Goal: Communication & Community: Answer question/provide support

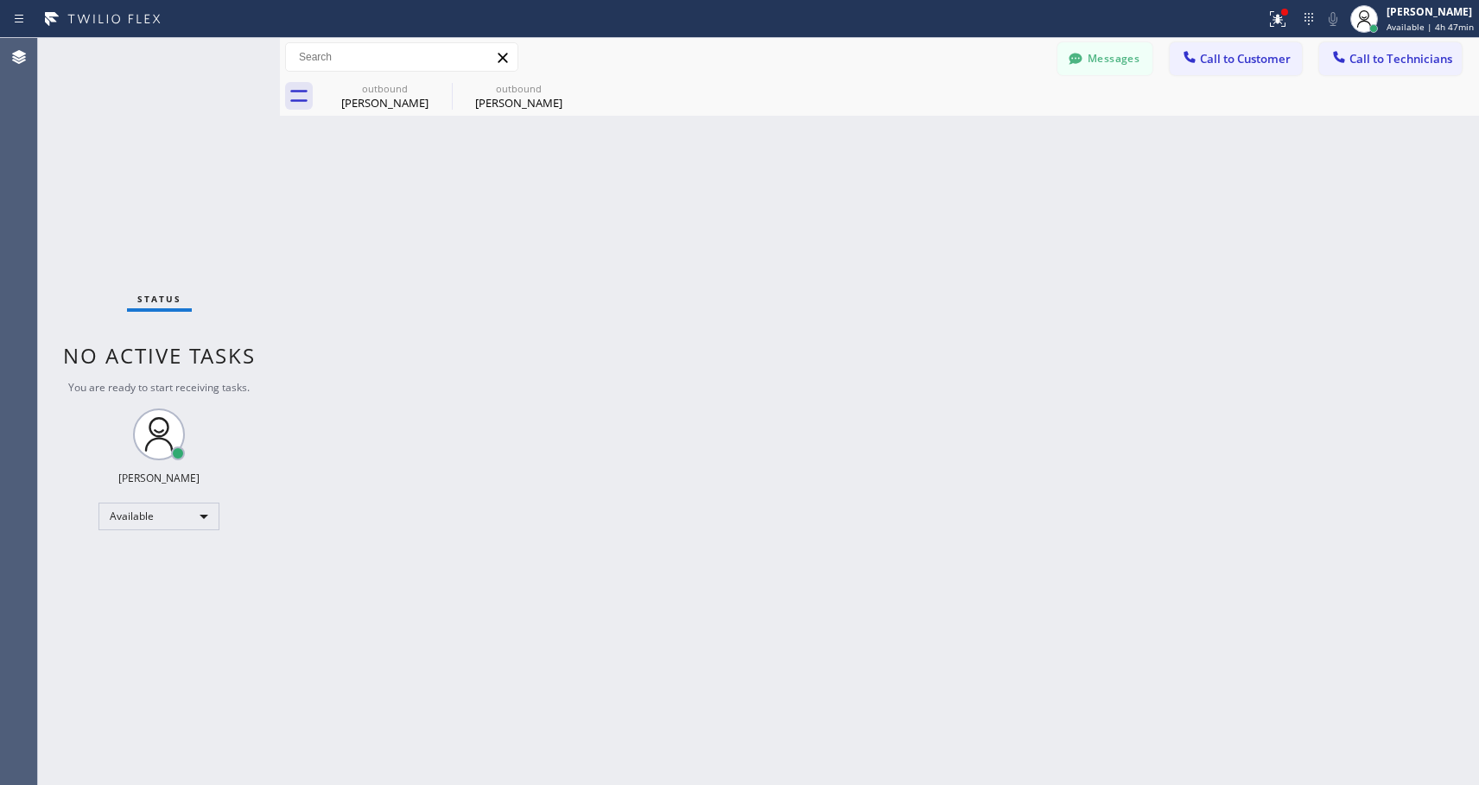
click at [814, 169] on div "Back to Dashboard Change Sender ID Customers Technicians NH [PERSON_NAME] [DATE…" at bounding box center [879, 411] width 1199 height 747
click at [1258, 60] on span "Call to Customer" at bounding box center [1245, 59] width 91 height 16
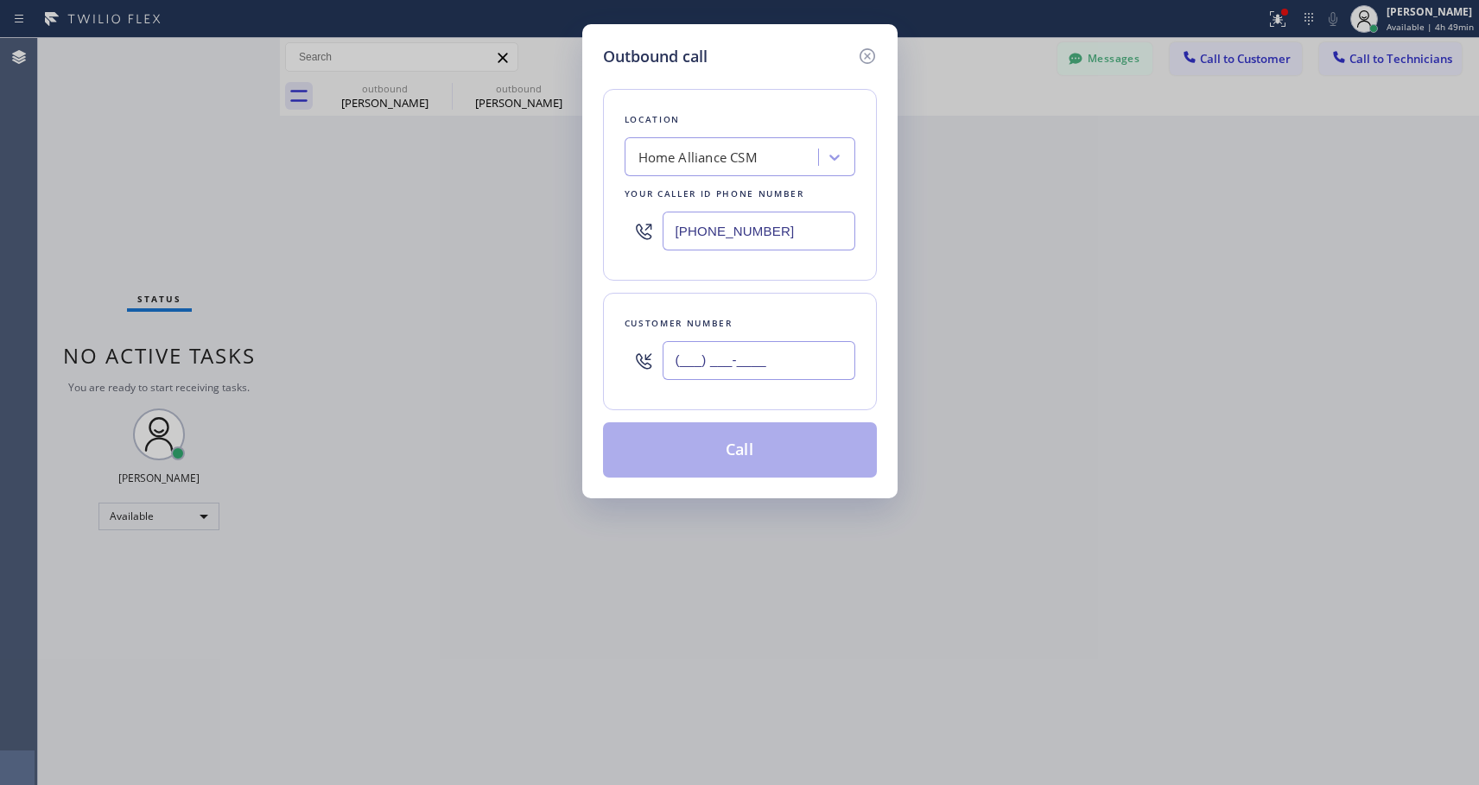
click at [753, 365] on input "(___) ___-____" at bounding box center [758, 360] width 193 height 39
paste input "904) 502-7676"
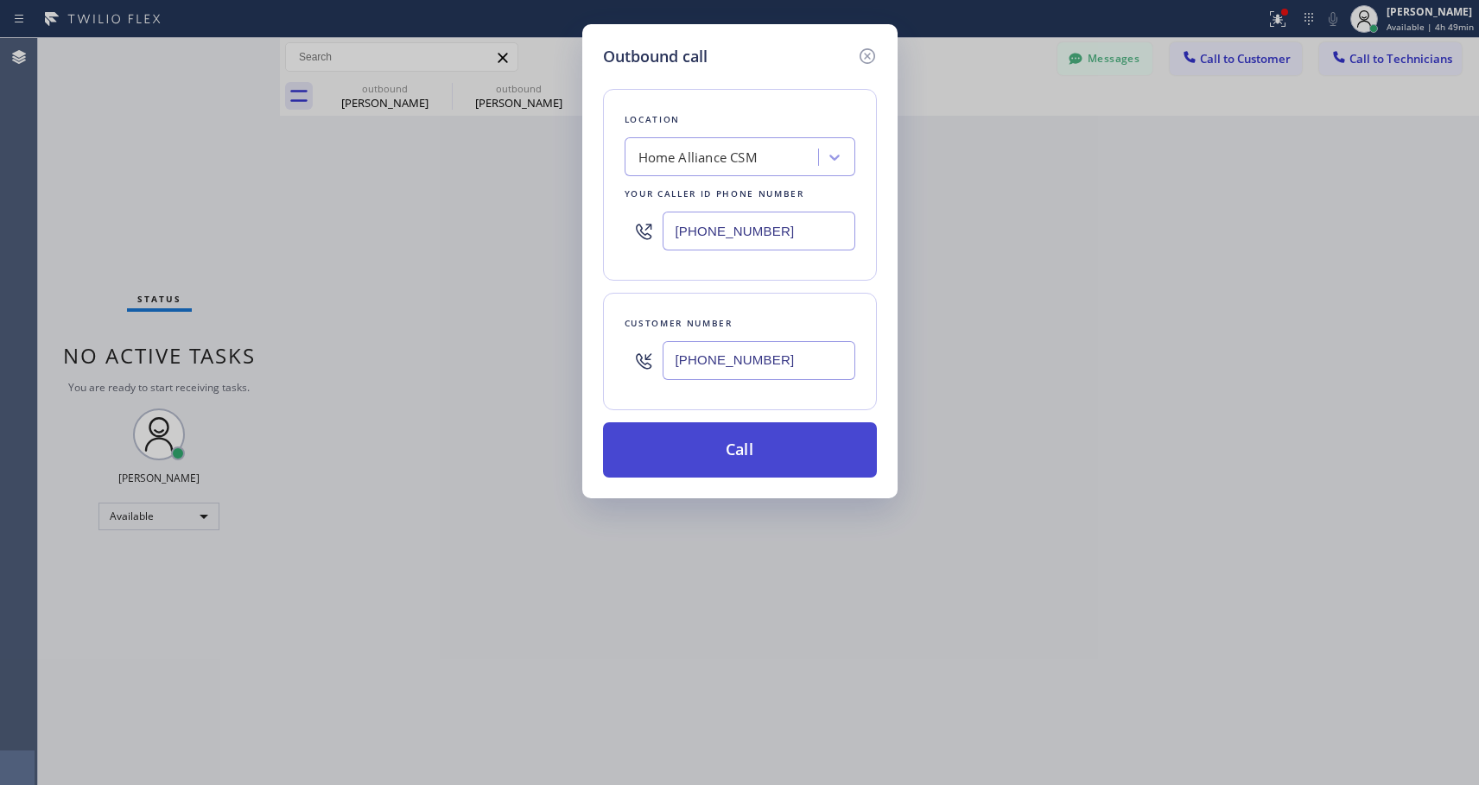
type input "[PHONE_NUMBER]"
click at [761, 447] on button "Call" at bounding box center [740, 449] width 274 height 55
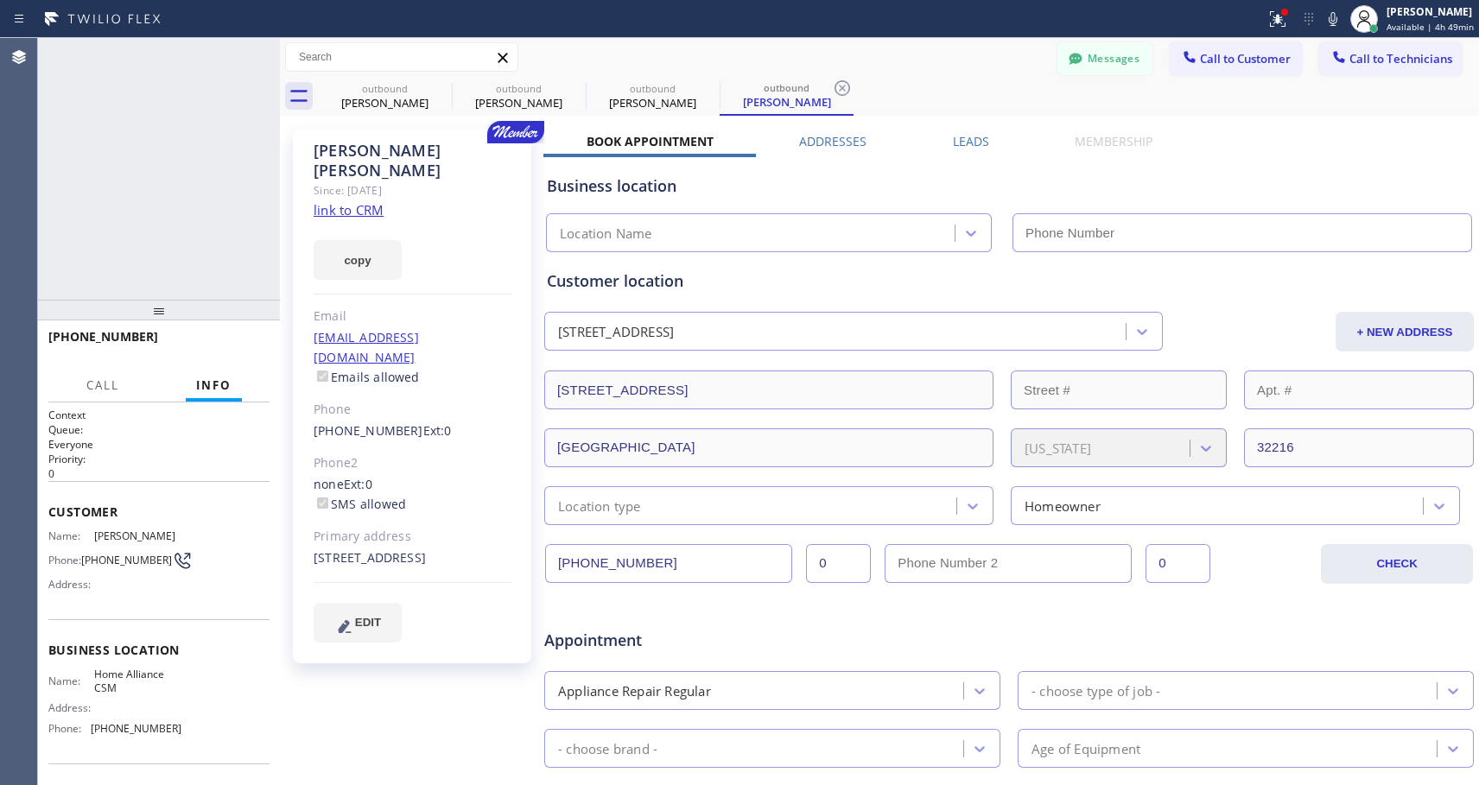
type input "[PHONE_NUMBER]"
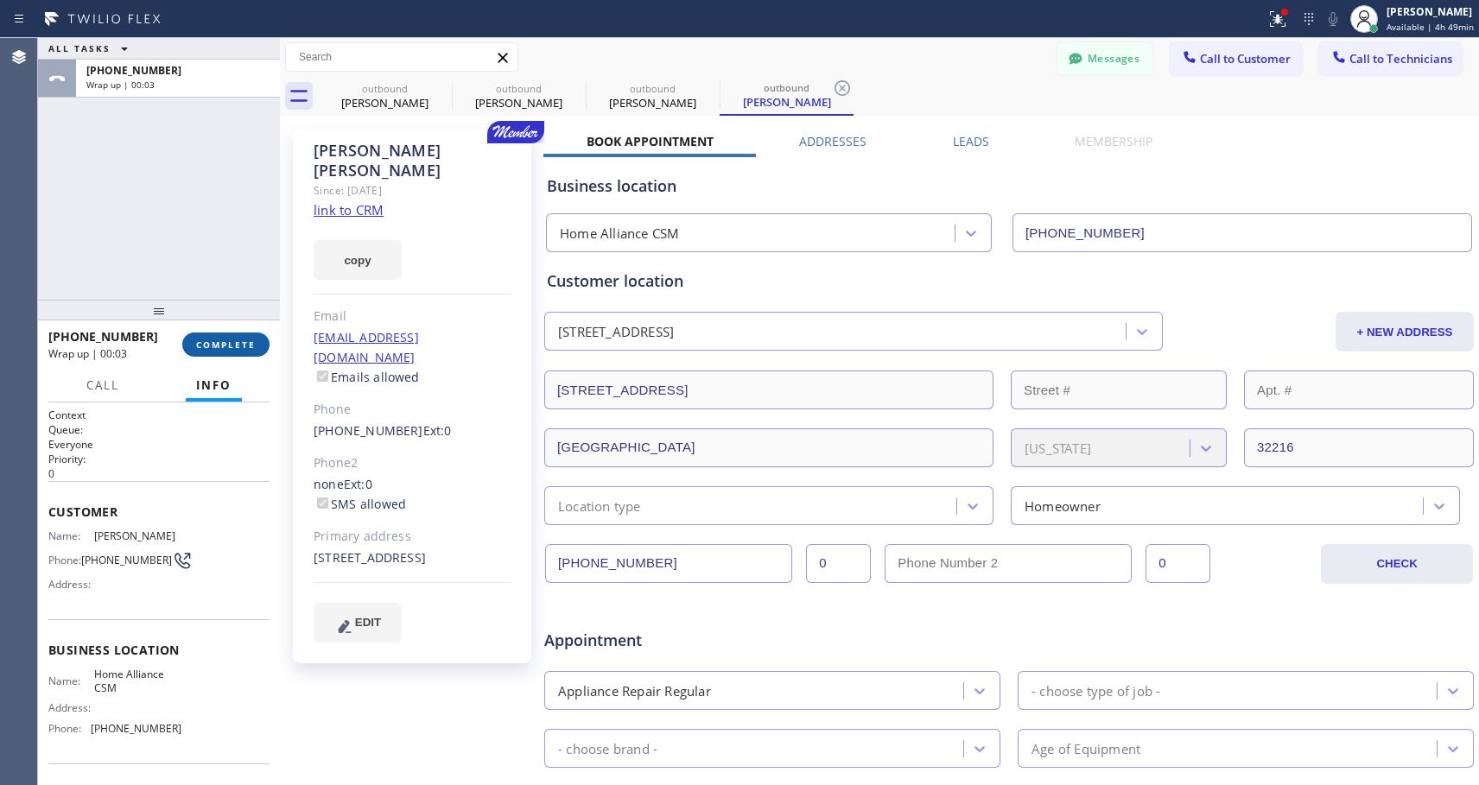
click at [204, 343] on span "COMPLETE" at bounding box center [226, 345] width 60 height 12
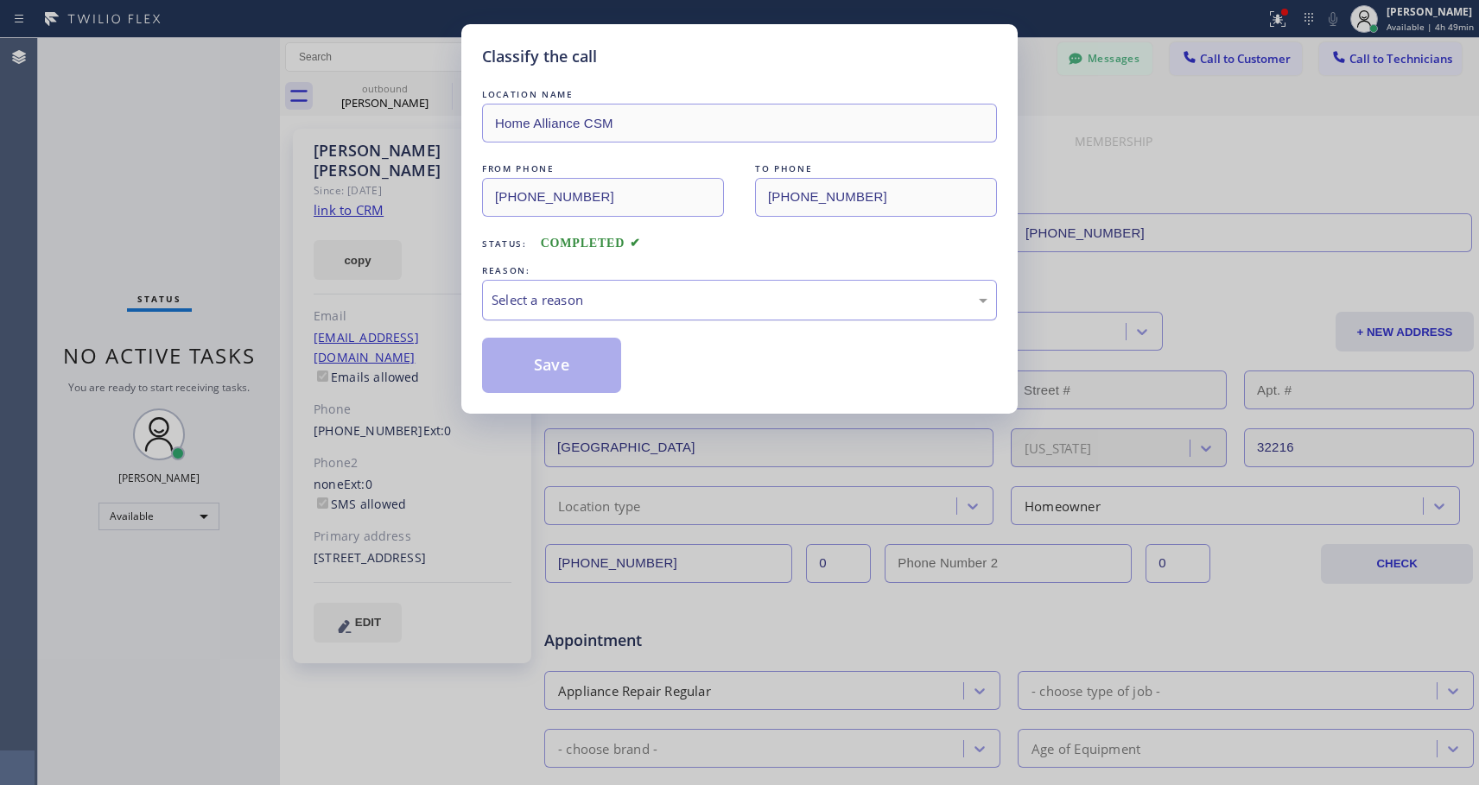
drag, startPoint x: 702, startPoint y: 301, endPoint x: 624, endPoint y: 314, distance: 79.8
click at [700, 301] on div "Select a reason" at bounding box center [739, 300] width 496 height 20
click at [527, 358] on button "Save" at bounding box center [551, 365] width 139 height 55
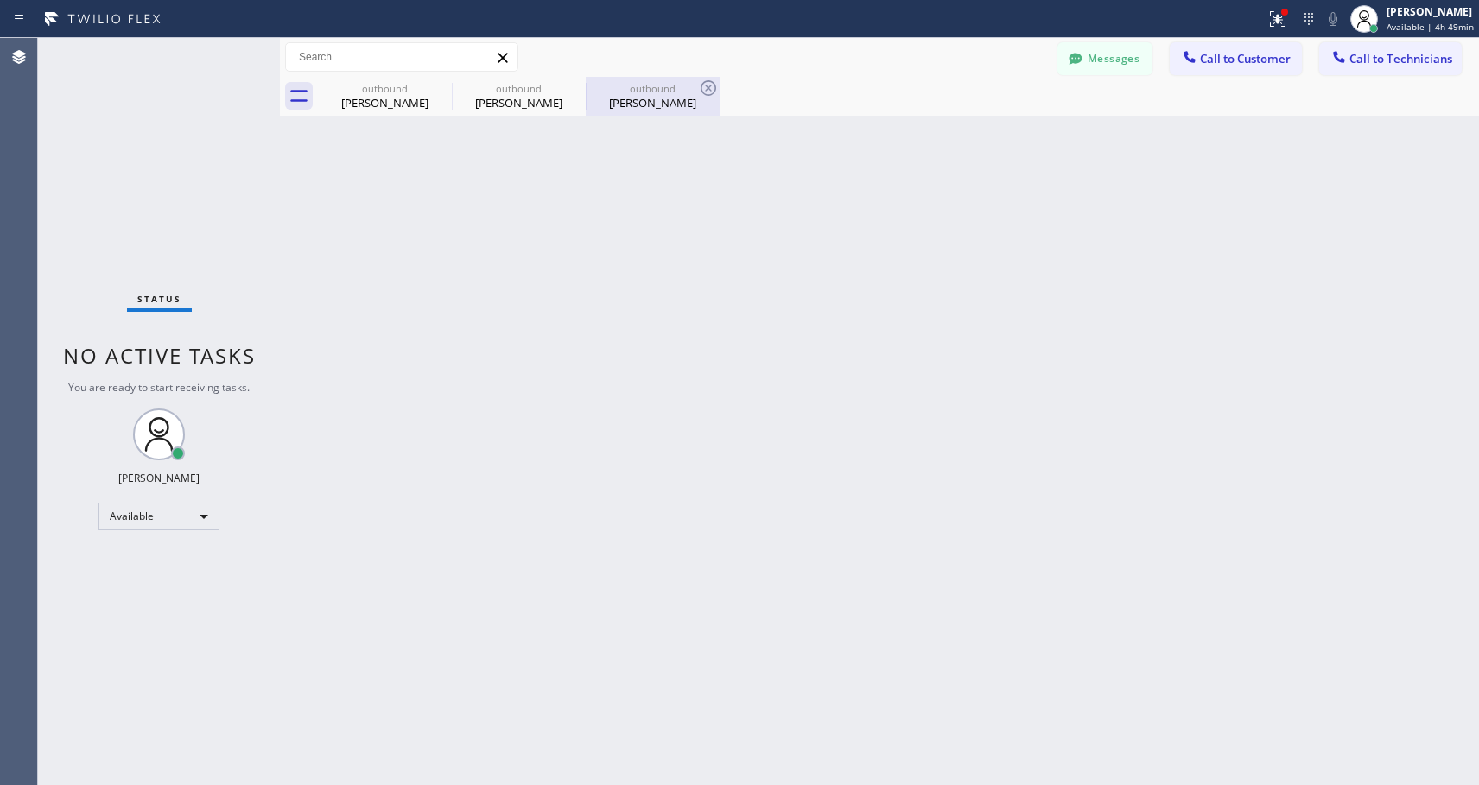
click at [645, 109] on div "[PERSON_NAME]" at bounding box center [652, 103] width 130 height 16
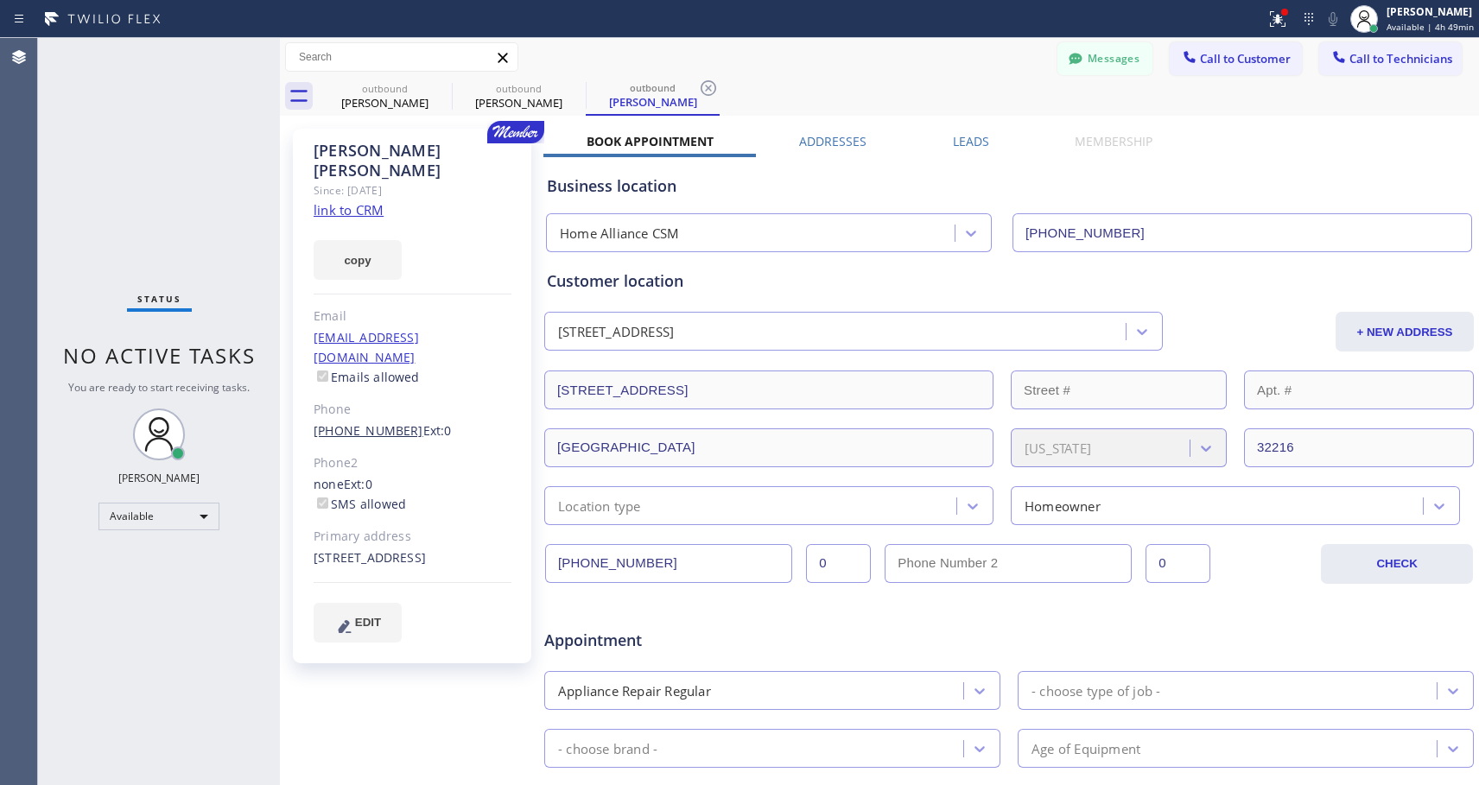
click at [375, 422] on link "[PHONE_NUMBER]" at bounding box center [369, 430] width 110 height 16
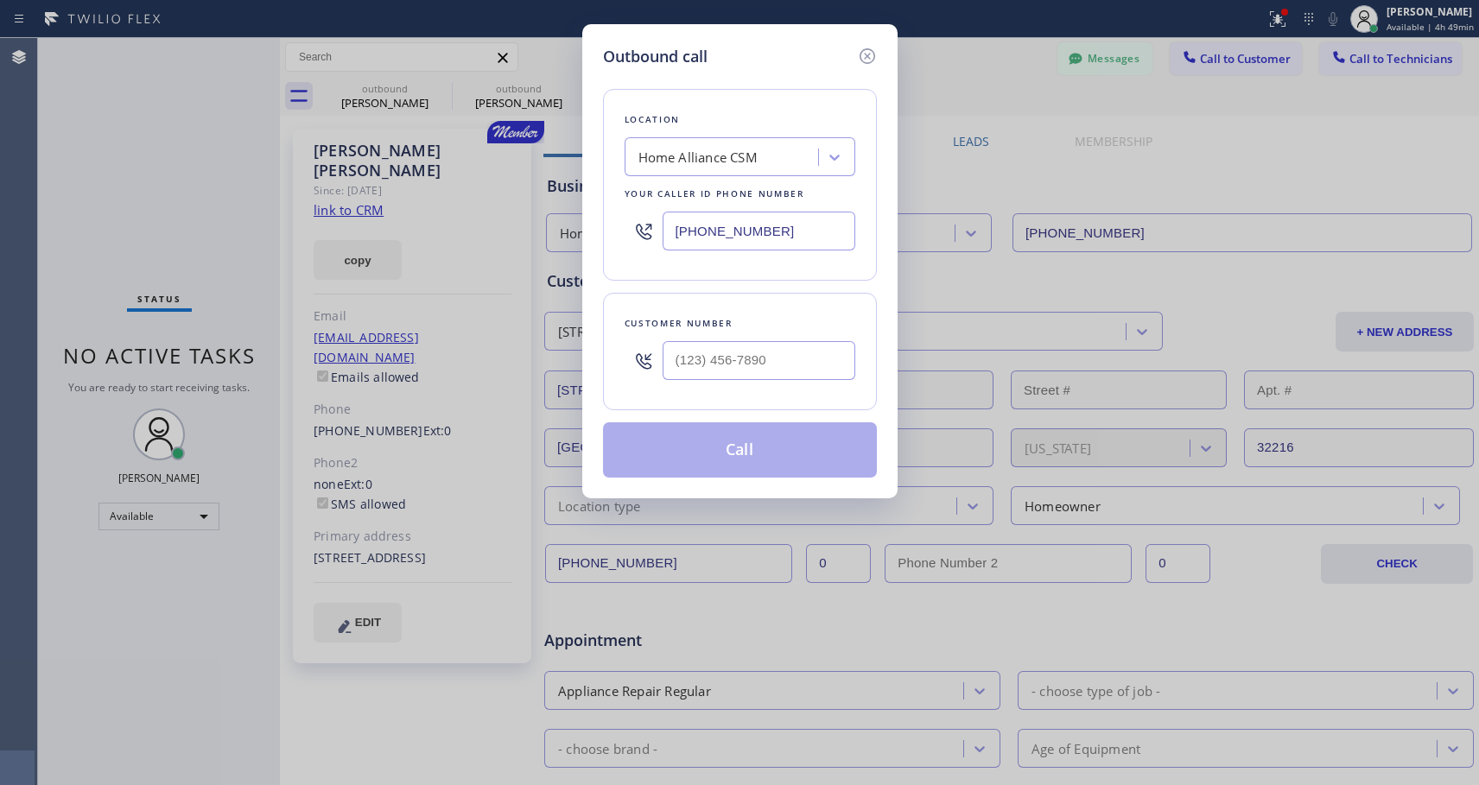
type input "[PHONE_NUMBER]"
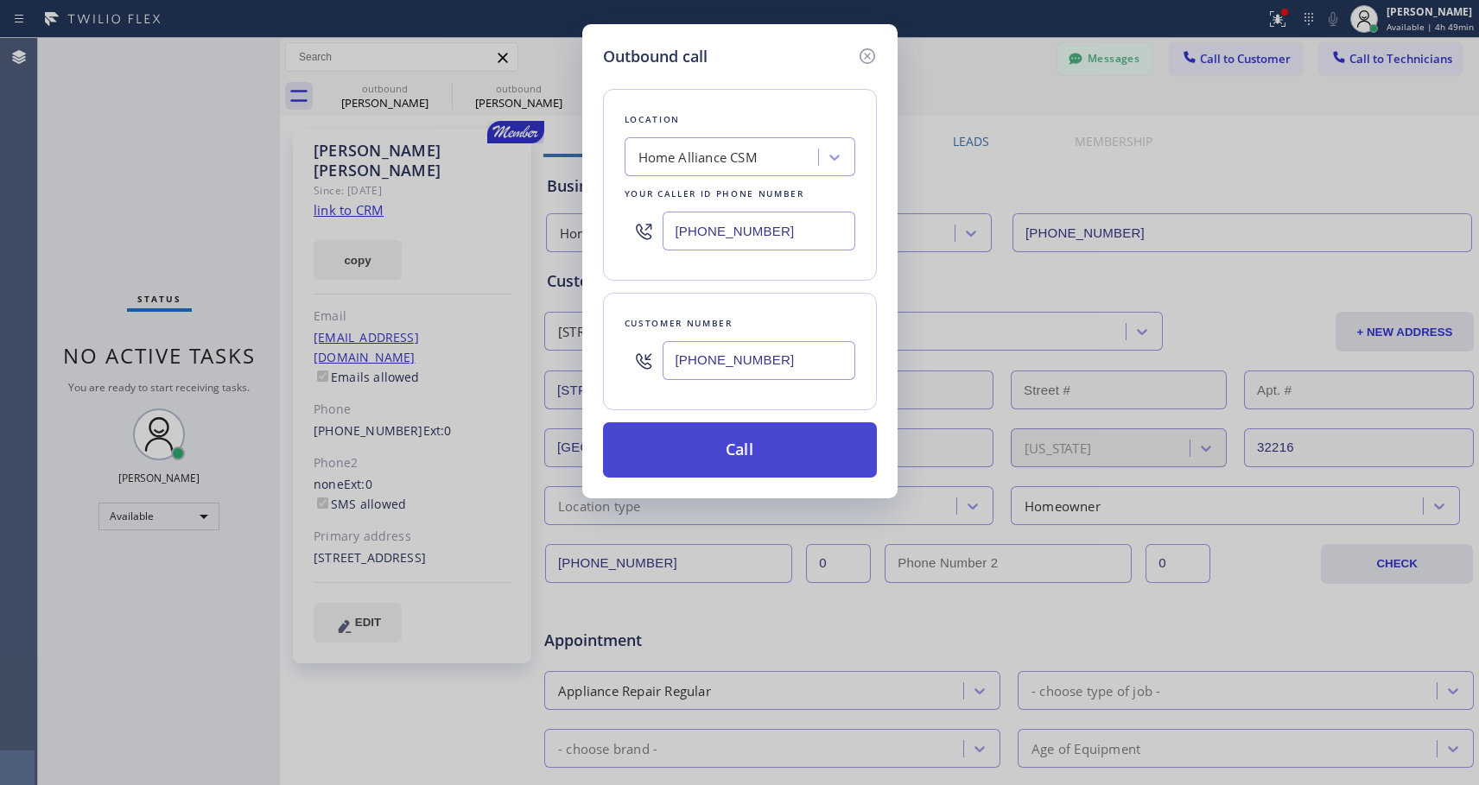
click at [717, 453] on button "Call" at bounding box center [740, 449] width 274 height 55
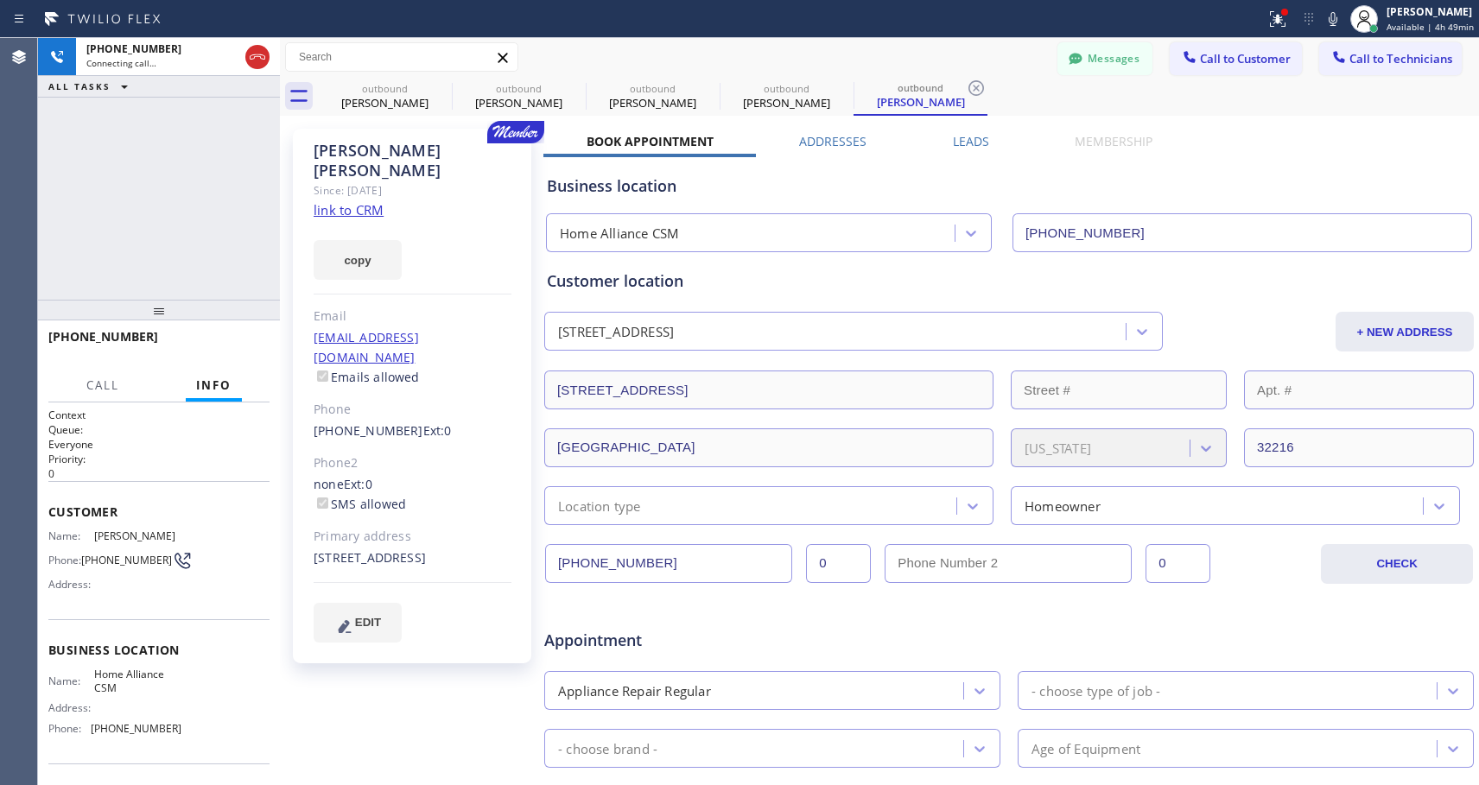
type input "[PHONE_NUMBER]"
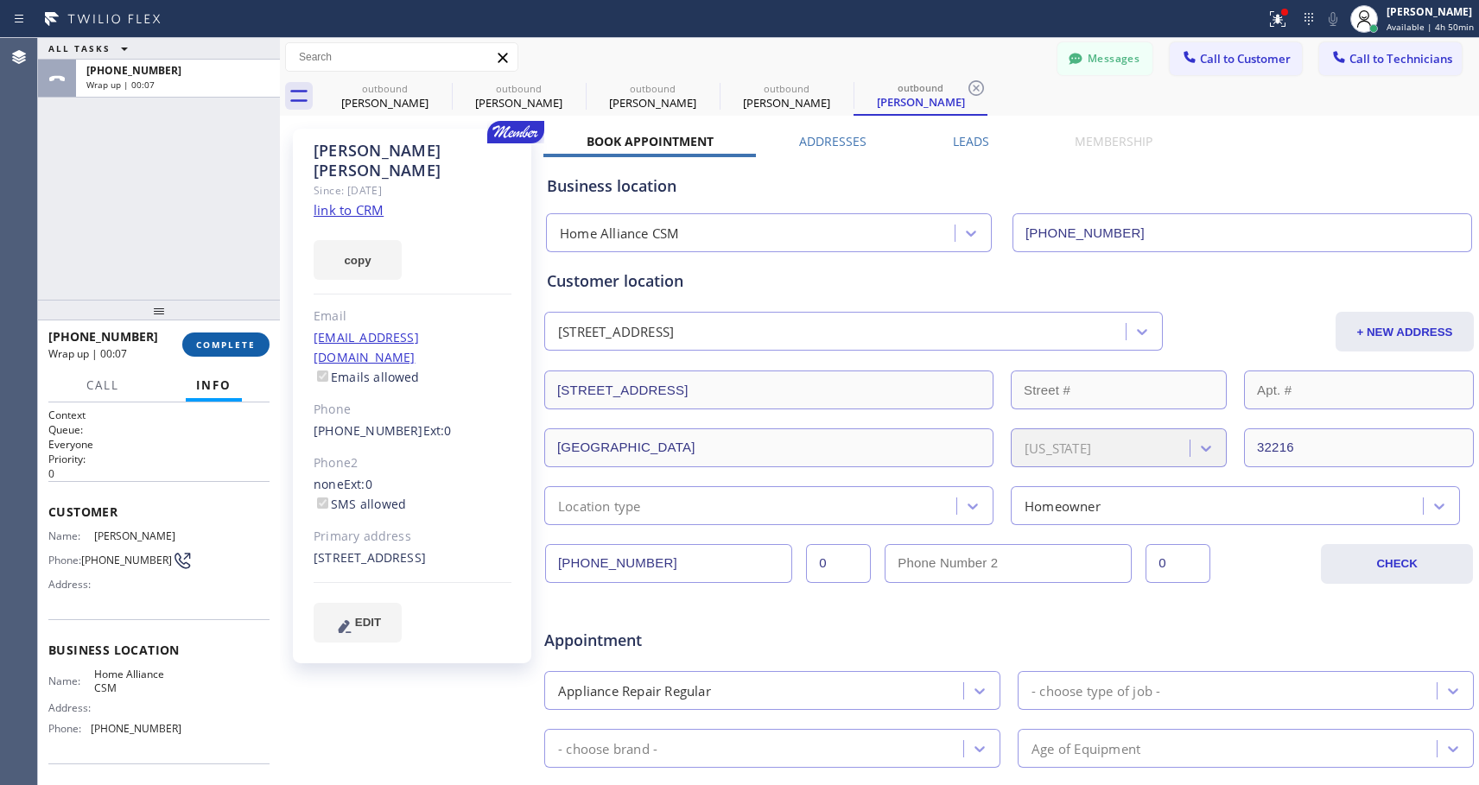
click at [230, 333] on button "COMPLETE" at bounding box center [225, 345] width 87 height 24
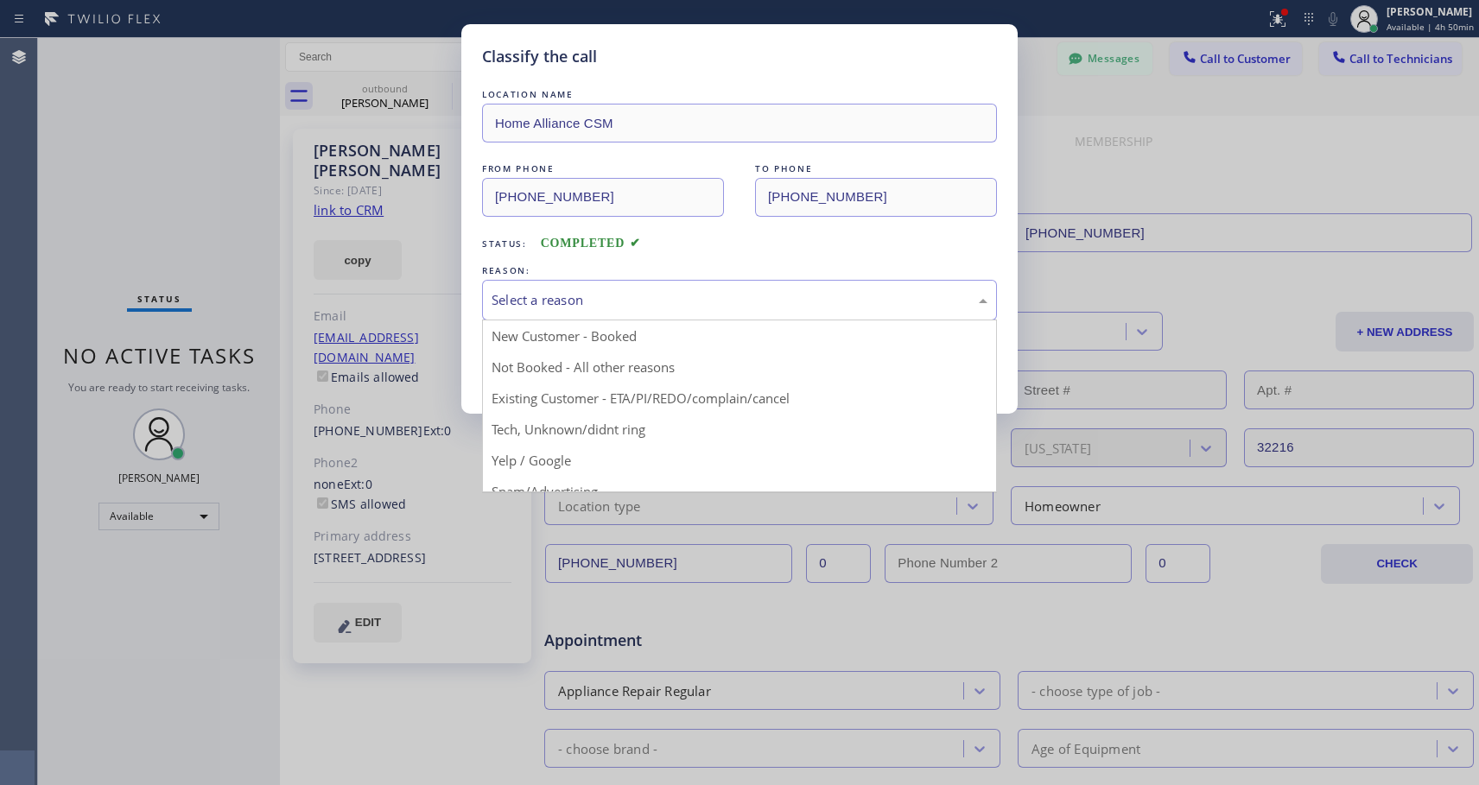
click at [726, 296] on div "Select a reason" at bounding box center [739, 300] width 496 height 20
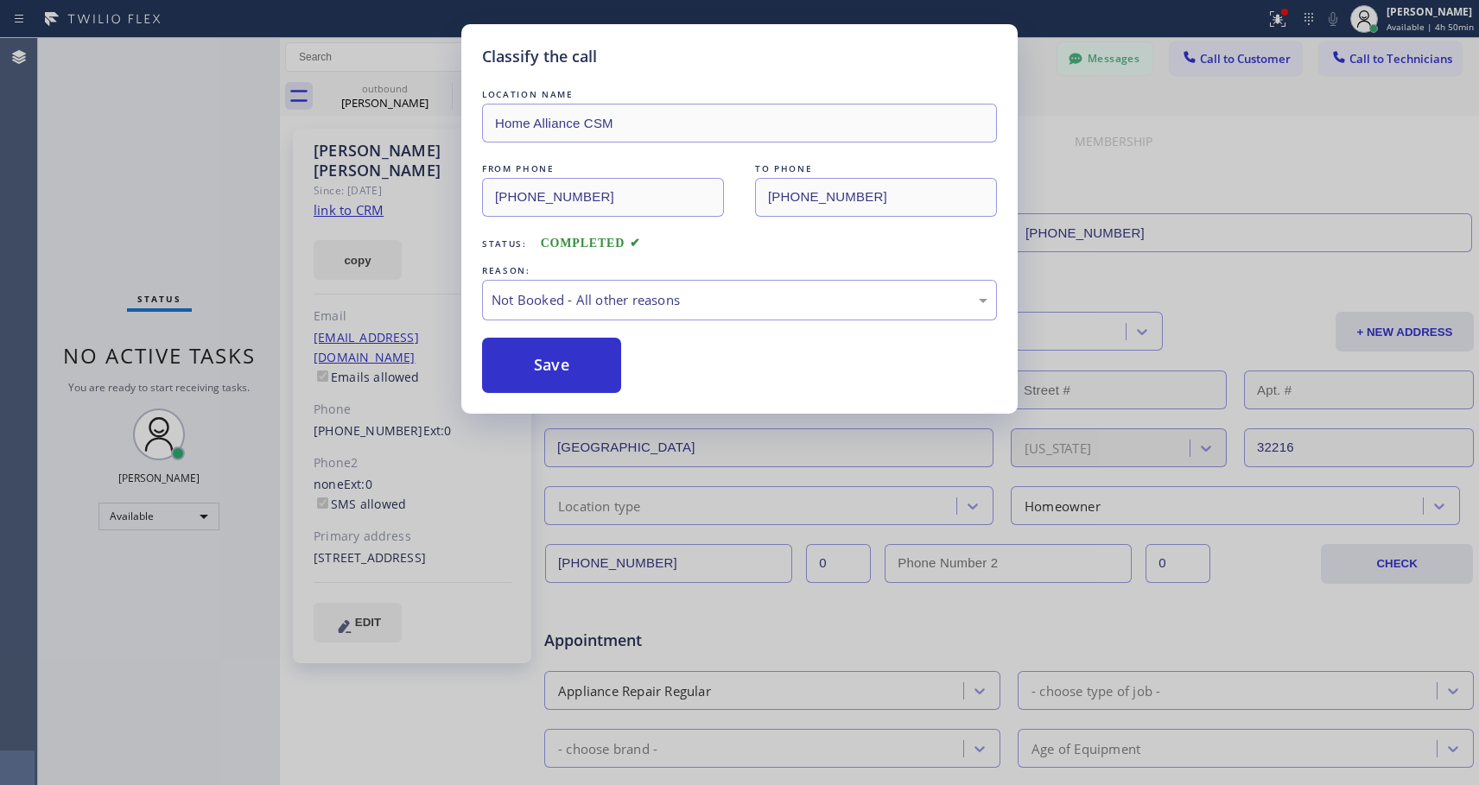
click at [540, 364] on button "Save" at bounding box center [551, 365] width 139 height 55
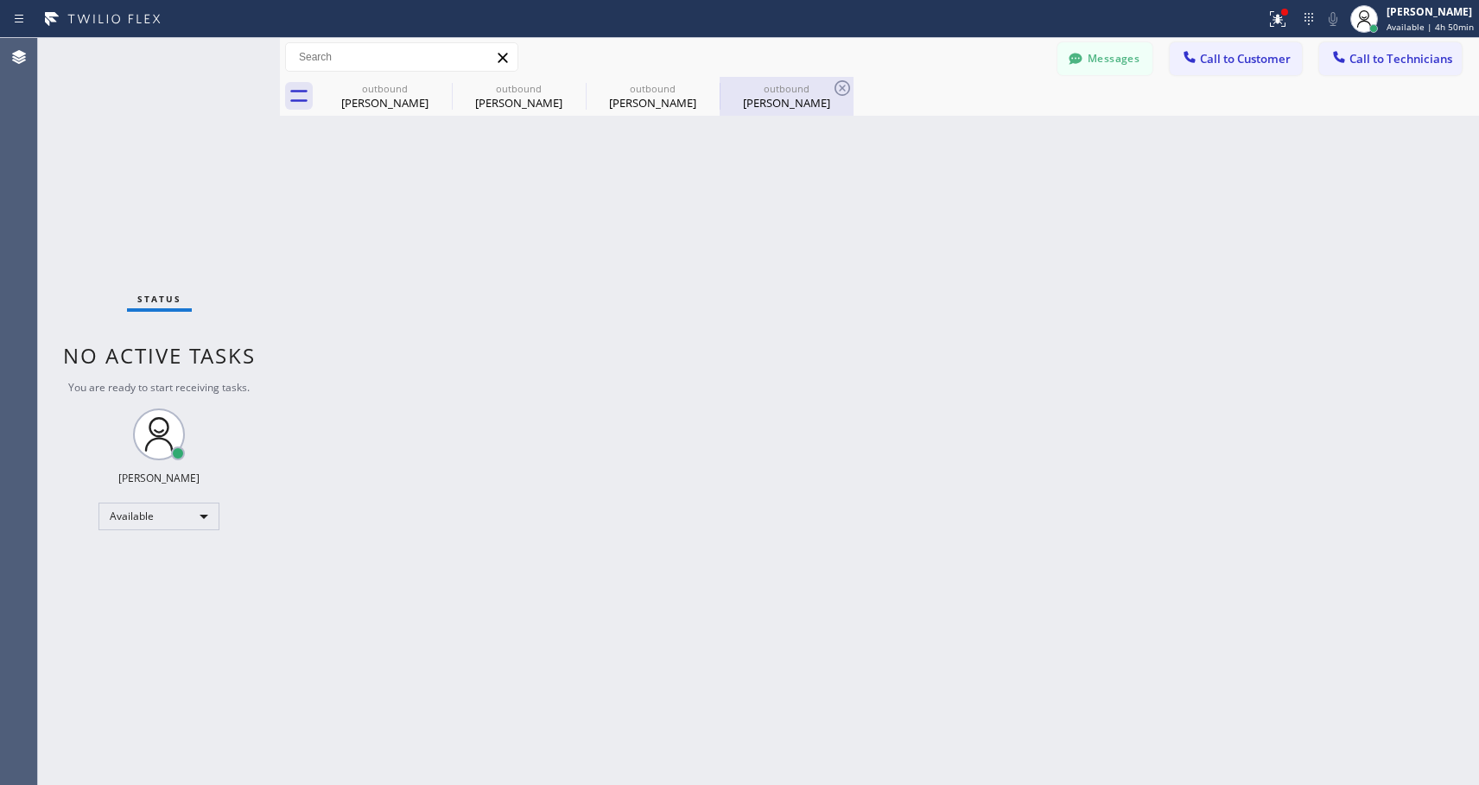
click at [775, 98] on div "[PERSON_NAME]" at bounding box center [786, 103] width 130 height 16
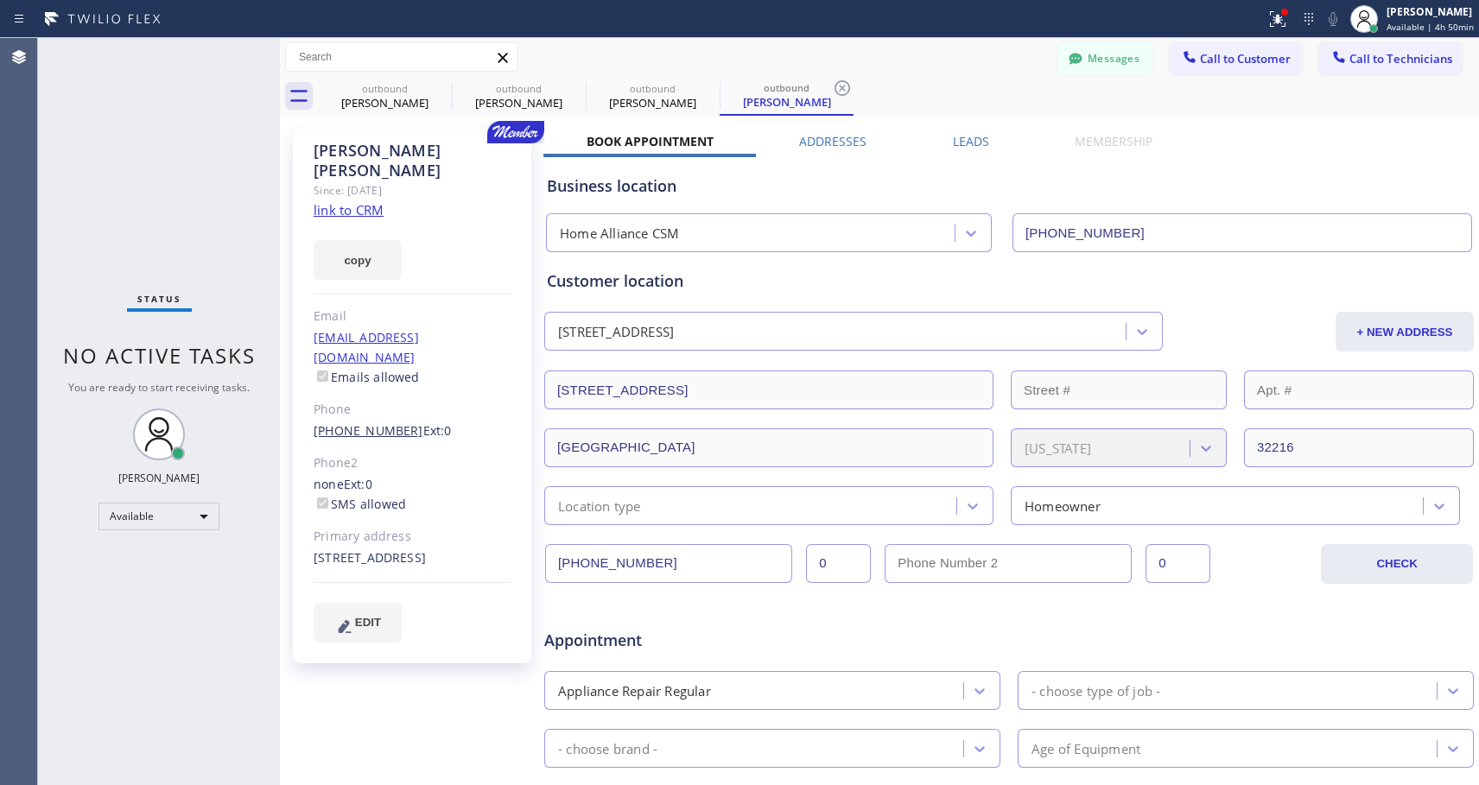
click at [381, 422] on link "[PHONE_NUMBER]" at bounding box center [369, 430] width 110 height 16
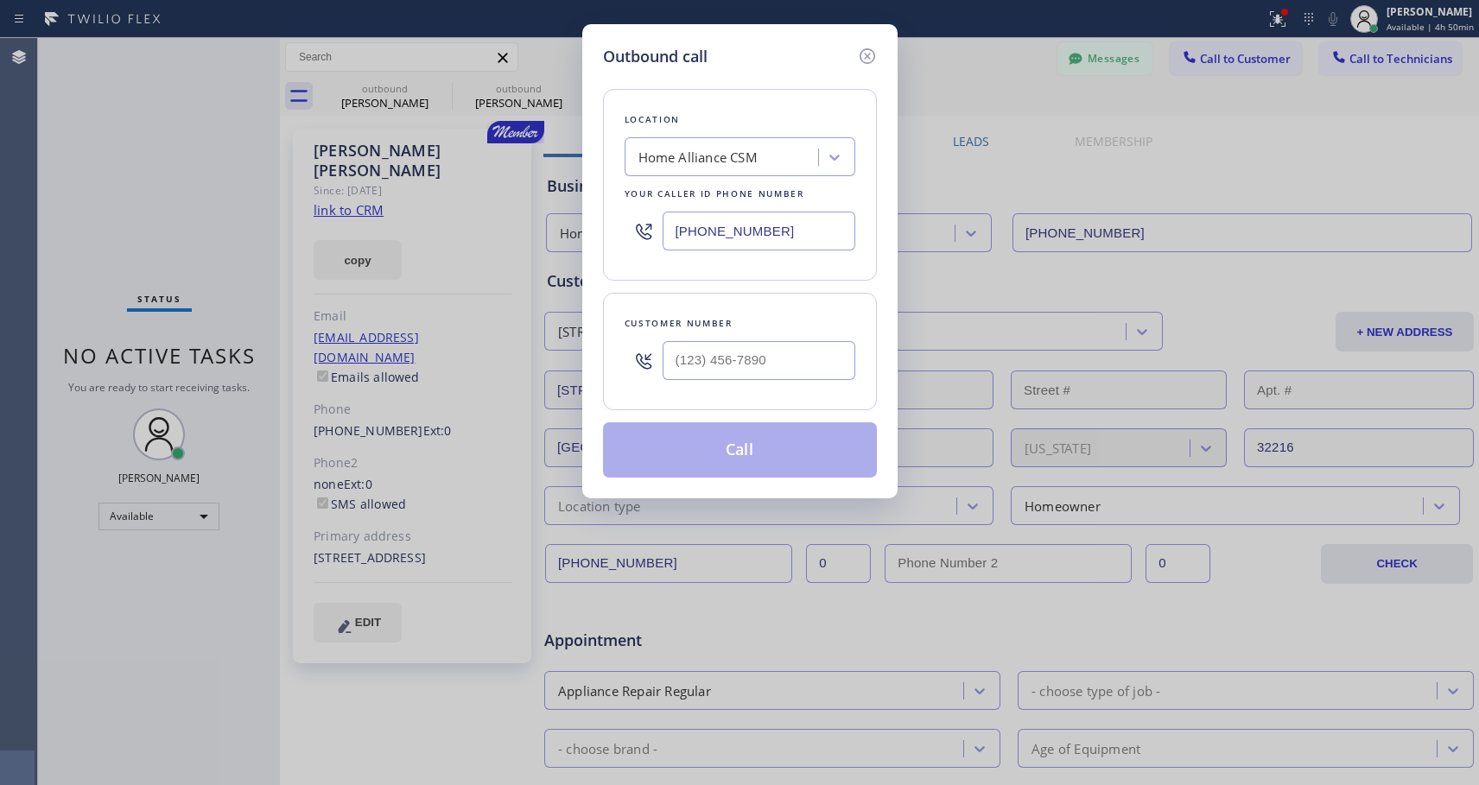
type input "[PHONE_NUMBER]"
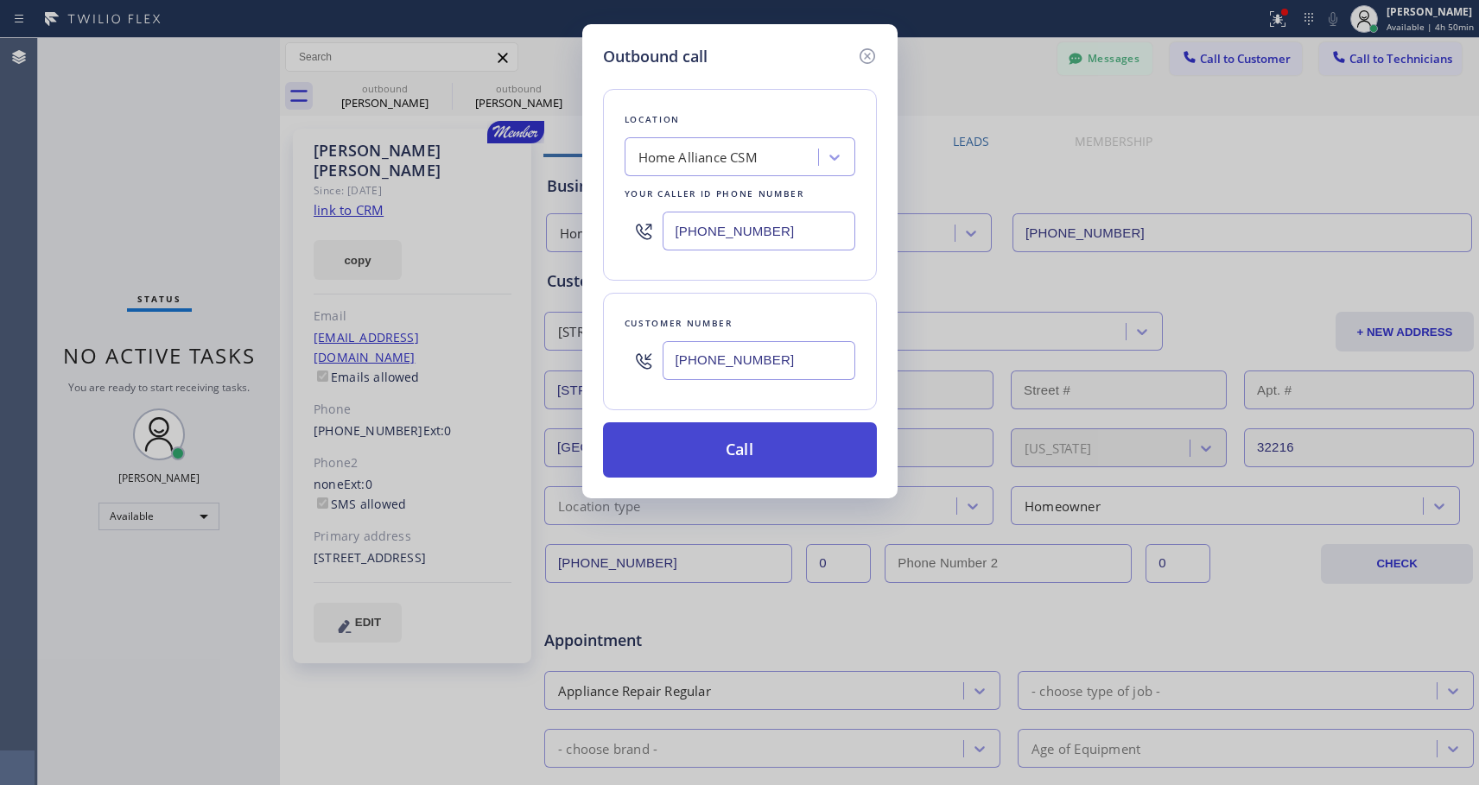
click at [719, 447] on button "Call" at bounding box center [740, 449] width 274 height 55
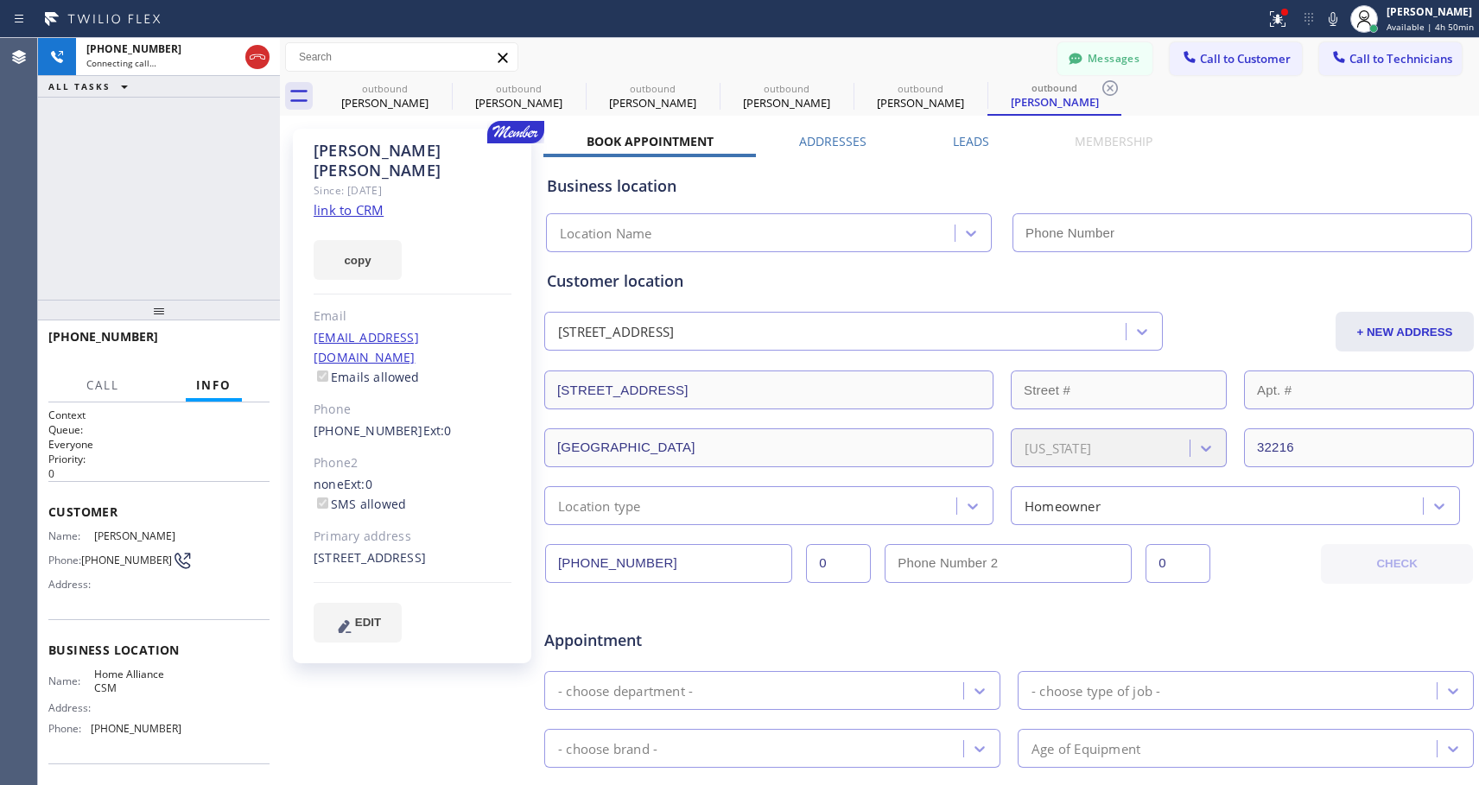
type input "[PHONE_NUMBER]"
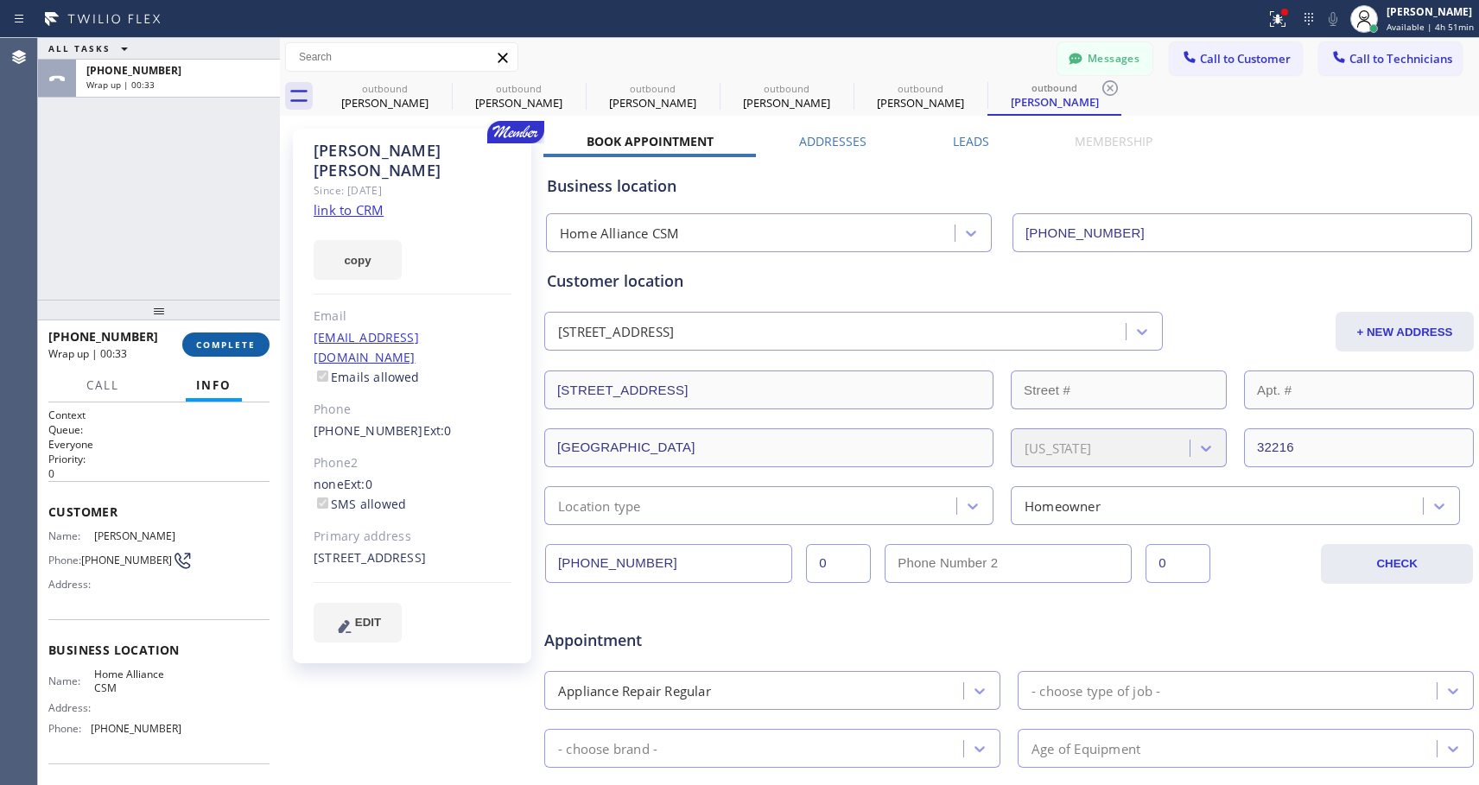
click at [237, 345] on span "COMPLETE" at bounding box center [226, 345] width 60 height 12
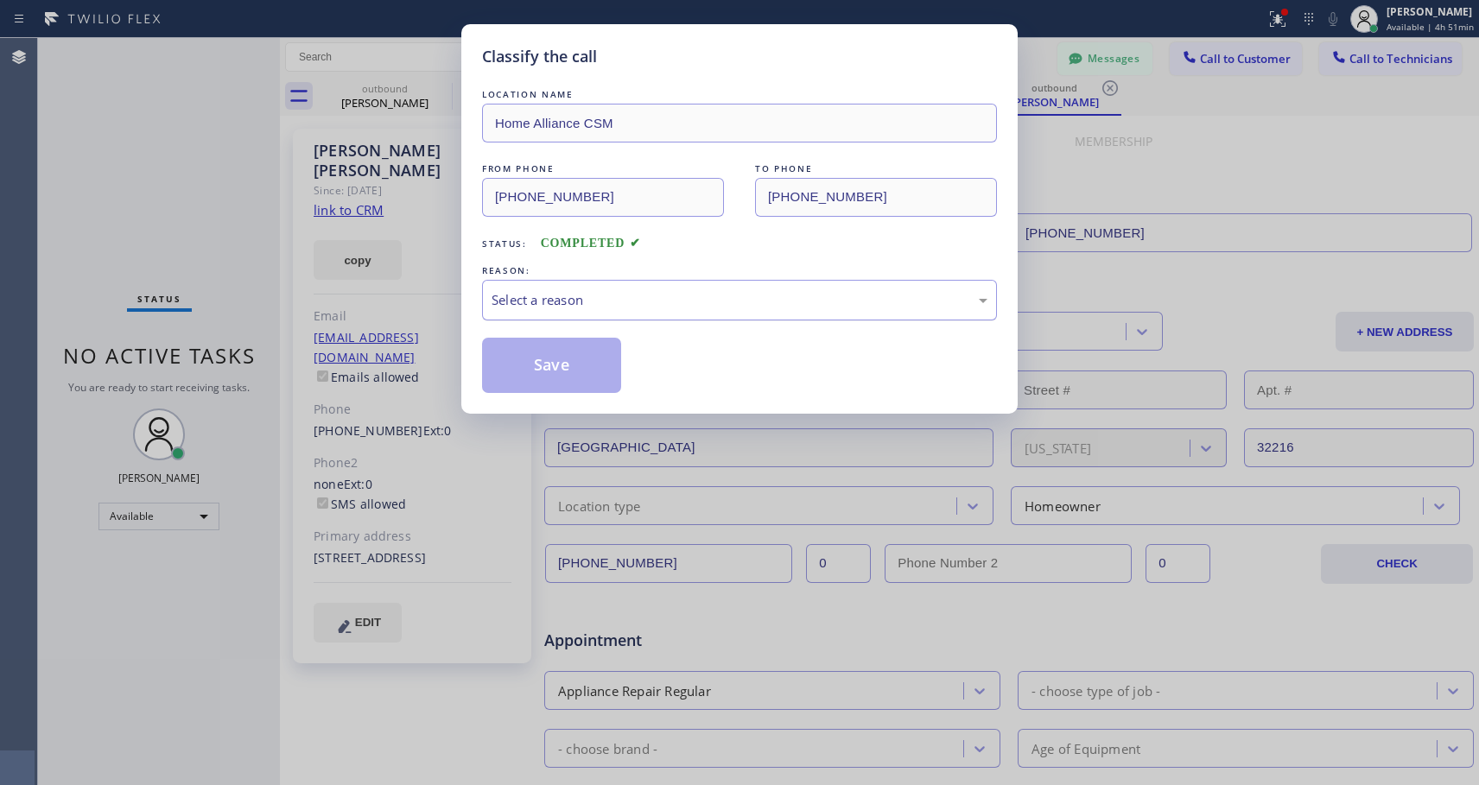
click at [592, 298] on div "Select a reason" at bounding box center [739, 300] width 496 height 20
click at [514, 366] on button "Save" at bounding box center [551, 365] width 139 height 55
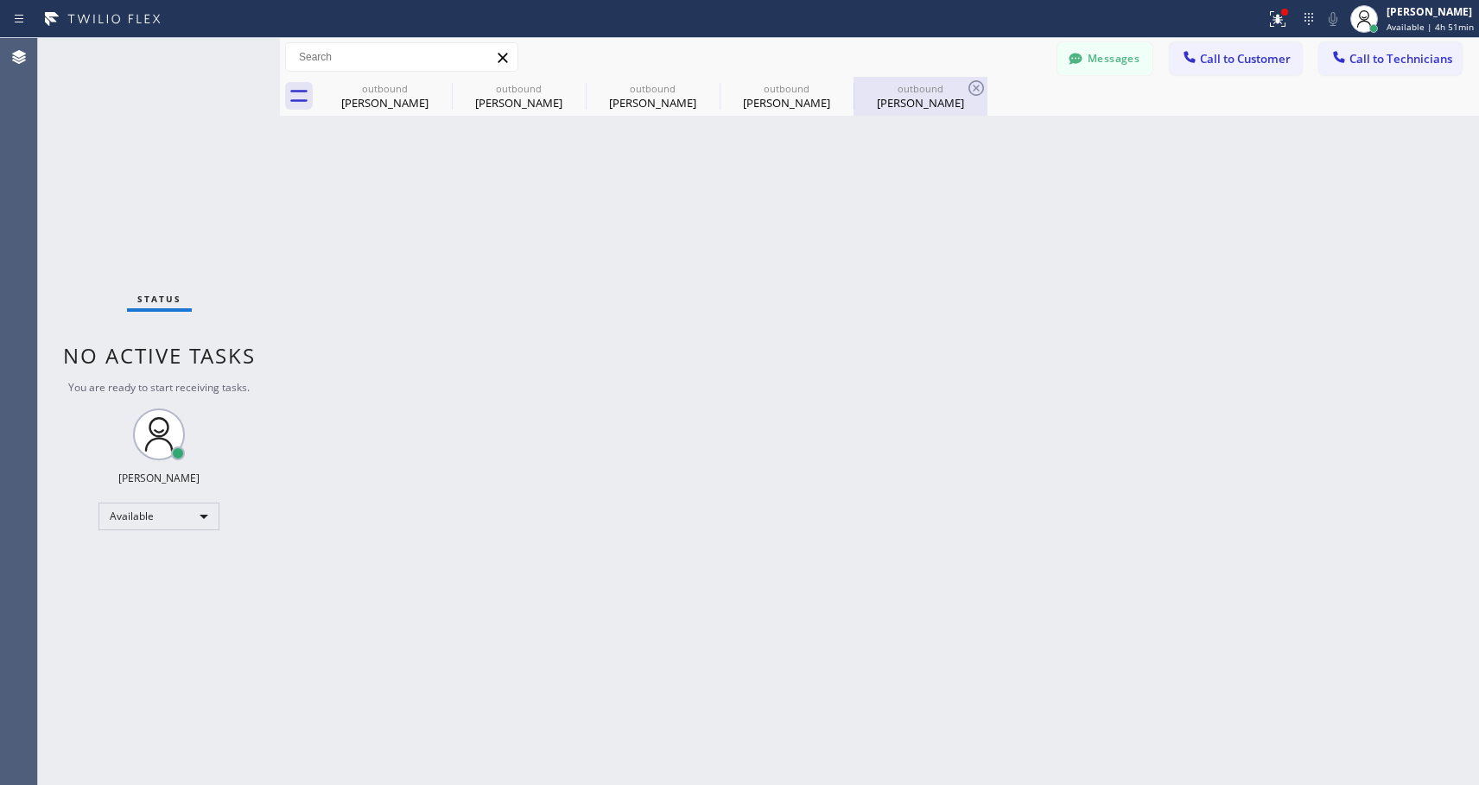
click at [900, 103] on div "[PERSON_NAME]" at bounding box center [920, 103] width 130 height 16
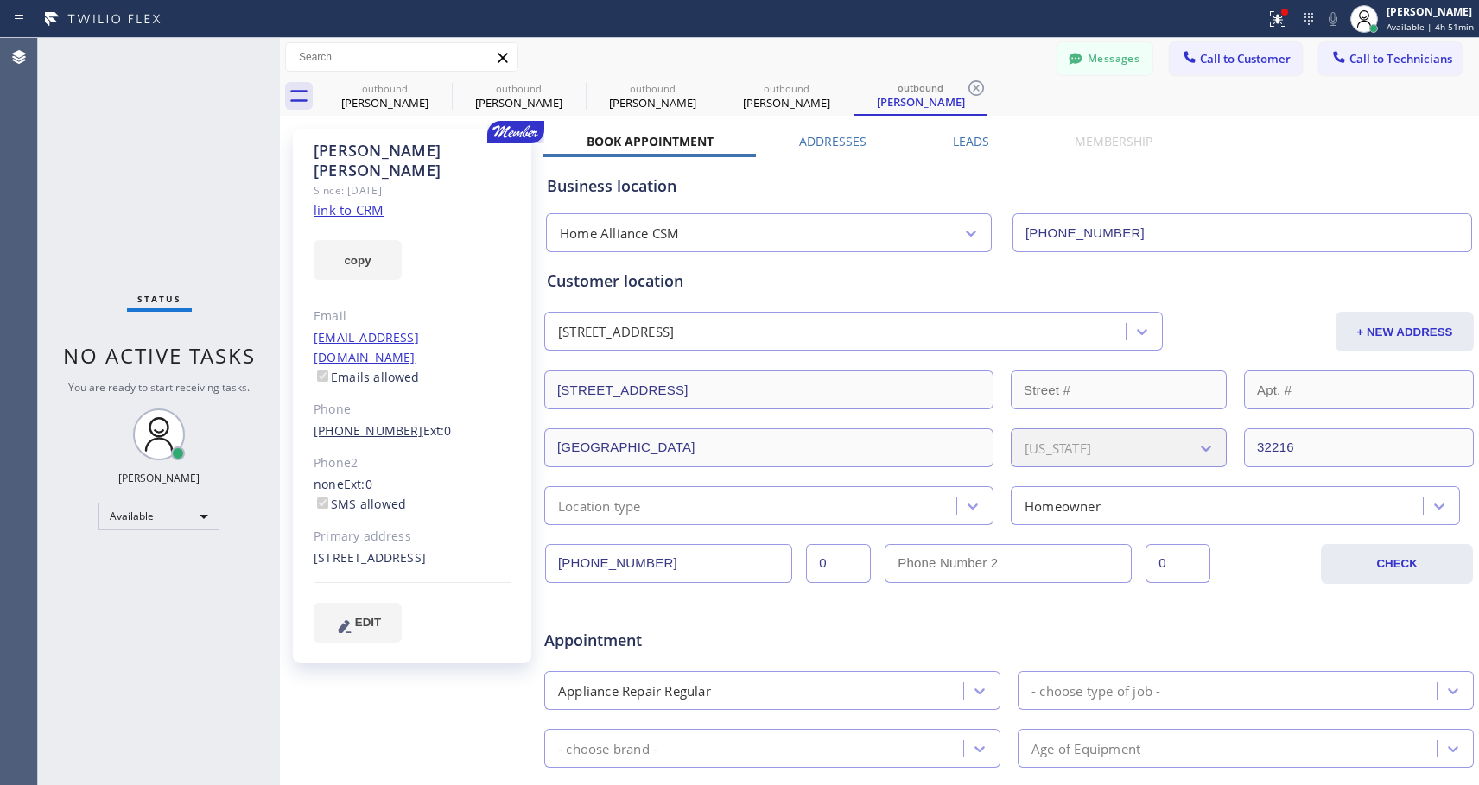
click at [382, 422] on link "[PHONE_NUMBER]" at bounding box center [369, 430] width 110 height 16
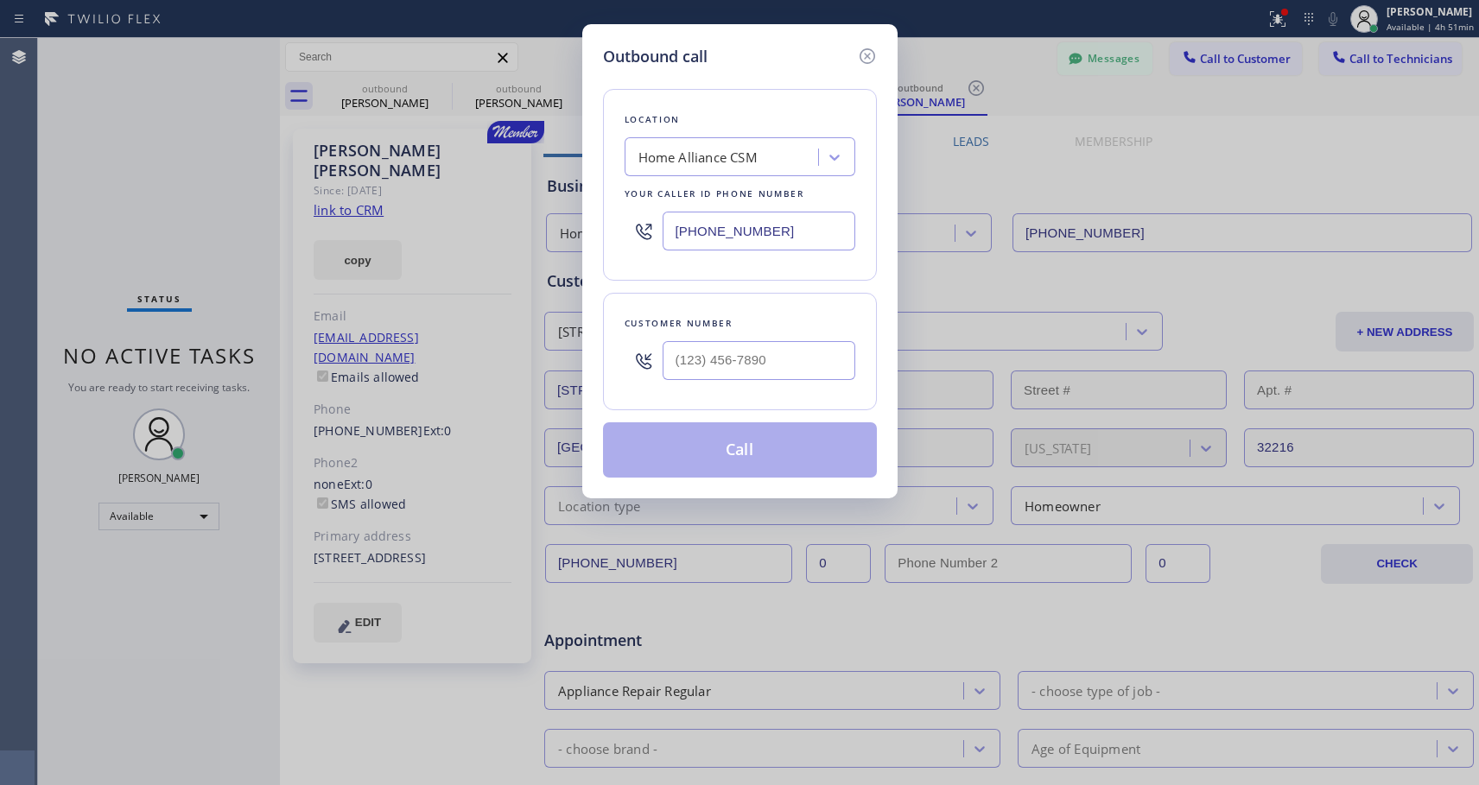
type input "[PHONE_NUMBER]"
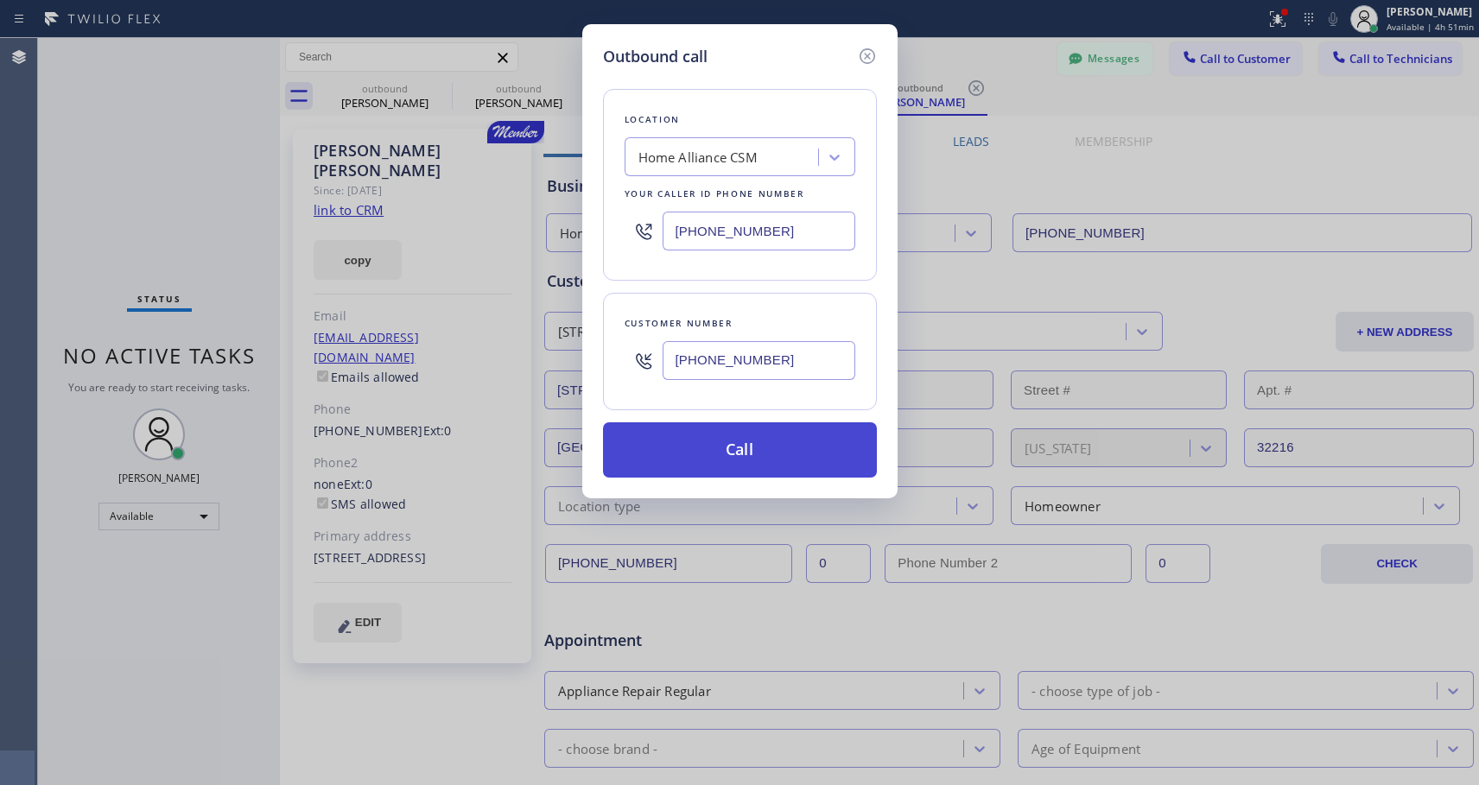
click at [718, 432] on button "Call" at bounding box center [740, 449] width 274 height 55
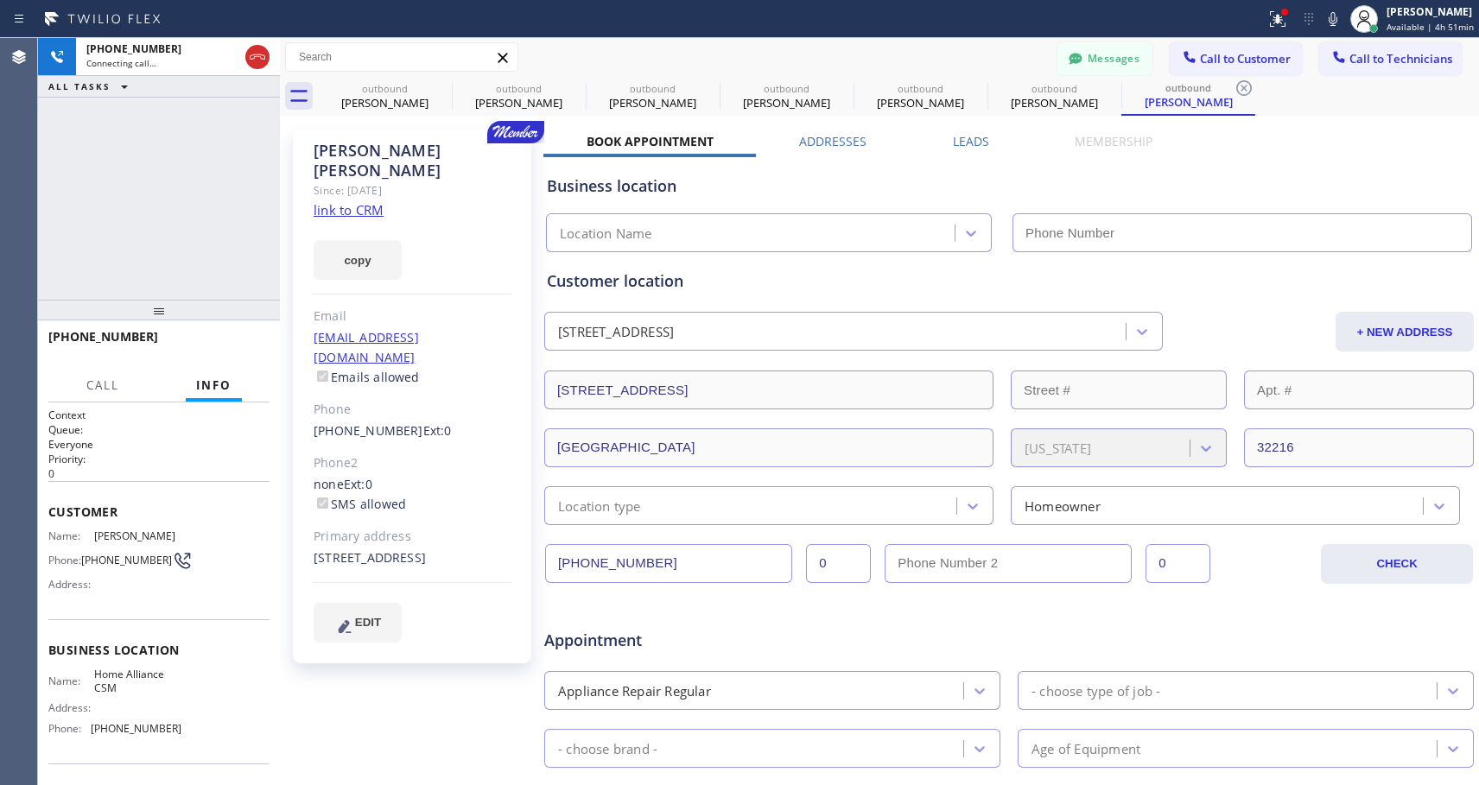
type input "[PHONE_NUMBER]"
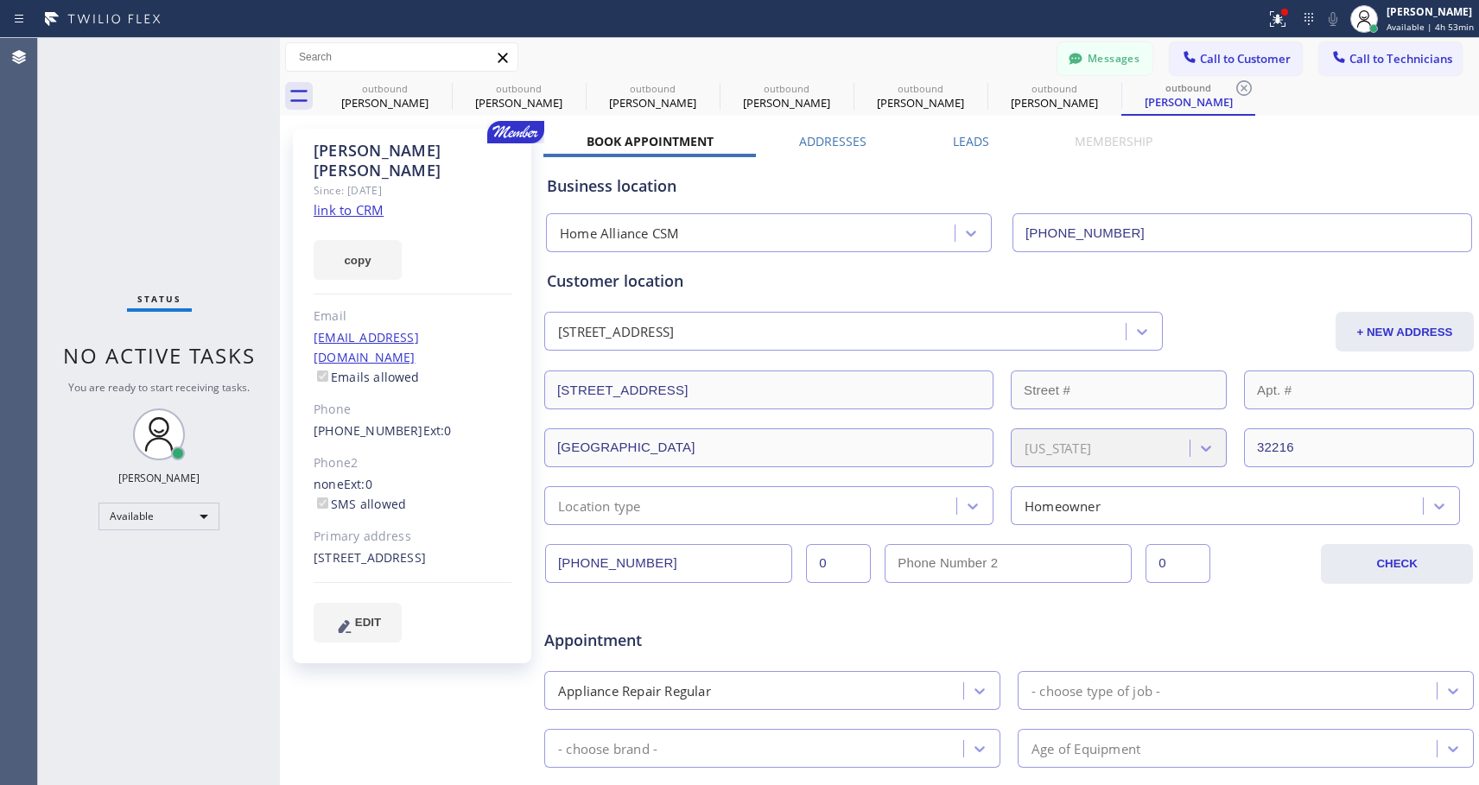
click at [0, 0] on icon at bounding box center [0, 0] width 0 height 0
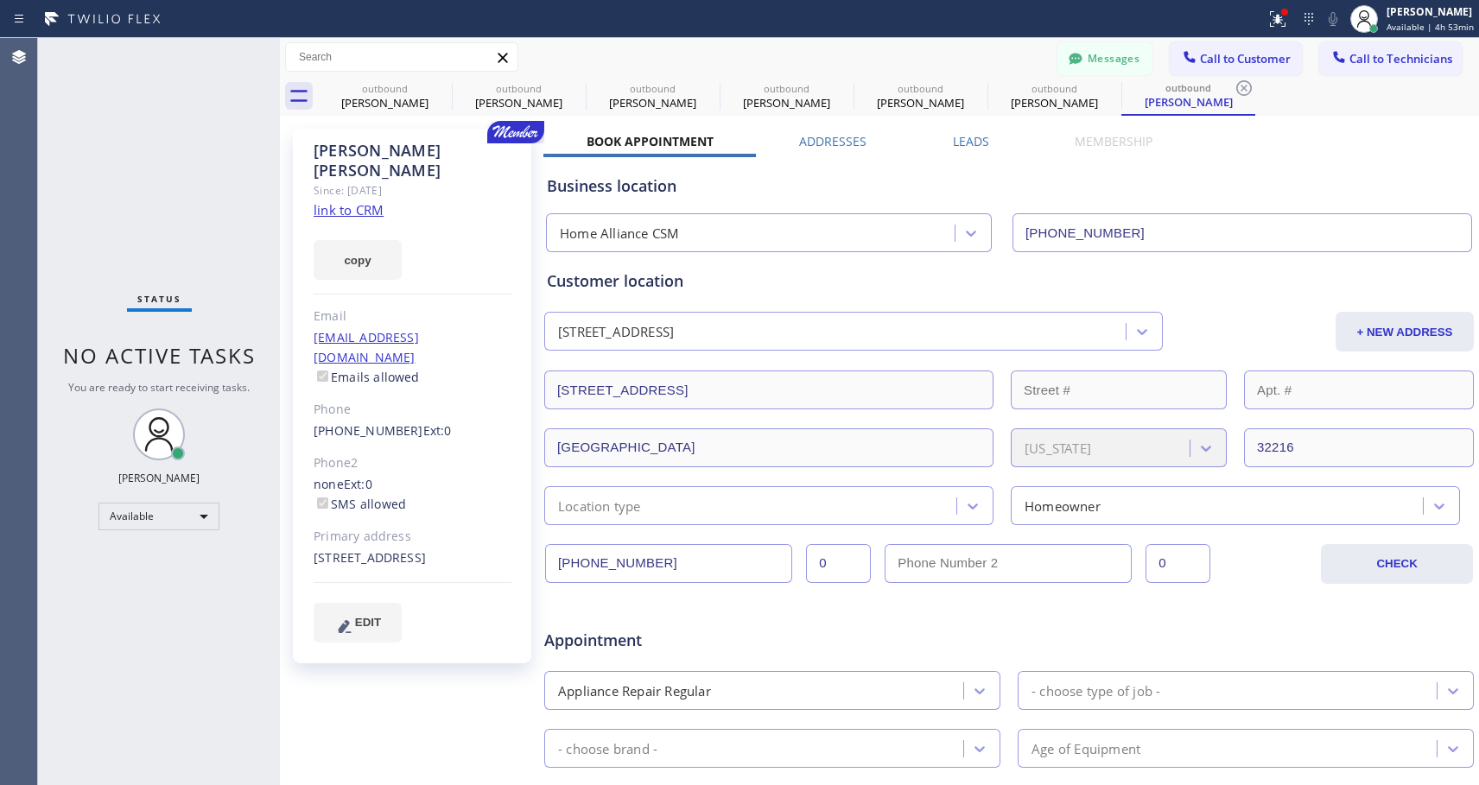
click at [0, 0] on icon at bounding box center [0, 0] width 0 height 0
click at [1236, 87] on icon at bounding box center [1244, 88] width 16 height 16
click at [440, 87] on div "outbound [PERSON_NAME] outbound [PERSON_NAME] outbound [PERSON_NAME] outbound […" at bounding box center [898, 96] width 1161 height 39
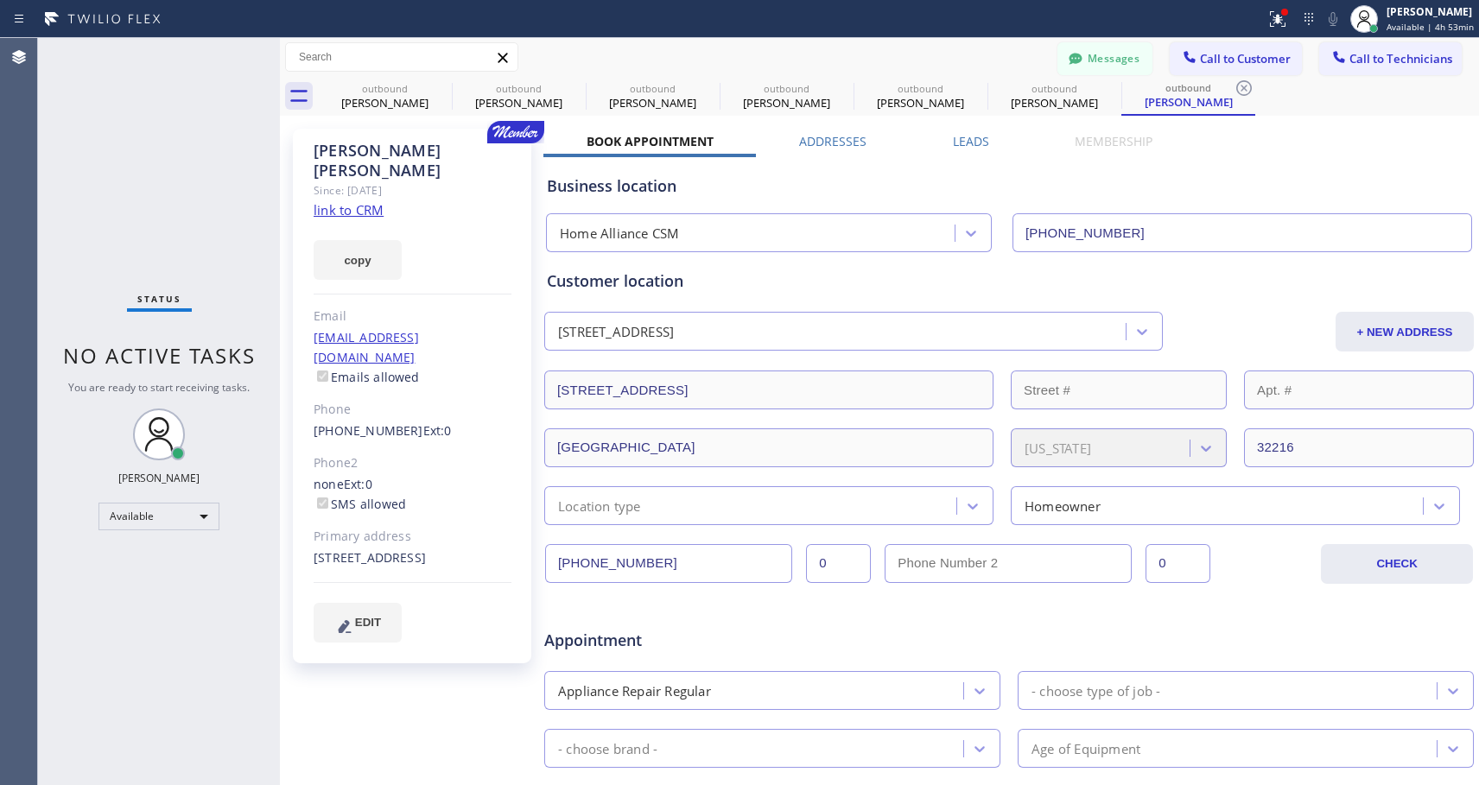
click at [440, 87] on div "outbound [PERSON_NAME] outbound [PERSON_NAME] outbound [PERSON_NAME] outbound […" at bounding box center [898, 96] width 1161 height 39
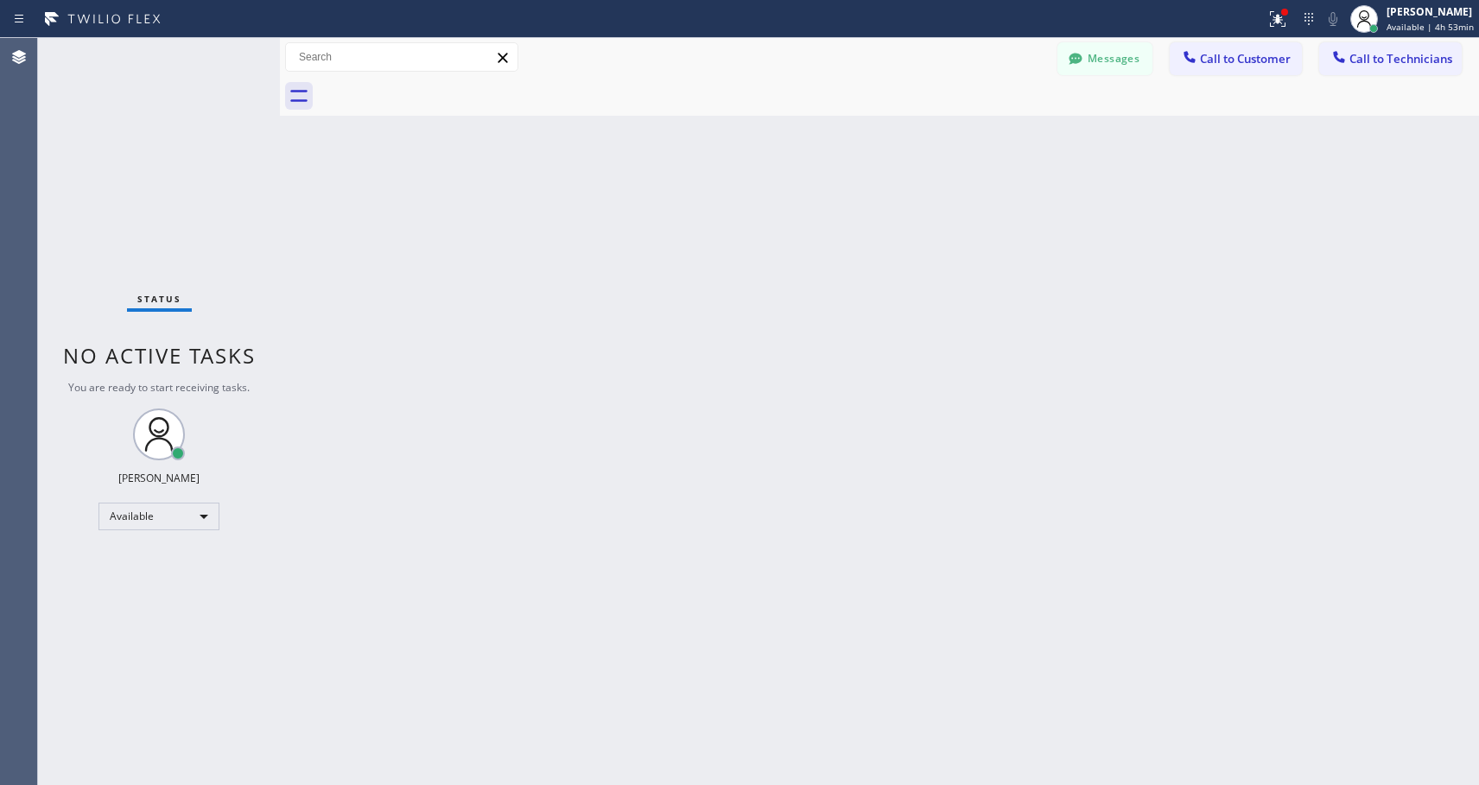
drag, startPoint x: 1212, startPoint y: 63, endPoint x: 816, endPoint y: 289, distance: 455.7
click at [1205, 64] on span "Call to Customer" at bounding box center [1245, 59] width 91 height 16
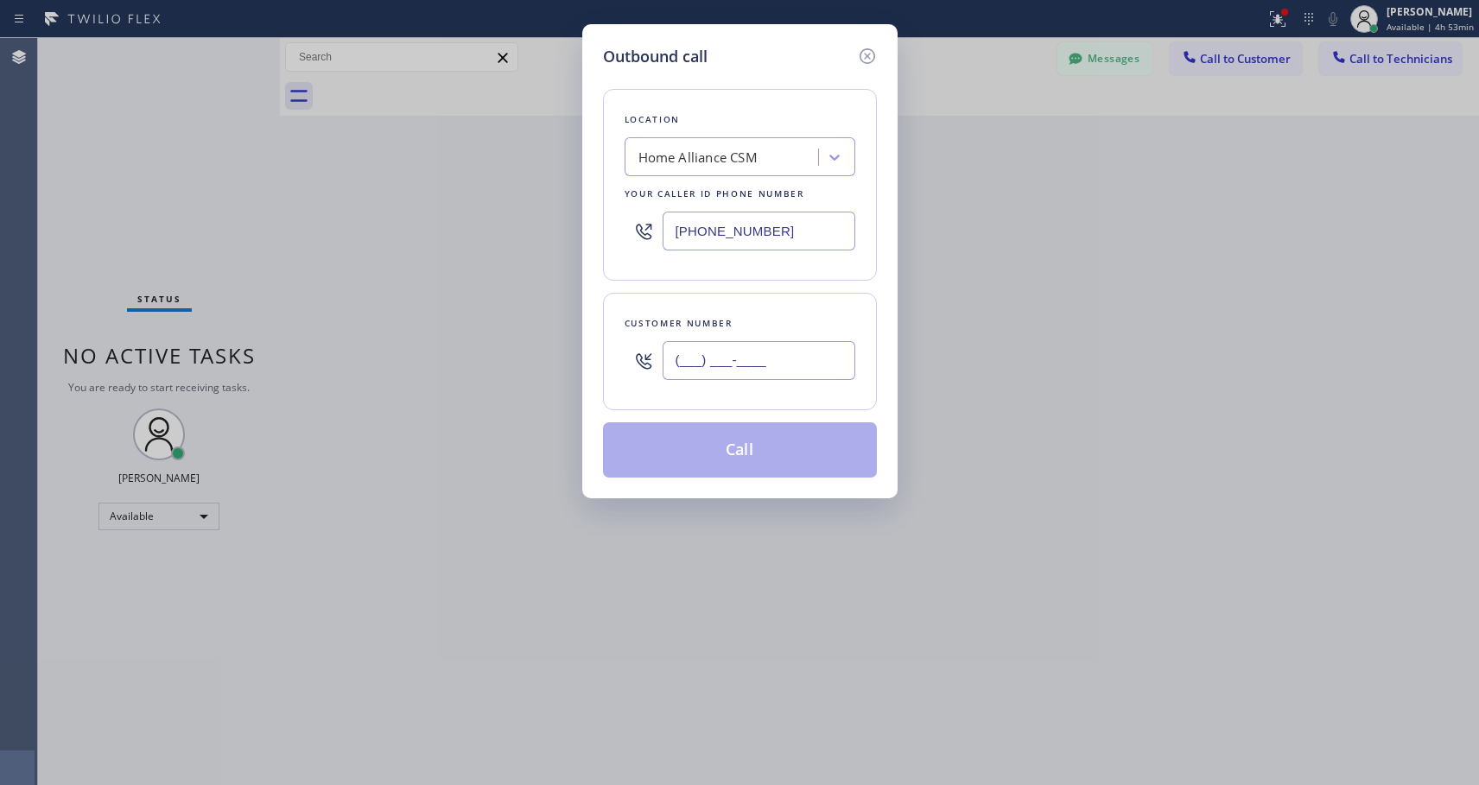
click at [768, 353] on input "(___) ___-____" at bounding box center [758, 360] width 193 height 39
paste input "954) 292-4700"
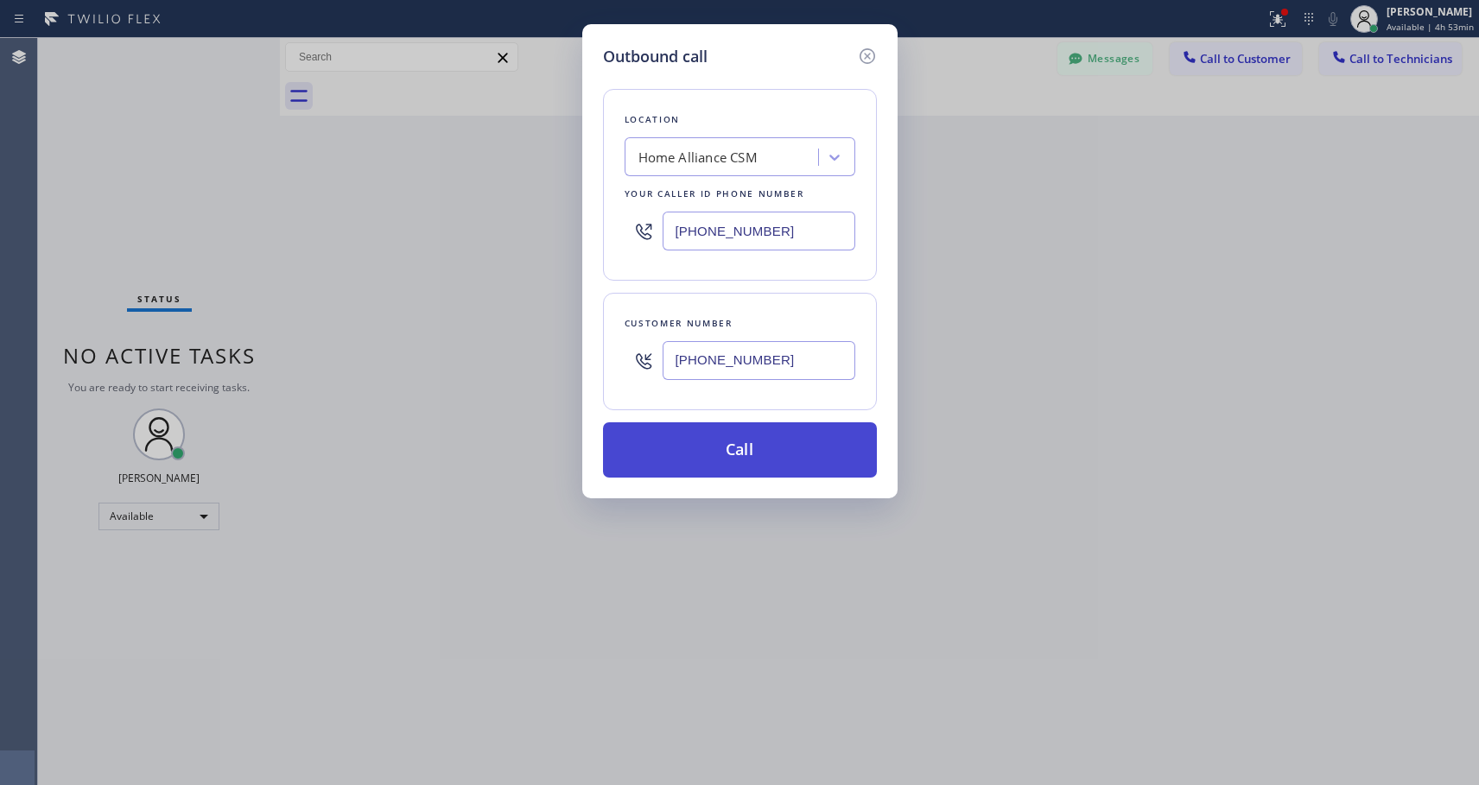
type input "[PHONE_NUMBER]"
click at [801, 456] on button "Call" at bounding box center [740, 449] width 274 height 55
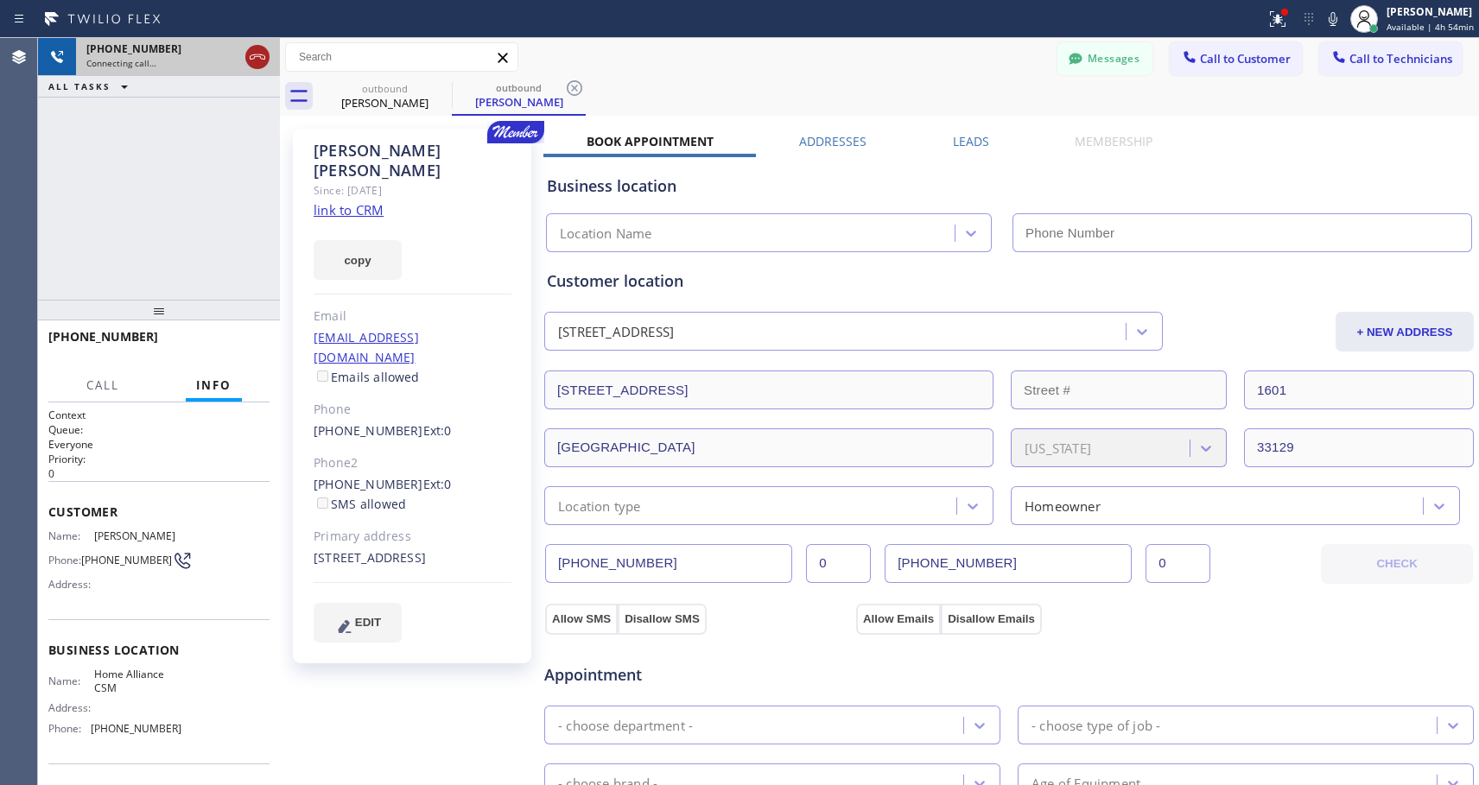
type input "[PHONE_NUMBER]"
click at [258, 62] on icon at bounding box center [257, 57] width 21 height 21
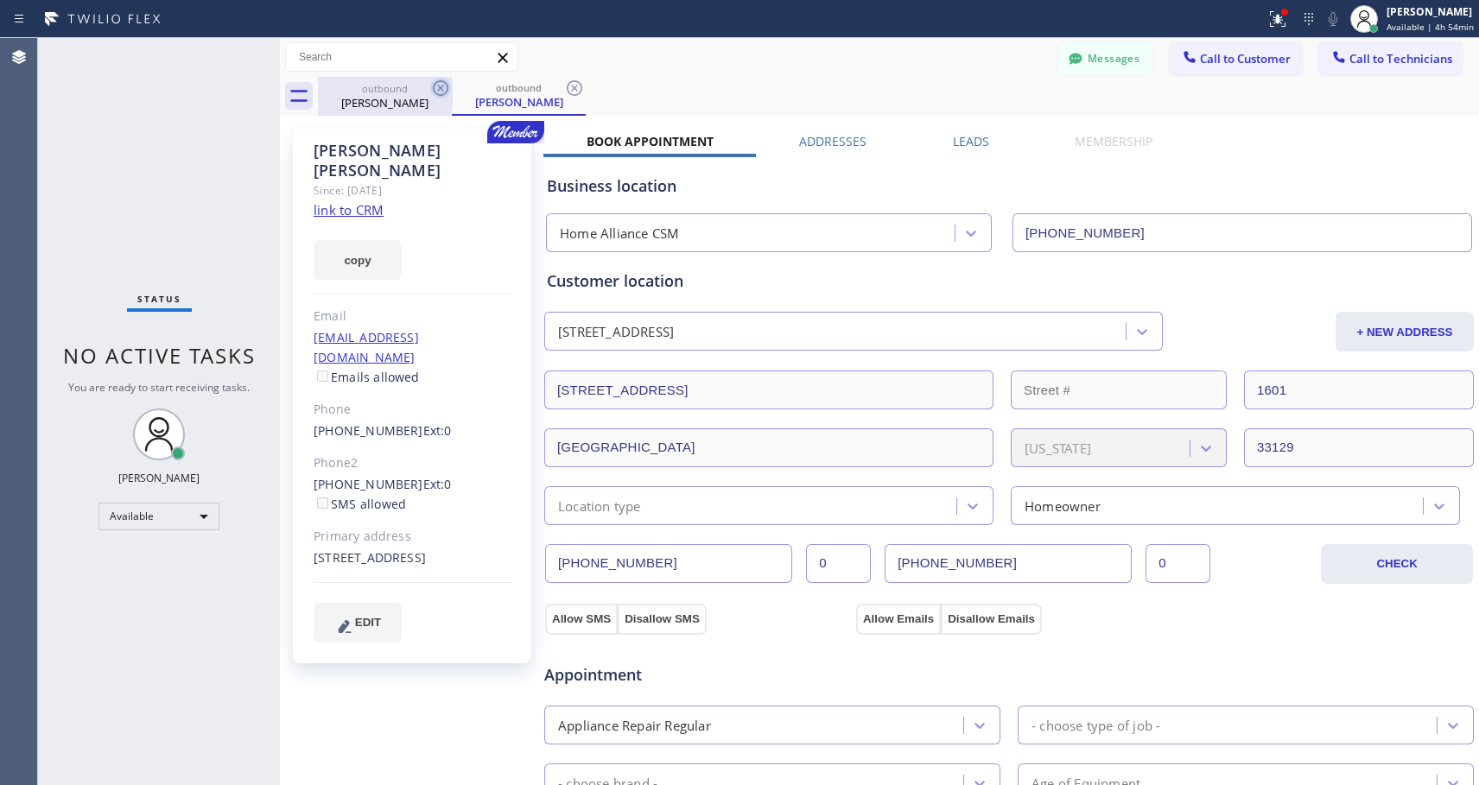
click at [440, 89] on icon at bounding box center [441, 88] width 16 height 16
click at [452, 89] on div "outbound [PERSON_NAME]" at bounding box center [519, 96] width 134 height 39
click at [440, 89] on icon at bounding box center [441, 88] width 16 height 16
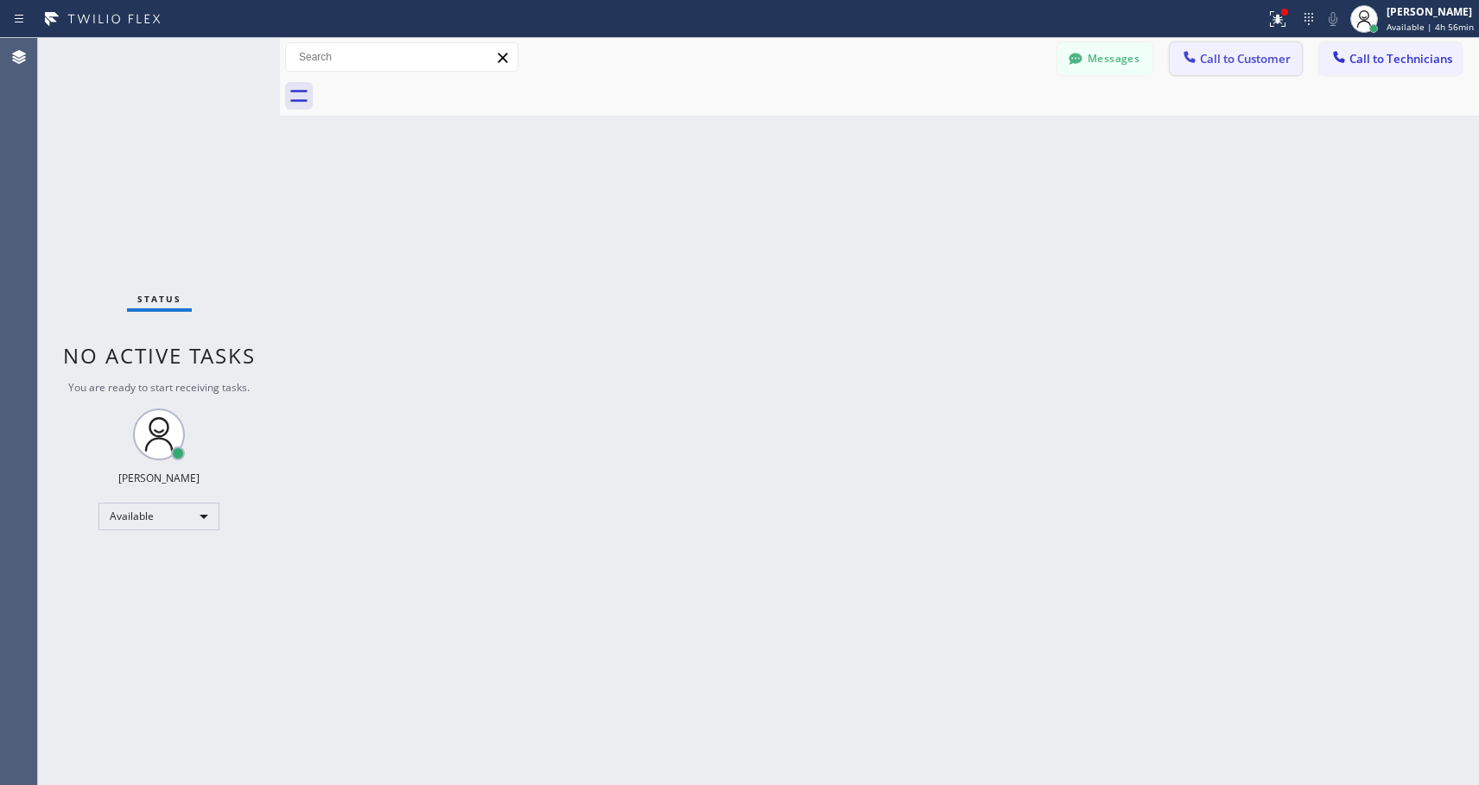
click at [1261, 59] on span "Call to Customer" at bounding box center [1245, 59] width 91 height 16
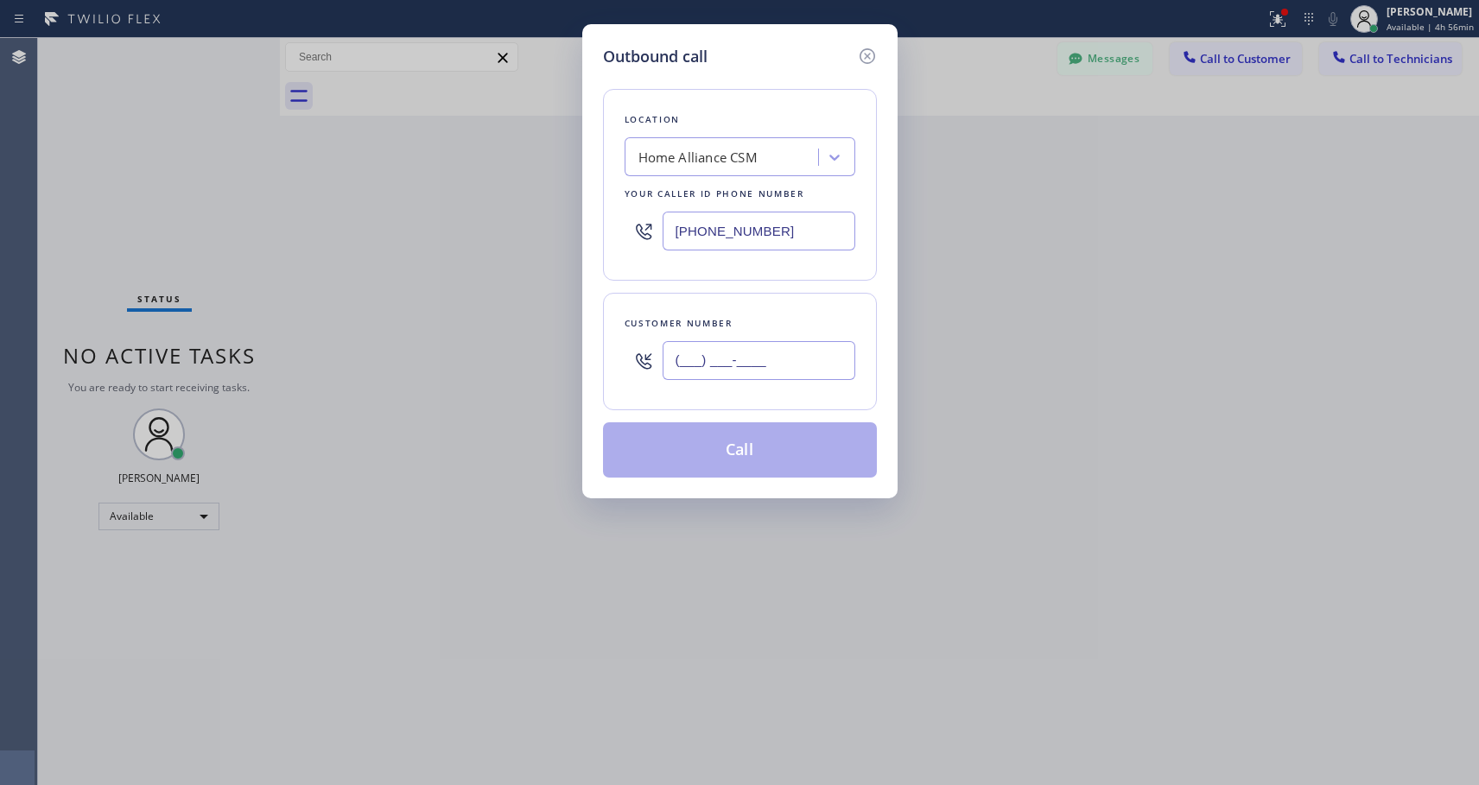
click at [798, 357] on input "(___) ___-____" at bounding box center [758, 360] width 193 height 39
paste input "714) 510-1857"
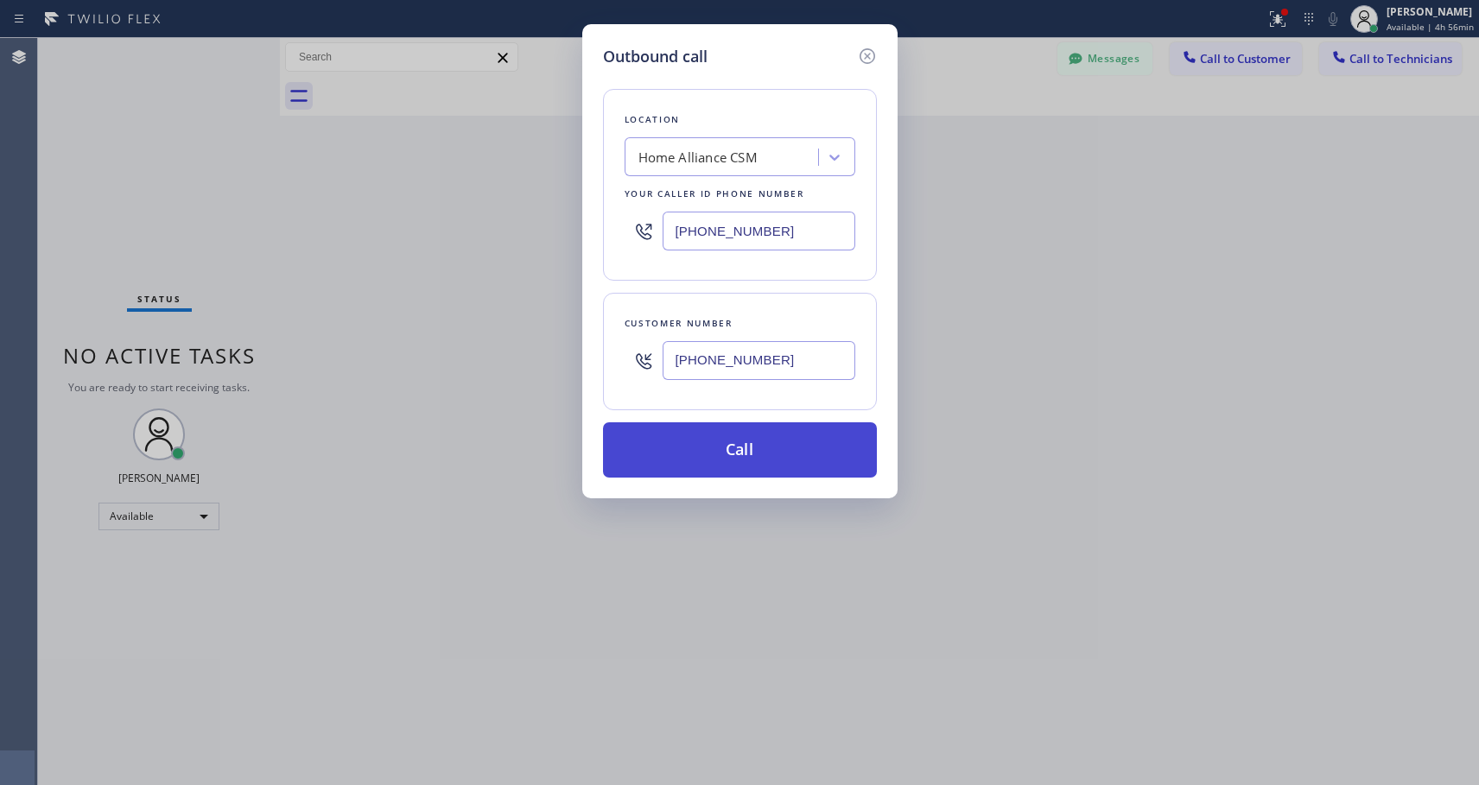
type input "[PHONE_NUMBER]"
click at [736, 435] on button "Call" at bounding box center [740, 449] width 274 height 55
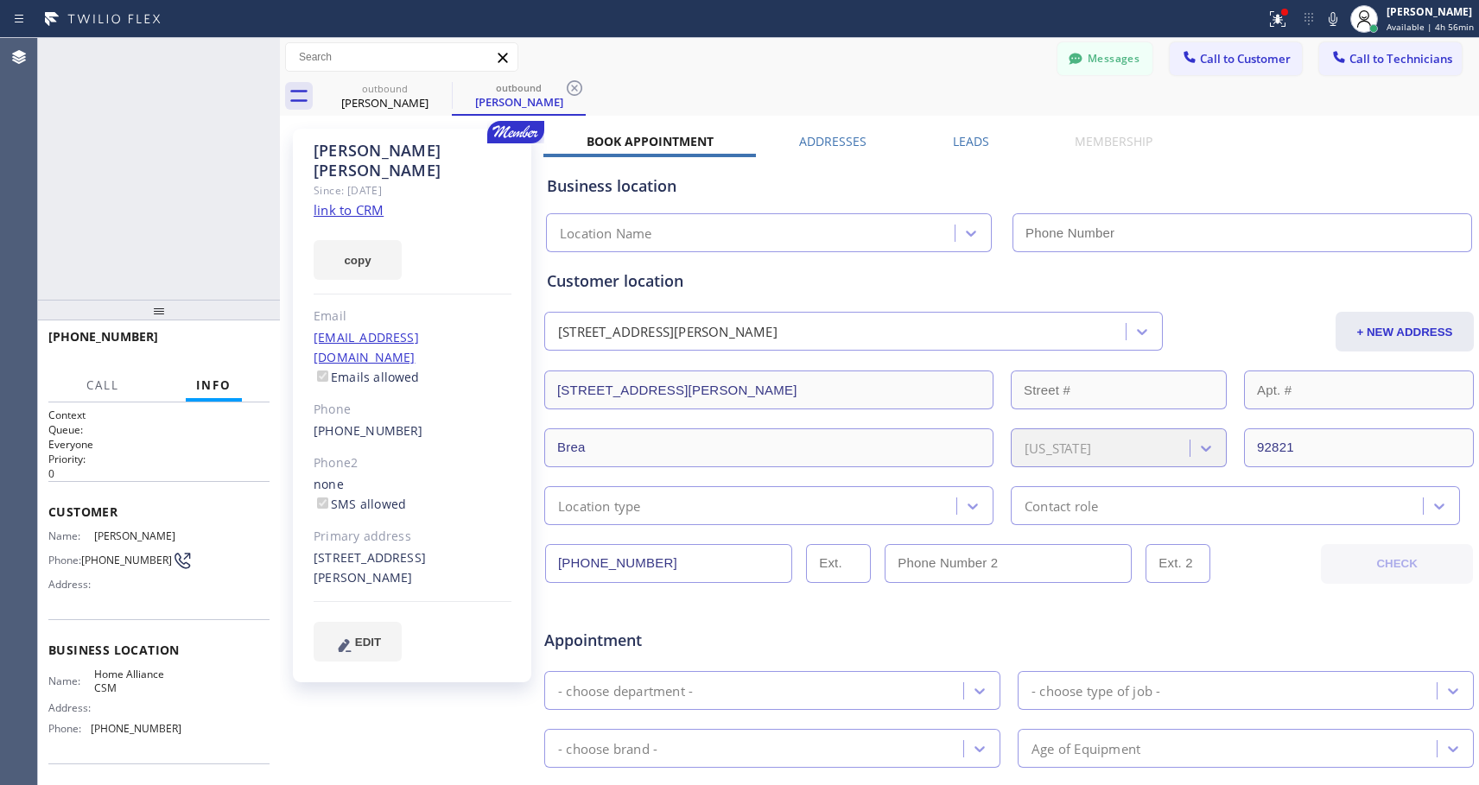
type input "[PHONE_NUMBER]"
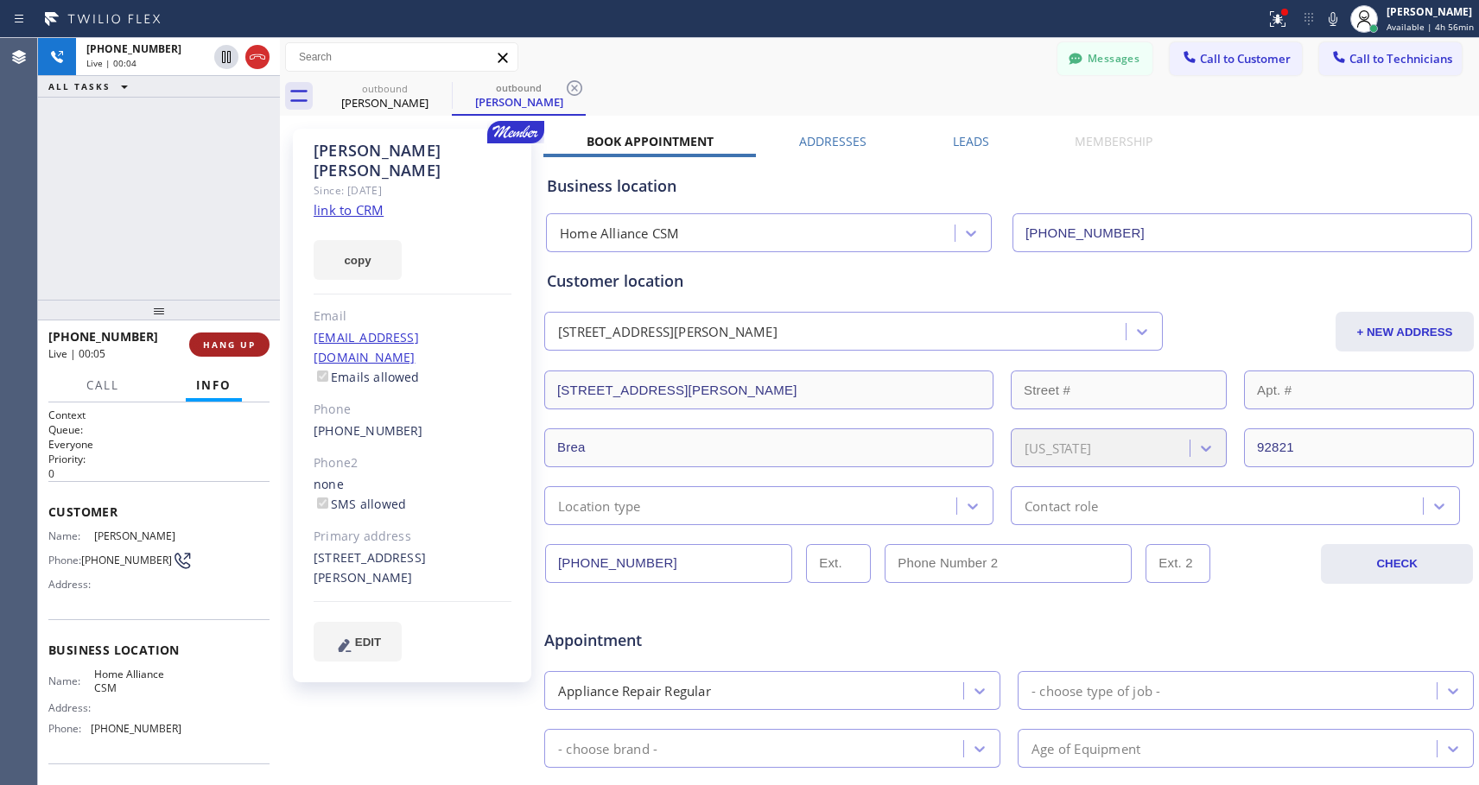
click at [225, 350] on span "HANG UP" at bounding box center [229, 345] width 53 height 12
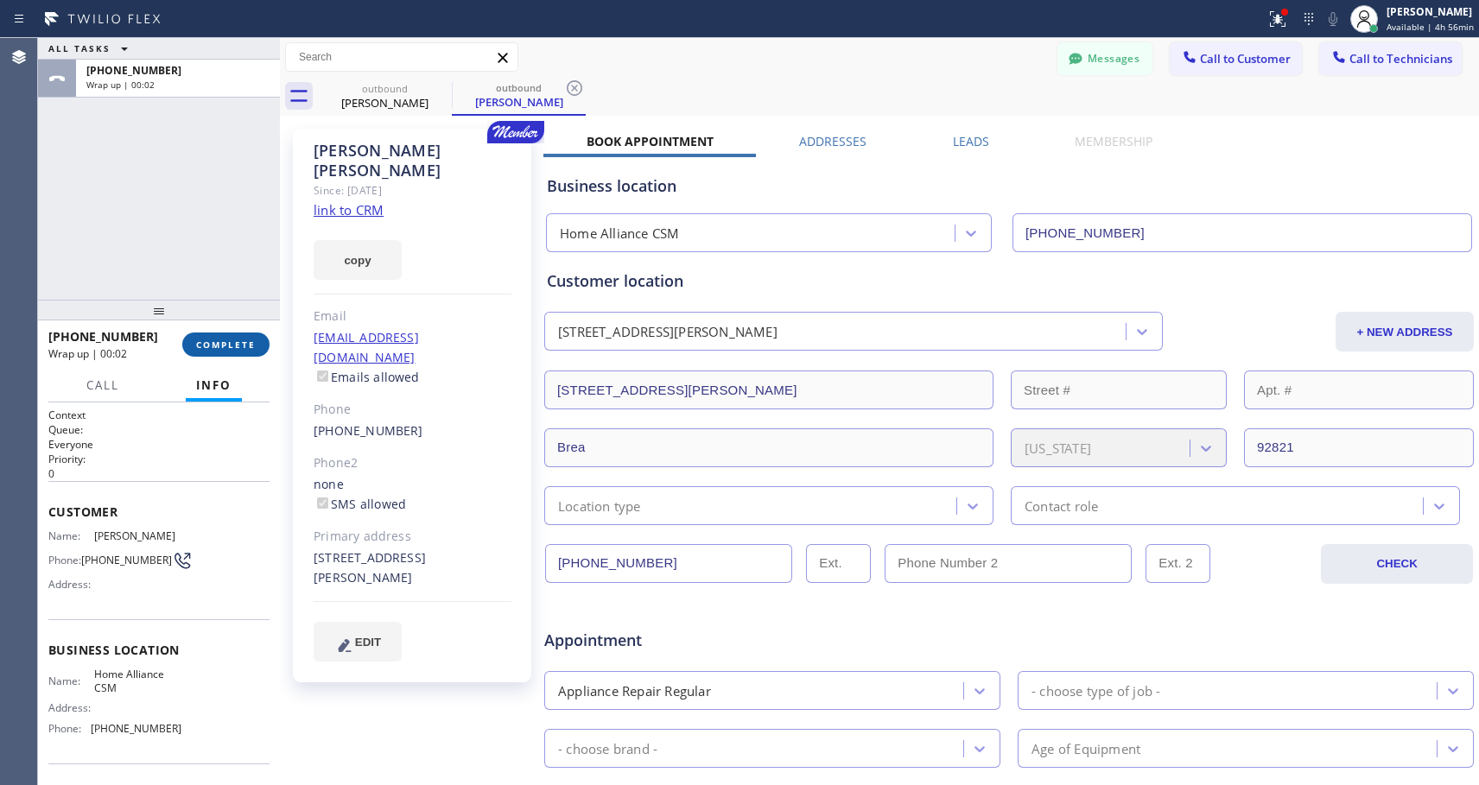
click at [252, 344] on span "COMPLETE" at bounding box center [226, 345] width 60 height 12
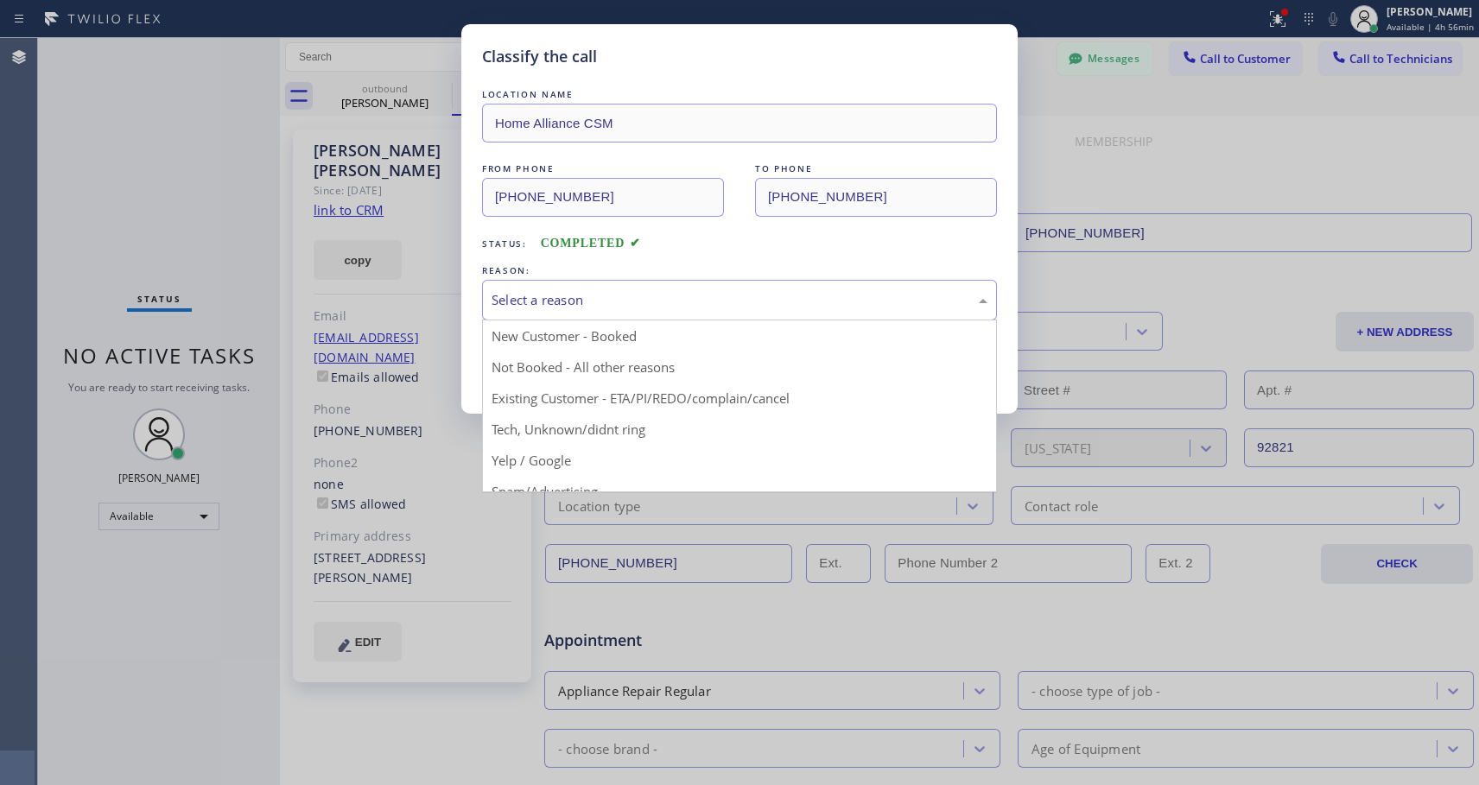
click at [558, 301] on div "Select a reason" at bounding box center [739, 300] width 496 height 20
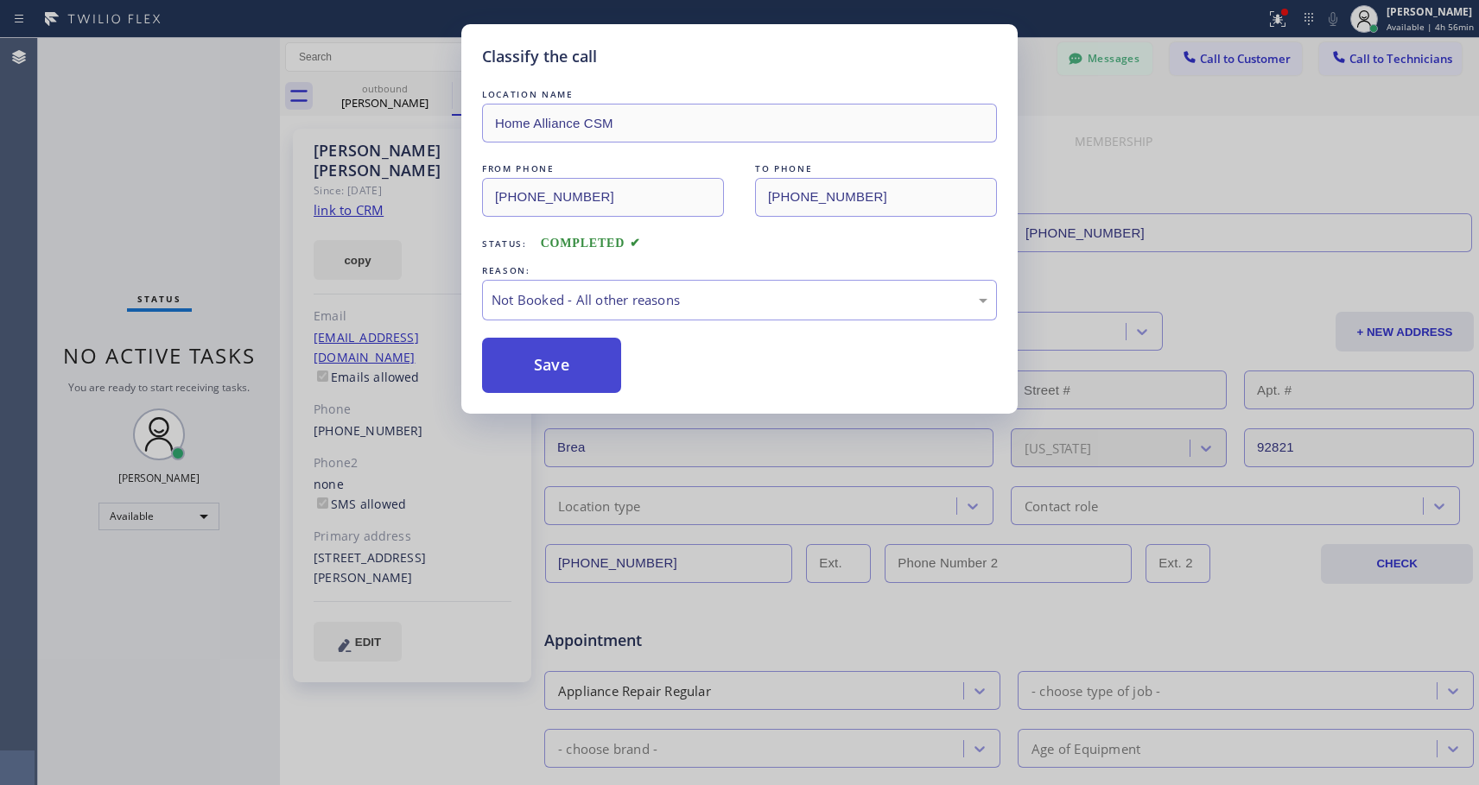
click at [532, 361] on button "Save" at bounding box center [551, 365] width 139 height 55
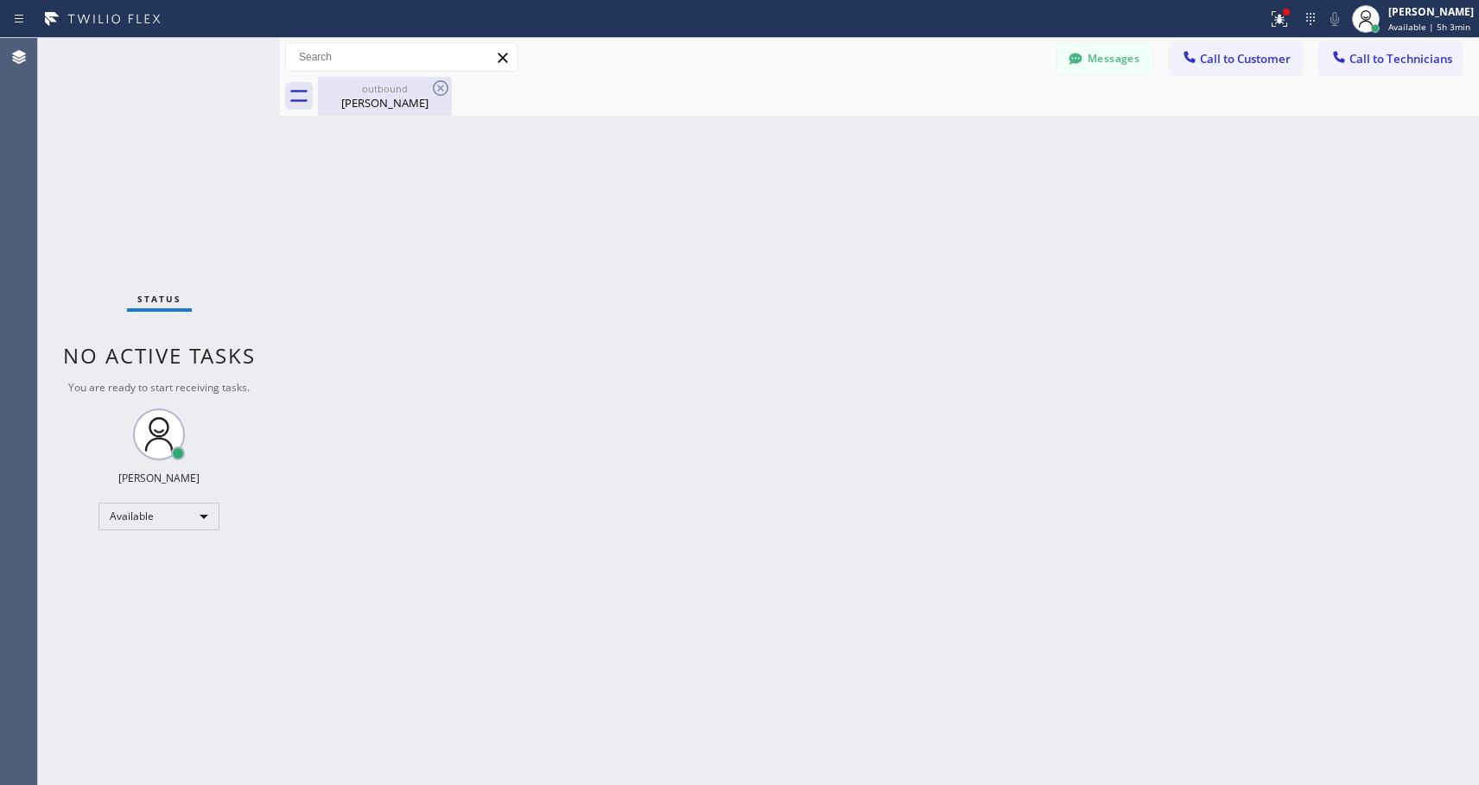
click at [371, 103] on div "[PERSON_NAME]" at bounding box center [385, 103] width 130 height 16
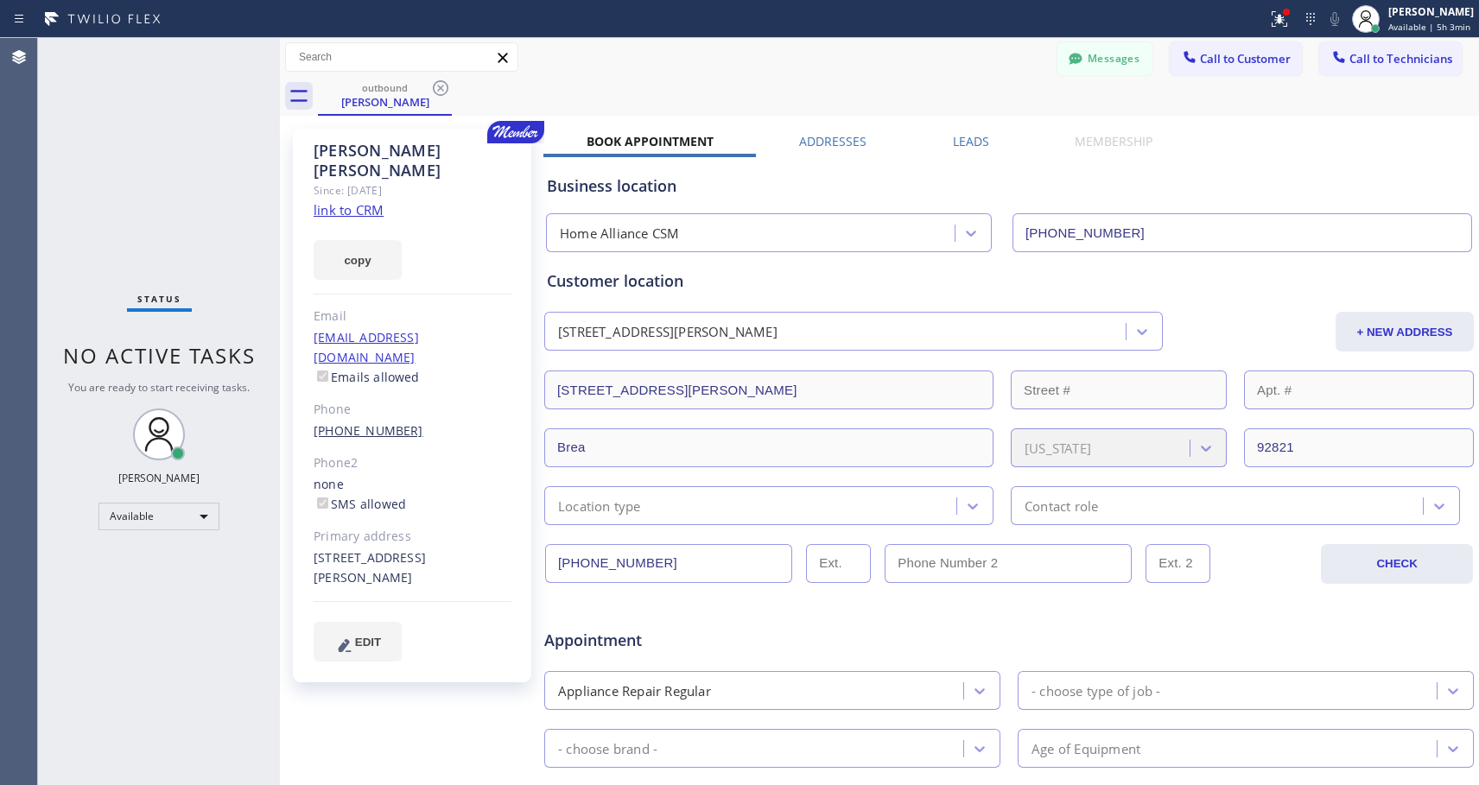
click at [353, 422] on link "[PHONE_NUMBER]" at bounding box center [369, 430] width 110 height 16
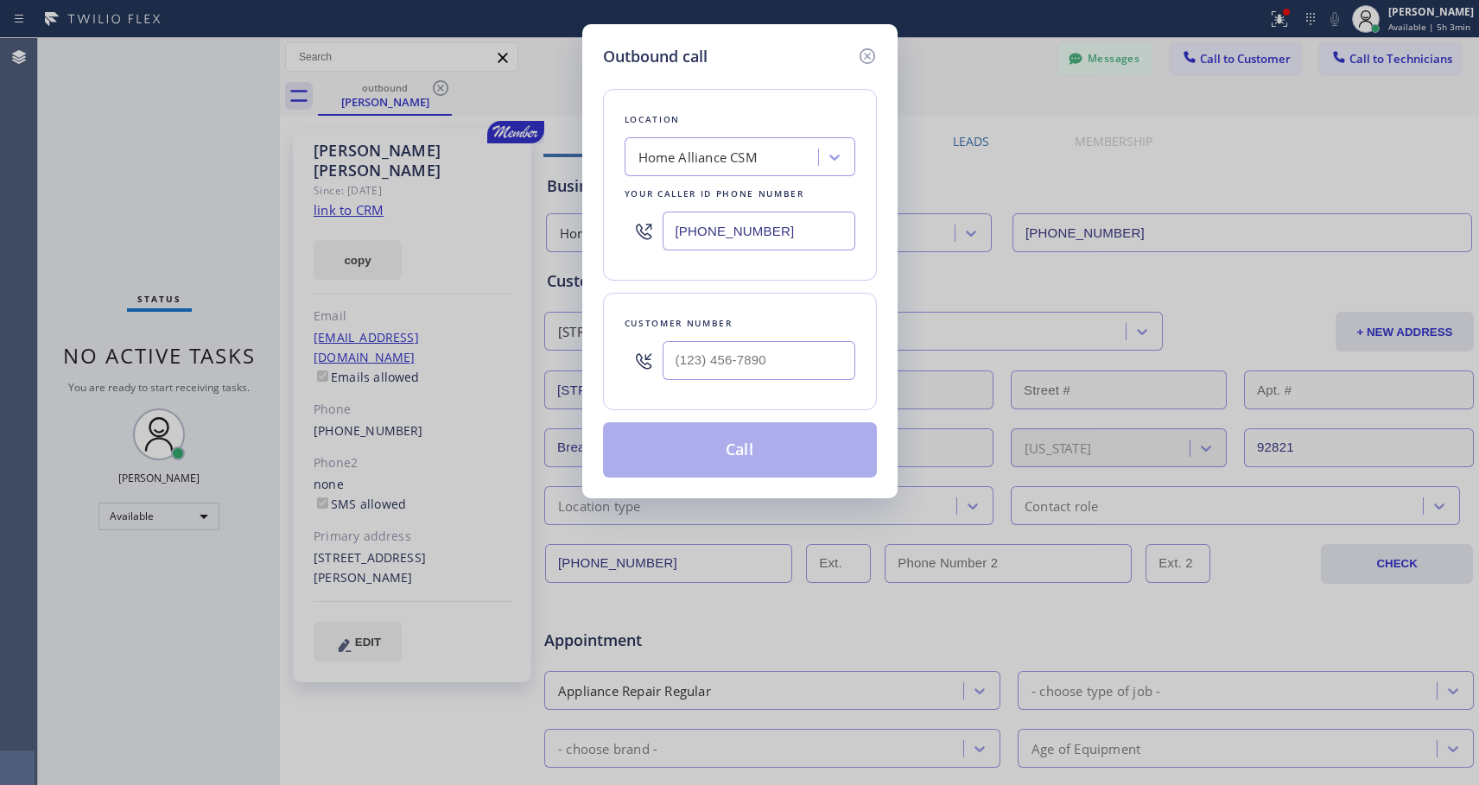
type input "[PHONE_NUMBER]"
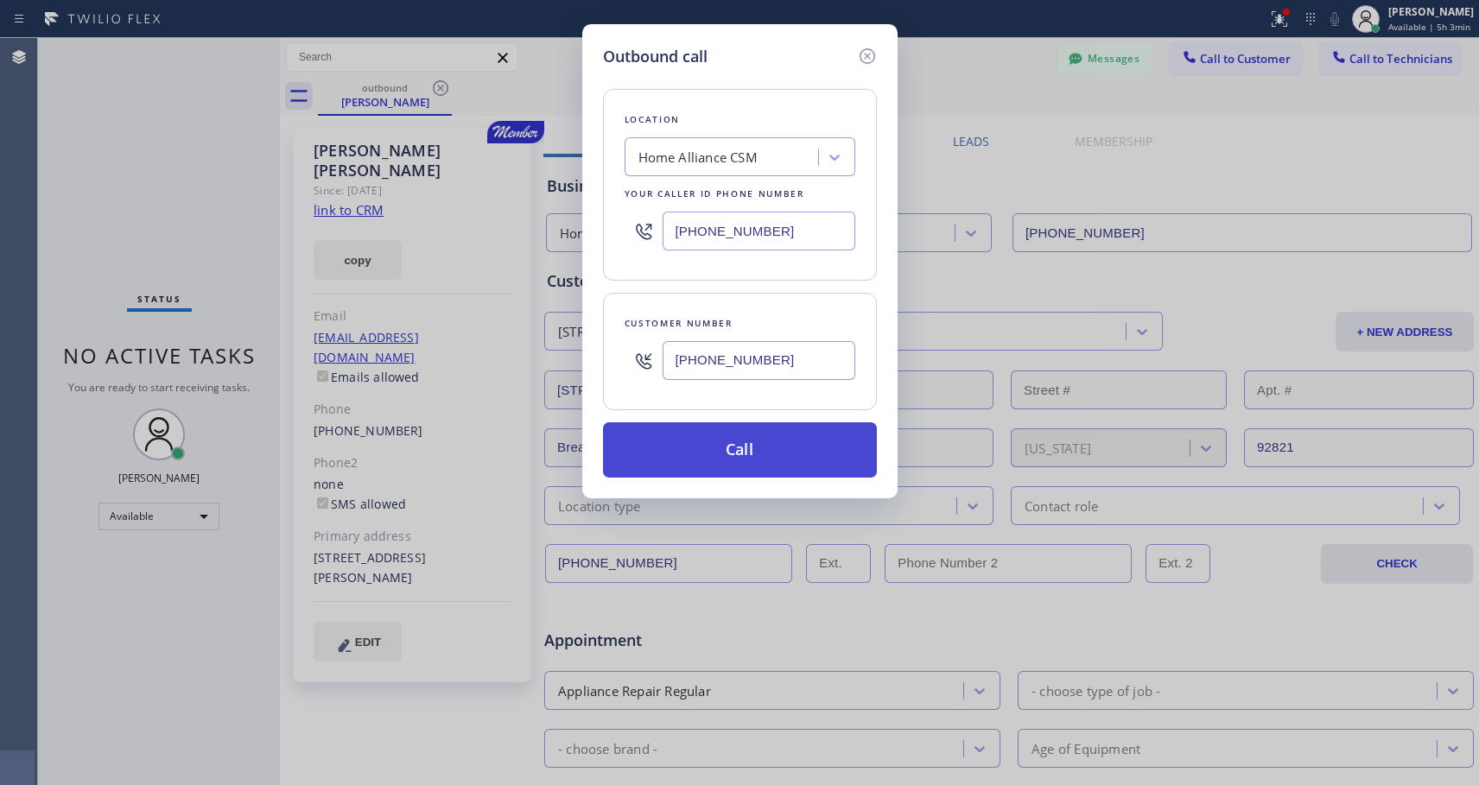
click at [732, 460] on button "Call" at bounding box center [740, 449] width 274 height 55
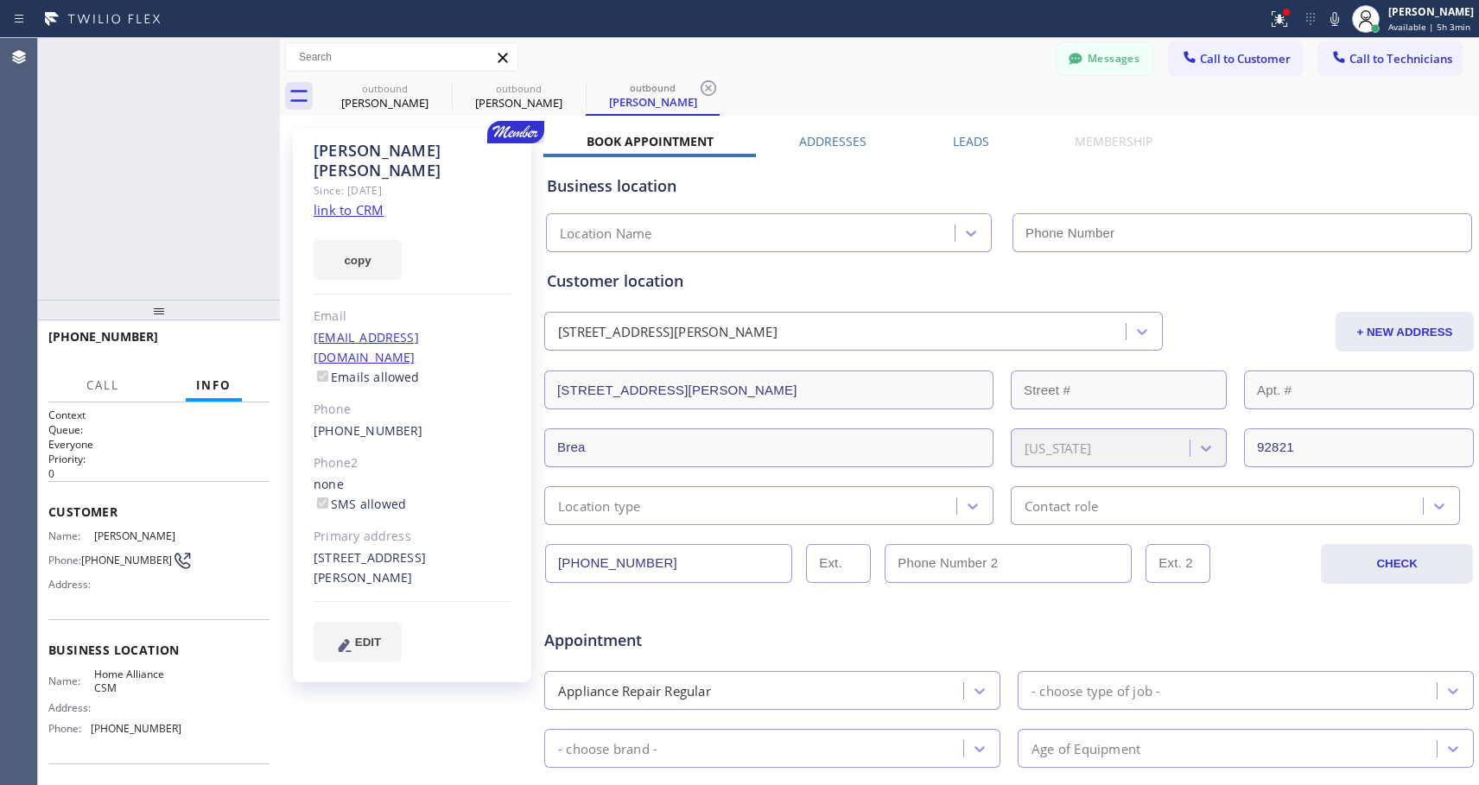
type input "[PHONE_NUMBER]"
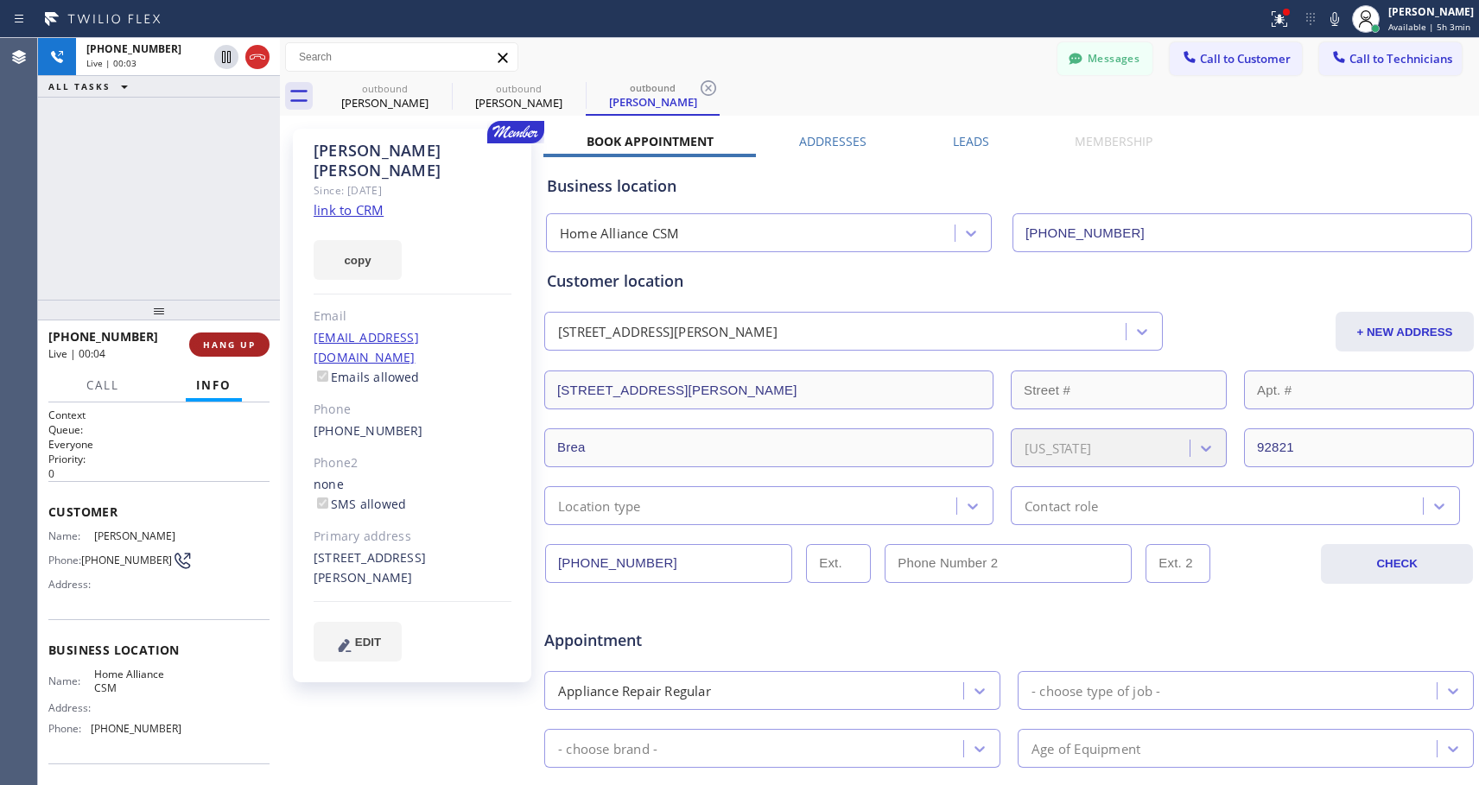
click at [198, 341] on button "HANG UP" at bounding box center [229, 345] width 80 height 24
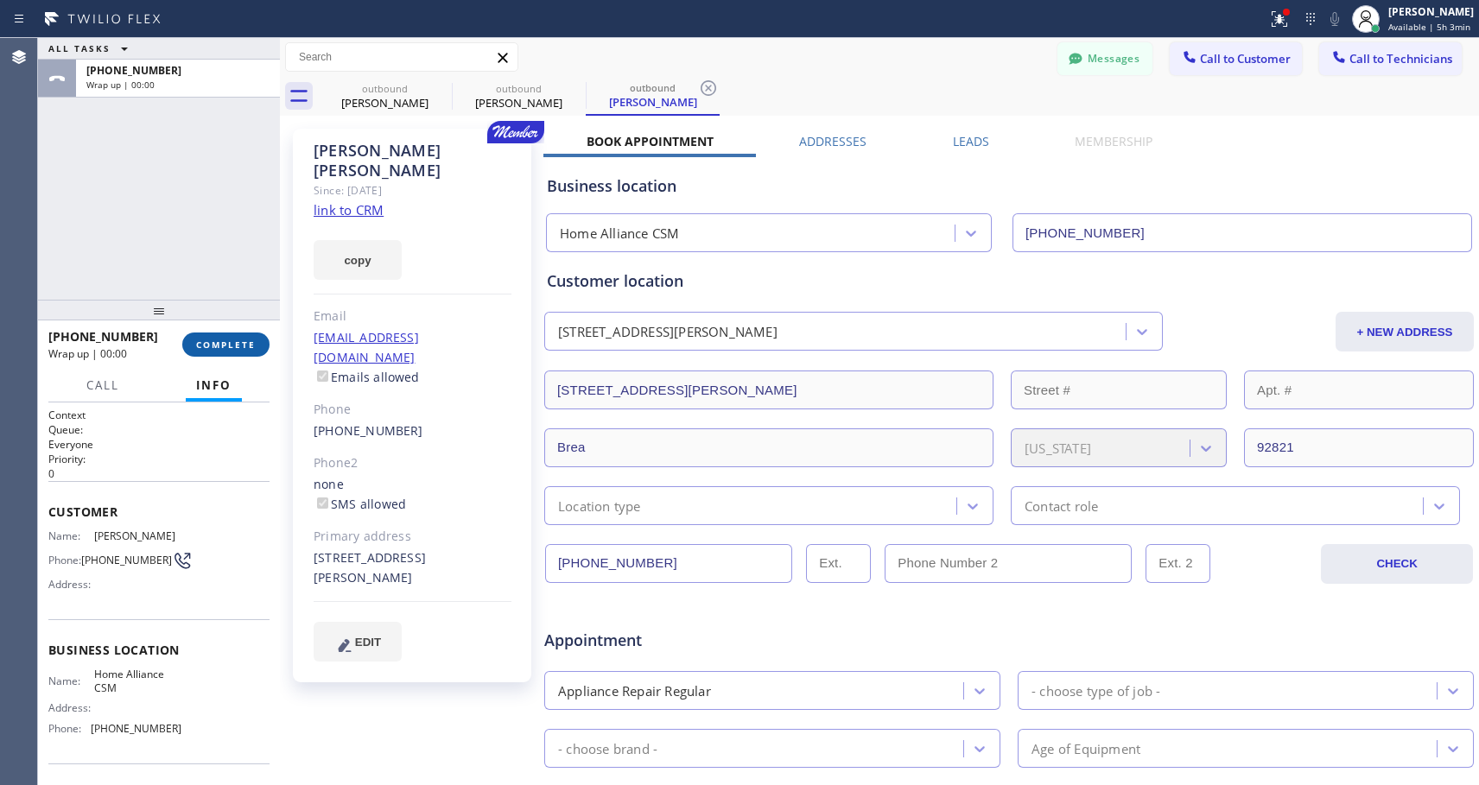
click at [198, 341] on span "COMPLETE" at bounding box center [226, 345] width 60 height 12
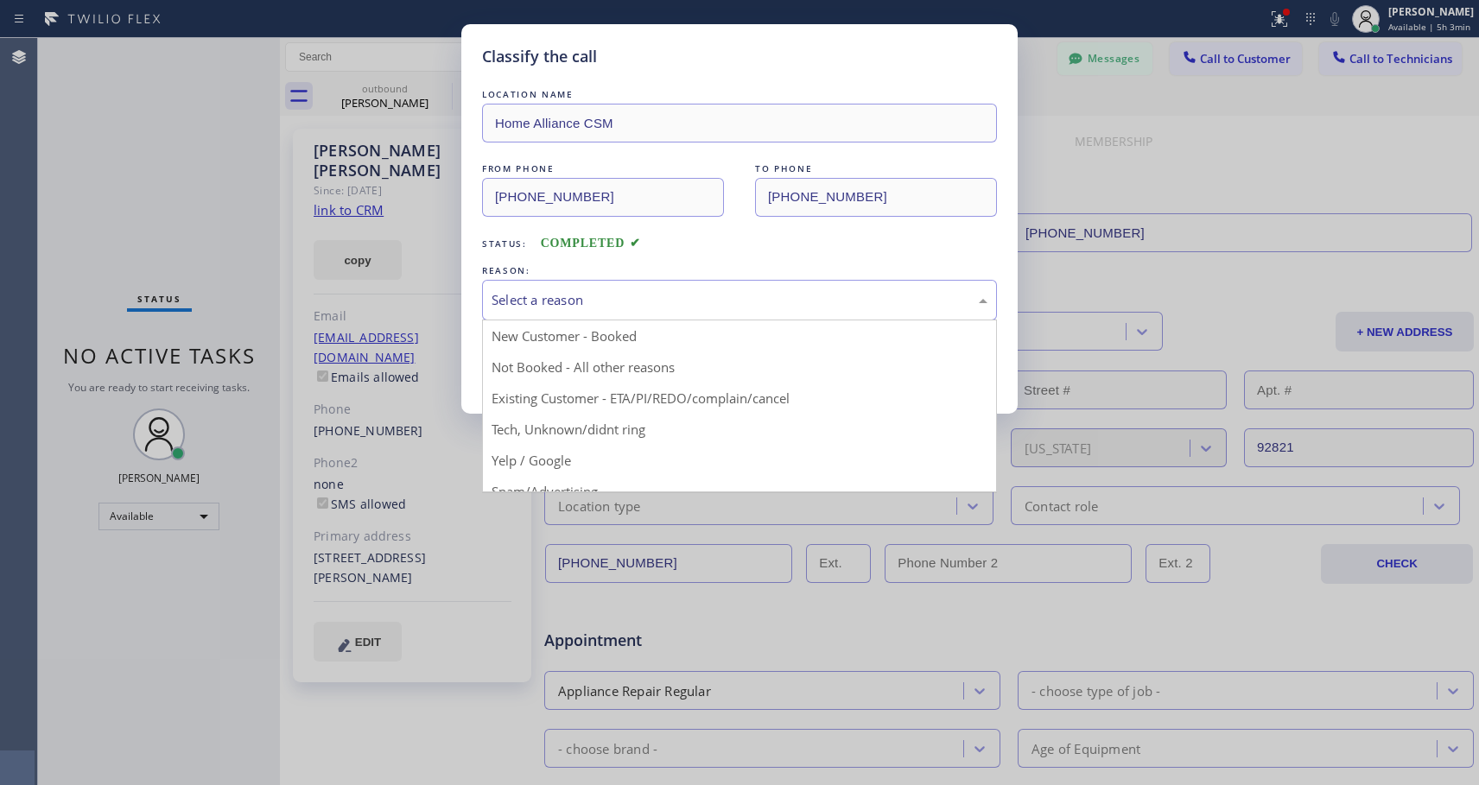
click at [632, 295] on div "Select a reason" at bounding box center [739, 300] width 496 height 20
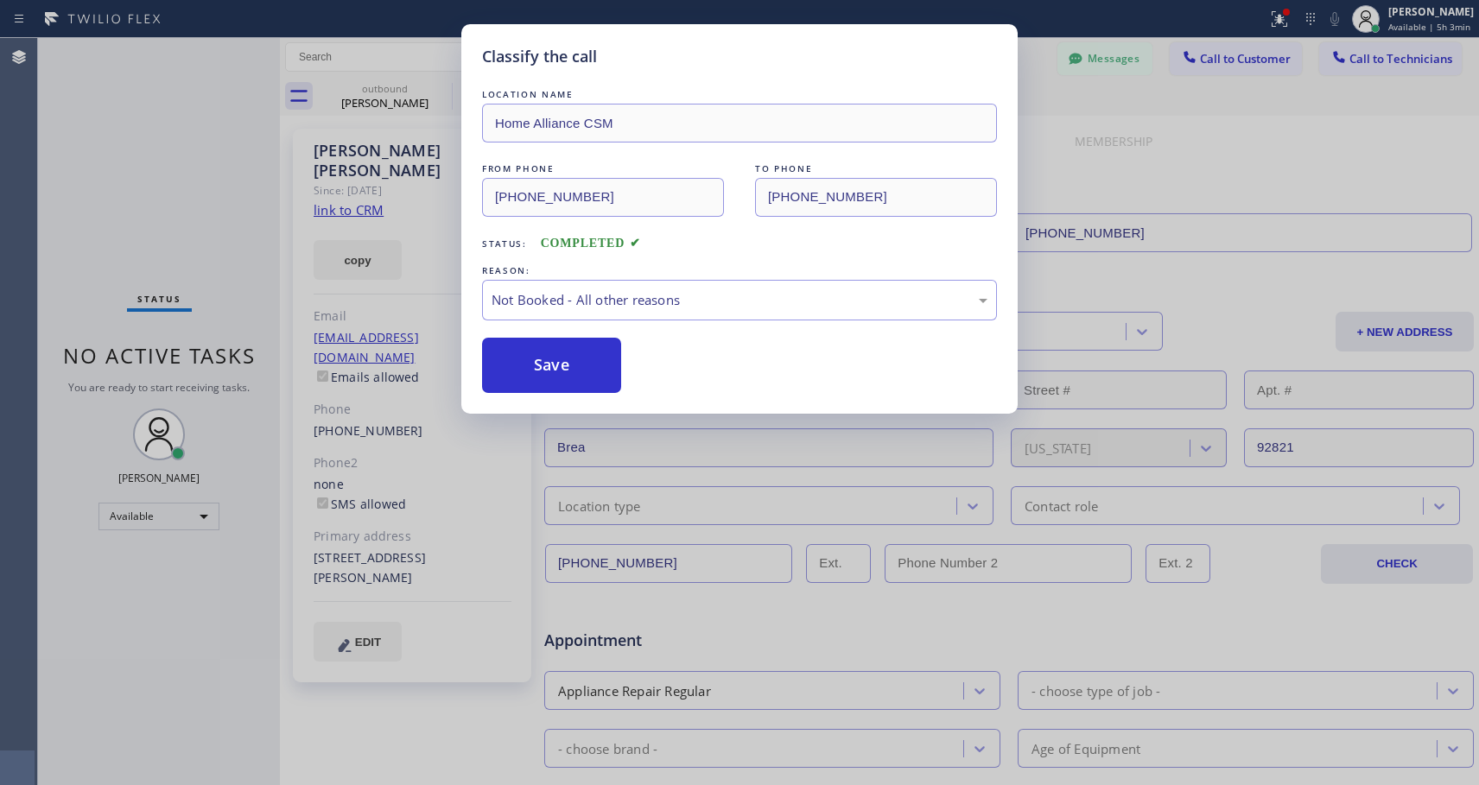
click at [548, 363] on button "Save" at bounding box center [551, 365] width 139 height 55
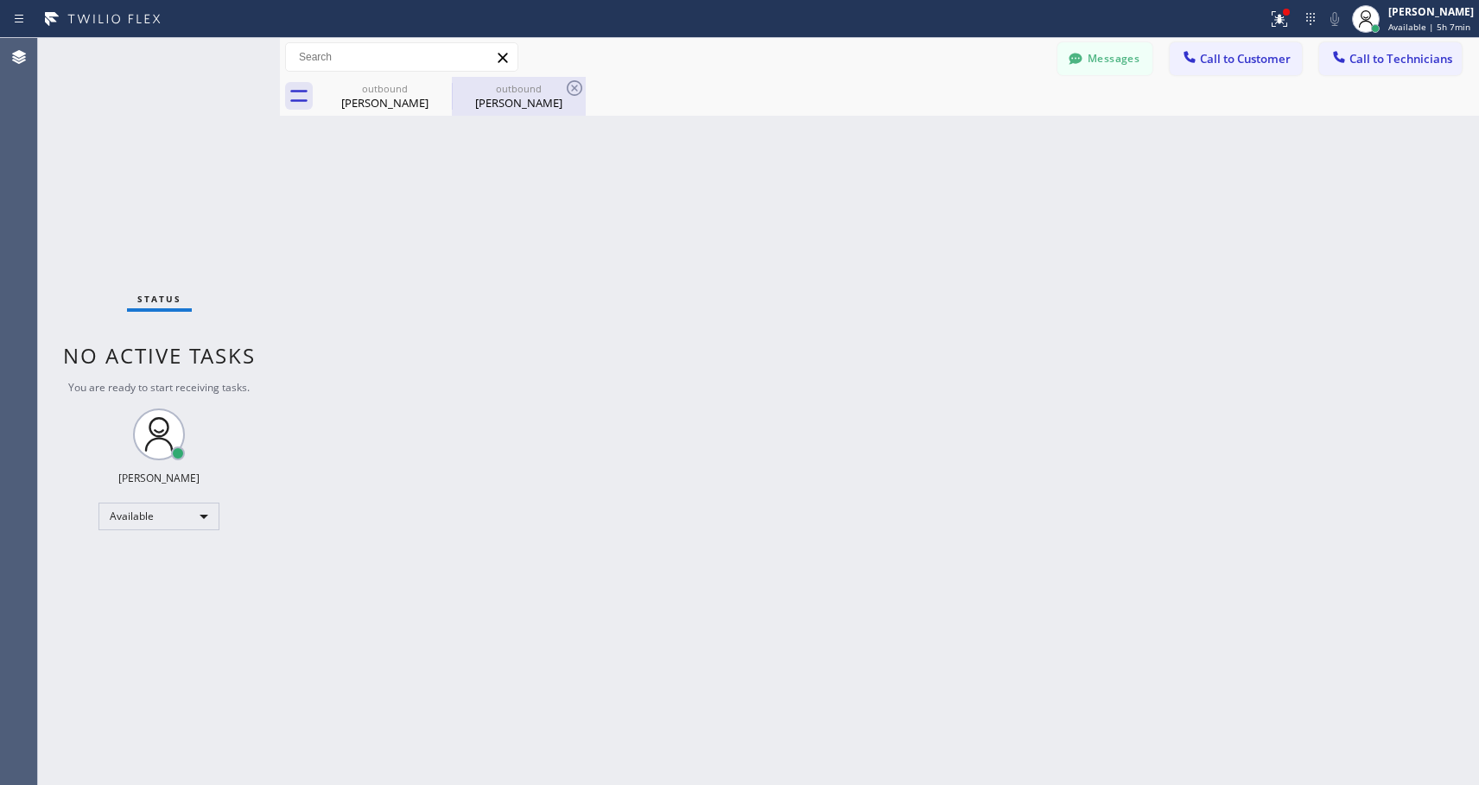
click at [522, 108] on div "[PERSON_NAME]" at bounding box center [518, 103] width 130 height 16
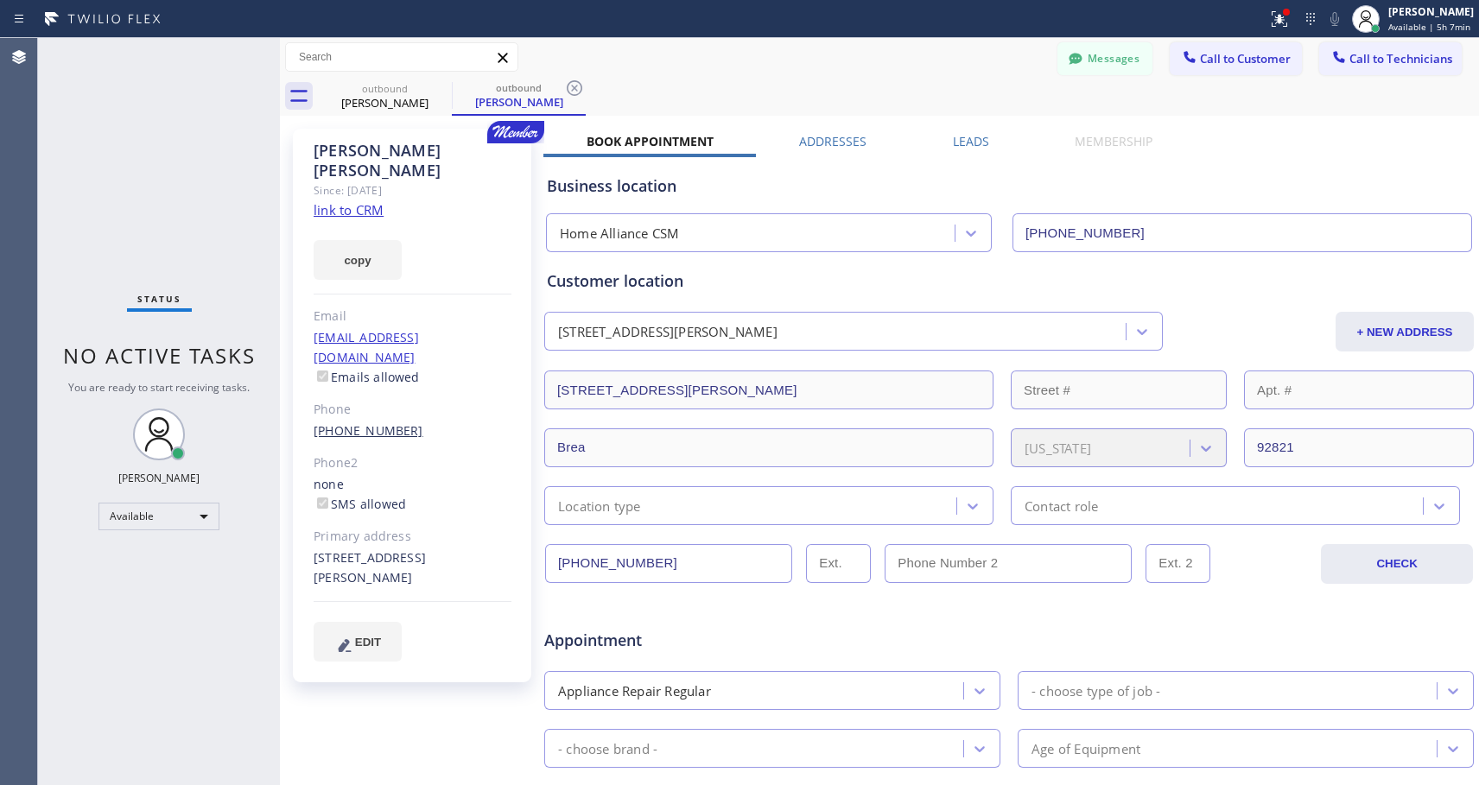
click at [365, 422] on link "[PHONE_NUMBER]" at bounding box center [369, 430] width 110 height 16
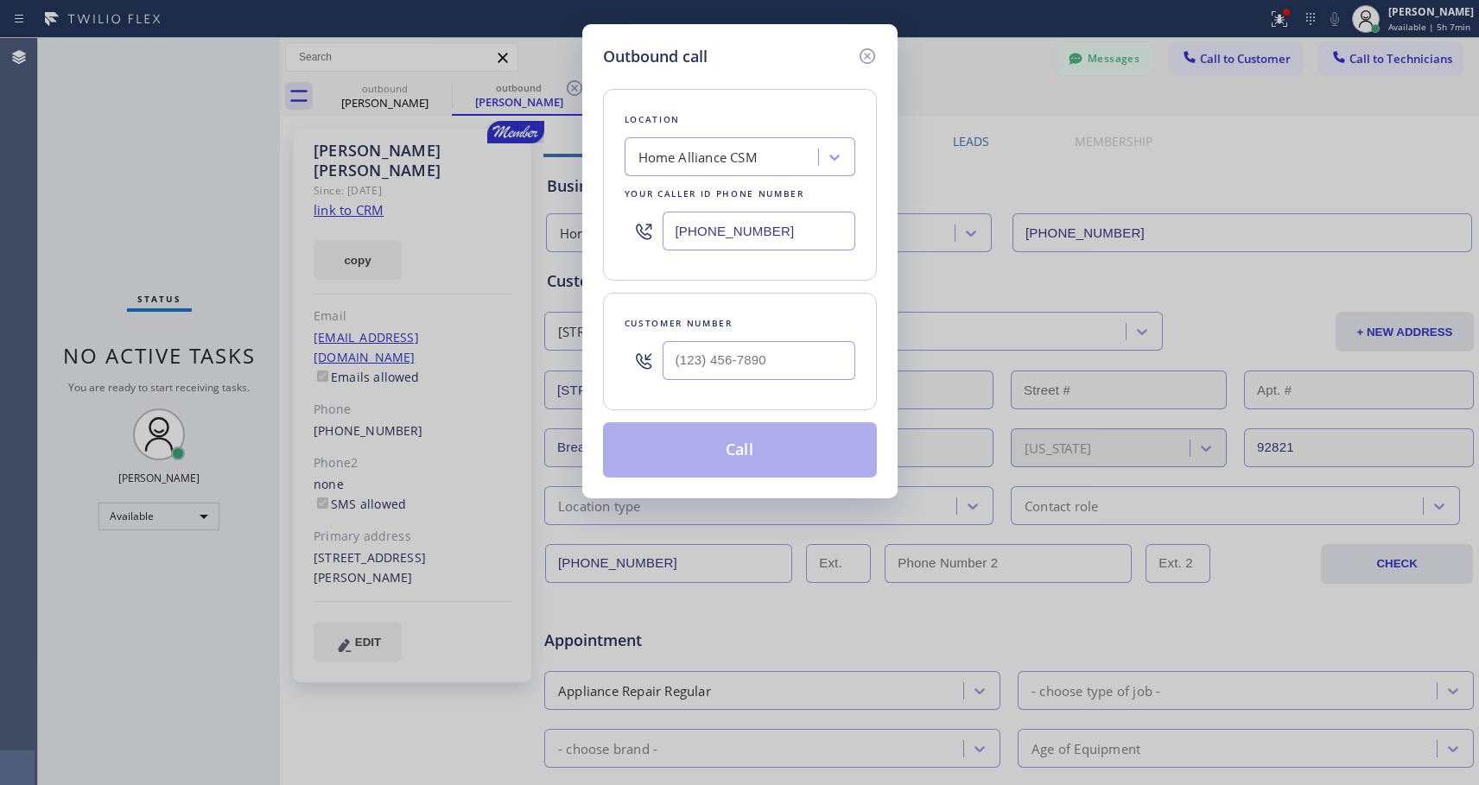
type input "[PHONE_NUMBER]"
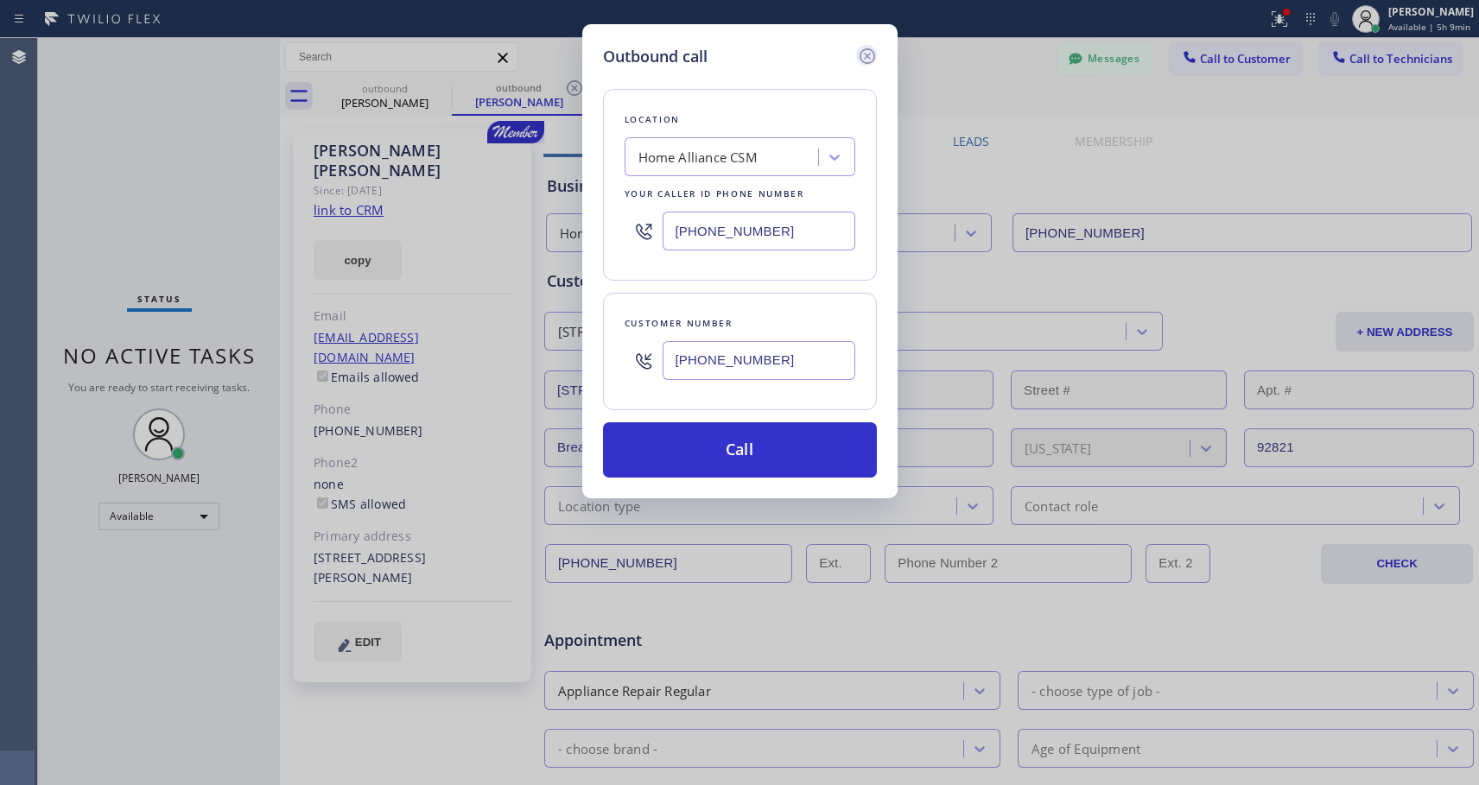
click at [867, 54] on icon at bounding box center [867, 56] width 21 height 21
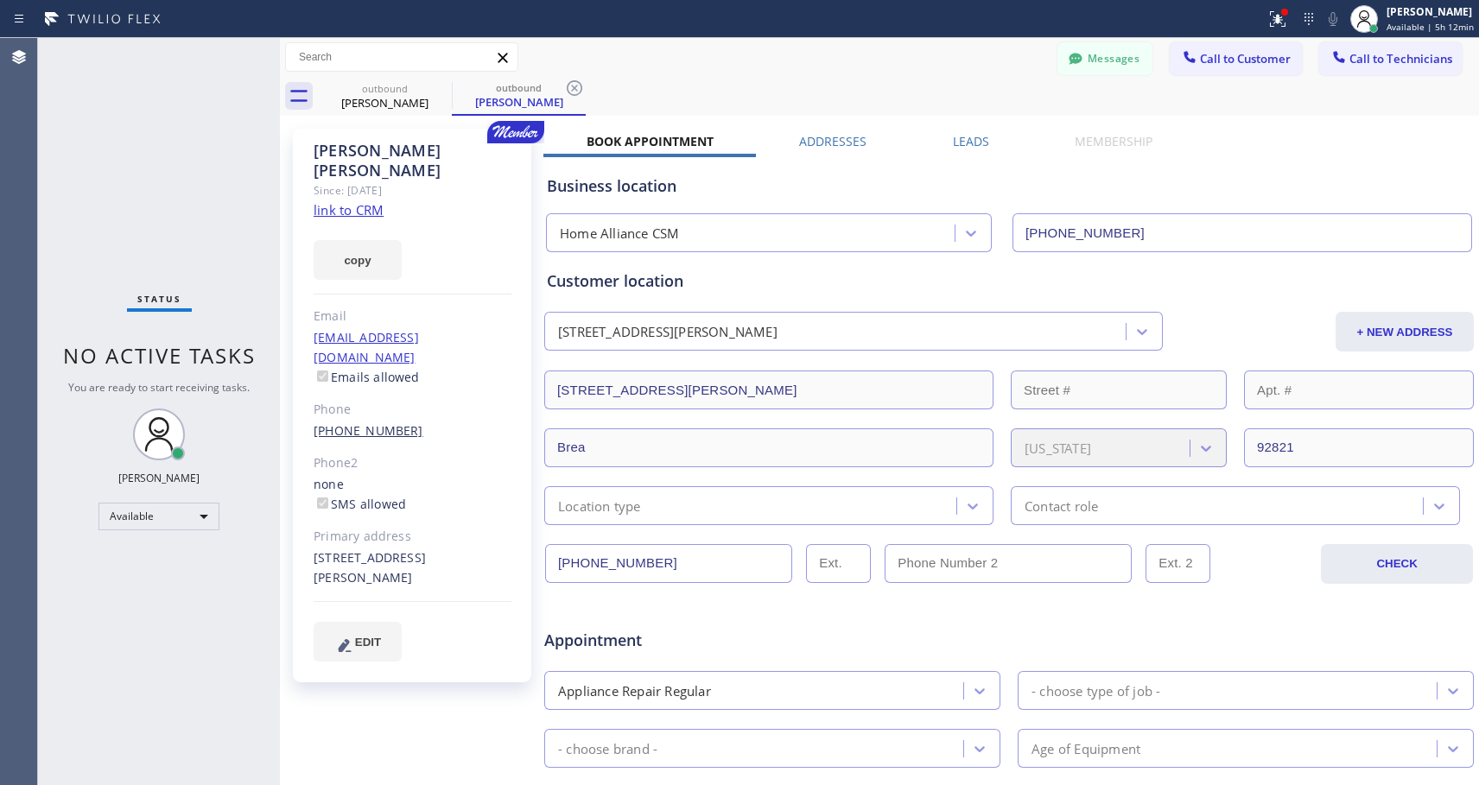
click at [358, 422] on link "[PHONE_NUMBER]" at bounding box center [369, 430] width 110 height 16
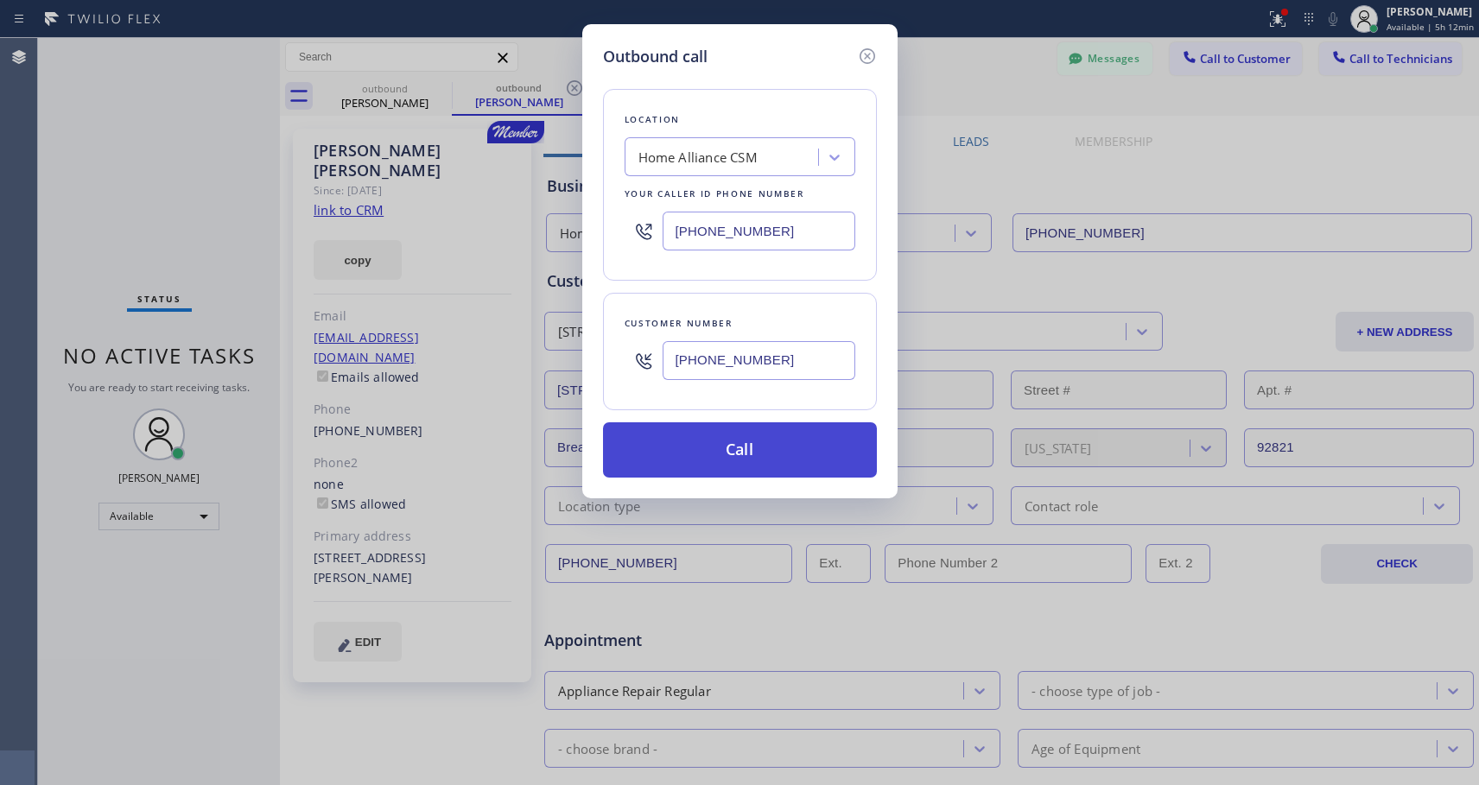
click at [763, 447] on button "Call" at bounding box center [740, 449] width 274 height 55
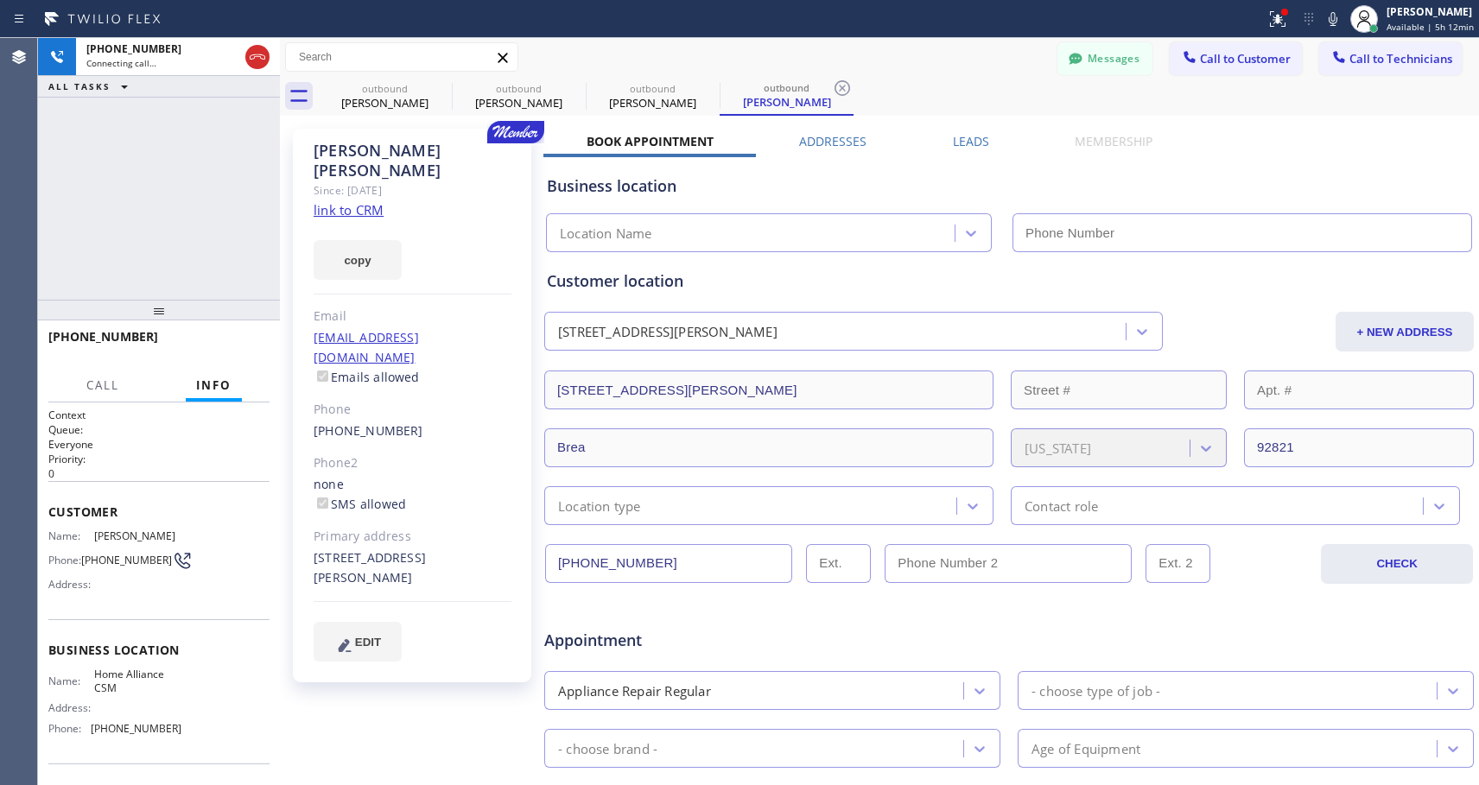
type input "[PHONE_NUMBER]"
click at [208, 345] on span "HANG UP" at bounding box center [229, 345] width 53 height 12
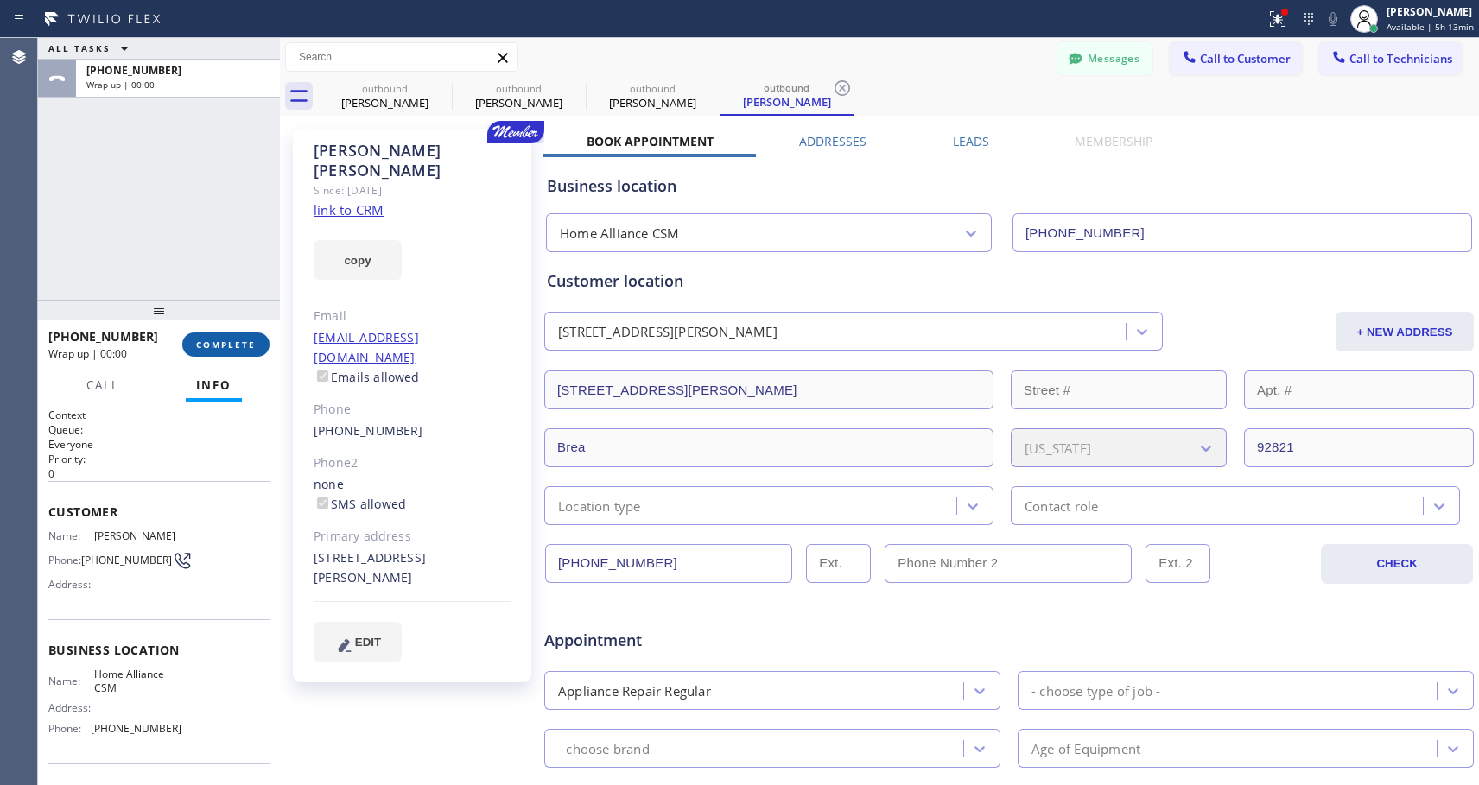
click at [211, 345] on span "COMPLETE" at bounding box center [226, 345] width 60 height 12
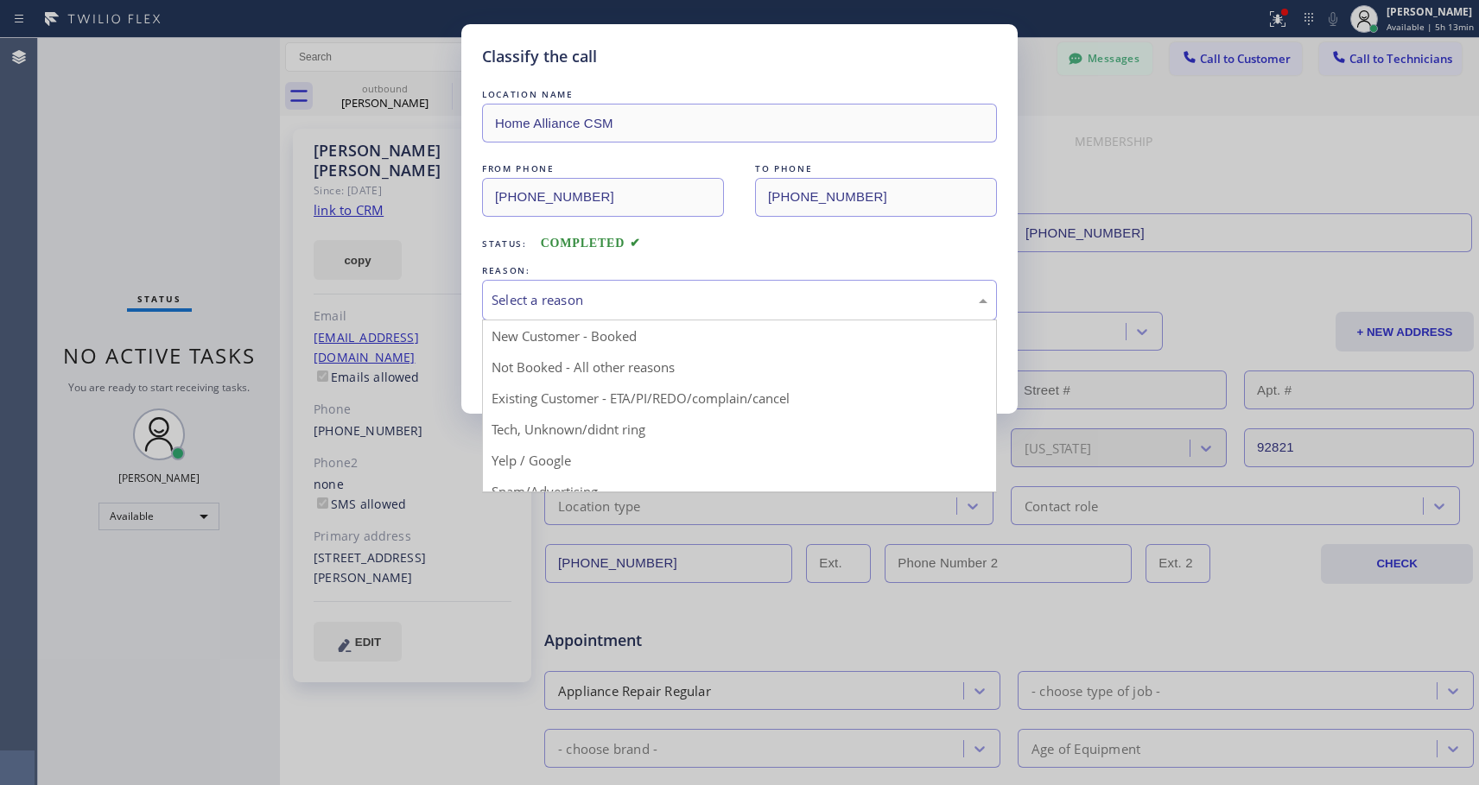
click at [612, 298] on div "Select a reason" at bounding box center [739, 300] width 496 height 20
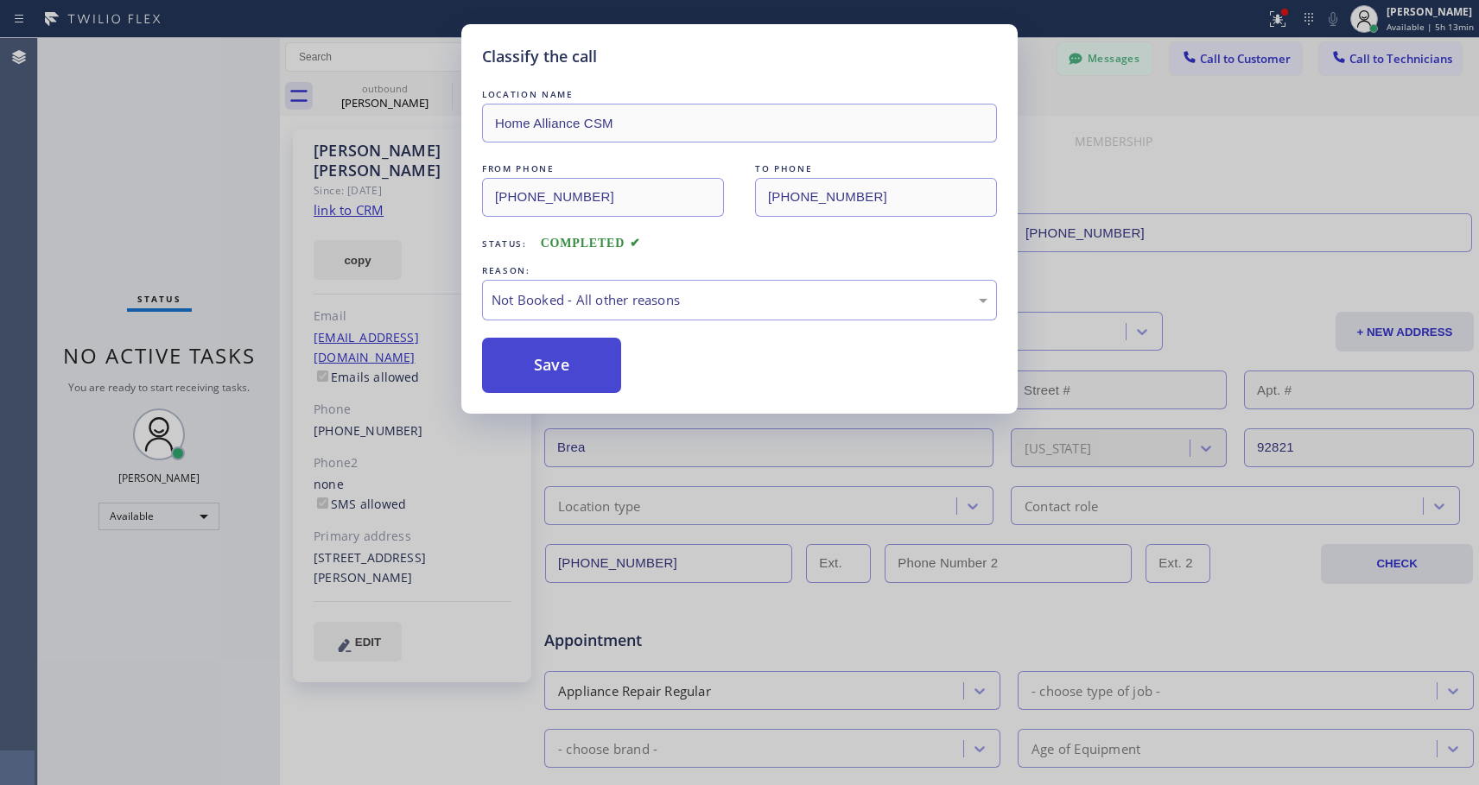
click at [542, 369] on button "Save" at bounding box center [551, 365] width 139 height 55
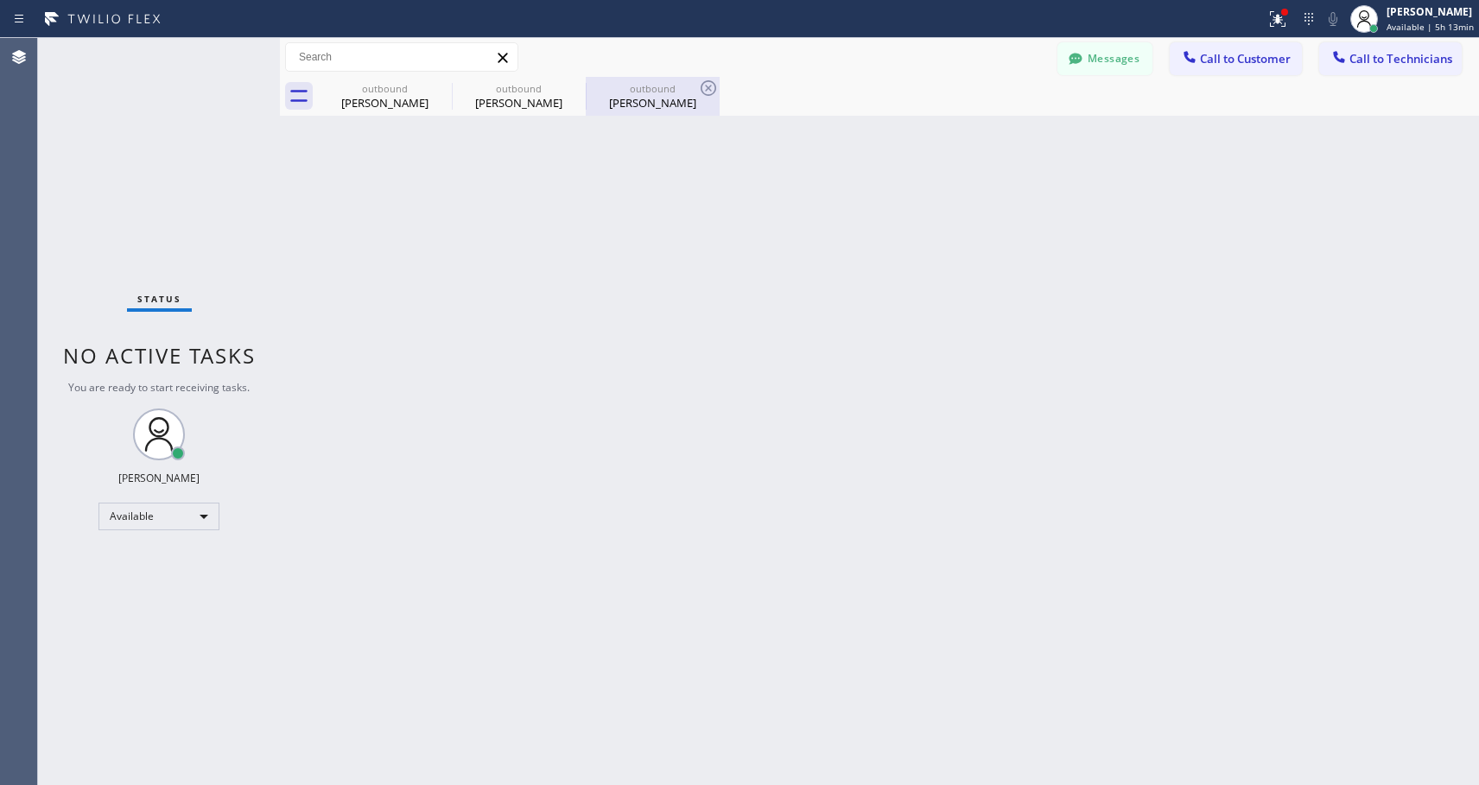
click at [641, 102] on div "[PERSON_NAME]" at bounding box center [652, 103] width 130 height 16
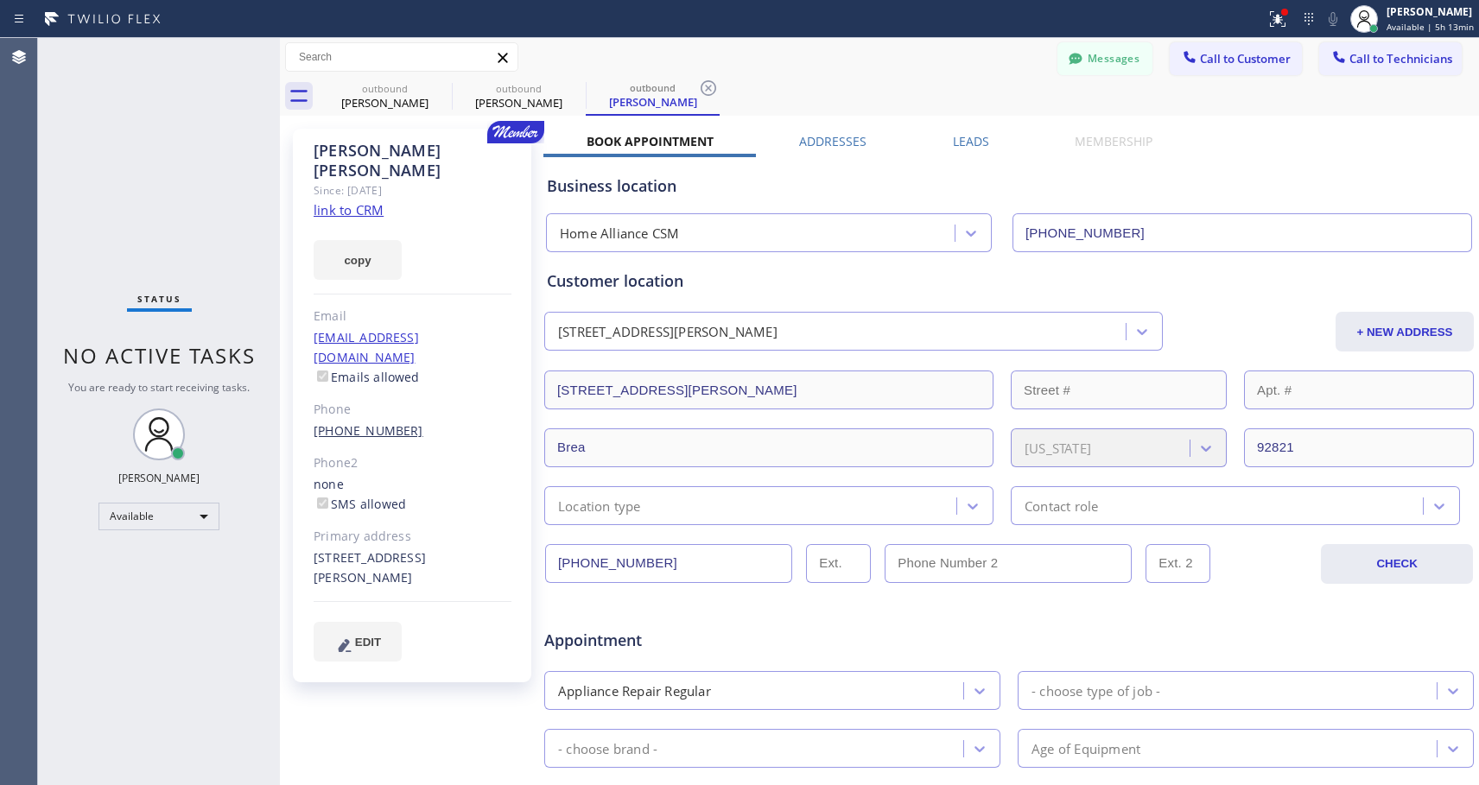
click at [374, 422] on link "[PHONE_NUMBER]" at bounding box center [369, 430] width 110 height 16
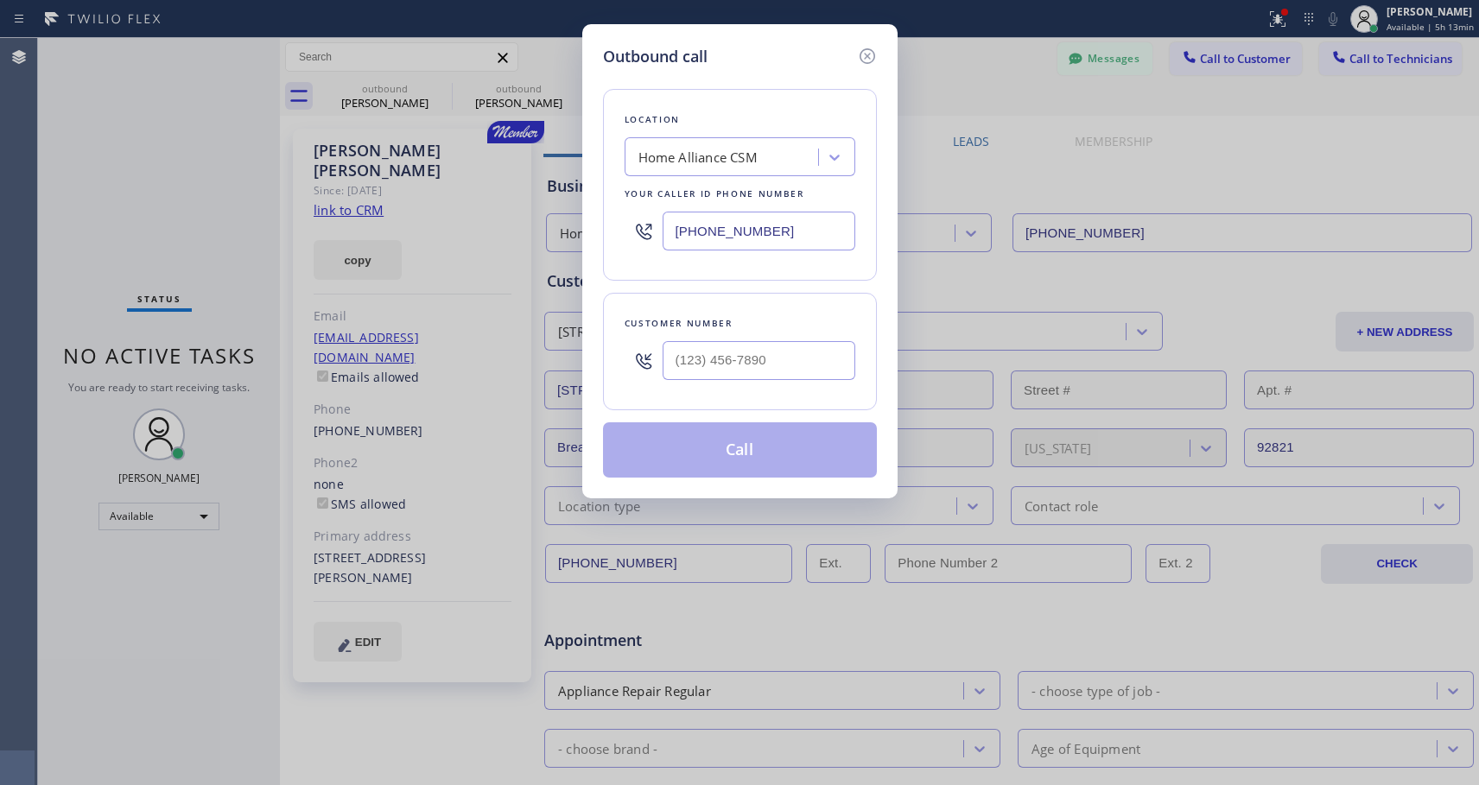
type input "[PHONE_NUMBER]"
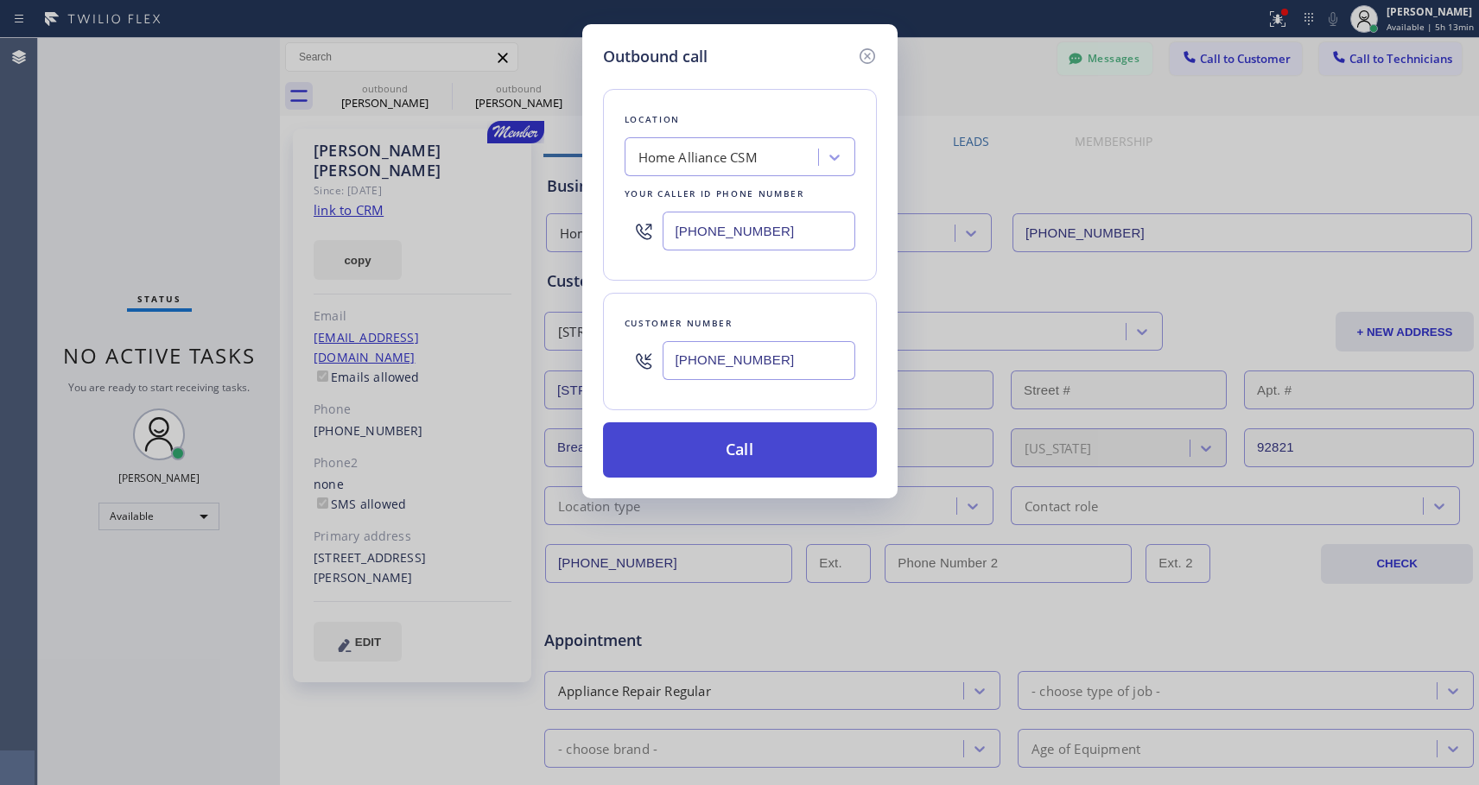
click at [706, 454] on button "Call" at bounding box center [740, 449] width 274 height 55
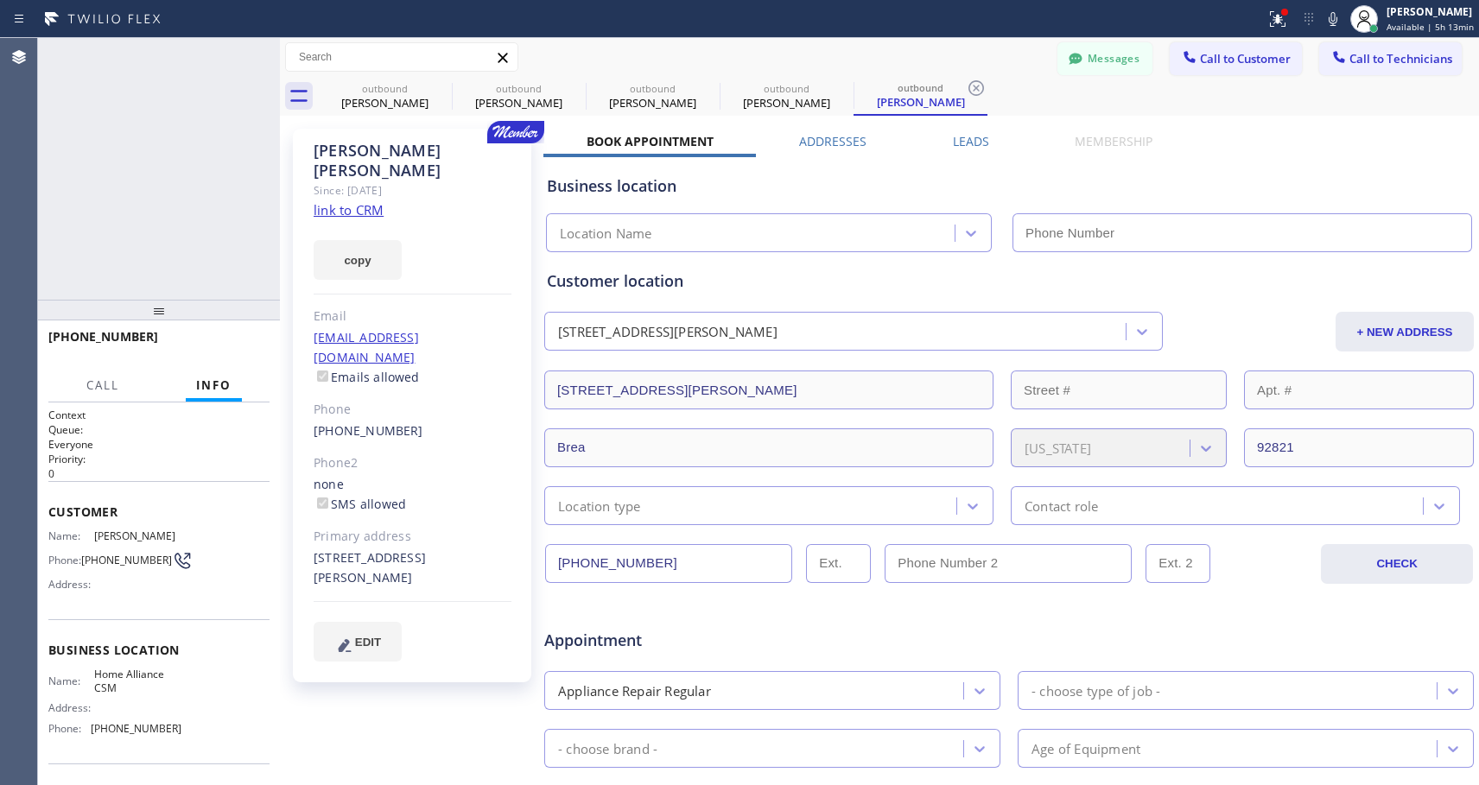
type input "[PHONE_NUMBER]"
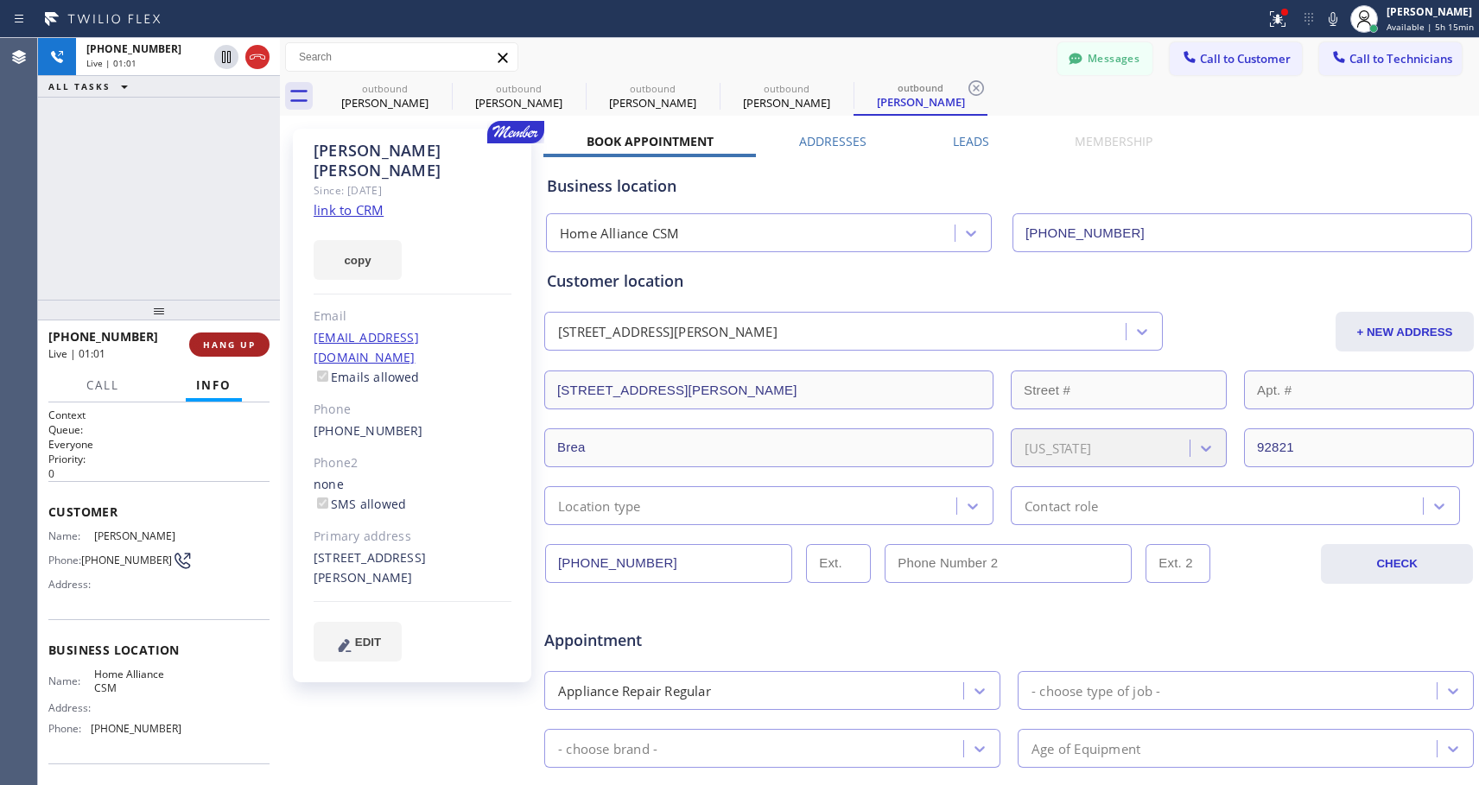
click at [241, 344] on span "HANG UP" at bounding box center [229, 345] width 53 height 12
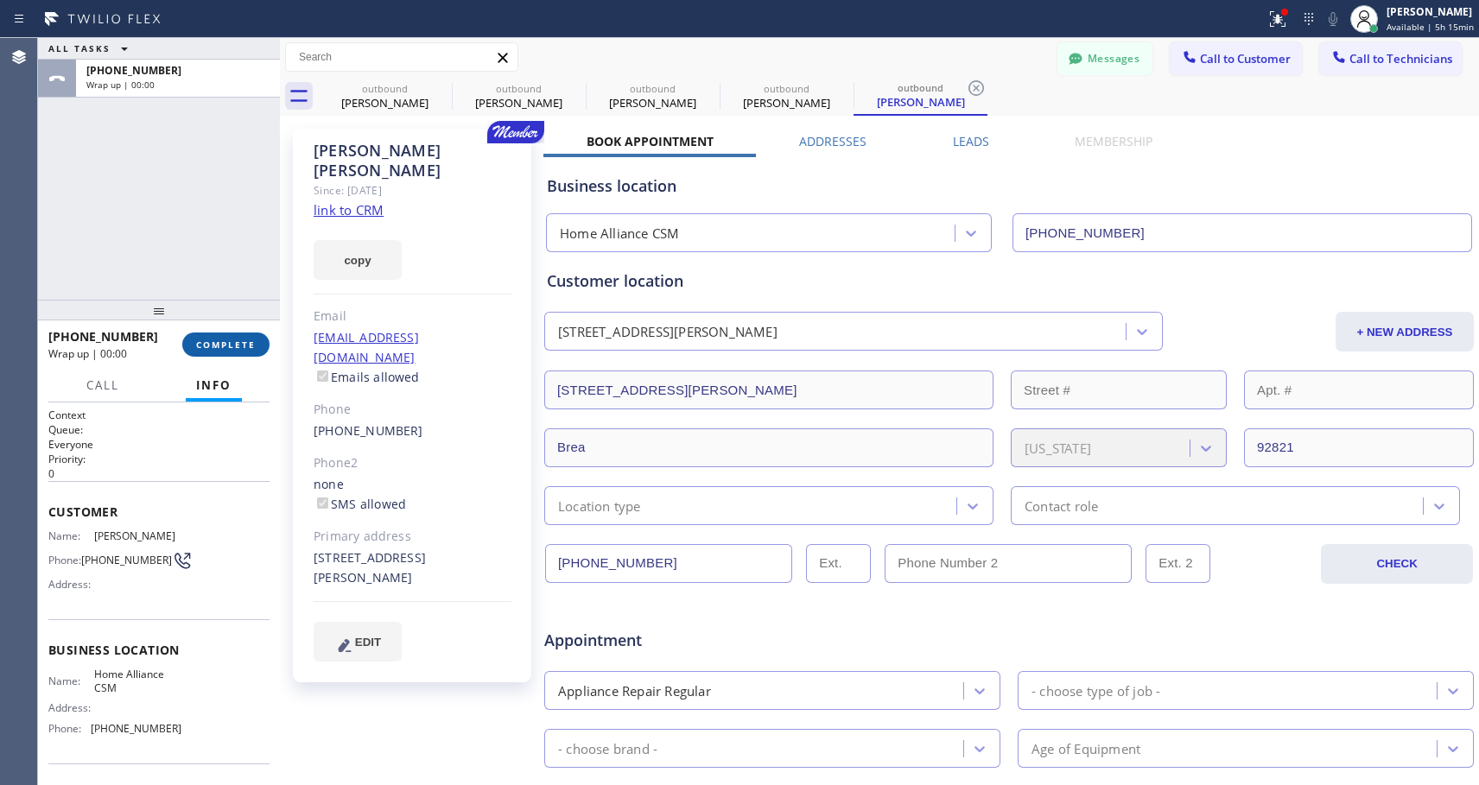
click at [244, 337] on button "COMPLETE" at bounding box center [225, 345] width 87 height 24
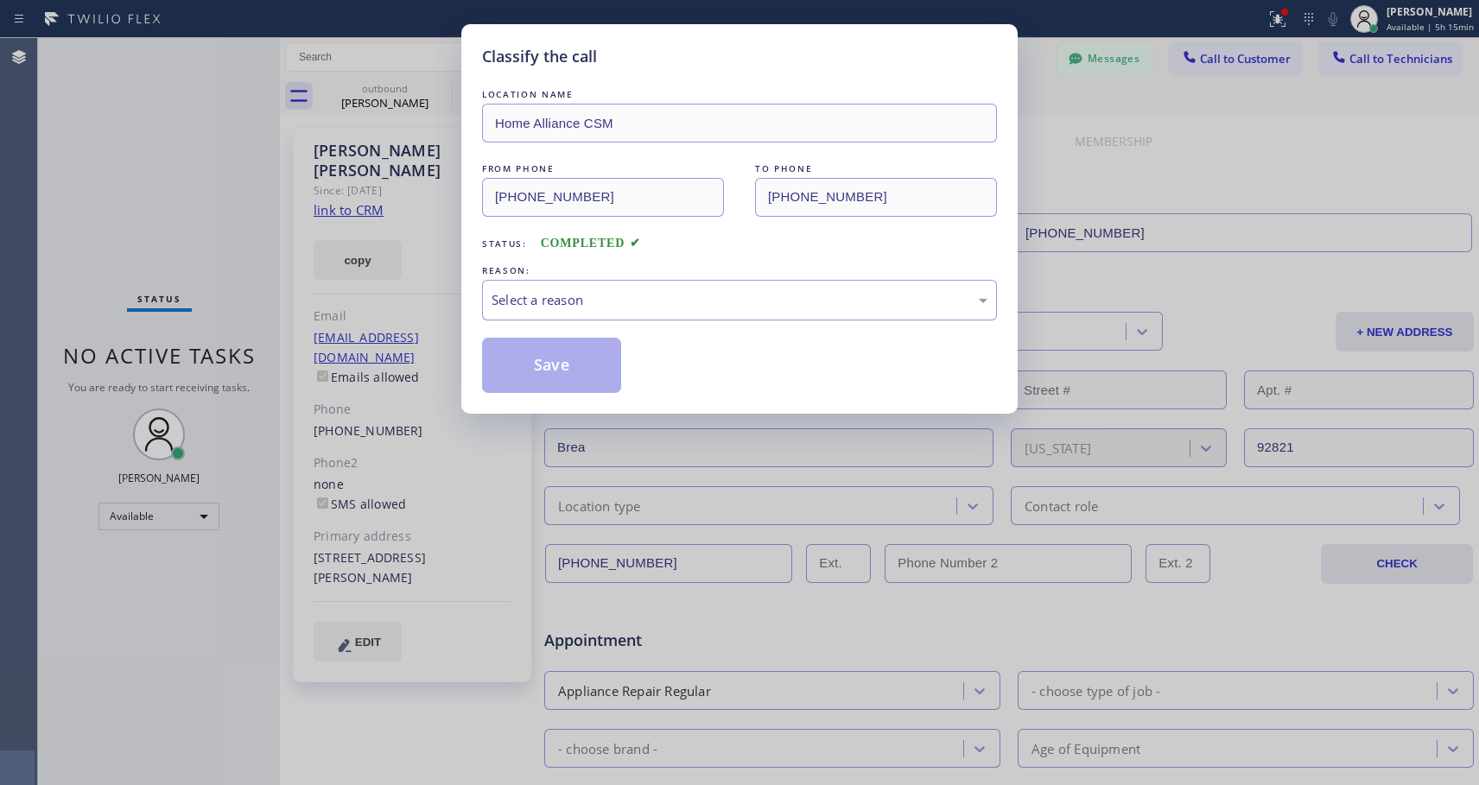
click at [565, 288] on div "Select a reason" at bounding box center [739, 300] width 515 height 41
click at [542, 358] on button "Save" at bounding box center [551, 365] width 139 height 55
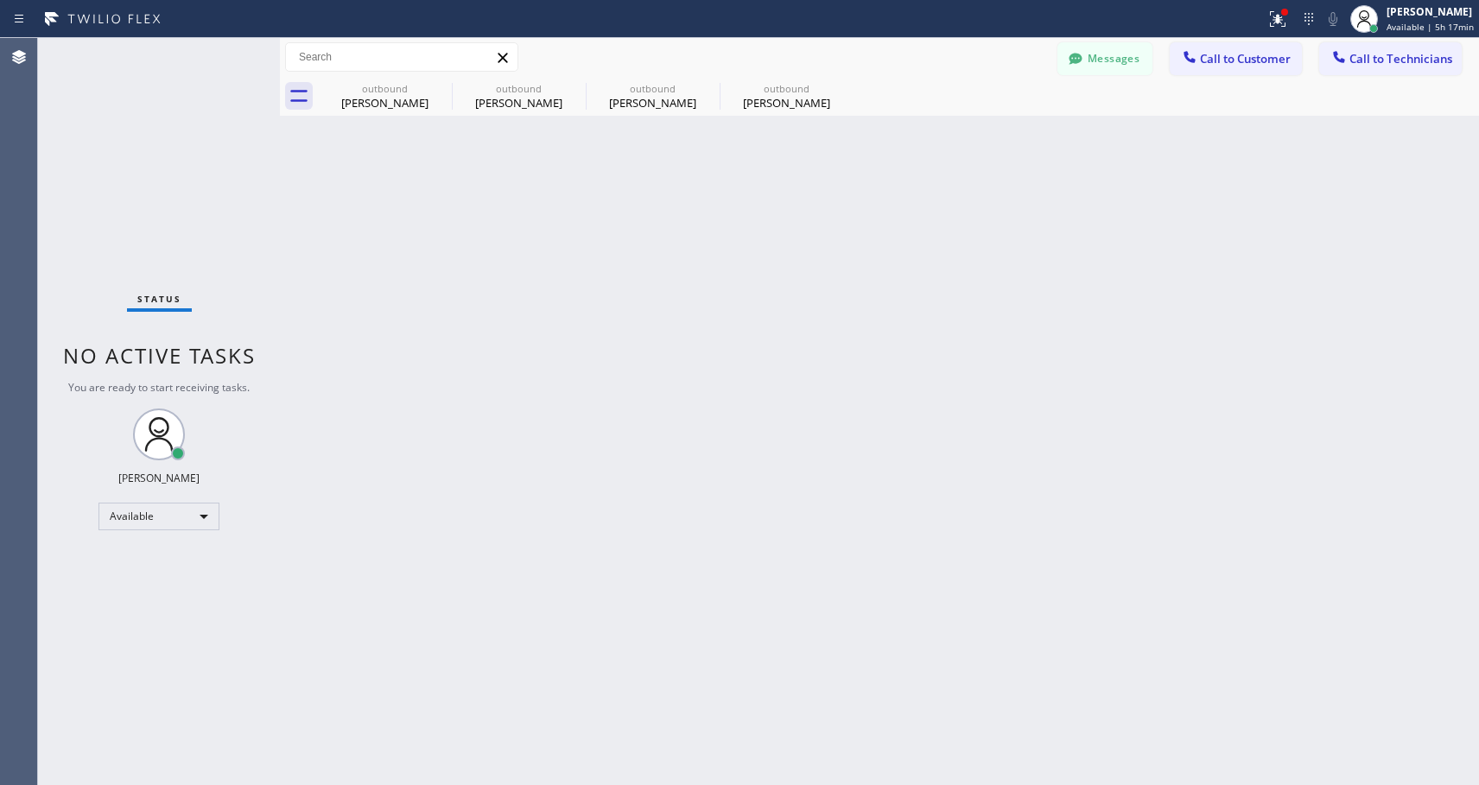
drag, startPoint x: 1251, startPoint y: 54, endPoint x: 721, endPoint y: 221, distance: 555.1
click at [1251, 55] on span "Call to Customer" at bounding box center [1245, 59] width 91 height 16
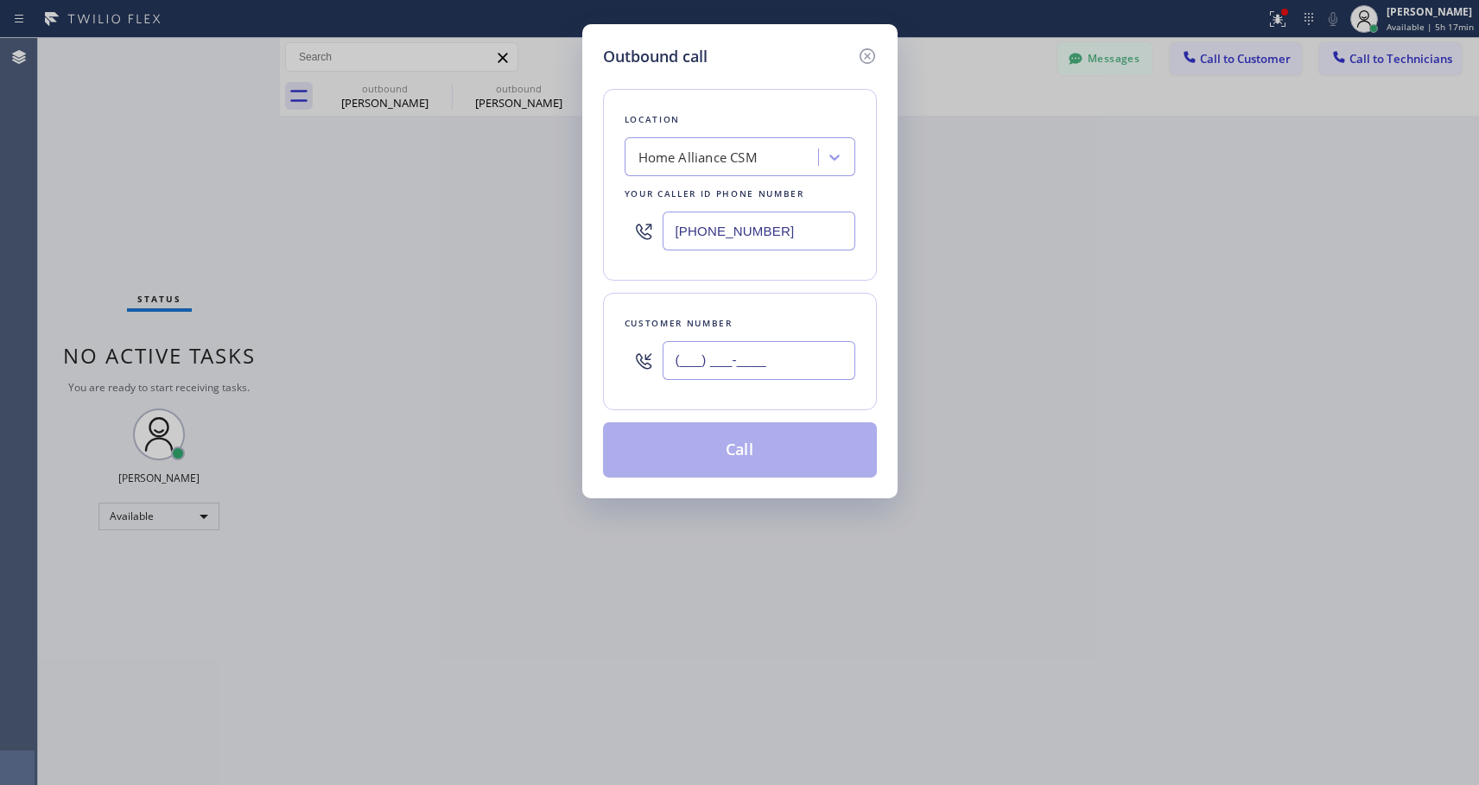
click at [697, 360] on input "(___) ___-____" at bounding box center [758, 360] width 193 height 39
paste input "949) 400-3689"
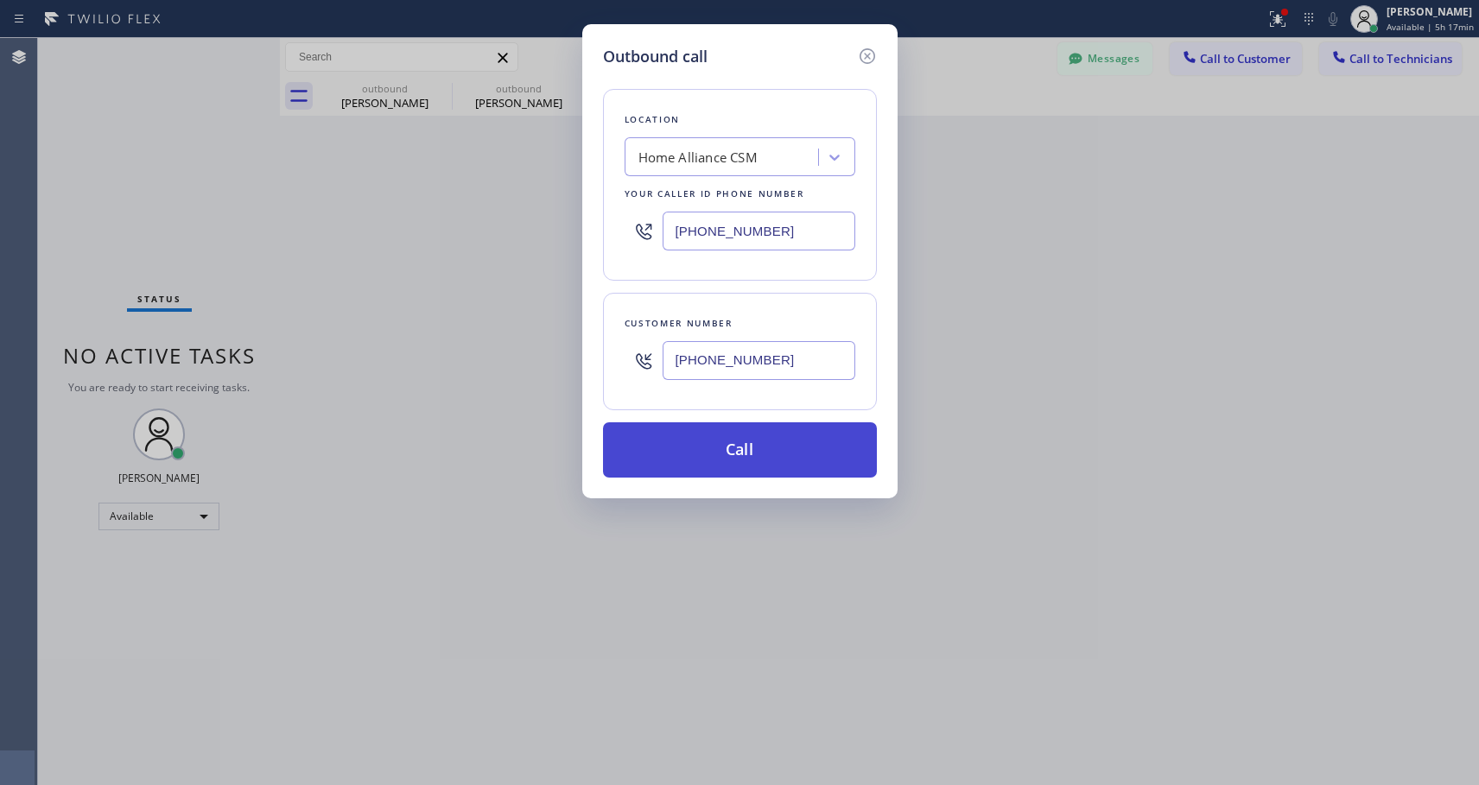
type input "[PHONE_NUMBER]"
click at [749, 447] on button "Call" at bounding box center [740, 449] width 274 height 55
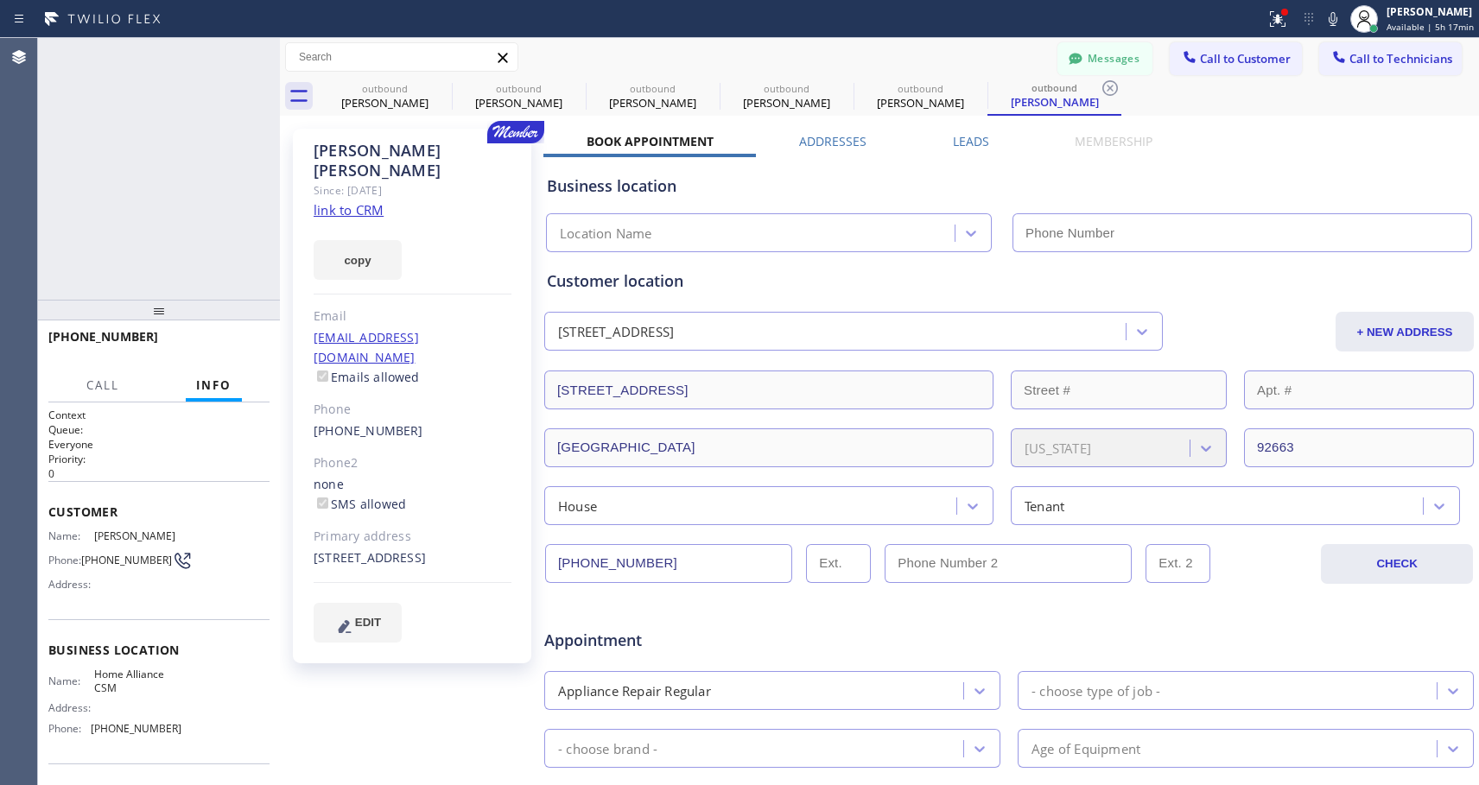
type input "[PHONE_NUMBER]"
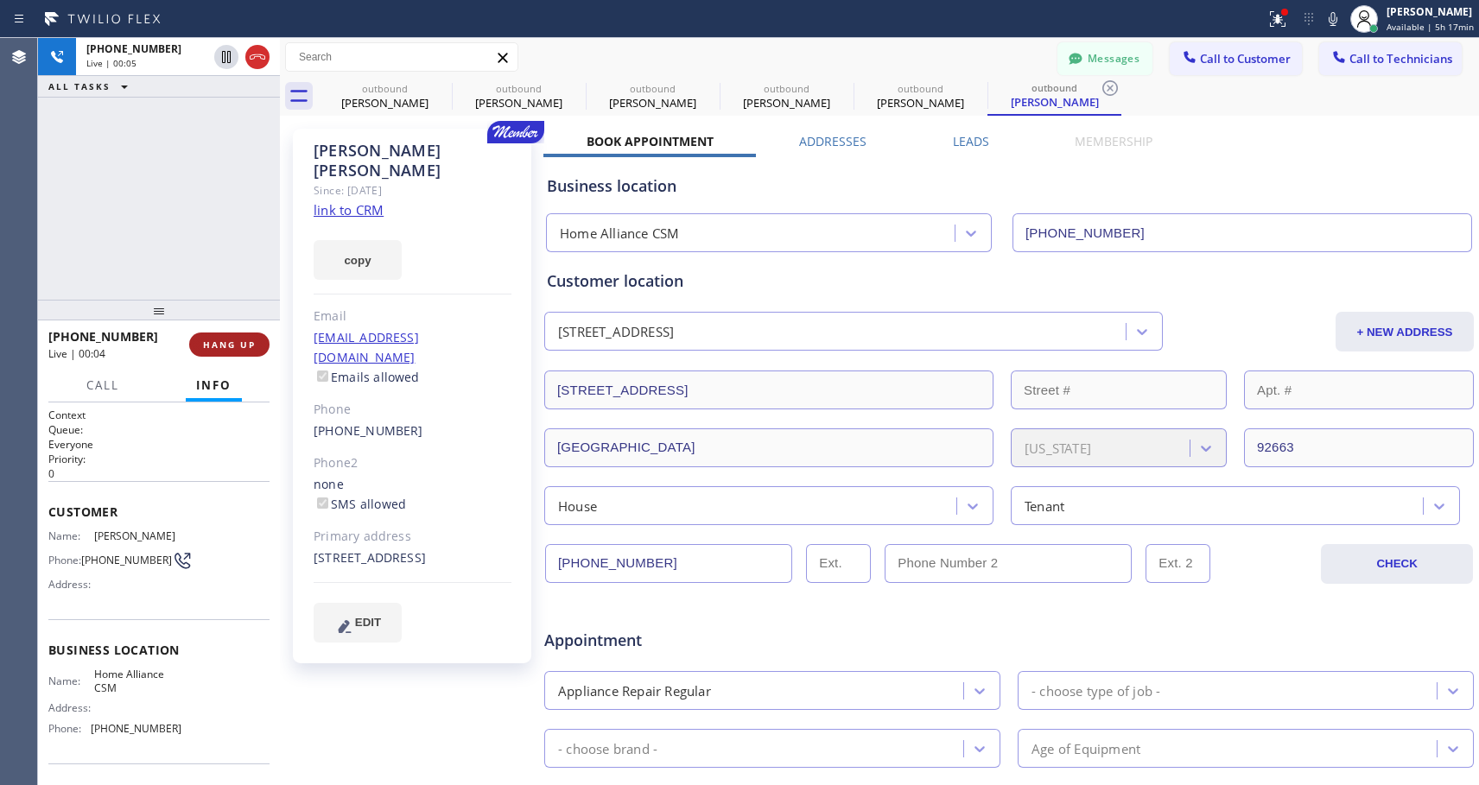
click at [257, 339] on button "HANG UP" at bounding box center [229, 345] width 80 height 24
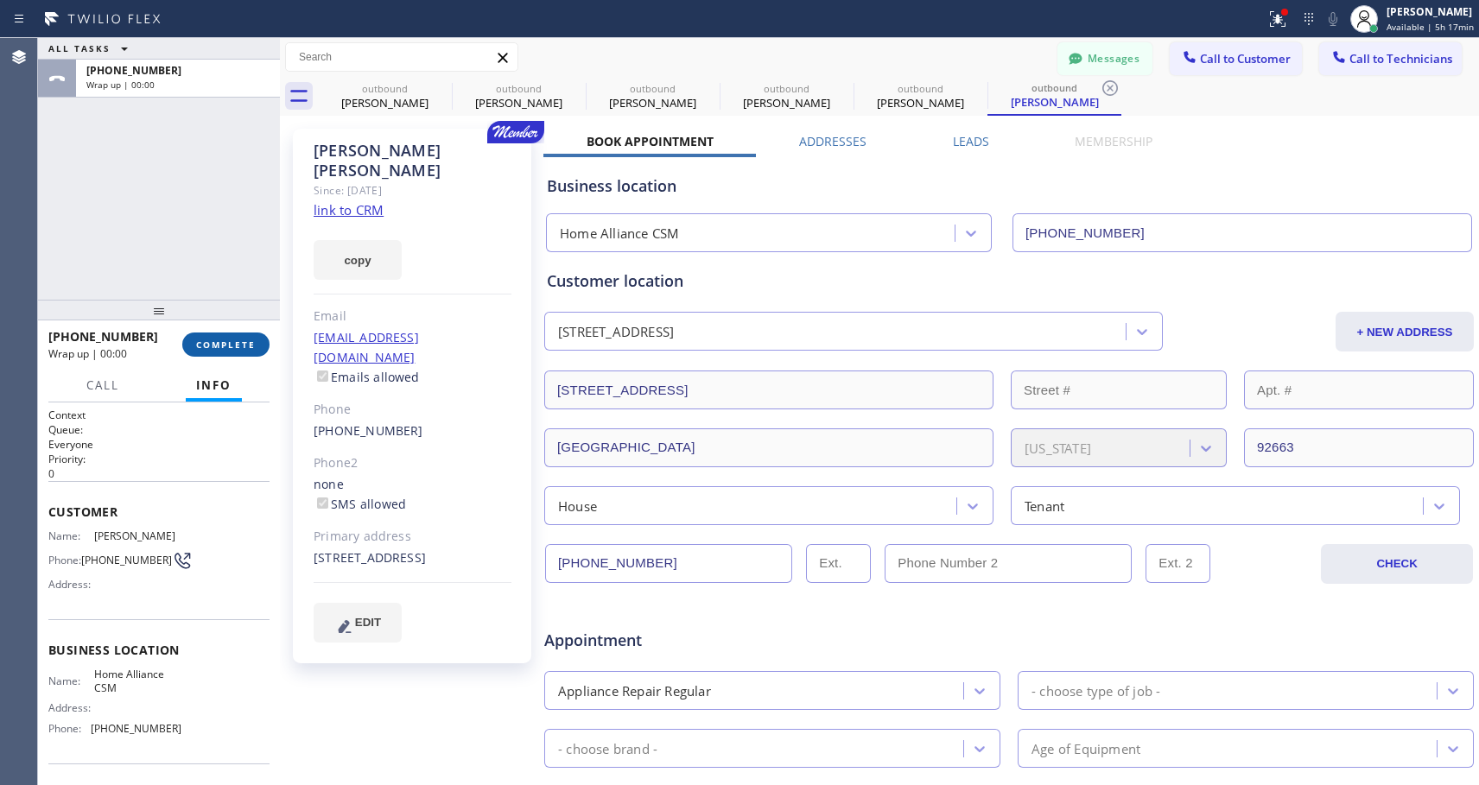
click at [257, 339] on button "COMPLETE" at bounding box center [225, 345] width 87 height 24
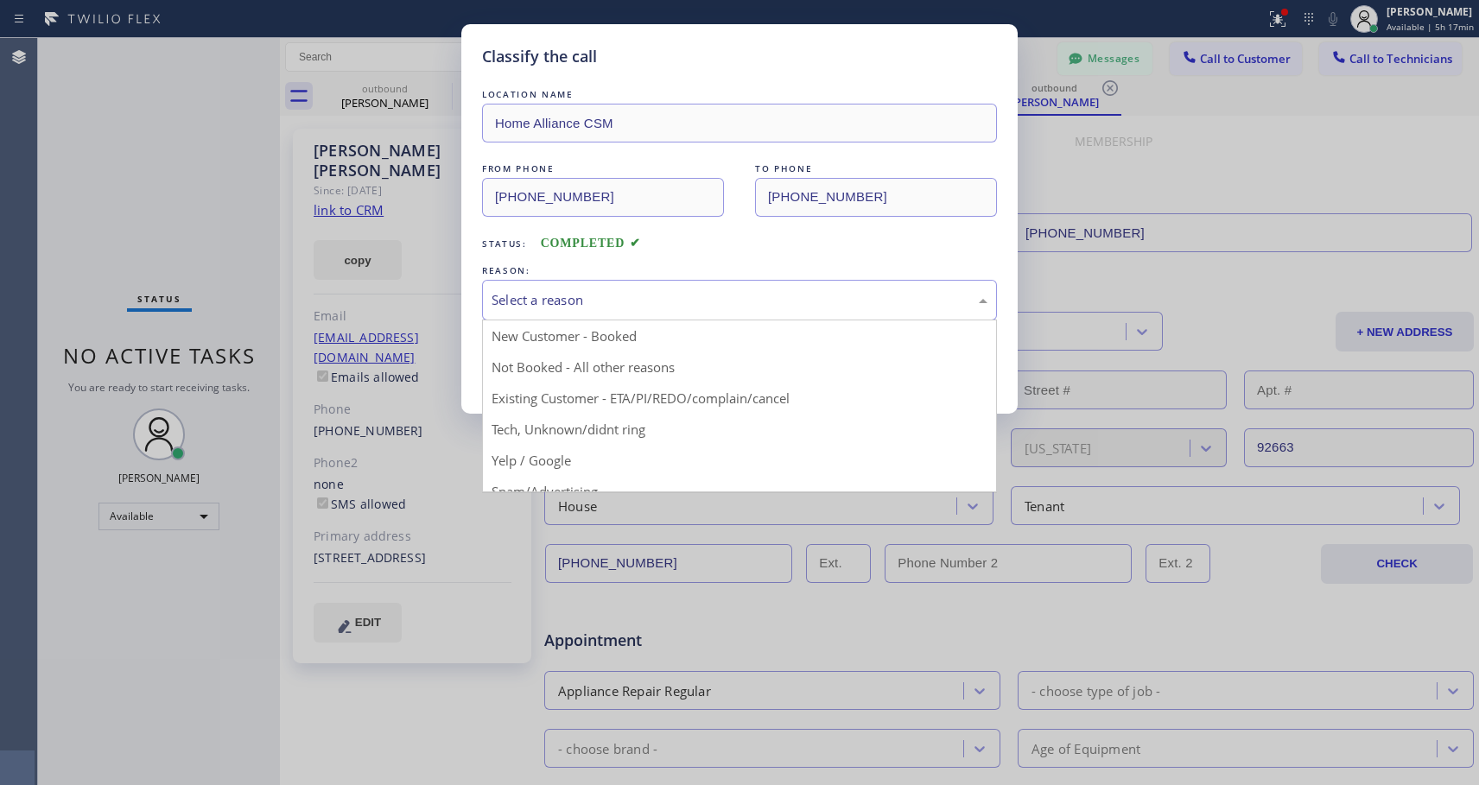
click at [776, 297] on div "Select a reason" at bounding box center [739, 300] width 496 height 20
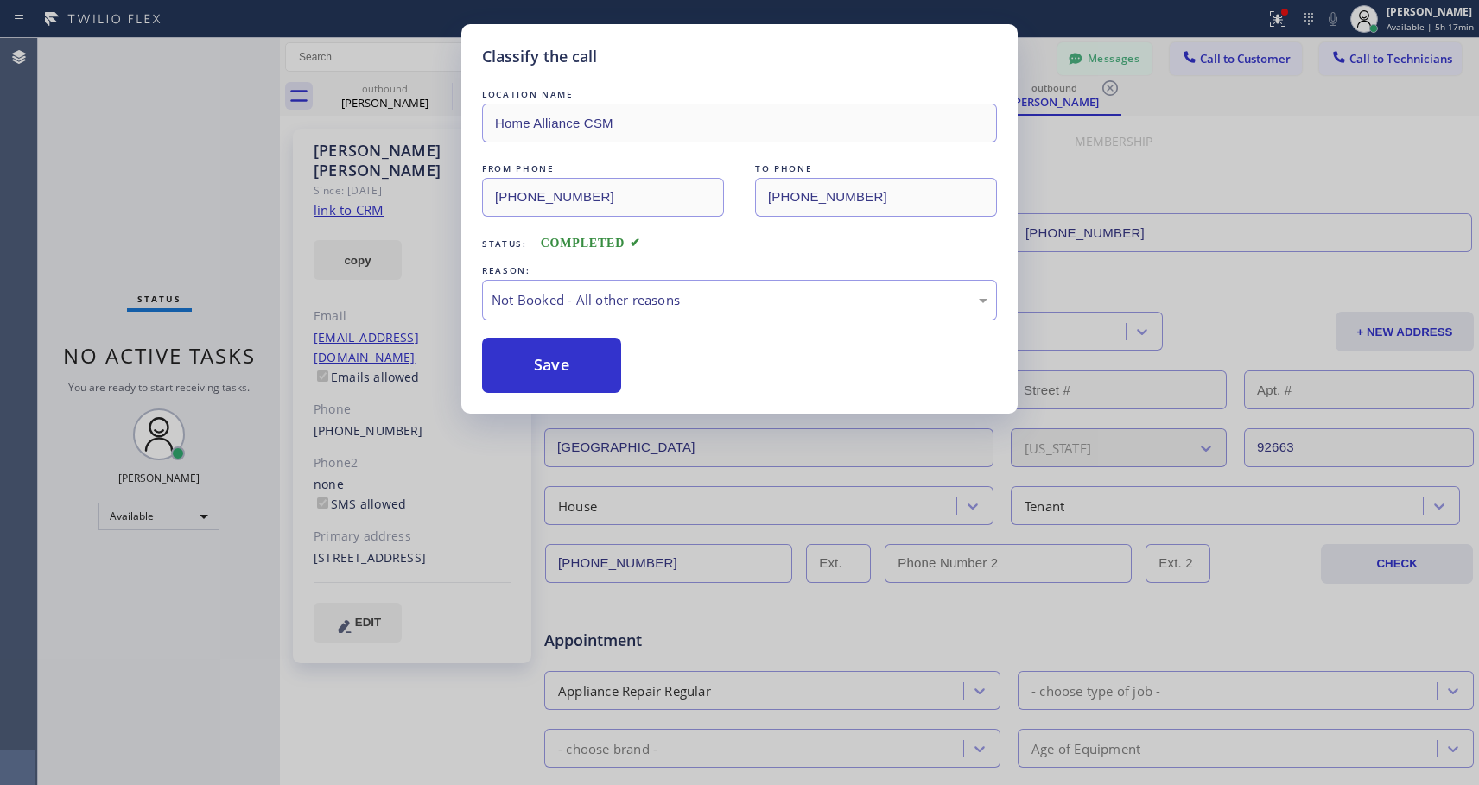
click at [544, 365] on button "Save" at bounding box center [551, 365] width 139 height 55
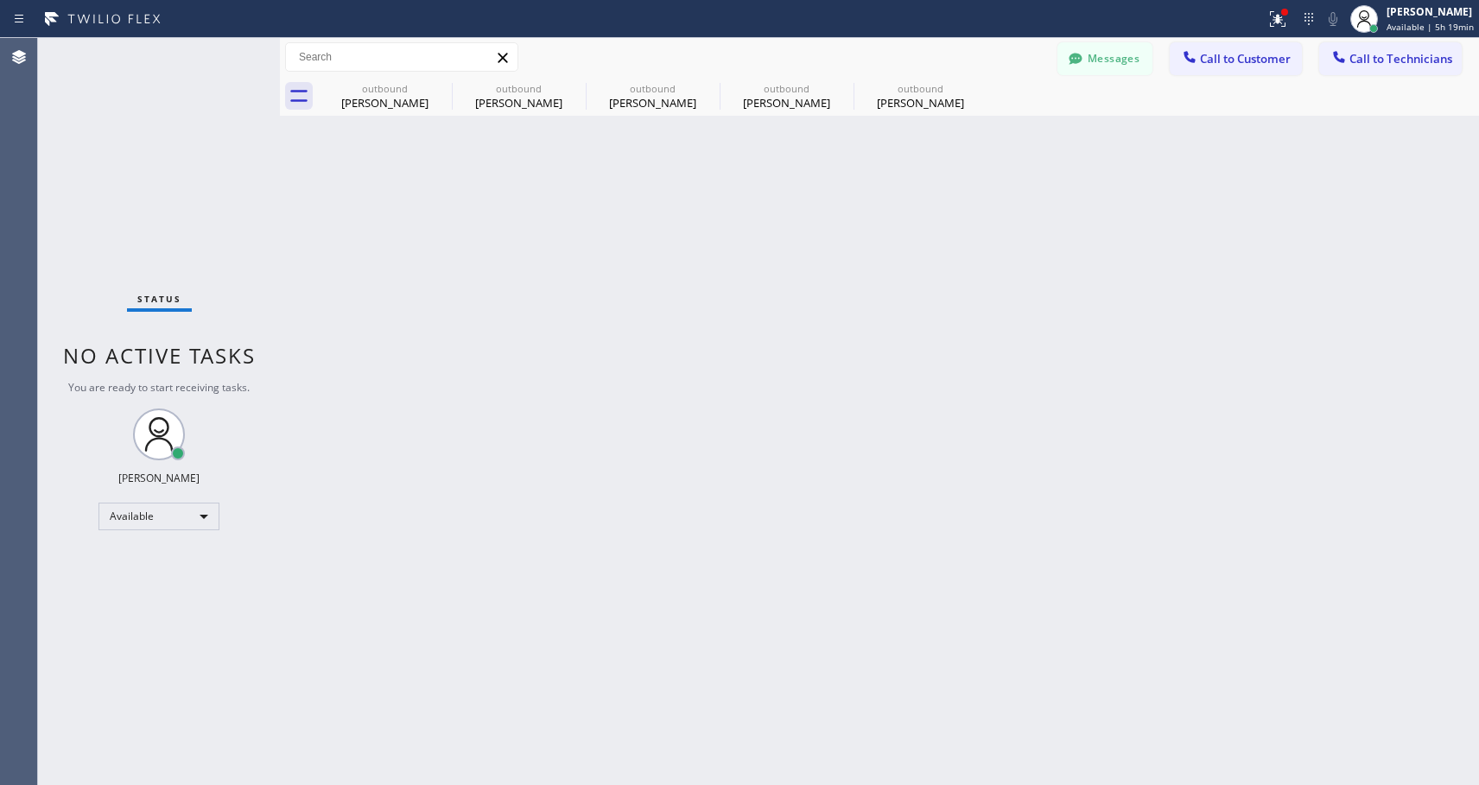
drag, startPoint x: 894, startPoint y: 102, endPoint x: 569, endPoint y: 341, distance: 403.4
click at [893, 103] on div "[PERSON_NAME]" at bounding box center [920, 103] width 130 height 16
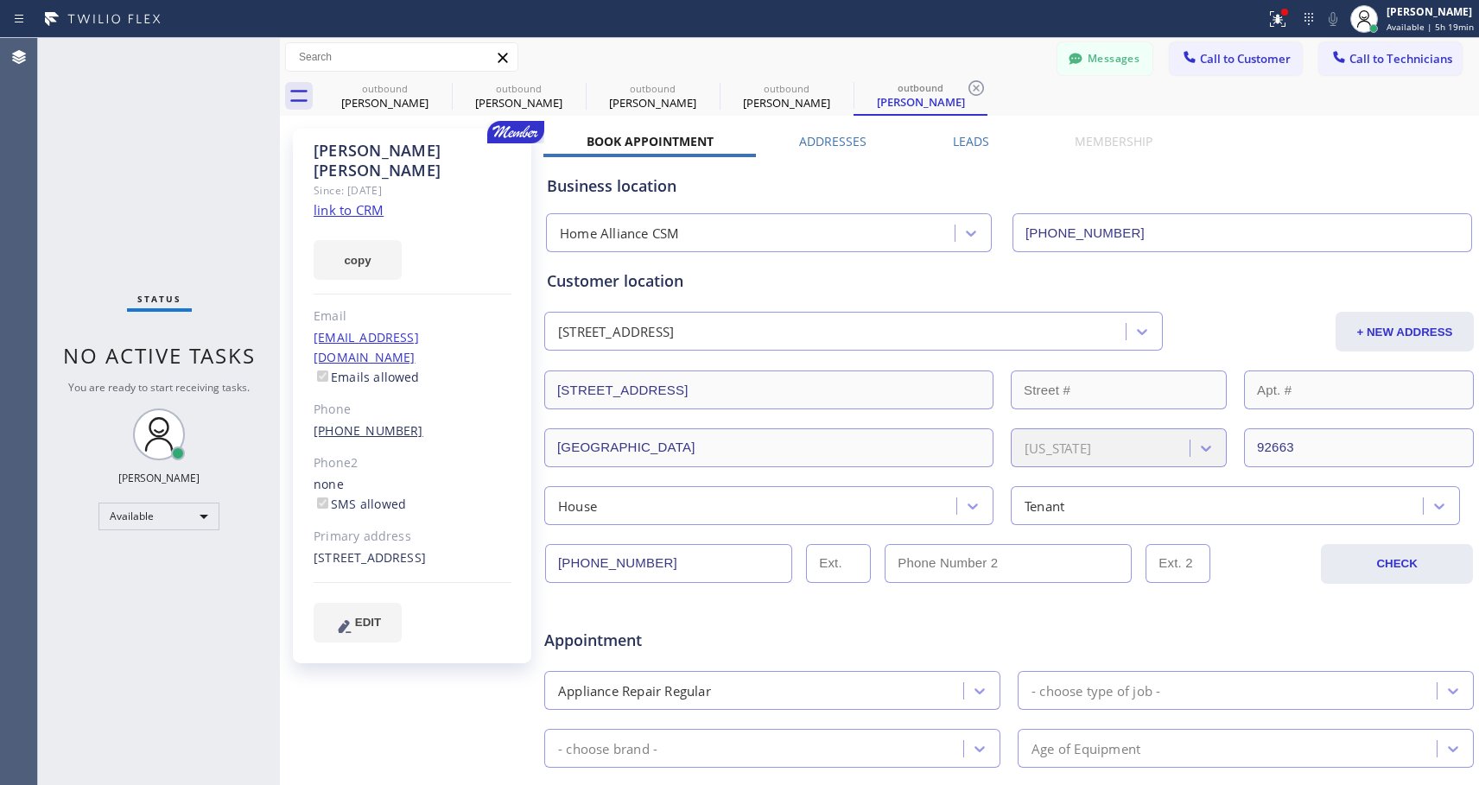
click at [387, 422] on link "[PHONE_NUMBER]" at bounding box center [369, 430] width 110 height 16
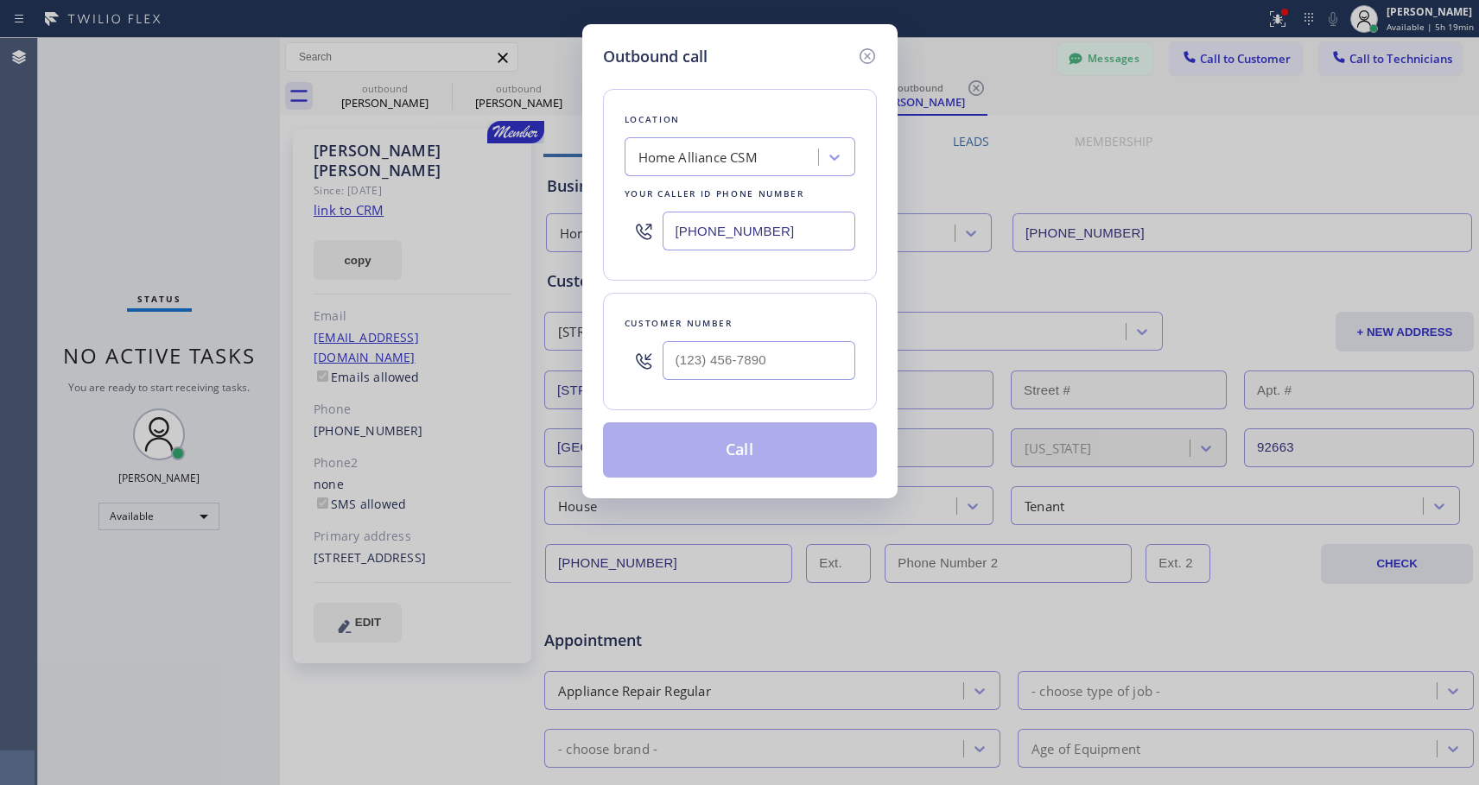
type input "[PHONE_NUMBER]"
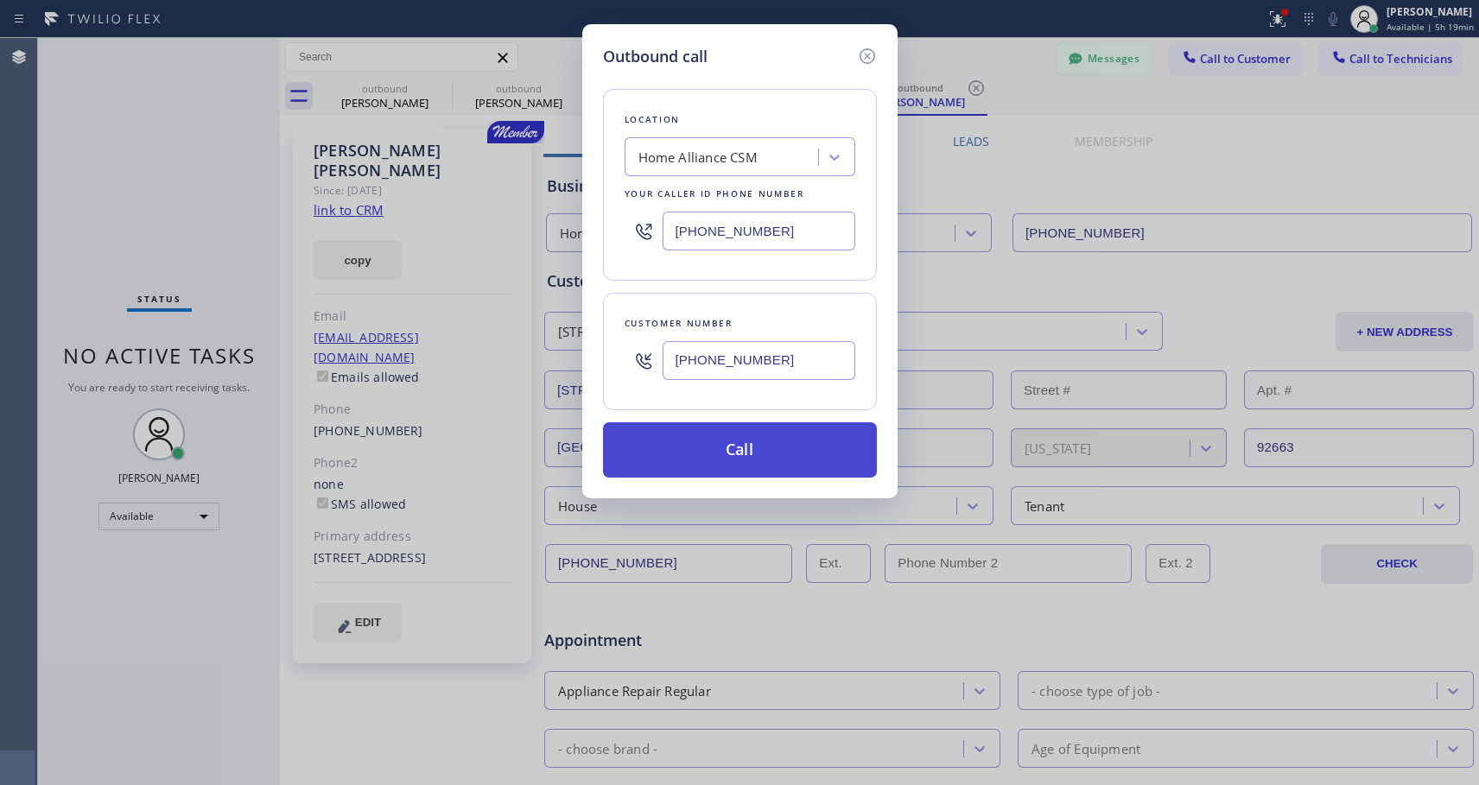
click at [698, 443] on button "Call" at bounding box center [740, 449] width 274 height 55
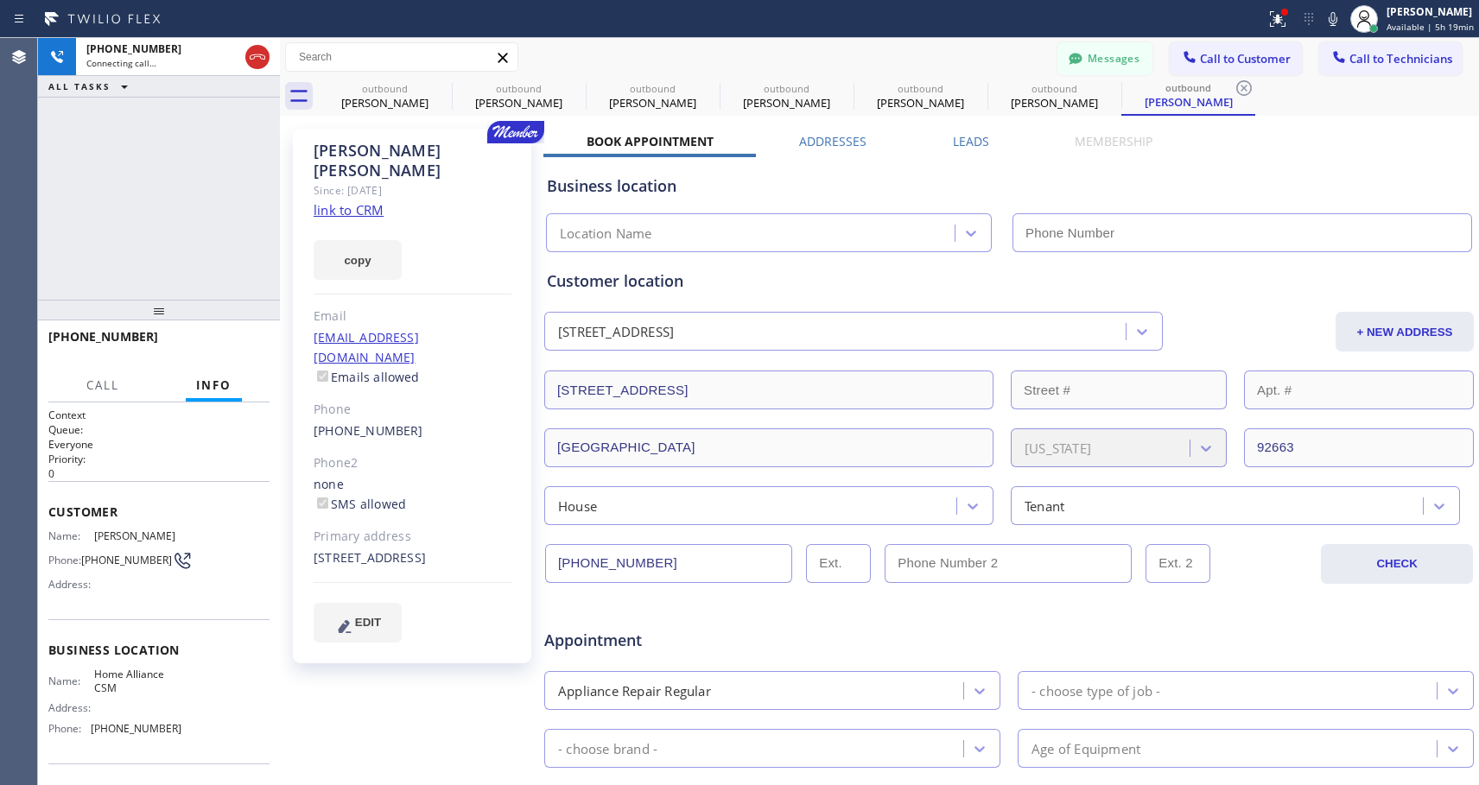
type input "[PHONE_NUMBER]"
click at [252, 333] on button "HANG UP" at bounding box center [229, 345] width 80 height 24
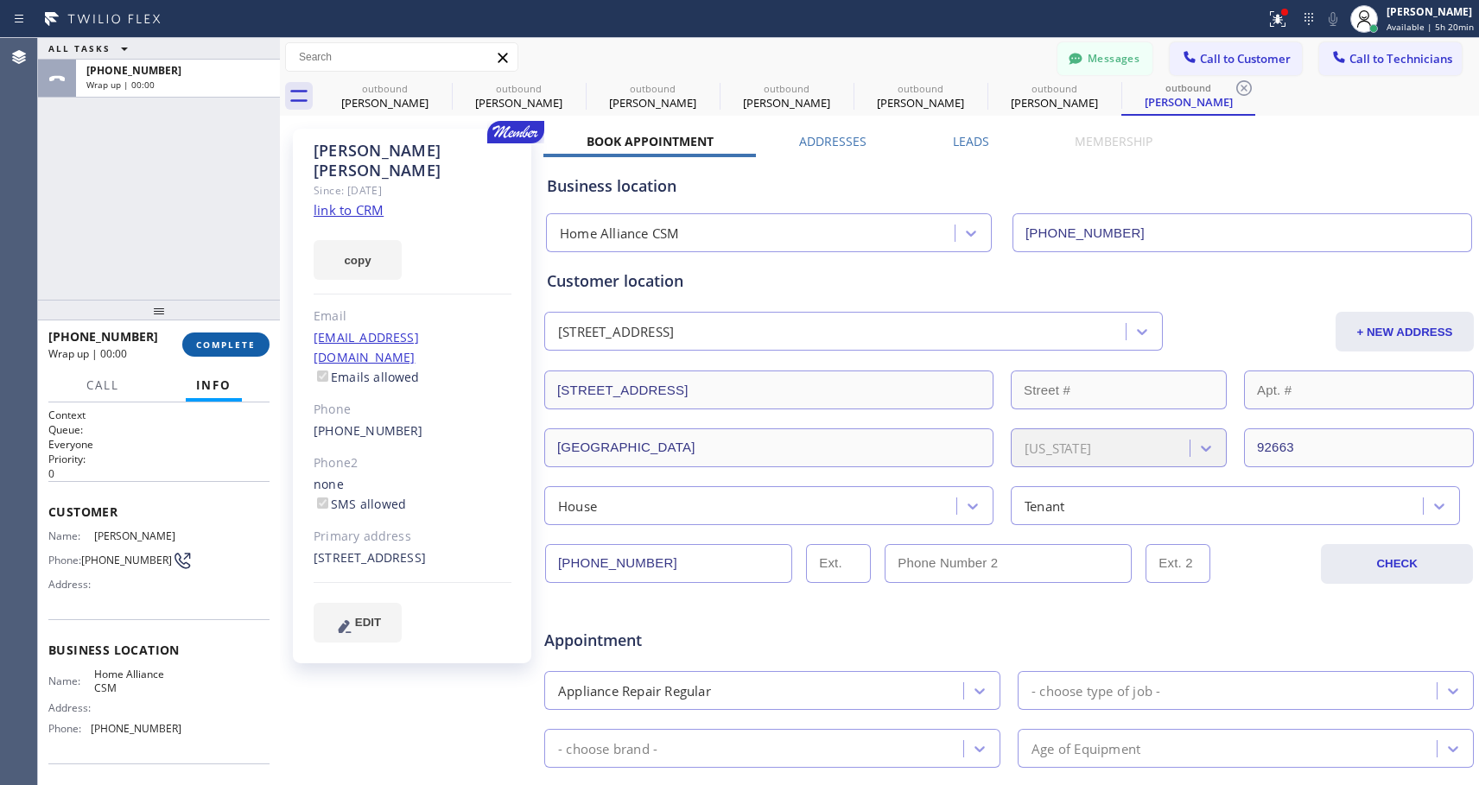
click at [250, 344] on span "COMPLETE" at bounding box center [226, 345] width 60 height 12
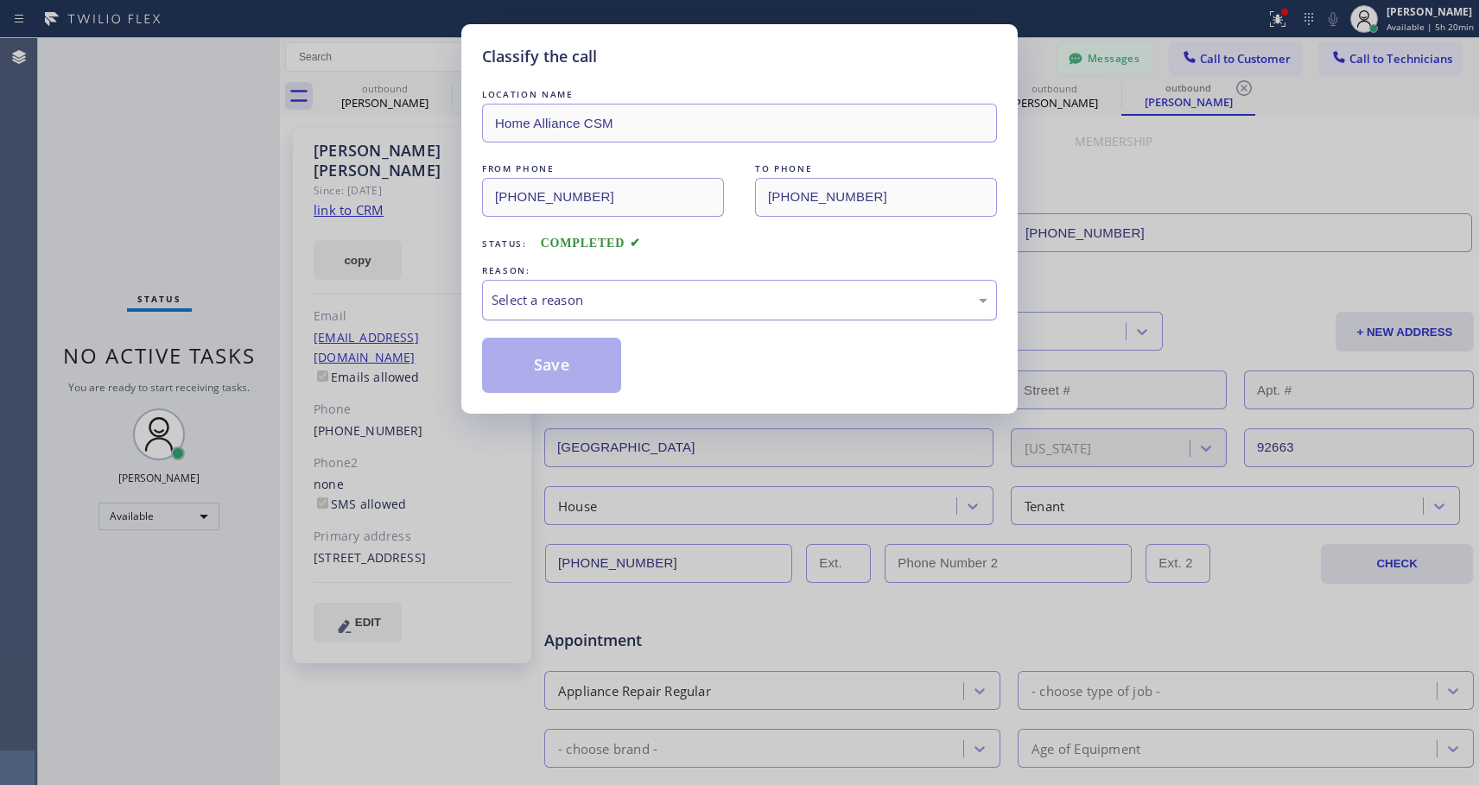
click at [594, 312] on div "Select a reason" at bounding box center [739, 300] width 515 height 41
click at [553, 367] on button "Save" at bounding box center [551, 365] width 139 height 55
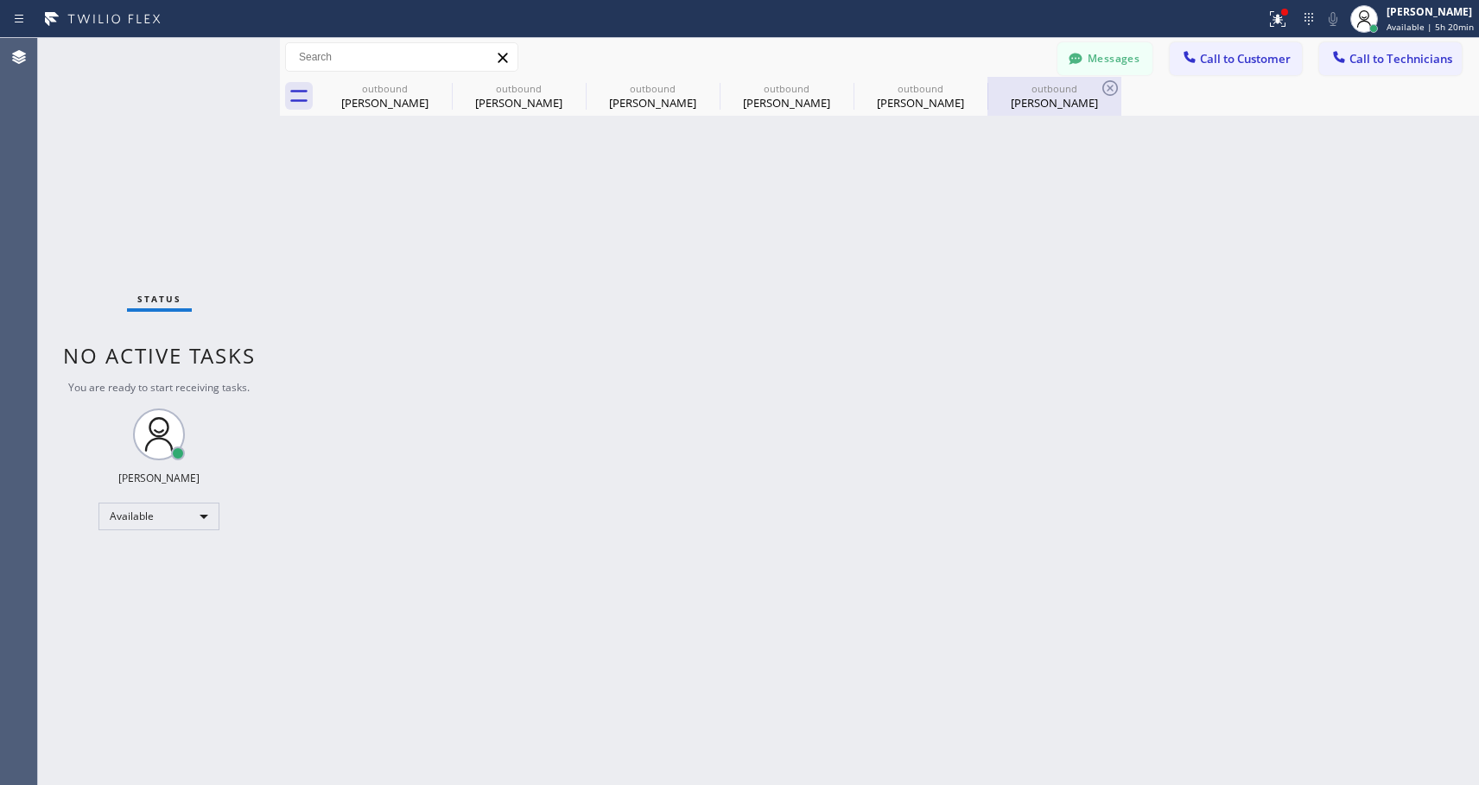
click at [1049, 95] on div "outbound [PERSON_NAME]" at bounding box center [1054, 96] width 130 height 39
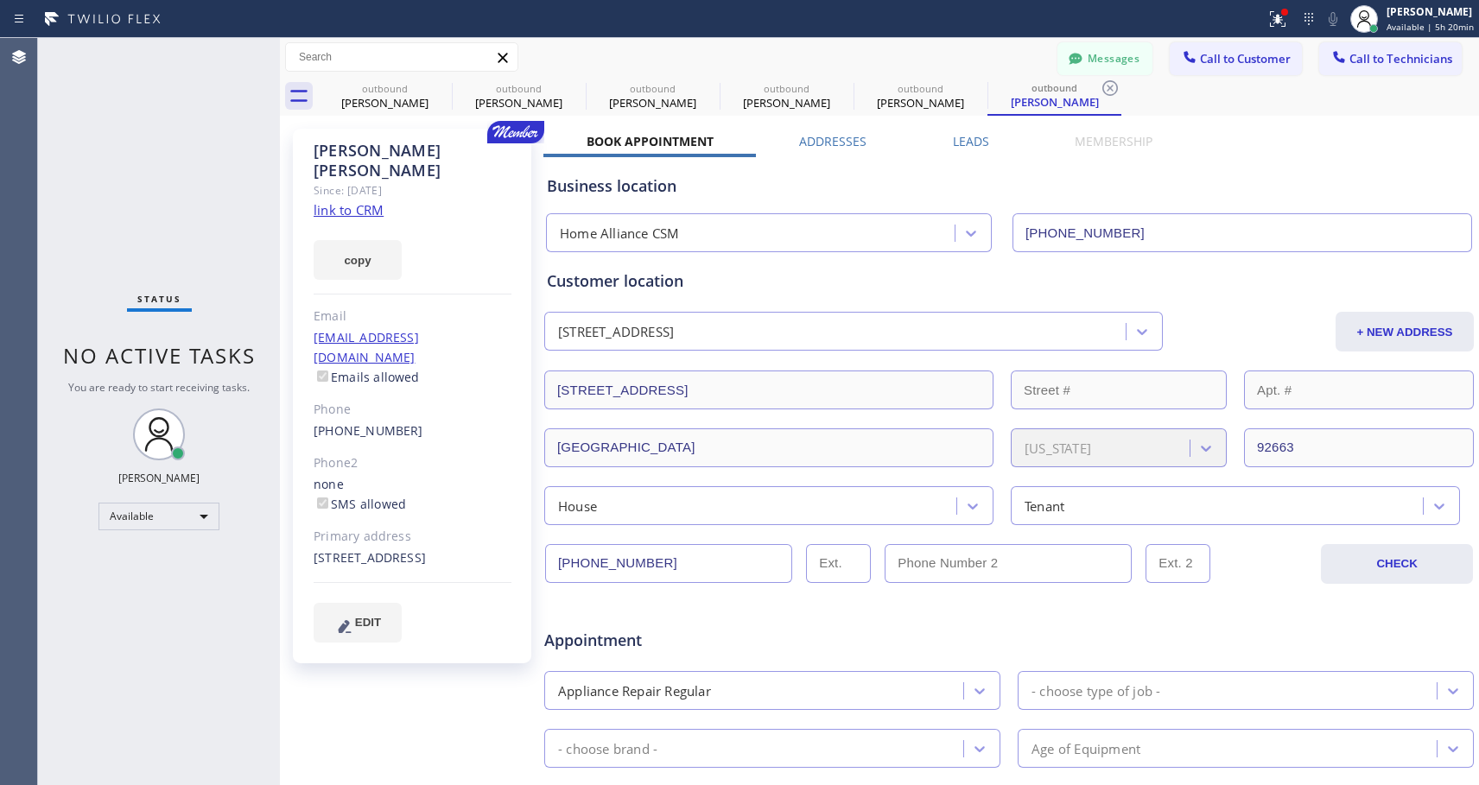
click at [355, 400] on div "Phone" at bounding box center [413, 410] width 198 height 20
click at [354, 422] on link "[PHONE_NUMBER]" at bounding box center [369, 430] width 110 height 16
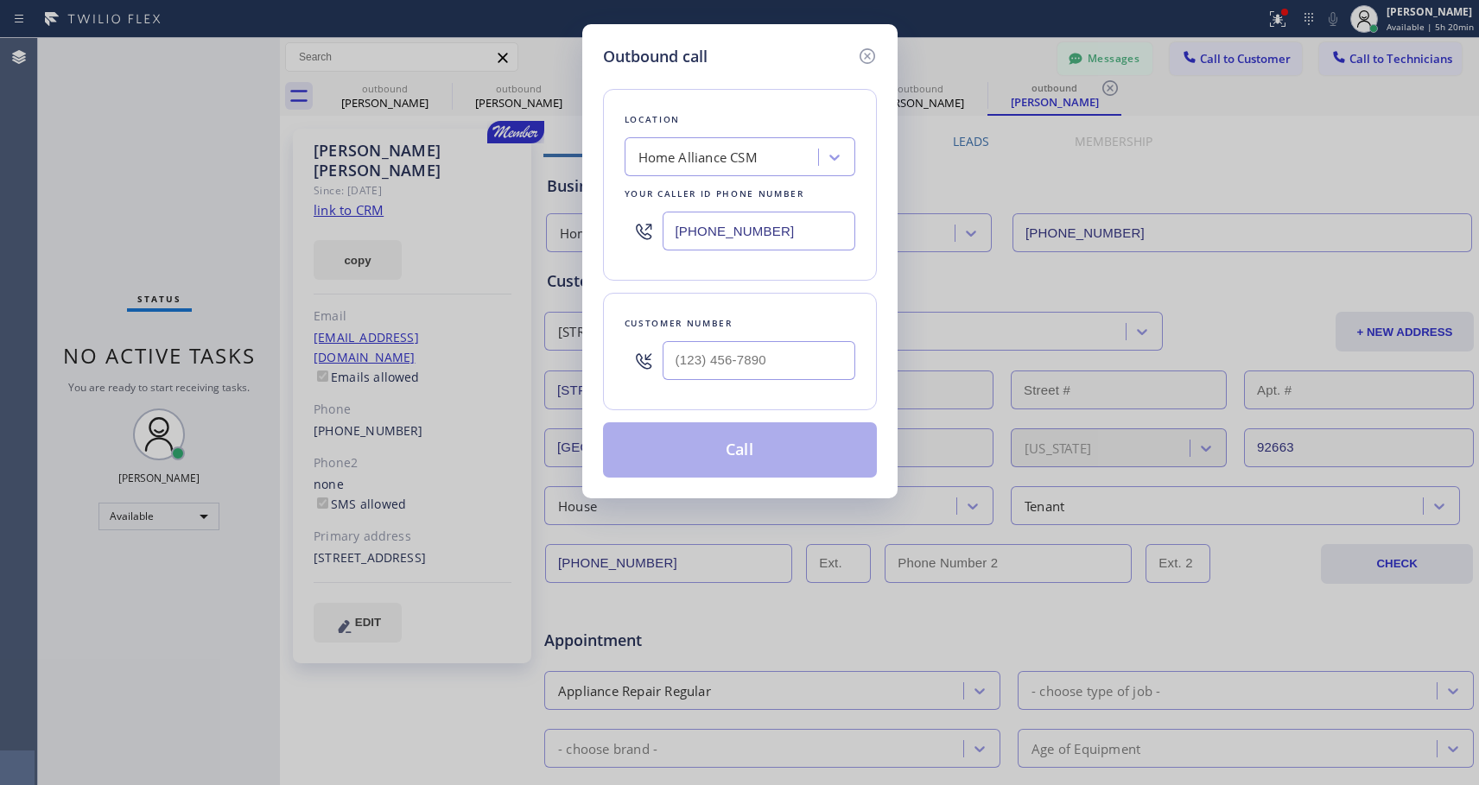
type input "[PHONE_NUMBER]"
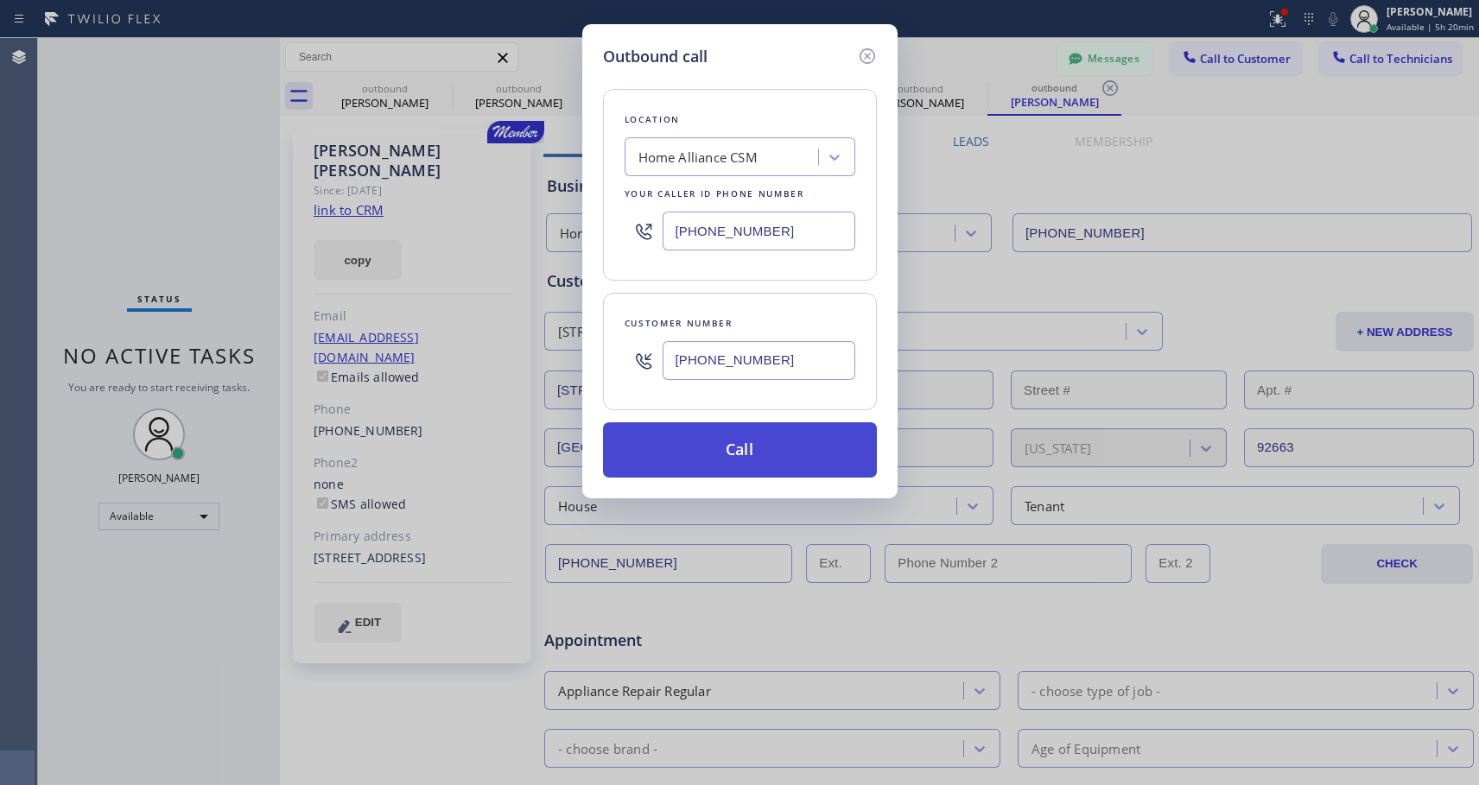
click at [720, 446] on button "Call" at bounding box center [740, 449] width 274 height 55
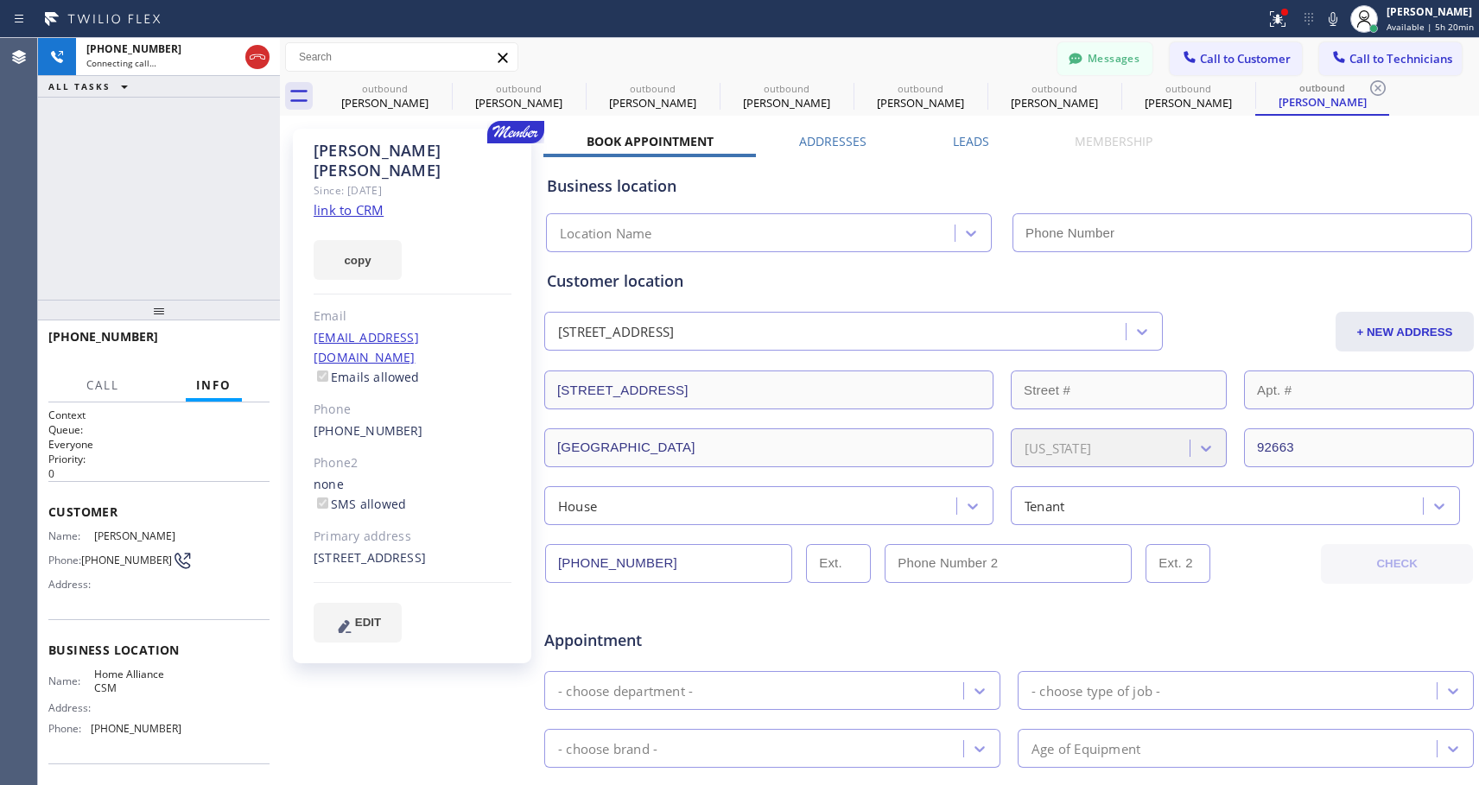
type input "[PHONE_NUMBER]"
click at [237, 339] on span "HANG UP" at bounding box center [229, 345] width 53 height 12
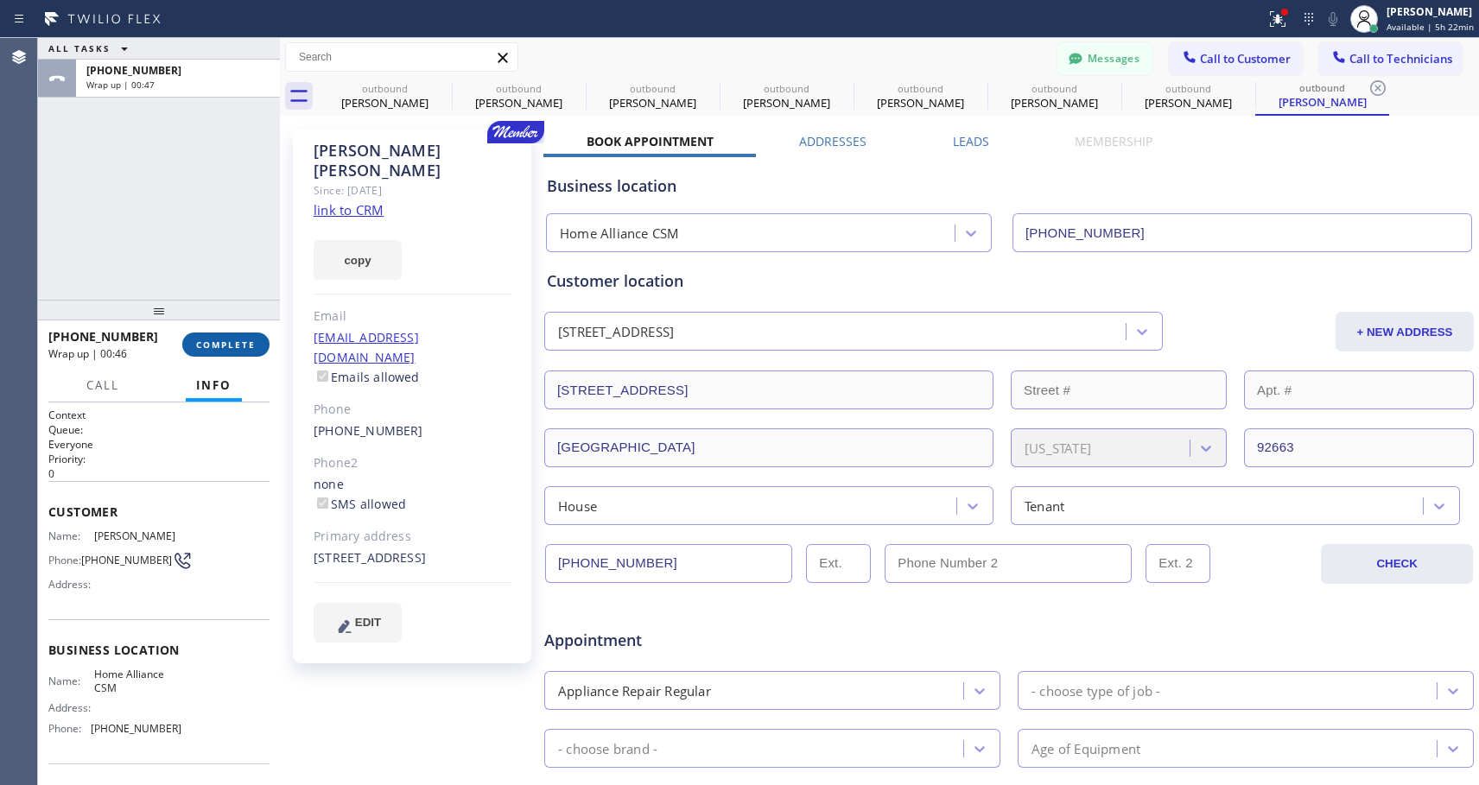
click at [247, 342] on span "COMPLETE" at bounding box center [226, 345] width 60 height 12
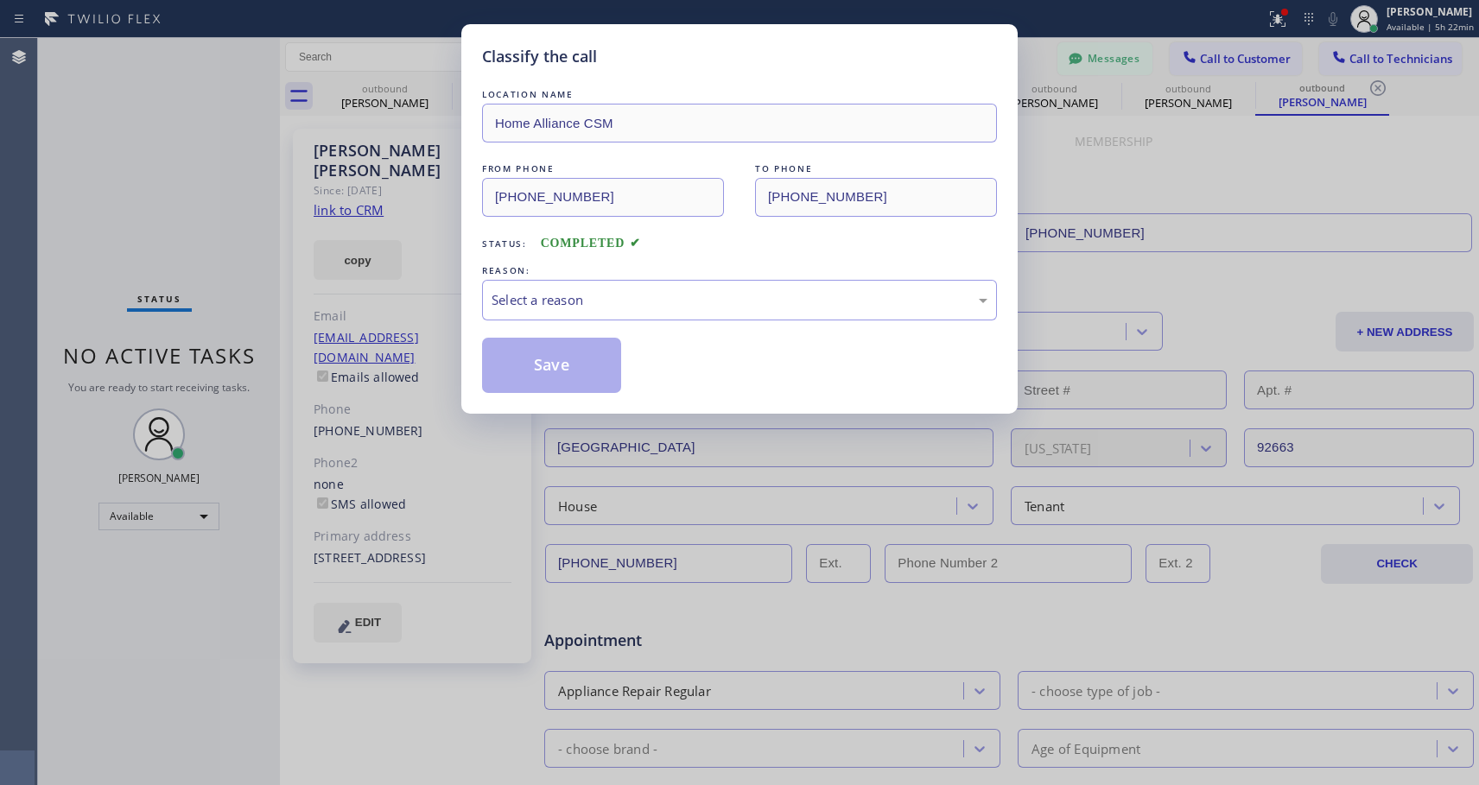
click at [599, 333] on div "LOCATION NAME Home Alliance CSM FROM PHONE [PHONE_NUMBER] TO PHONE [PHONE_NUMBE…" at bounding box center [739, 239] width 515 height 307
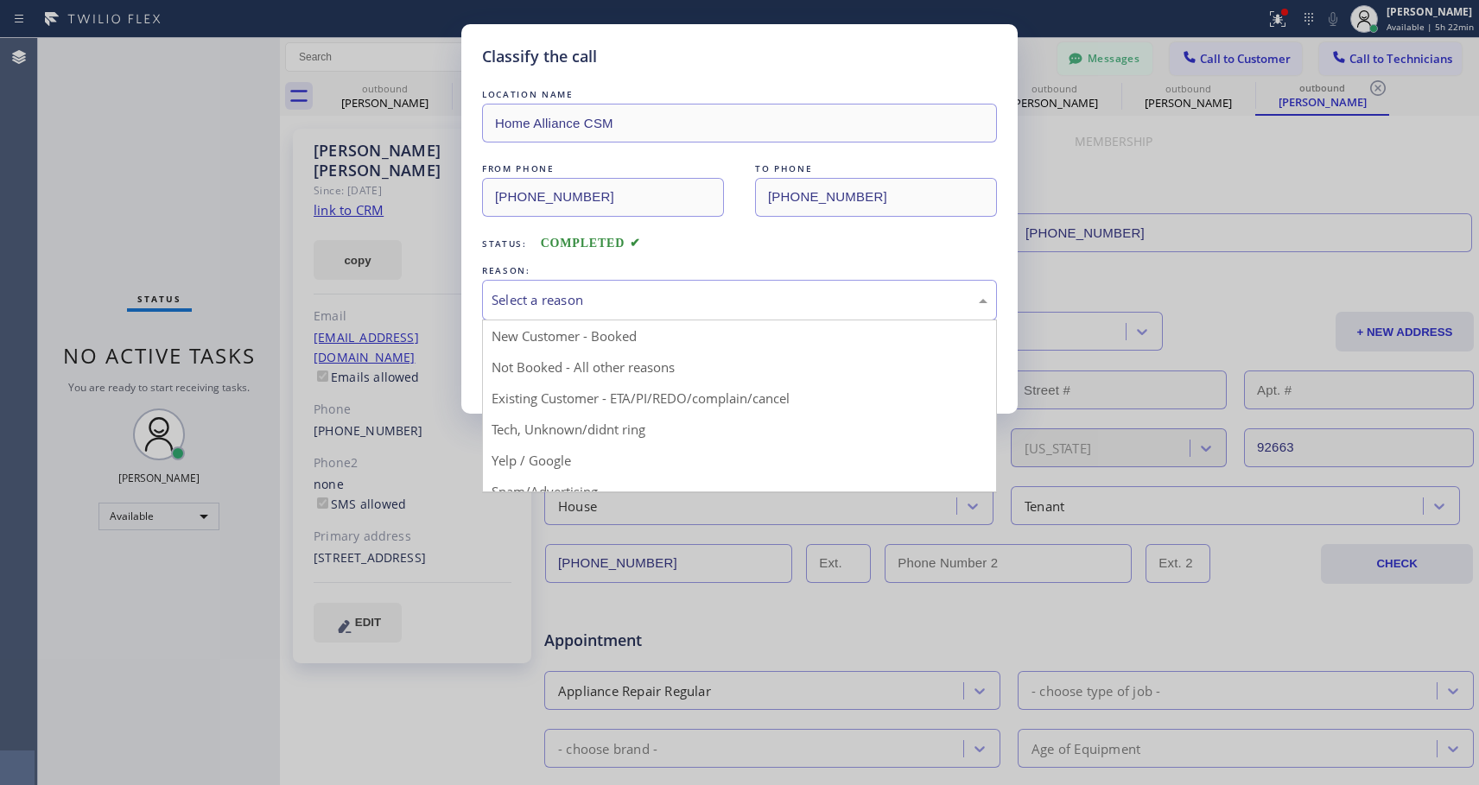
click at [620, 304] on div "Select a reason" at bounding box center [739, 300] width 496 height 20
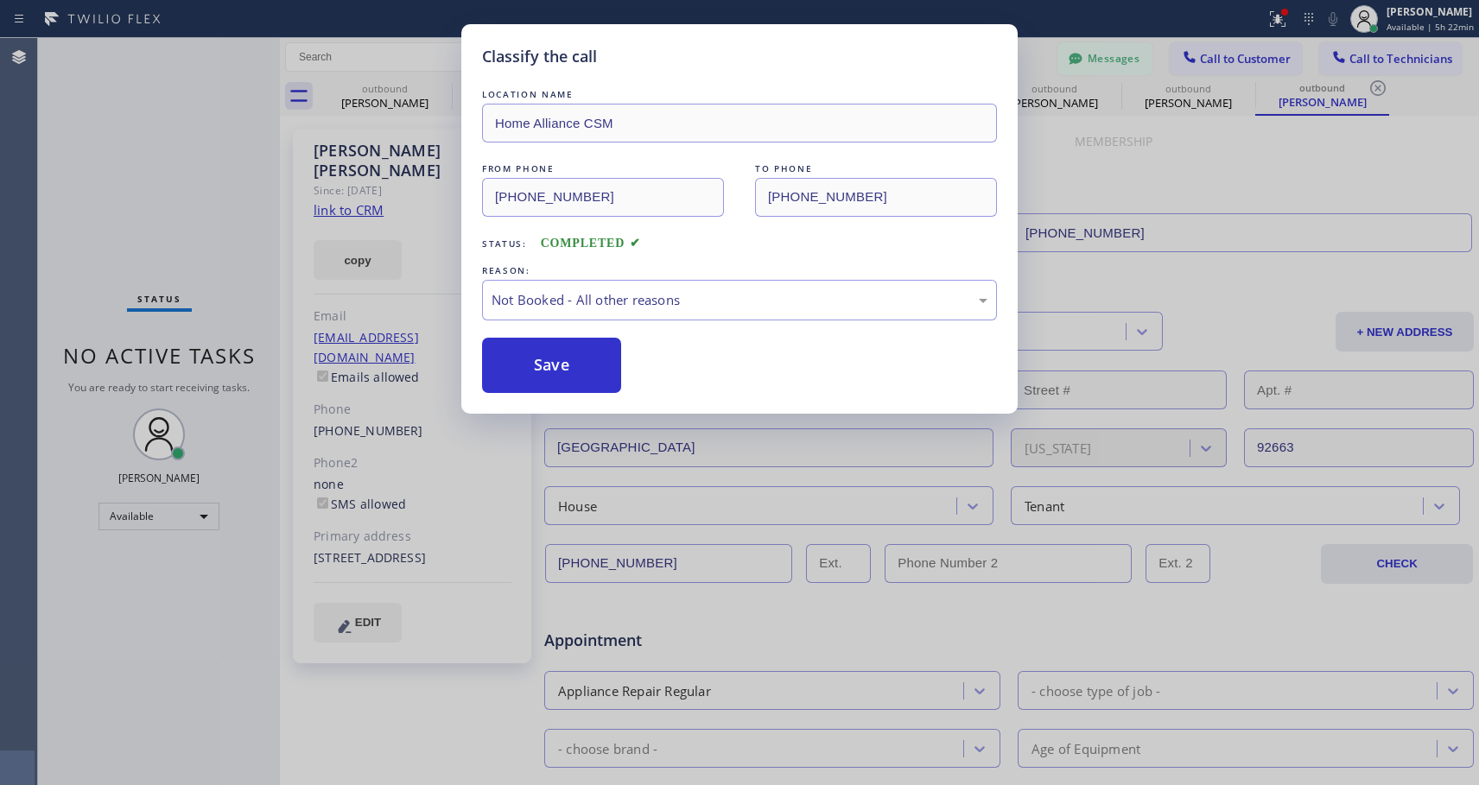
click at [557, 364] on button "Save" at bounding box center [551, 365] width 139 height 55
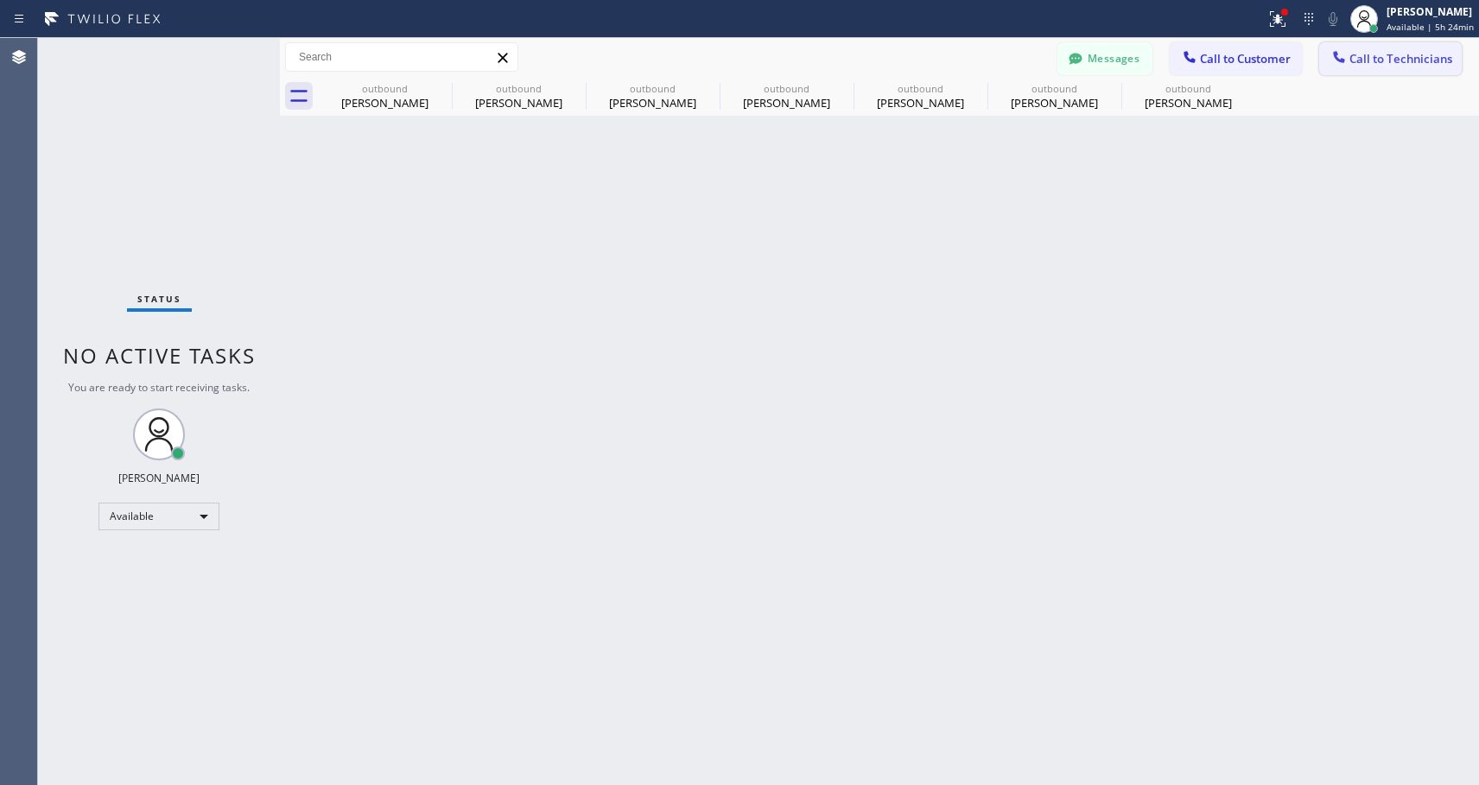
click at [1363, 57] on span "Call to Technicians" at bounding box center [1400, 59] width 103 height 16
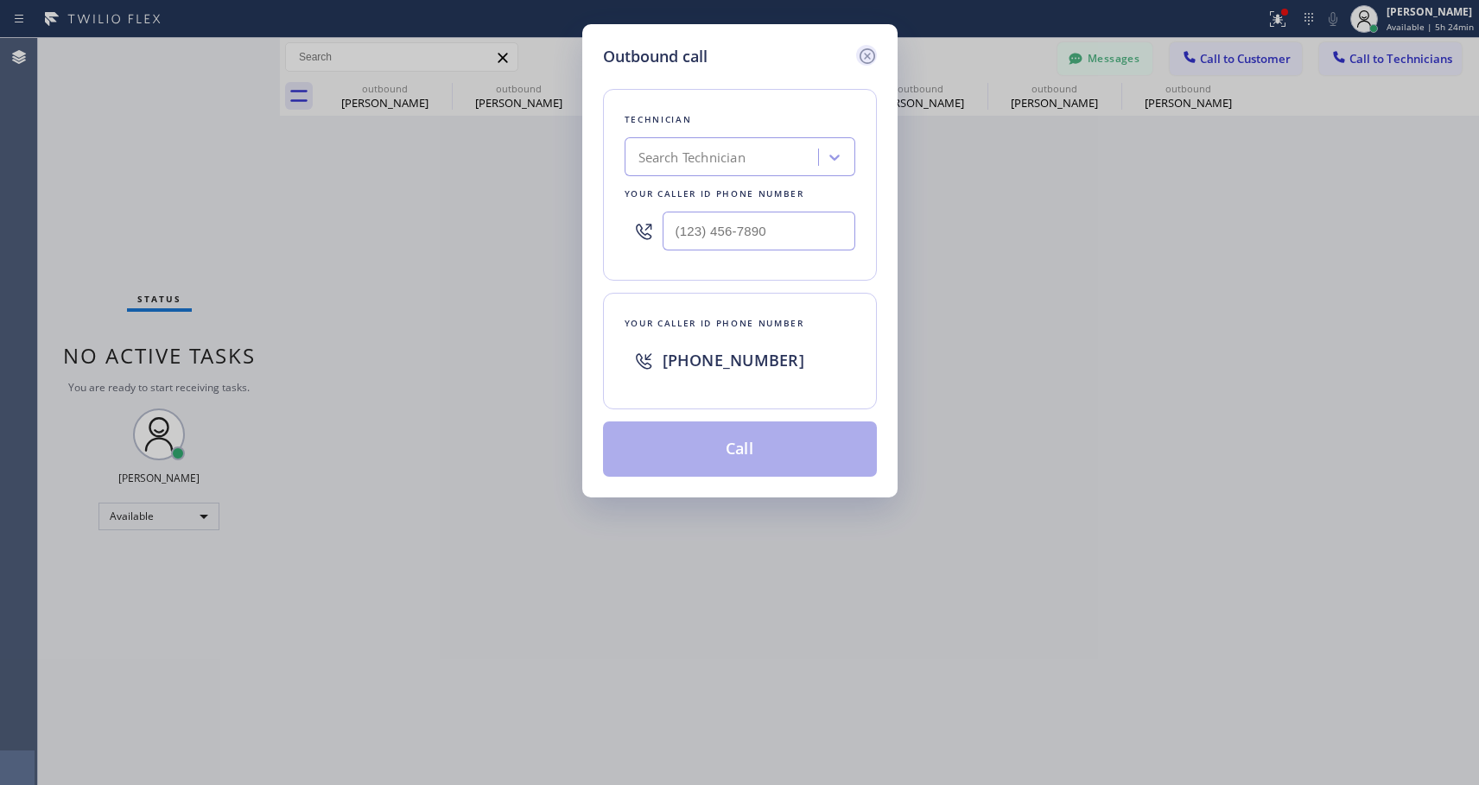
click at [865, 57] on icon at bounding box center [866, 56] width 16 height 16
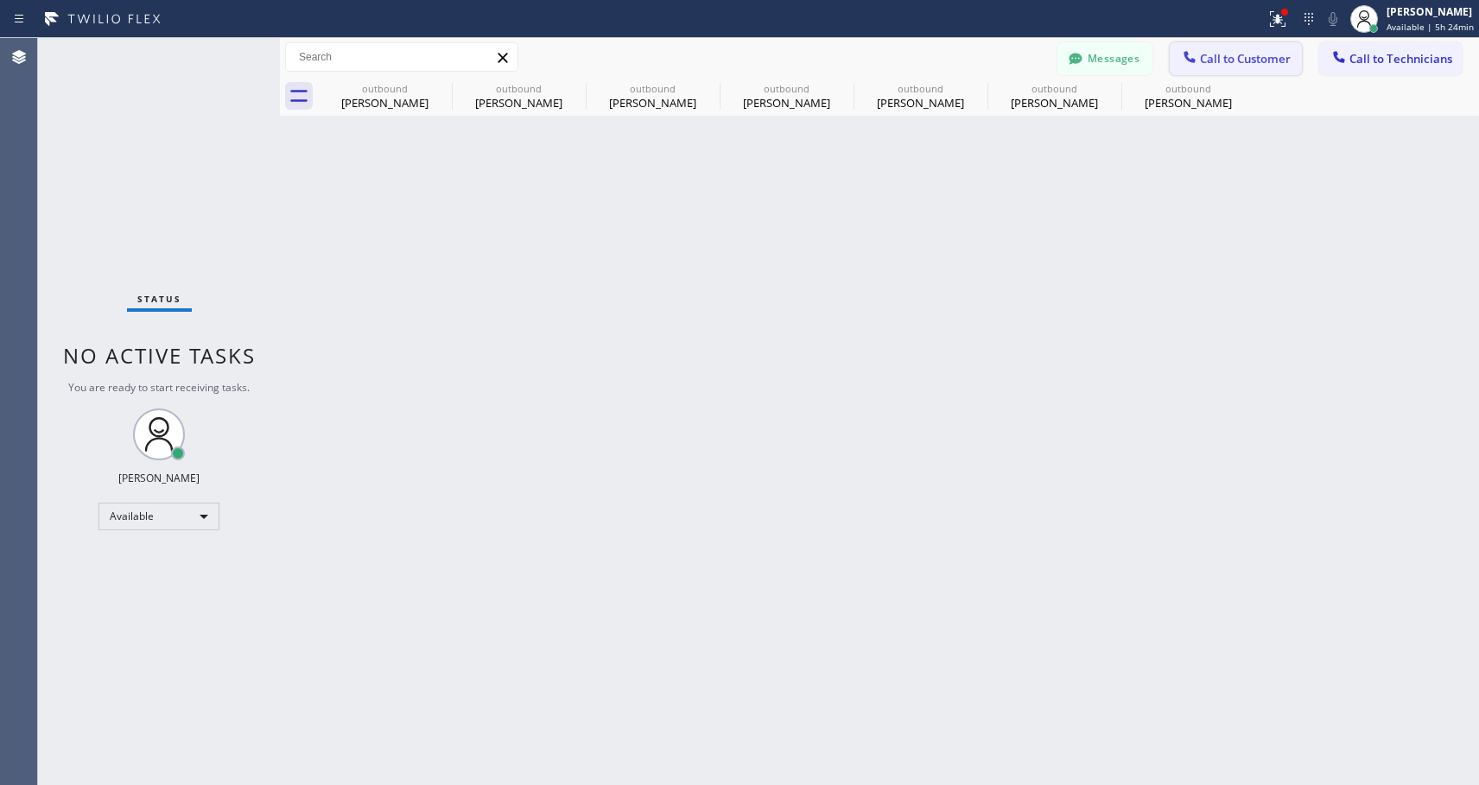
click at [1199, 61] on div at bounding box center [1189, 58] width 21 height 21
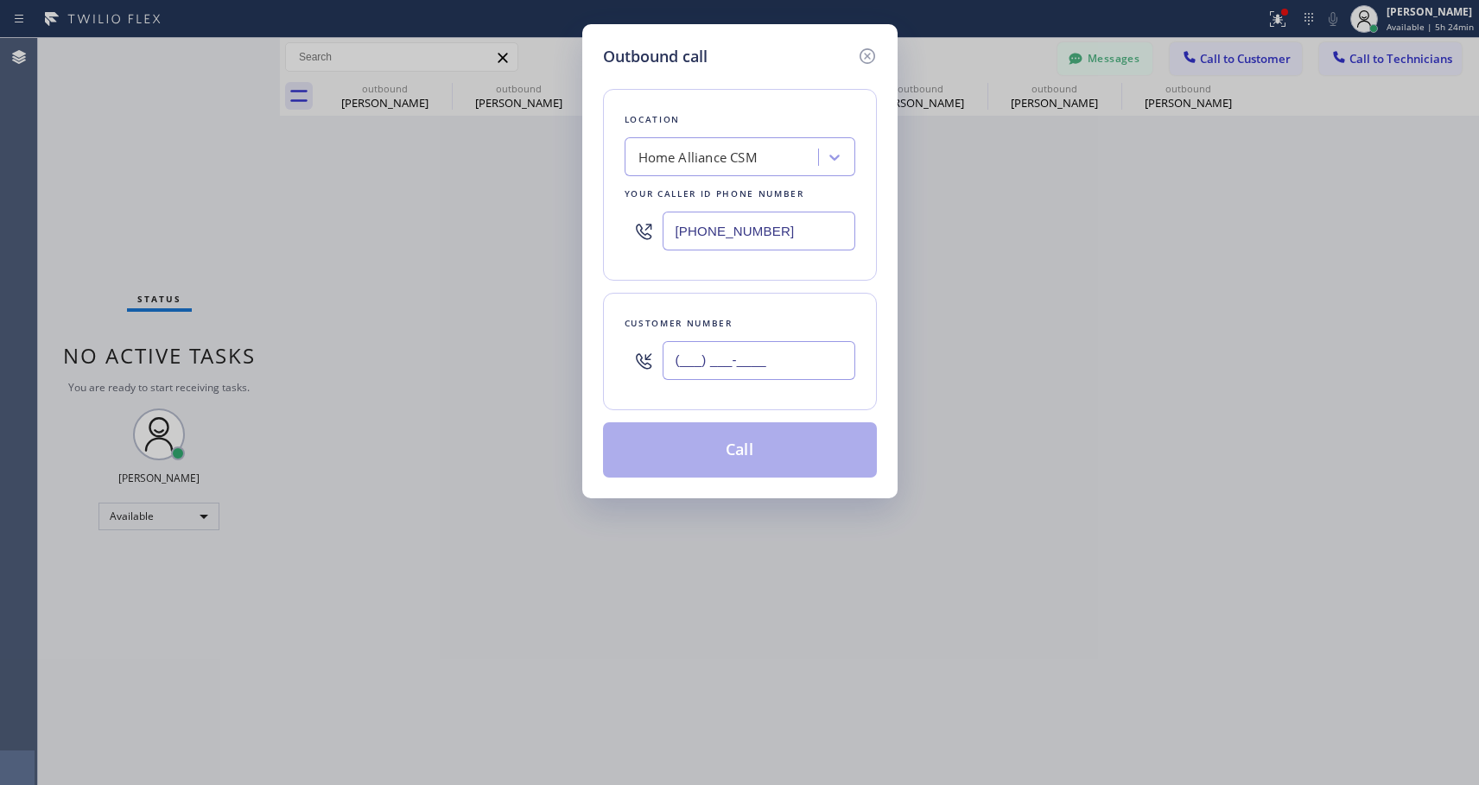
click at [732, 353] on input "(___) ___-____" at bounding box center [758, 360] width 193 height 39
paste input "323) 383-2859"
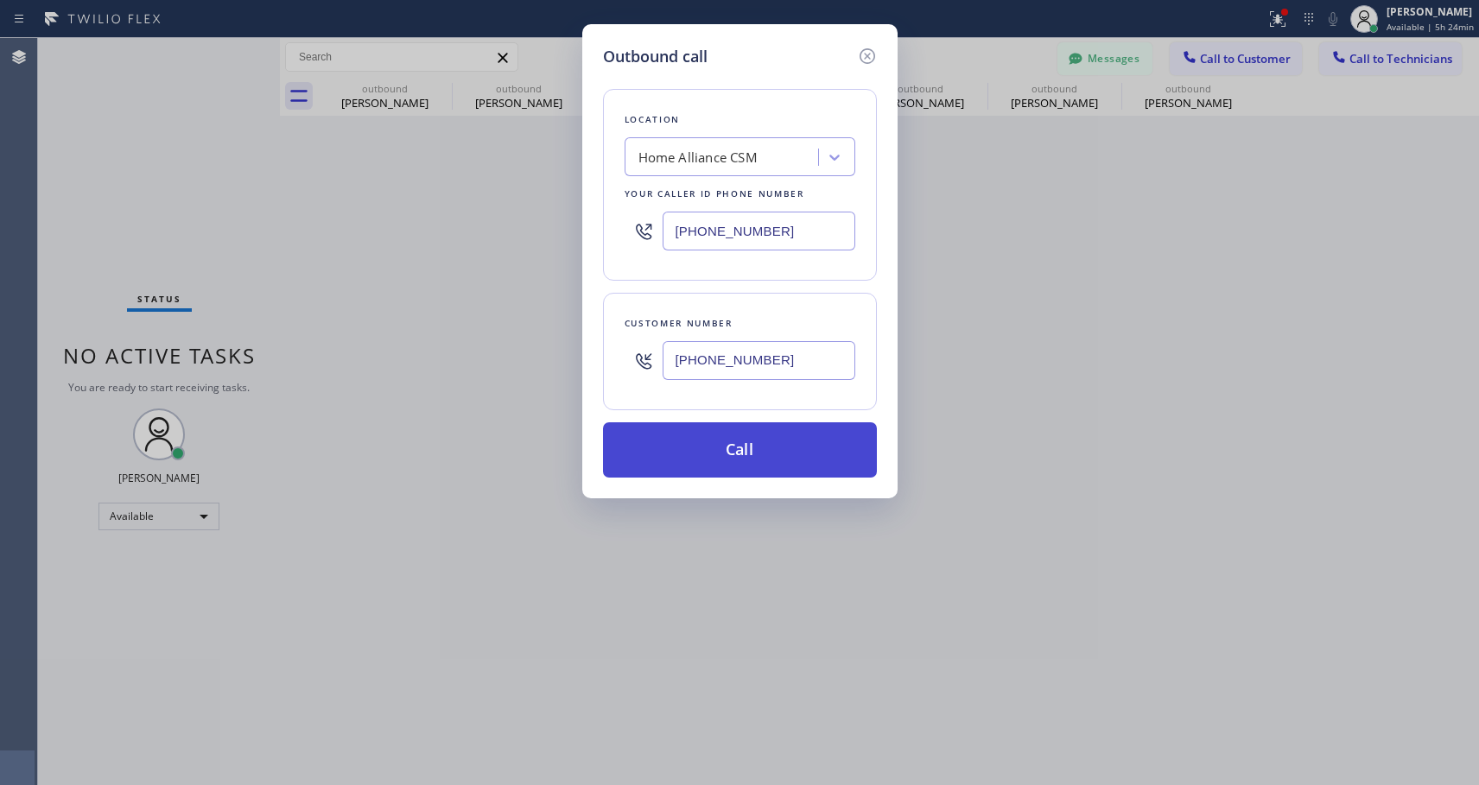
type input "[PHONE_NUMBER]"
click at [749, 462] on button "Call" at bounding box center [740, 449] width 274 height 55
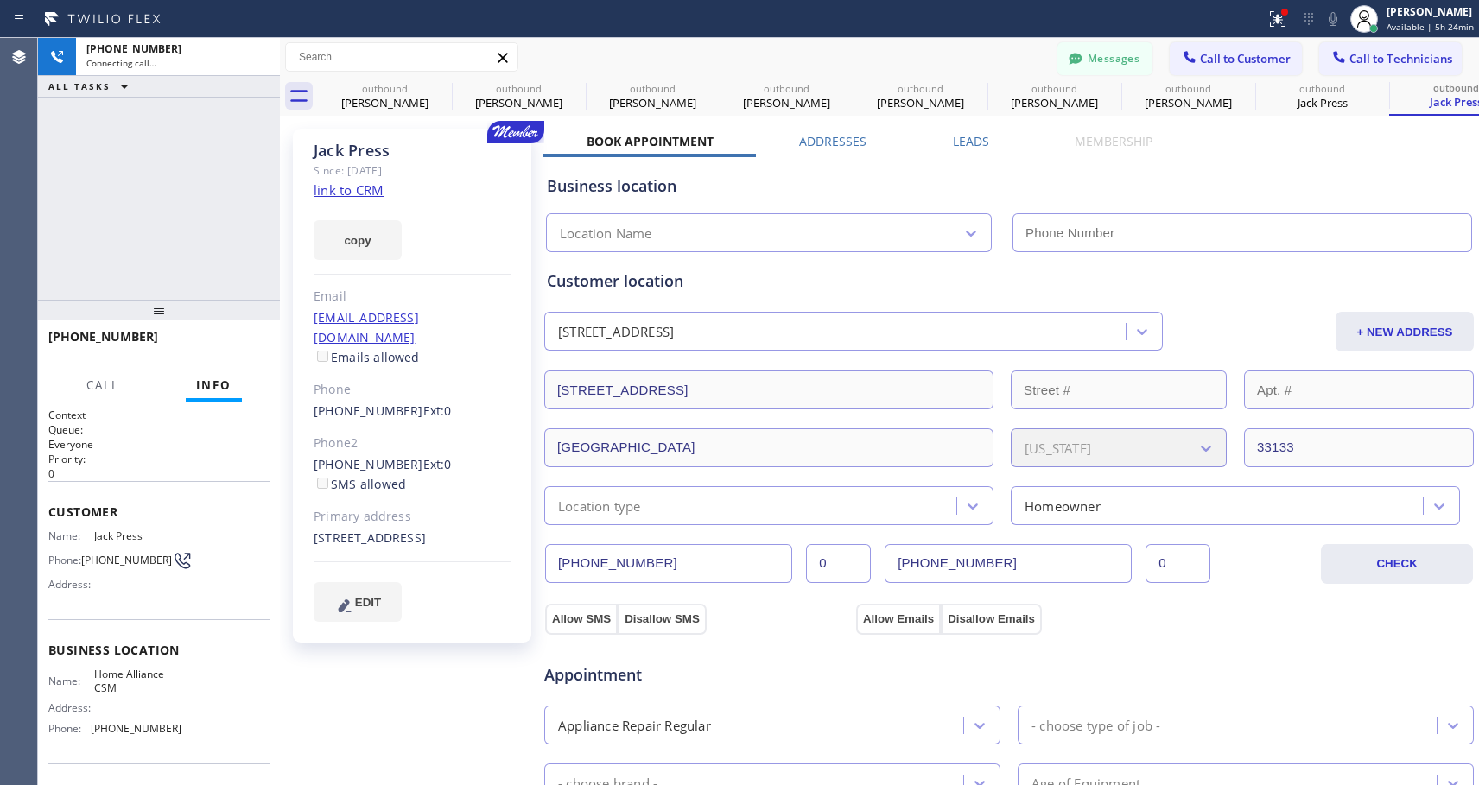
type input "[PHONE_NUMBER]"
click at [252, 54] on icon at bounding box center [257, 57] width 21 height 21
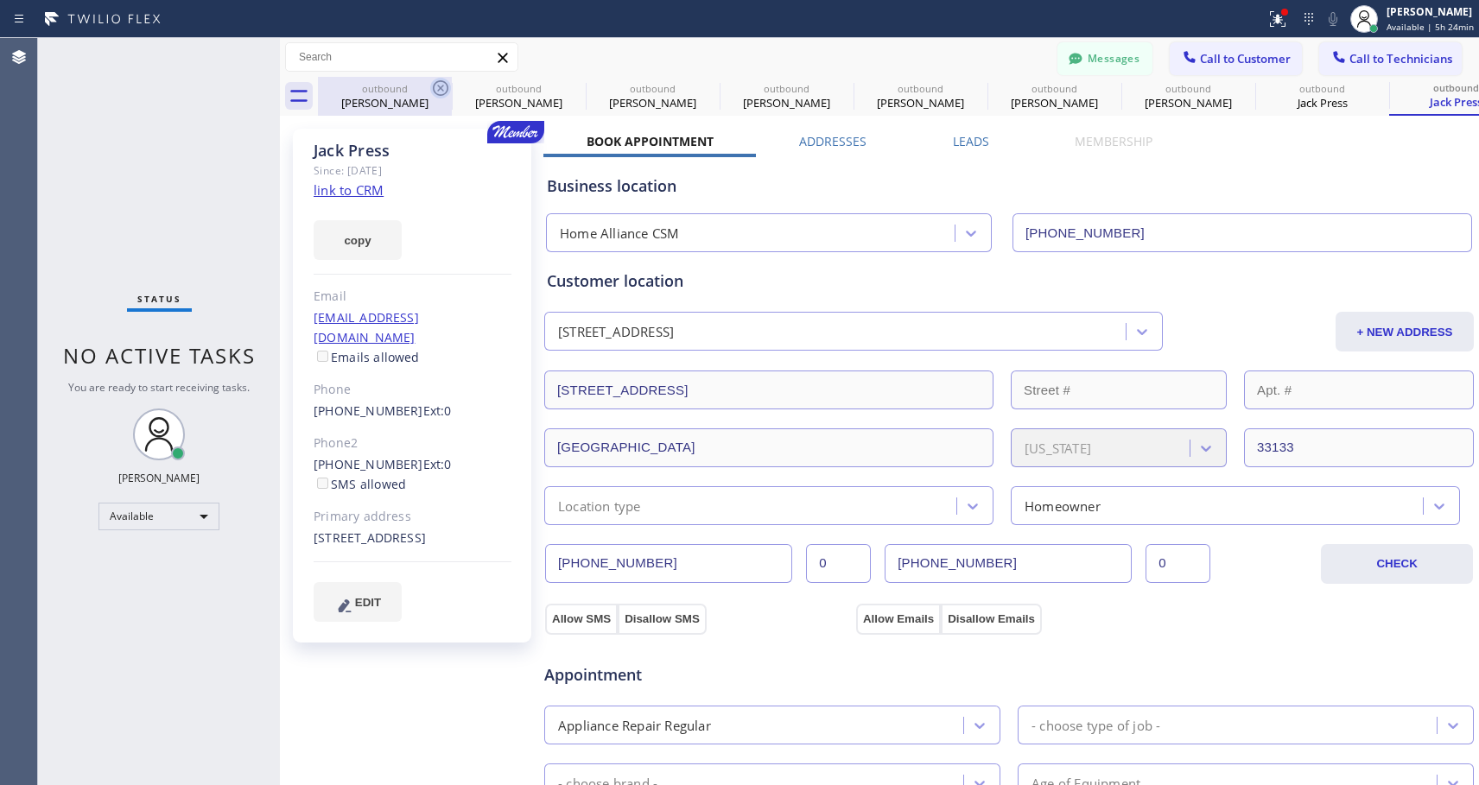
click at [441, 80] on icon at bounding box center [440, 88] width 21 height 21
click at [0, 0] on icon at bounding box center [0, 0] width 0 height 0
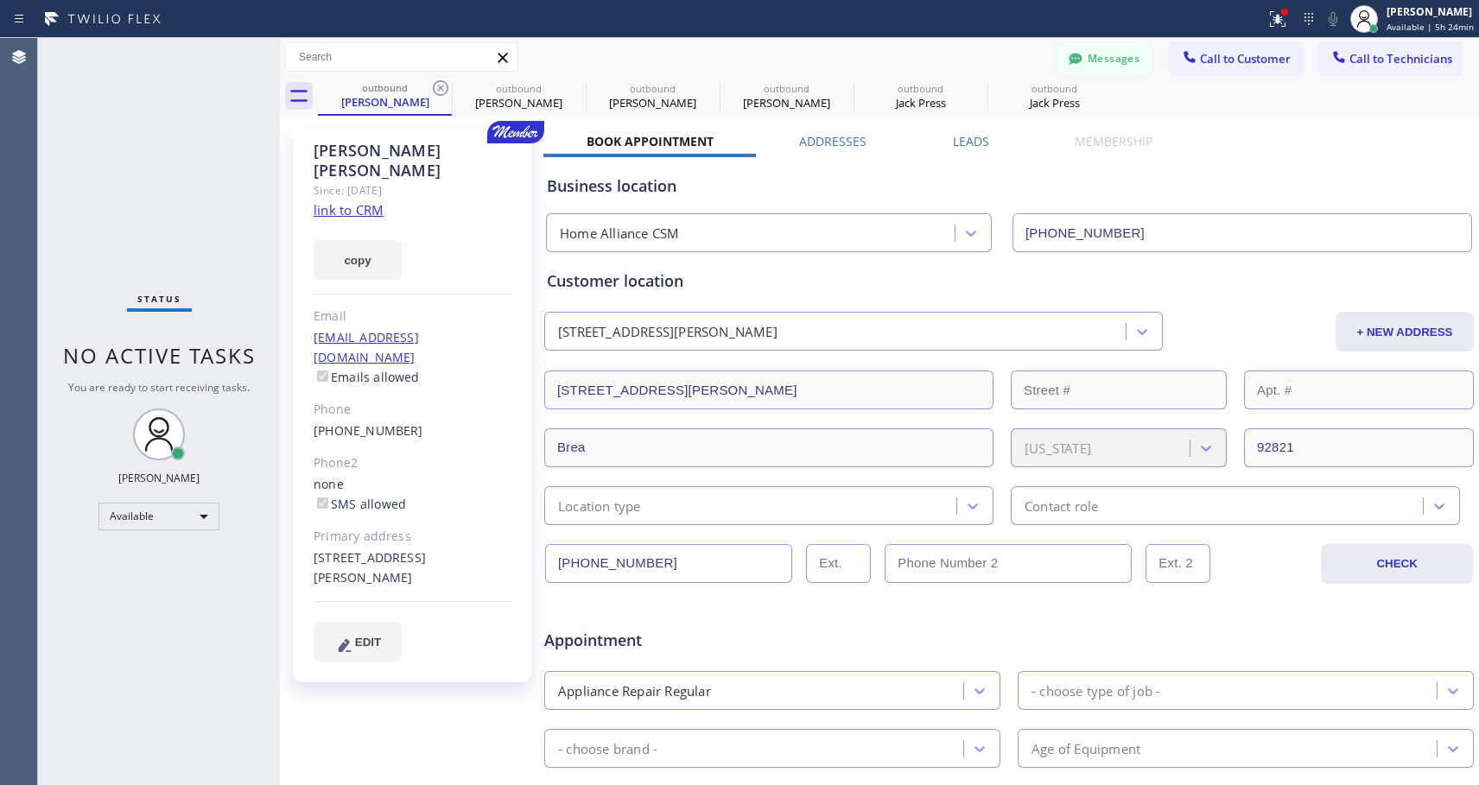
click at [441, 80] on icon at bounding box center [440, 88] width 21 height 21
click at [0, 0] on icon at bounding box center [0, 0] width 0 height 0
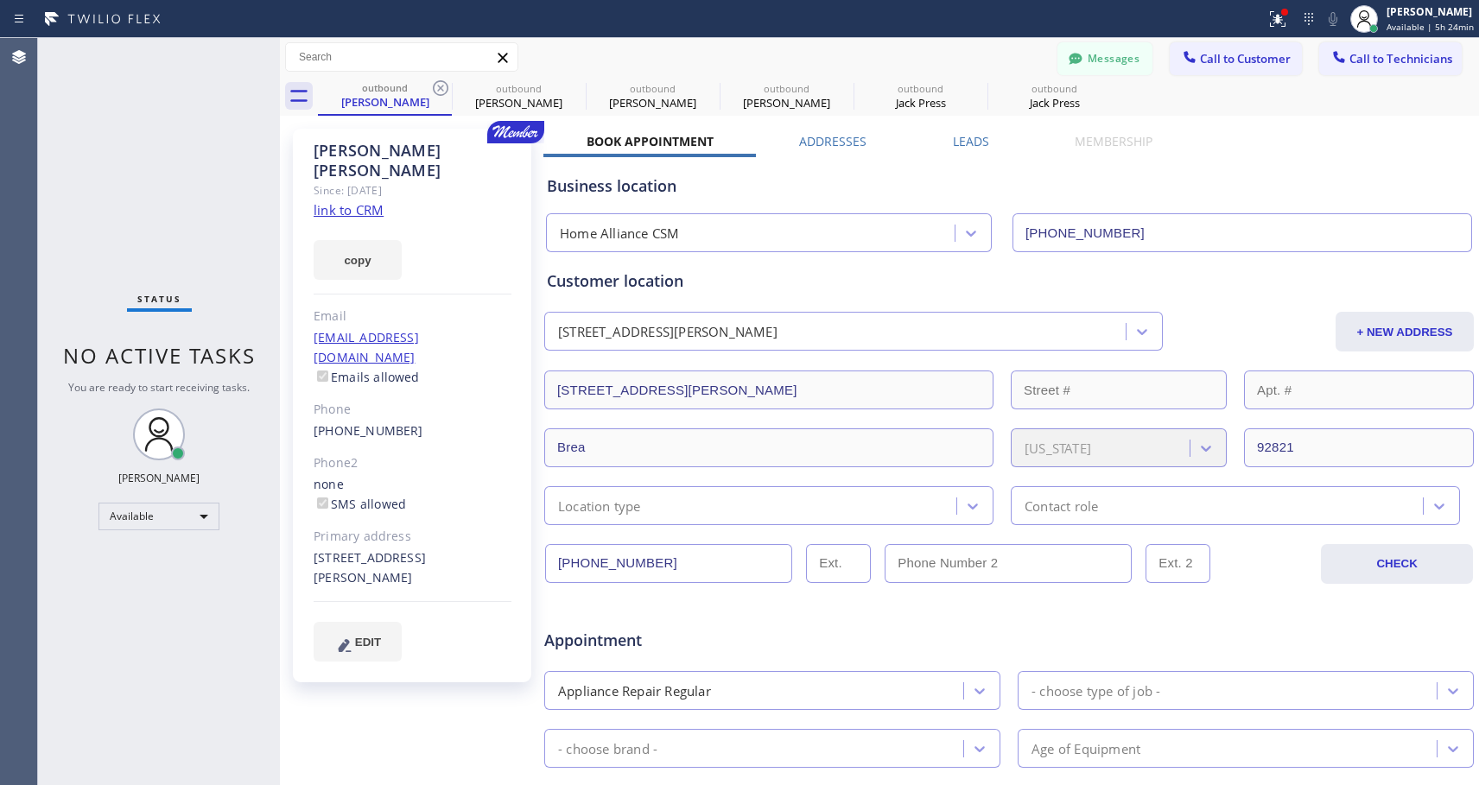
click at [0, 0] on icon at bounding box center [0, 0] width 0 height 0
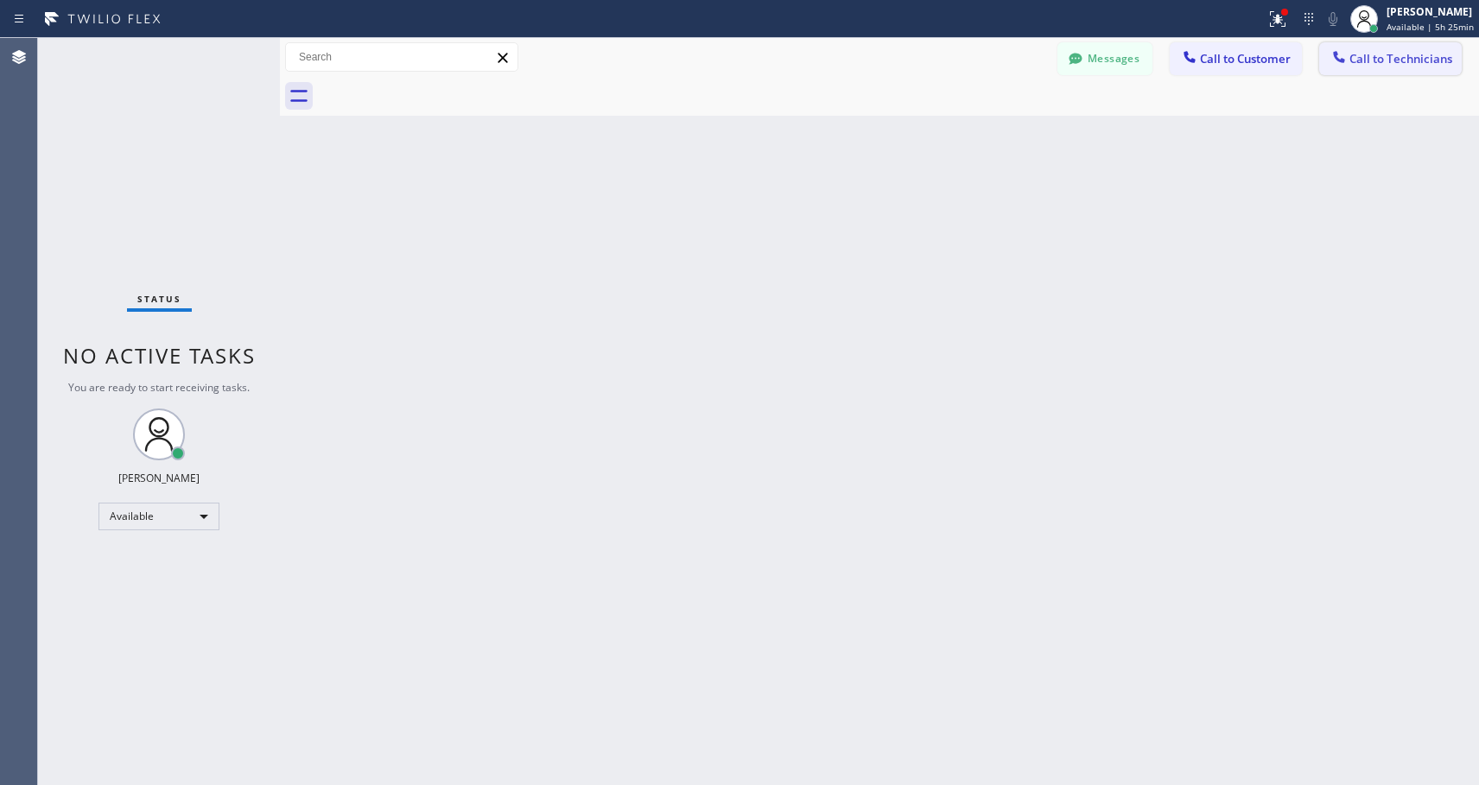
click at [1356, 58] on span "Call to Technicians" at bounding box center [1400, 59] width 103 height 16
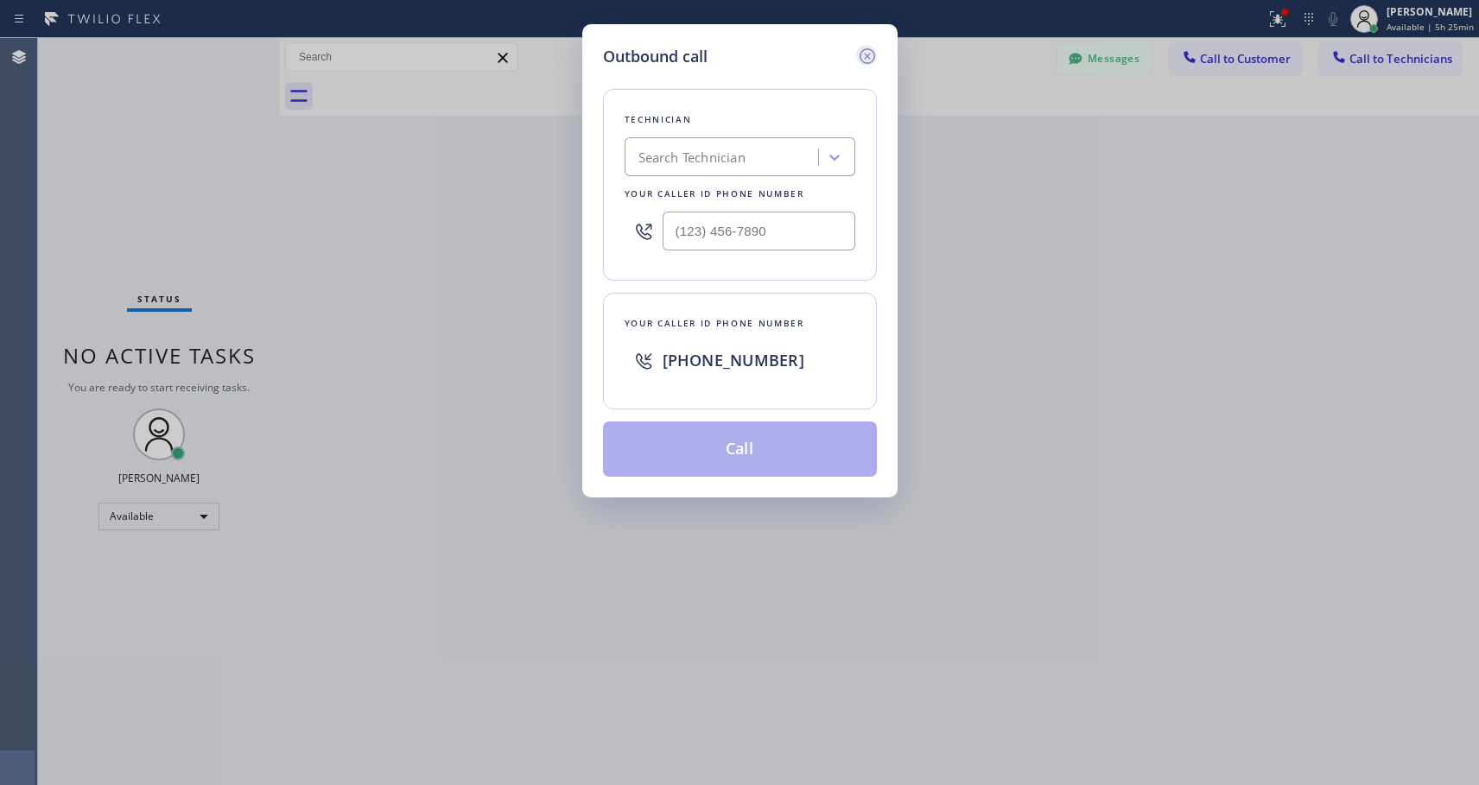
click at [870, 56] on icon at bounding box center [867, 56] width 21 height 21
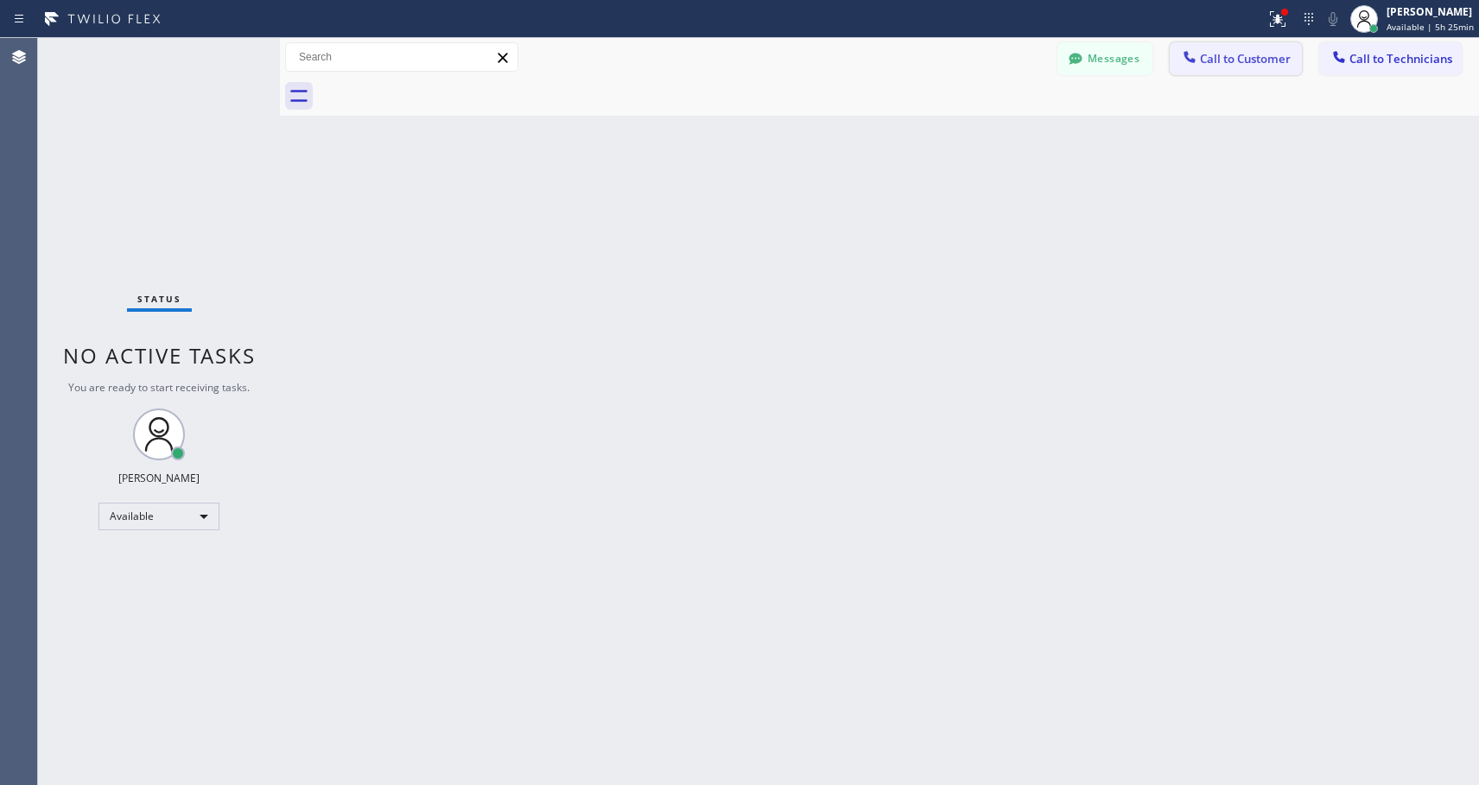
click at [1209, 62] on span "Call to Customer" at bounding box center [1245, 59] width 91 height 16
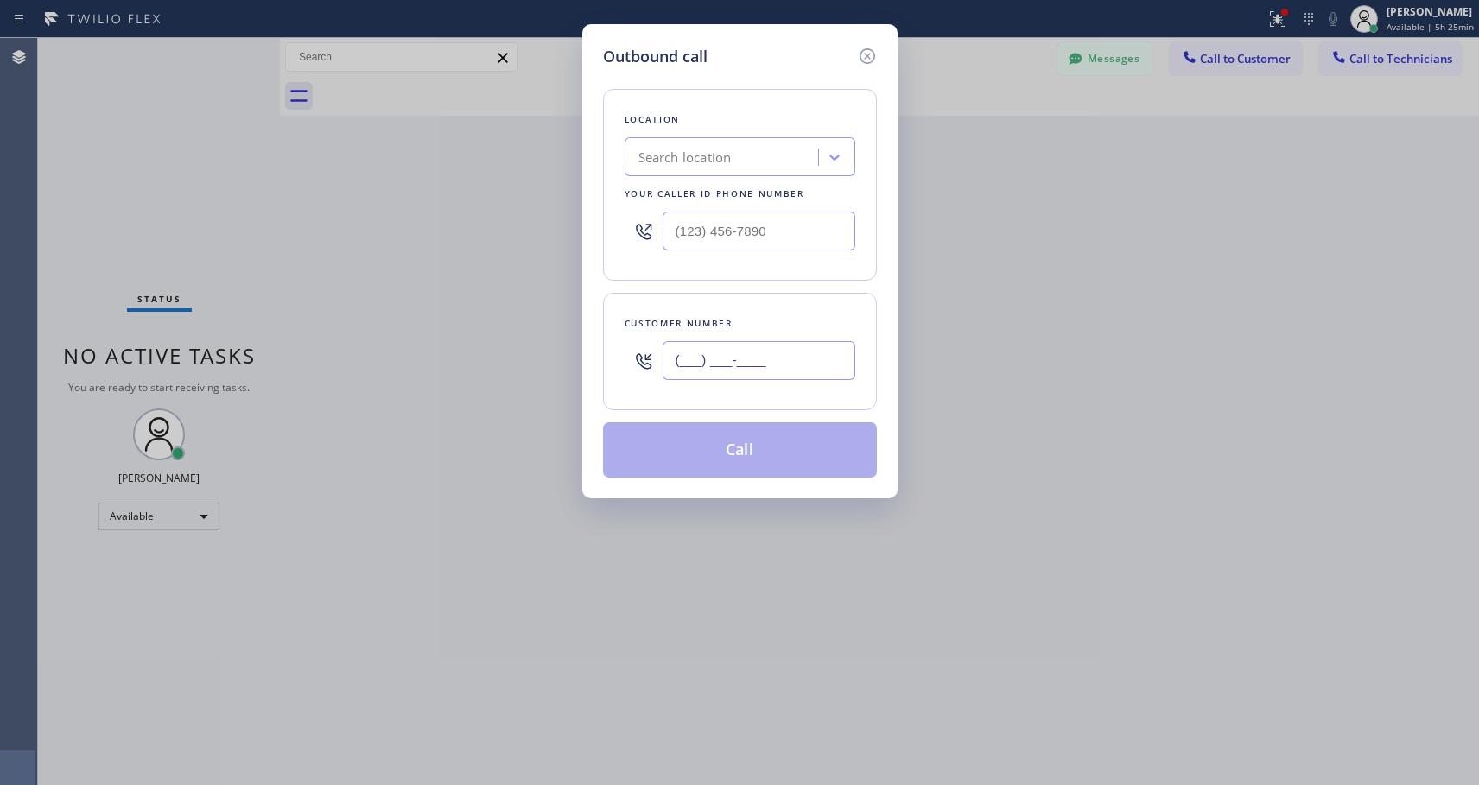
click at [740, 371] on input "(___) ___-____" at bounding box center [758, 360] width 193 height 39
paste input "949) 291-2548"
type input "[PHONE_NUMBER]"
click at [675, 230] on input "(___) ___-____" at bounding box center [758, 231] width 193 height 39
paste input "818) 614-5337"
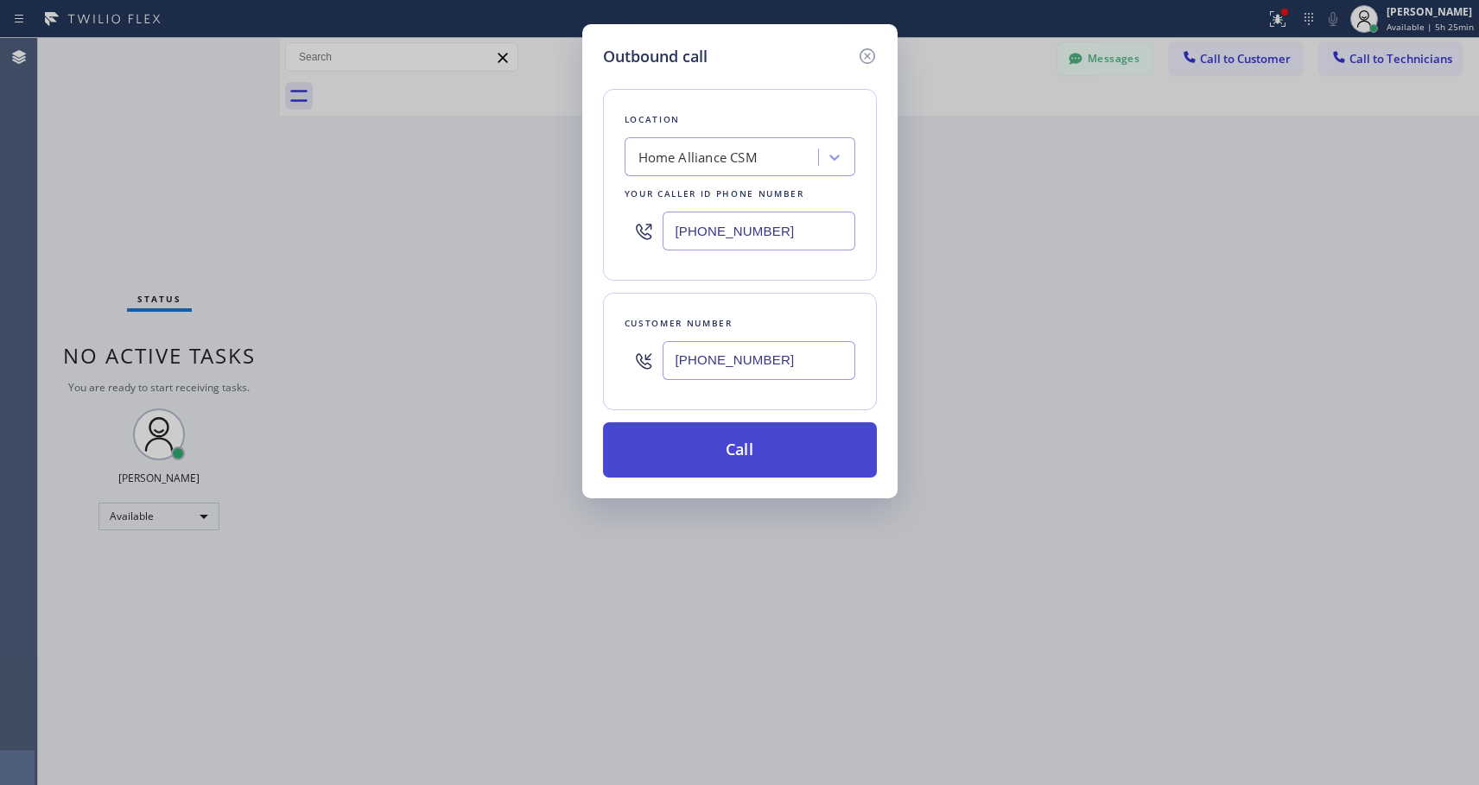
type input "[PHONE_NUMBER]"
click at [732, 449] on button "Call" at bounding box center [740, 449] width 274 height 55
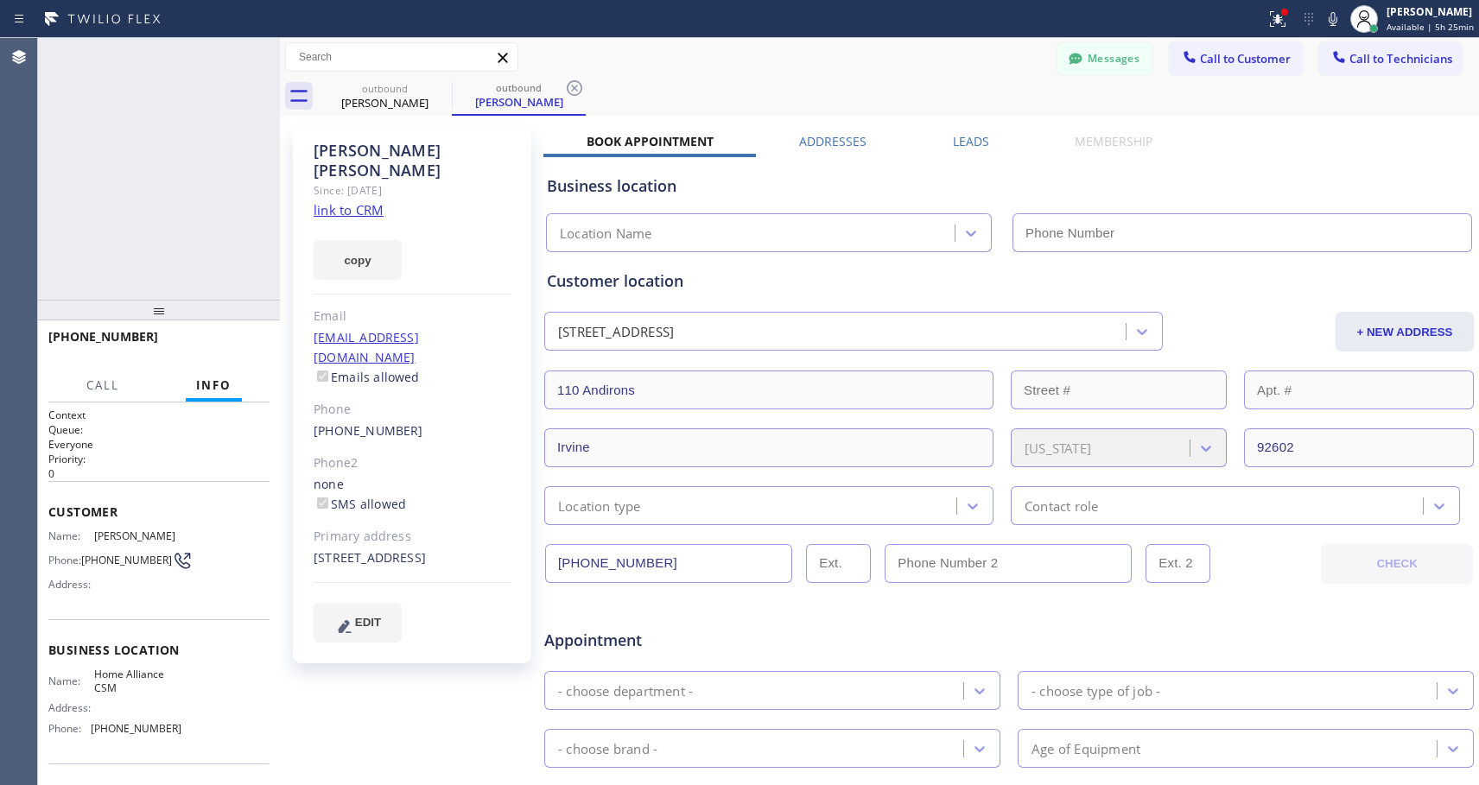
type input "[PHONE_NUMBER]"
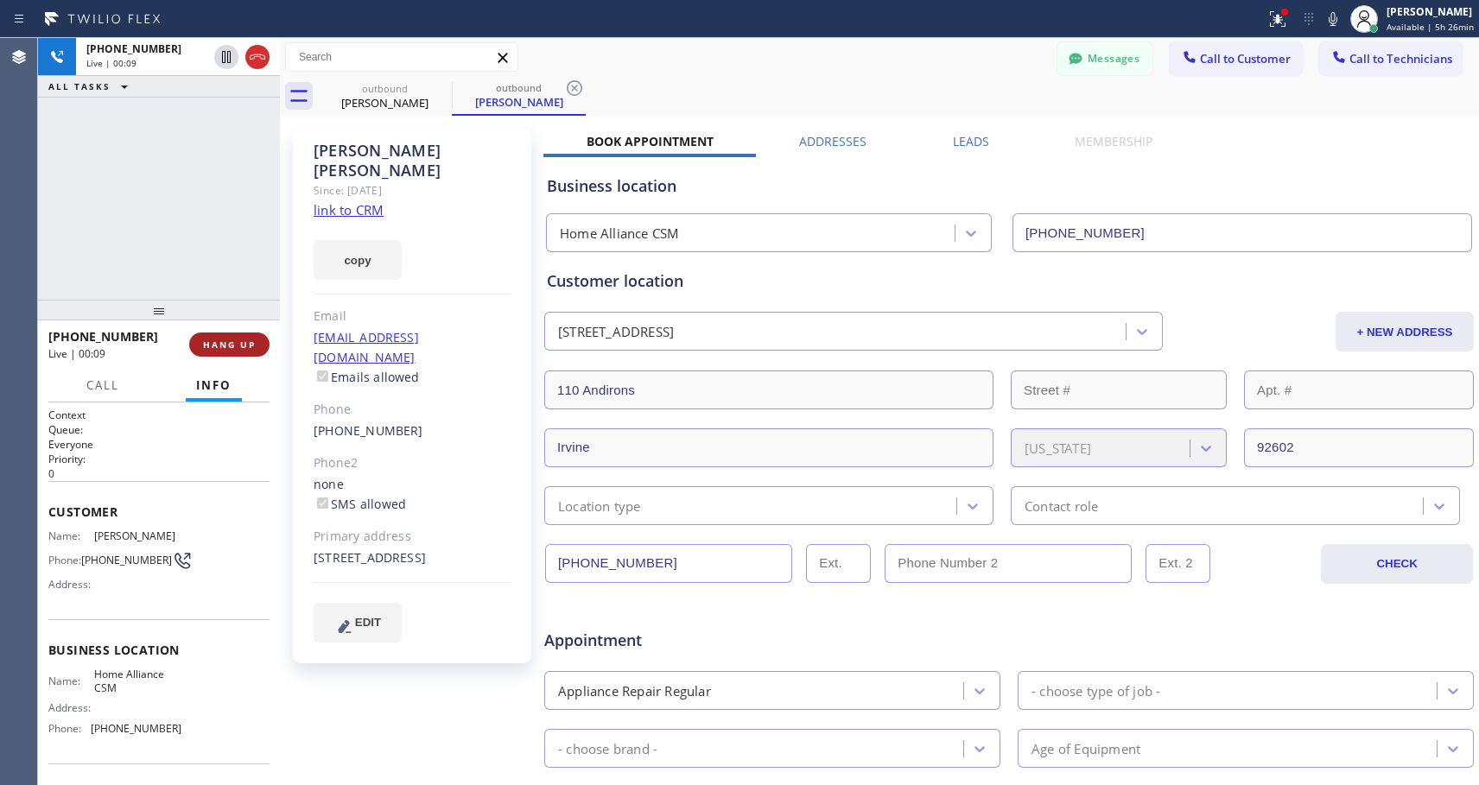
click at [219, 345] on span "HANG UP" at bounding box center [229, 345] width 53 height 12
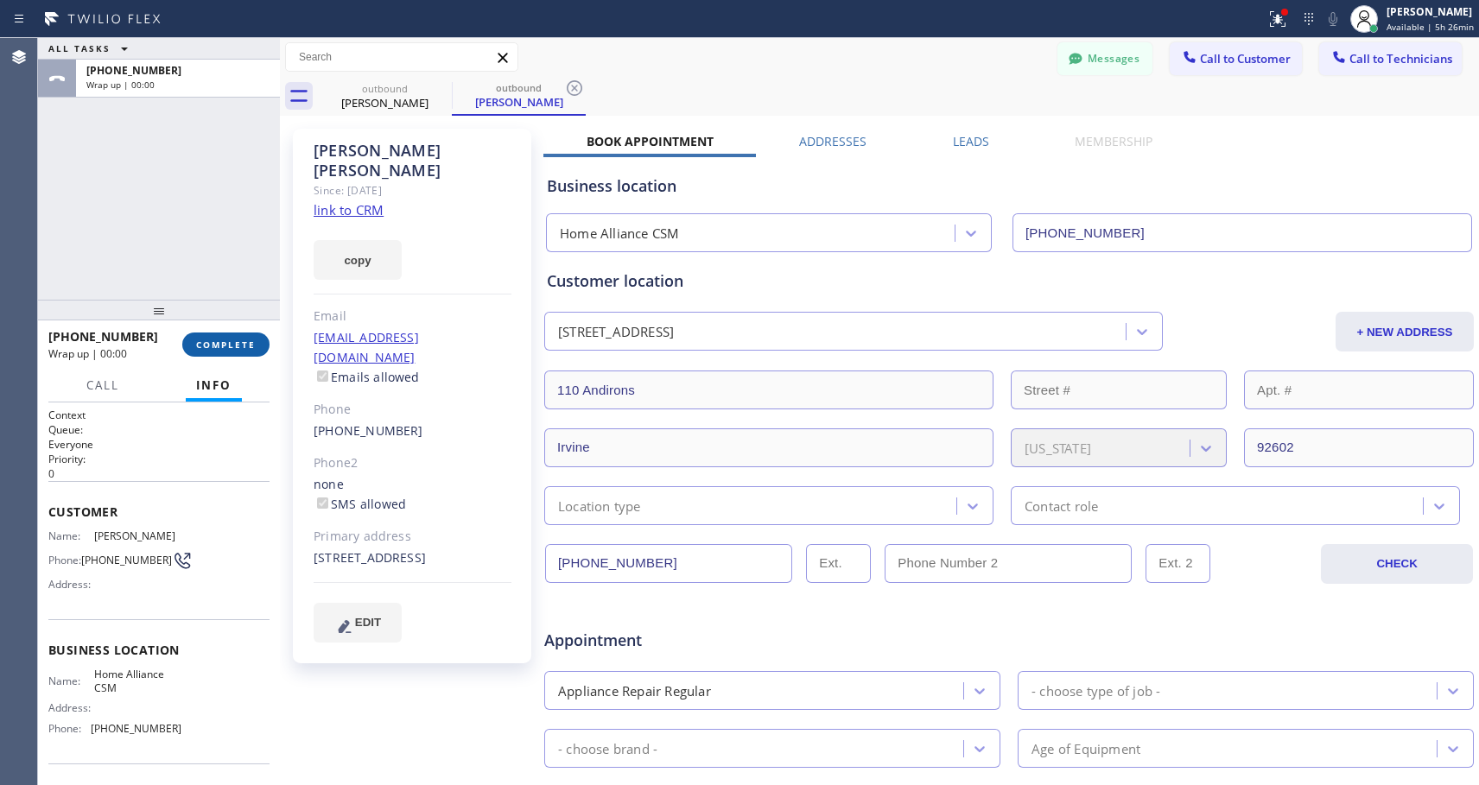
click at [219, 345] on span "COMPLETE" at bounding box center [226, 345] width 60 height 12
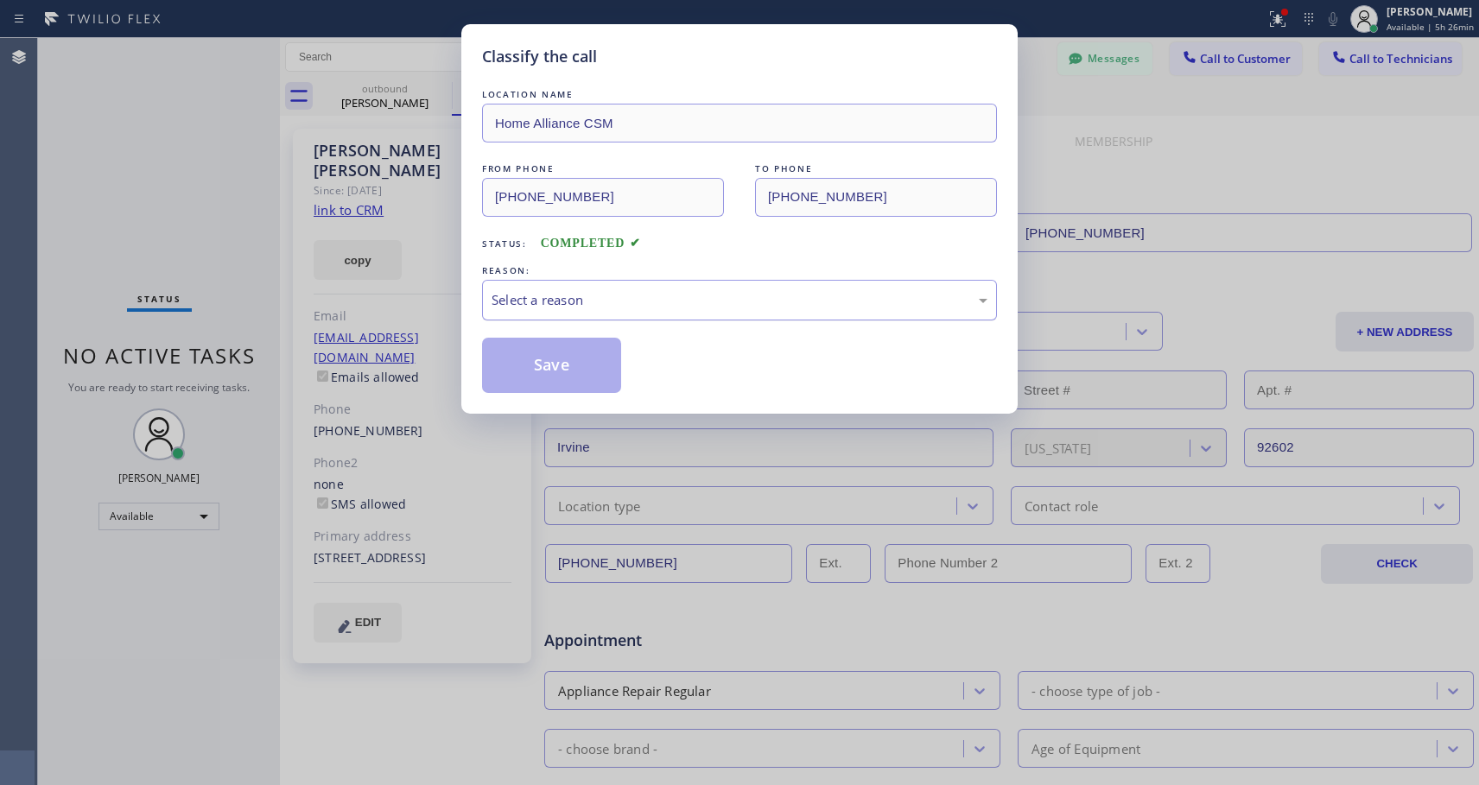
click at [675, 294] on div "Select a reason" at bounding box center [739, 300] width 496 height 20
click at [563, 359] on button "Save" at bounding box center [551, 365] width 139 height 55
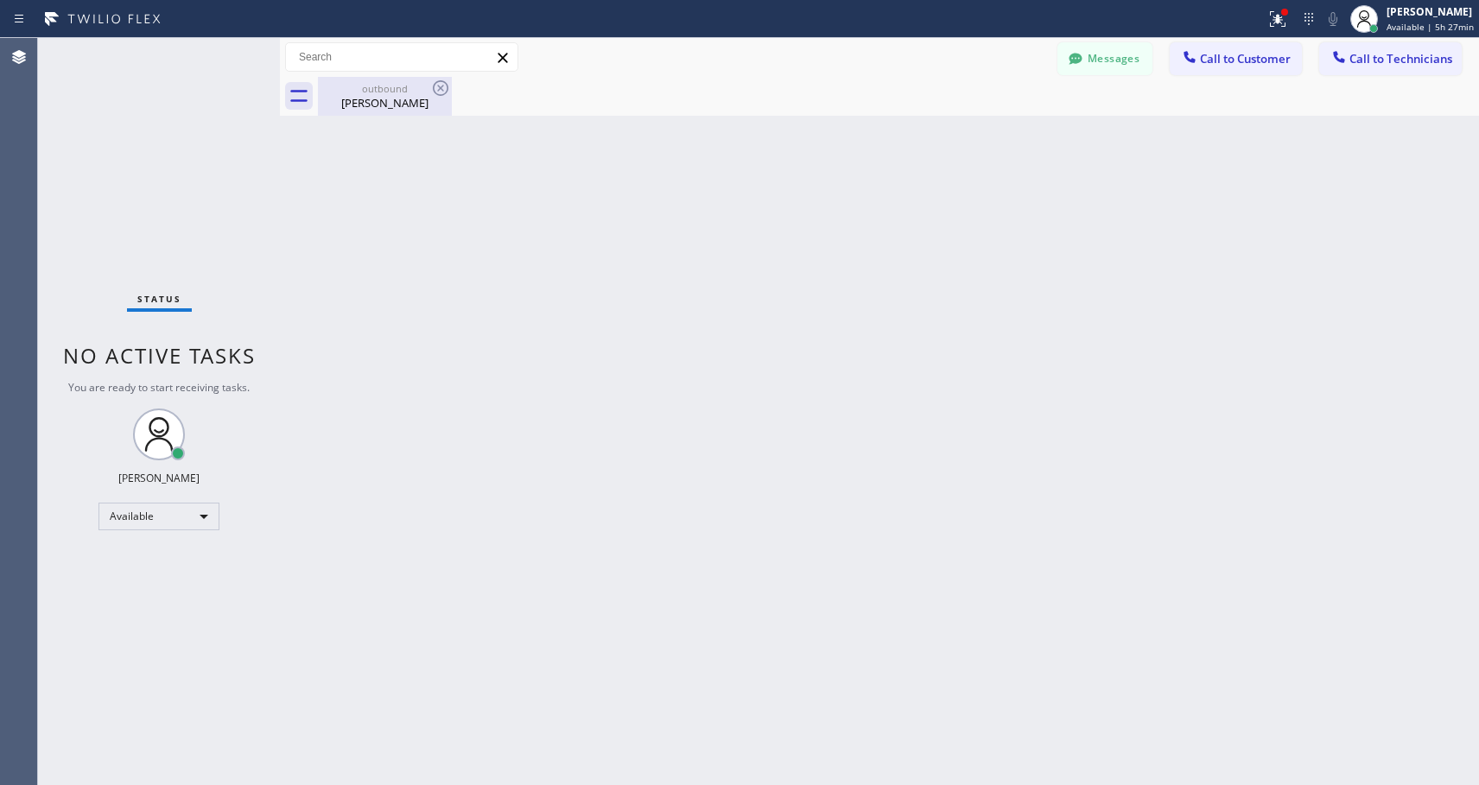
click at [372, 90] on div "outbound" at bounding box center [385, 88] width 130 height 13
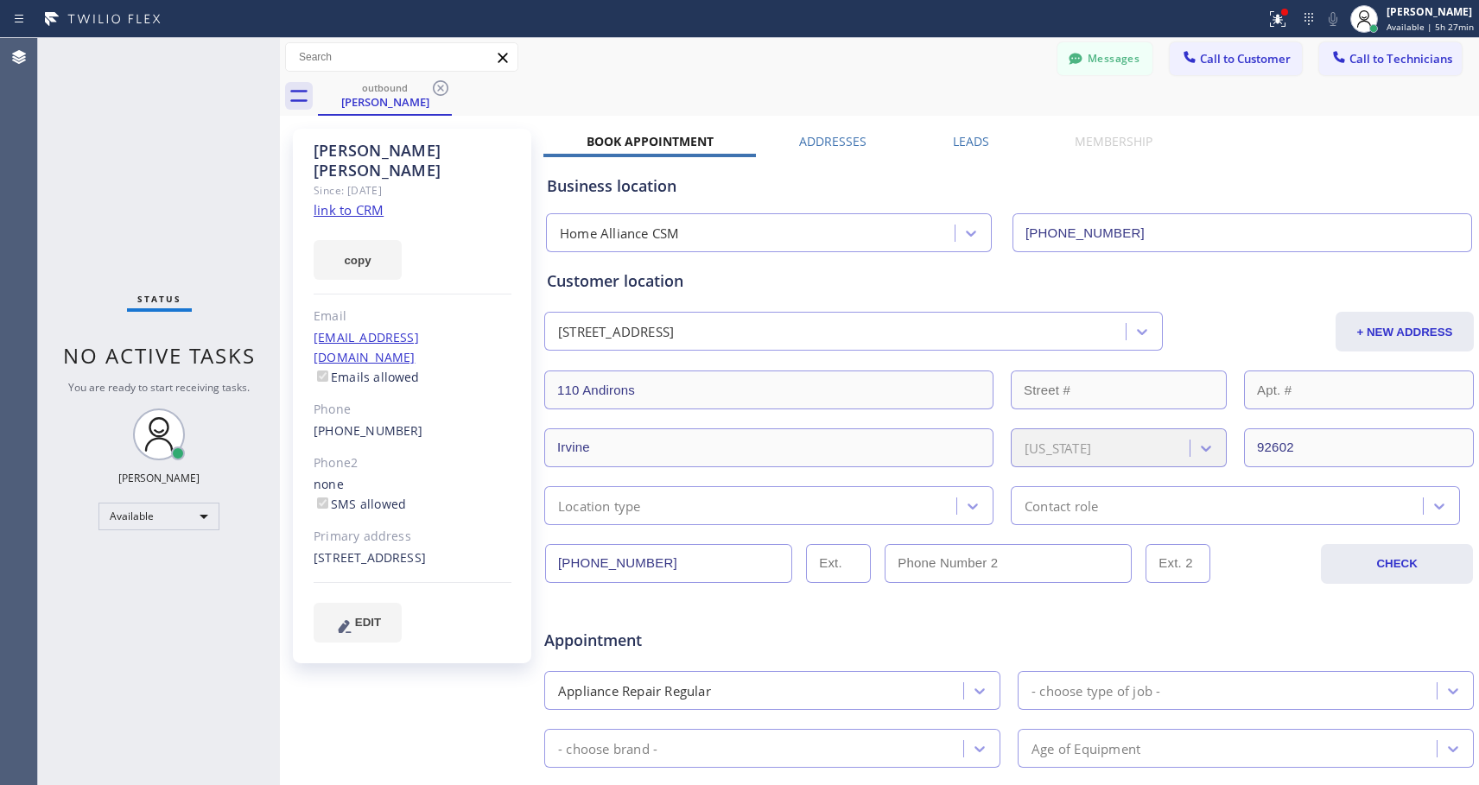
click at [354, 422] on link "[PHONE_NUMBER]" at bounding box center [369, 430] width 110 height 16
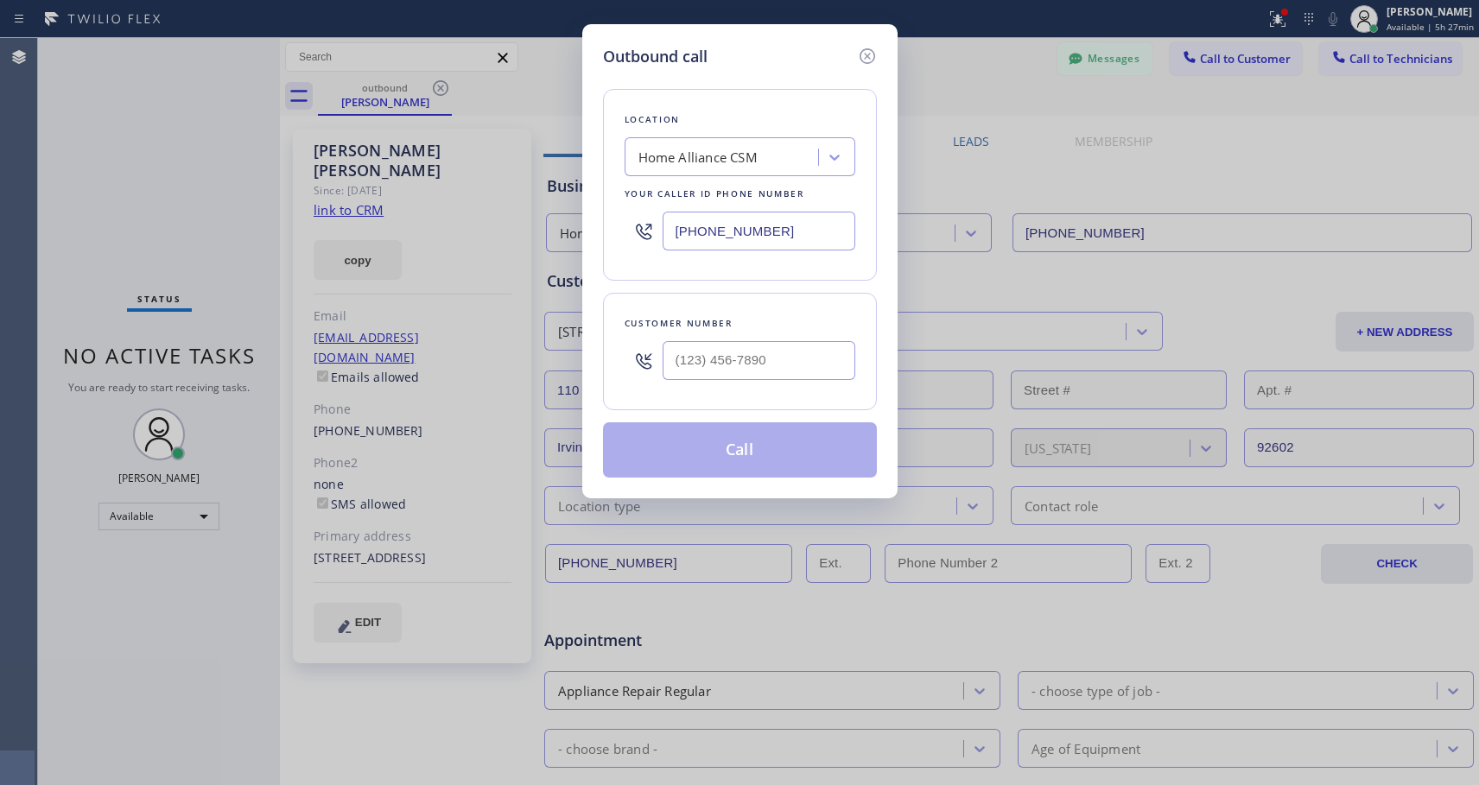
type input "[PHONE_NUMBER]"
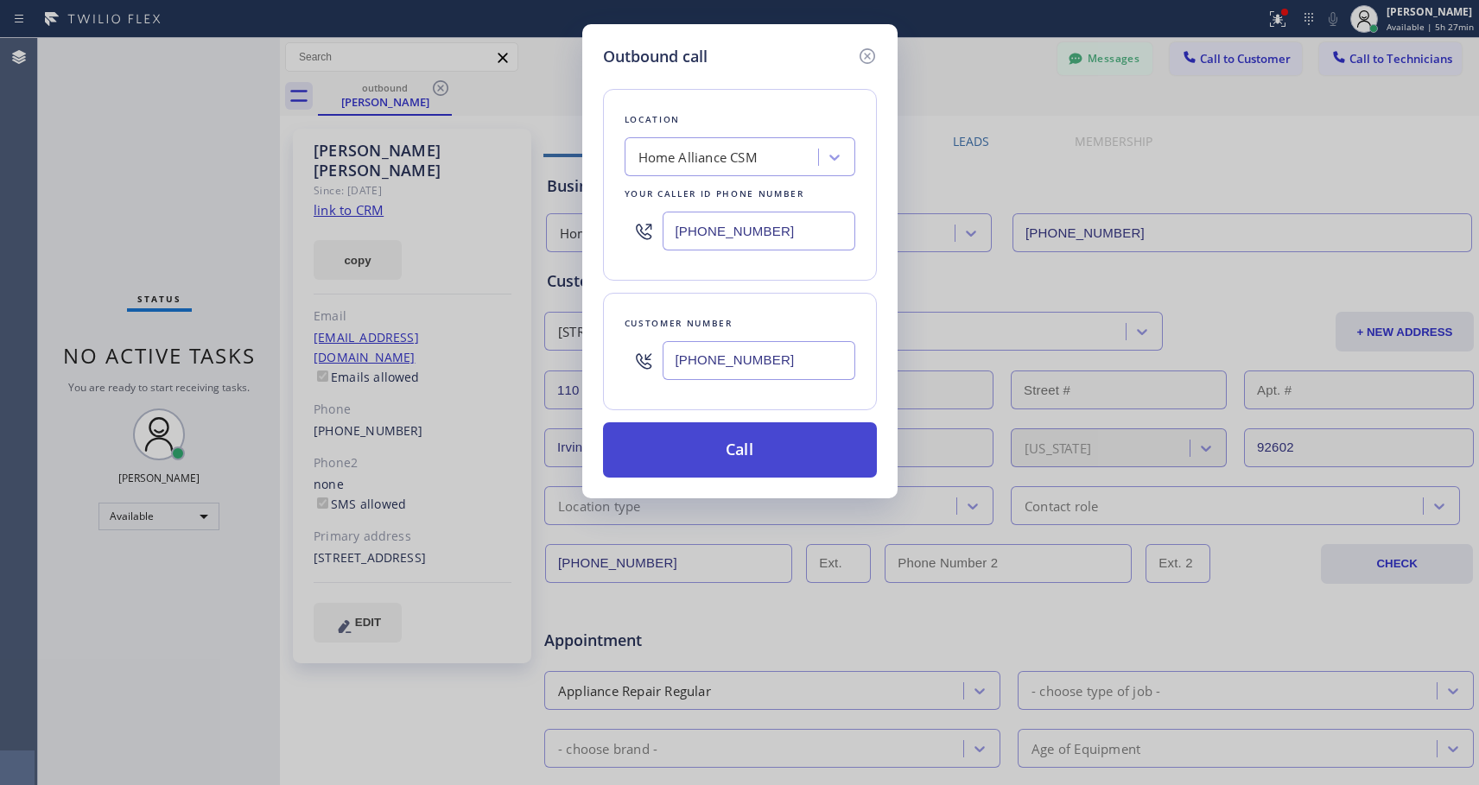
click at [695, 459] on button "Call" at bounding box center [740, 449] width 274 height 55
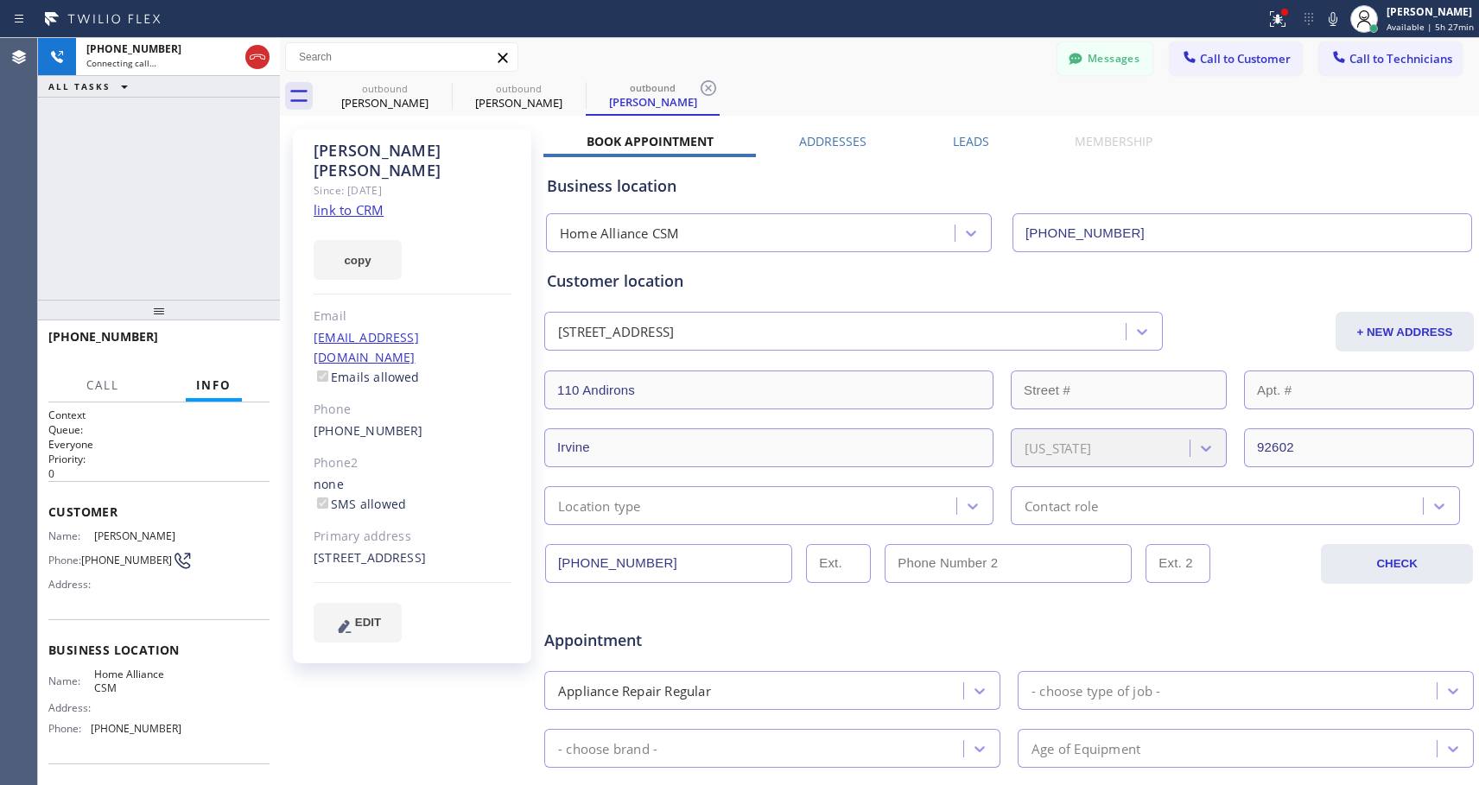
type input "[PHONE_NUMBER]"
click at [226, 340] on span "HANG UP" at bounding box center [229, 345] width 53 height 12
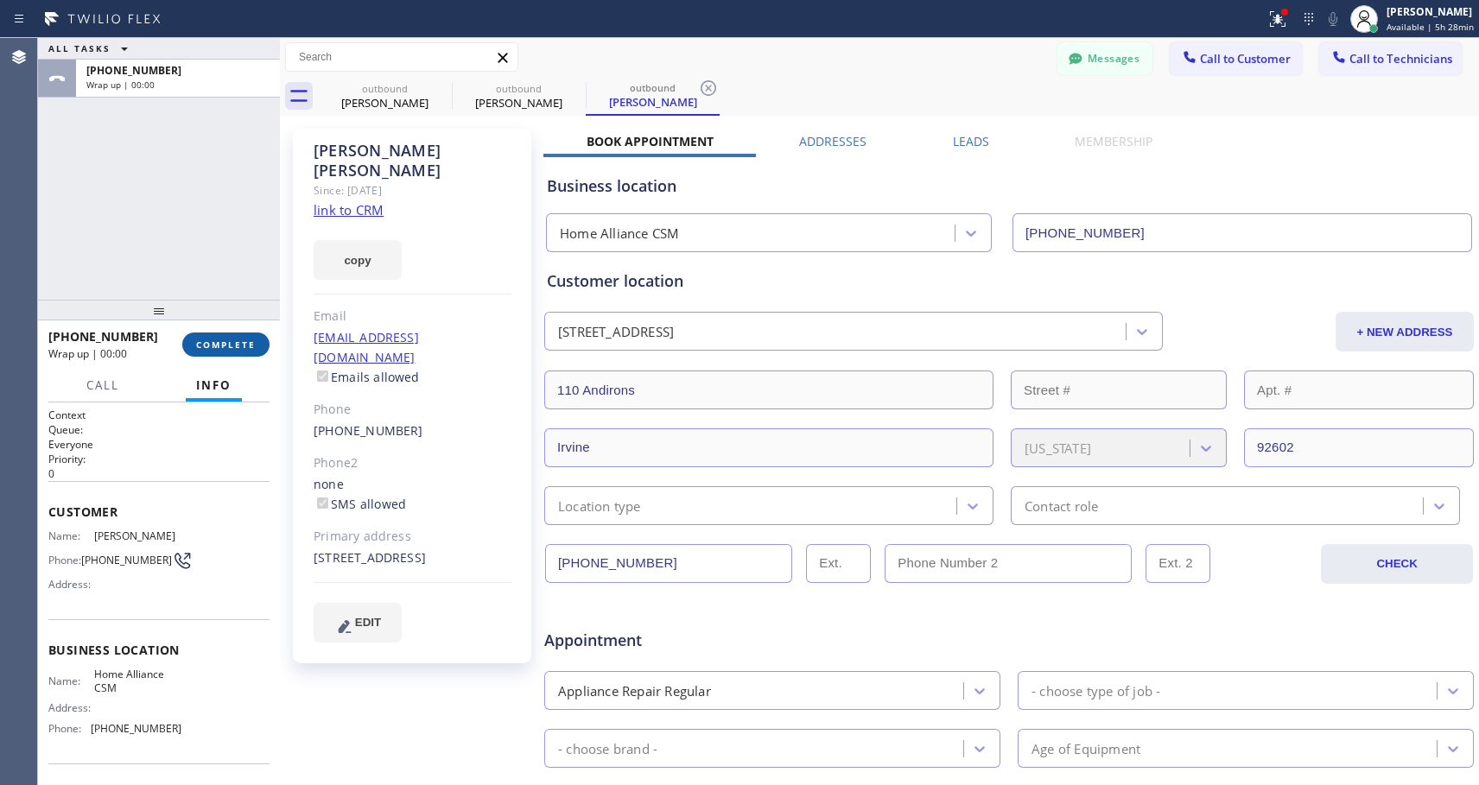
click at [225, 342] on span "COMPLETE" at bounding box center [226, 345] width 60 height 12
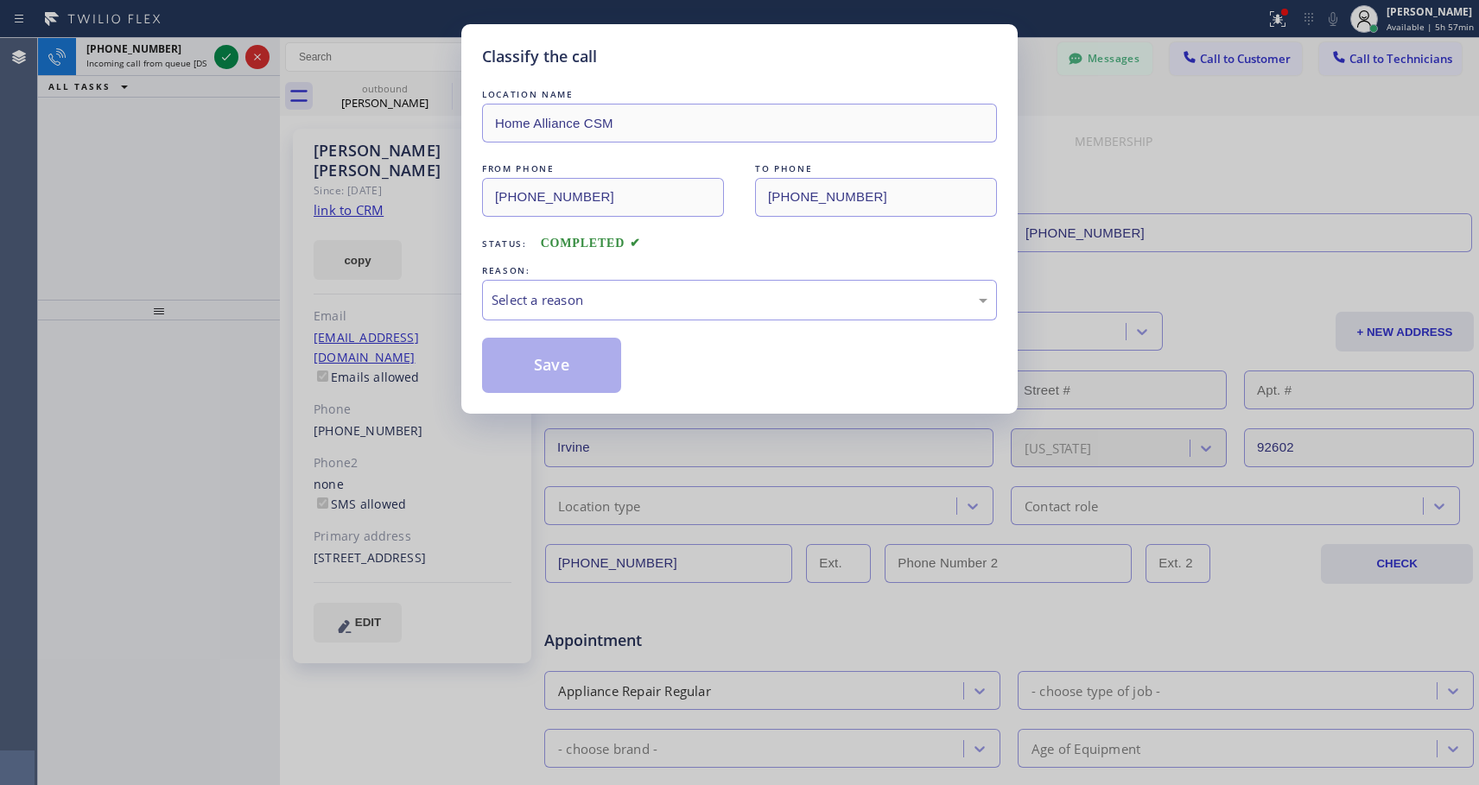
click at [1335, 64] on div "Classify the call LOCATION NAME Home Alliance CSM FROM PHONE [PHONE_NUMBER] TO …" at bounding box center [739, 392] width 1479 height 785
click at [141, 28] on div "Classify the call LOCATION NAME Home Alliance CSM FROM PHONE [PHONE_NUMBER] TO …" at bounding box center [739, 392] width 1479 height 785
click at [154, 66] on div "Classify the call LOCATION NAME Home Alliance CSM FROM PHONE [PHONE_NUMBER] TO …" at bounding box center [739, 392] width 1479 height 785
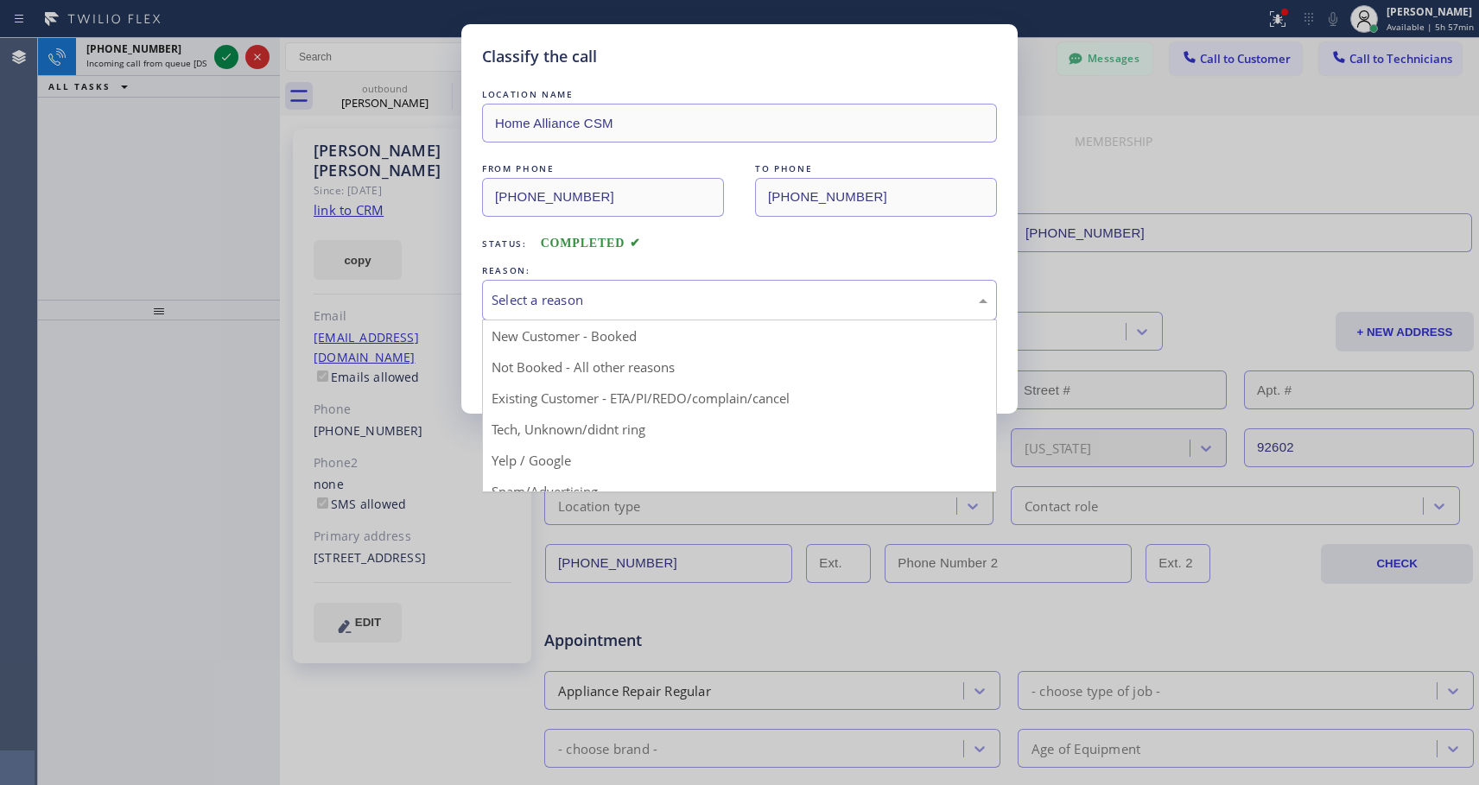
click at [694, 305] on div "Select a reason" at bounding box center [739, 300] width 496 height 20
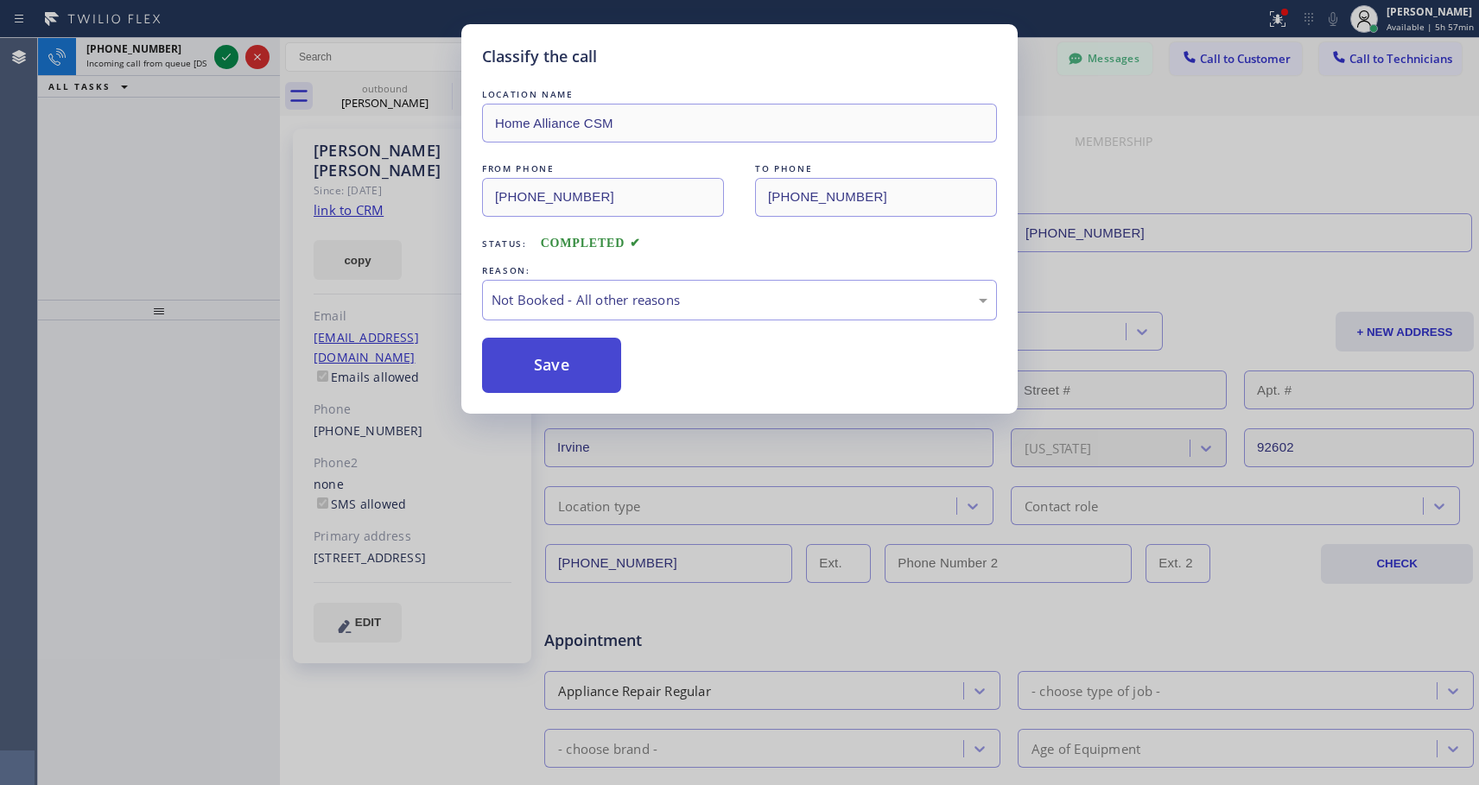
click at [570, 353] on button "Save" at bounding box center [551, 365] width 139 height 55
click at [224, 52] on div "Classify the call LOCATION NAME Home Alliance CSM FROM PHONE [PHONE_NUMBER] TO …" at bounding box center [739, 392] width 1479 height 785
click at [567, 366] on div "Back to Dashboard Change Sender ID Customers Technicians NH [PERSON_NAME] [DATE…" at bounding box center [879, 411] width 1199 height 747
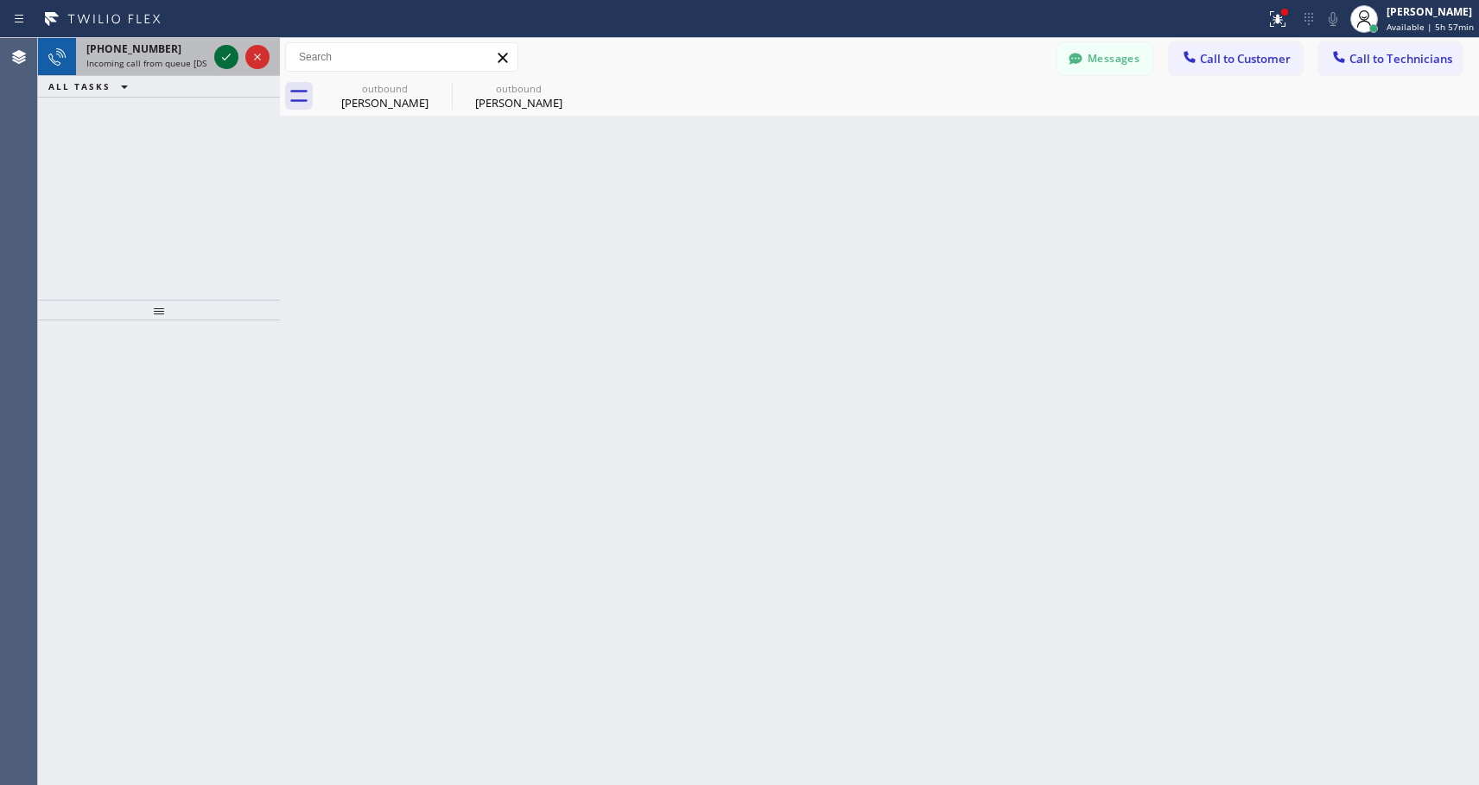
click at [225, 59] on icon at bounding box center [226, 57] width 9 height 7
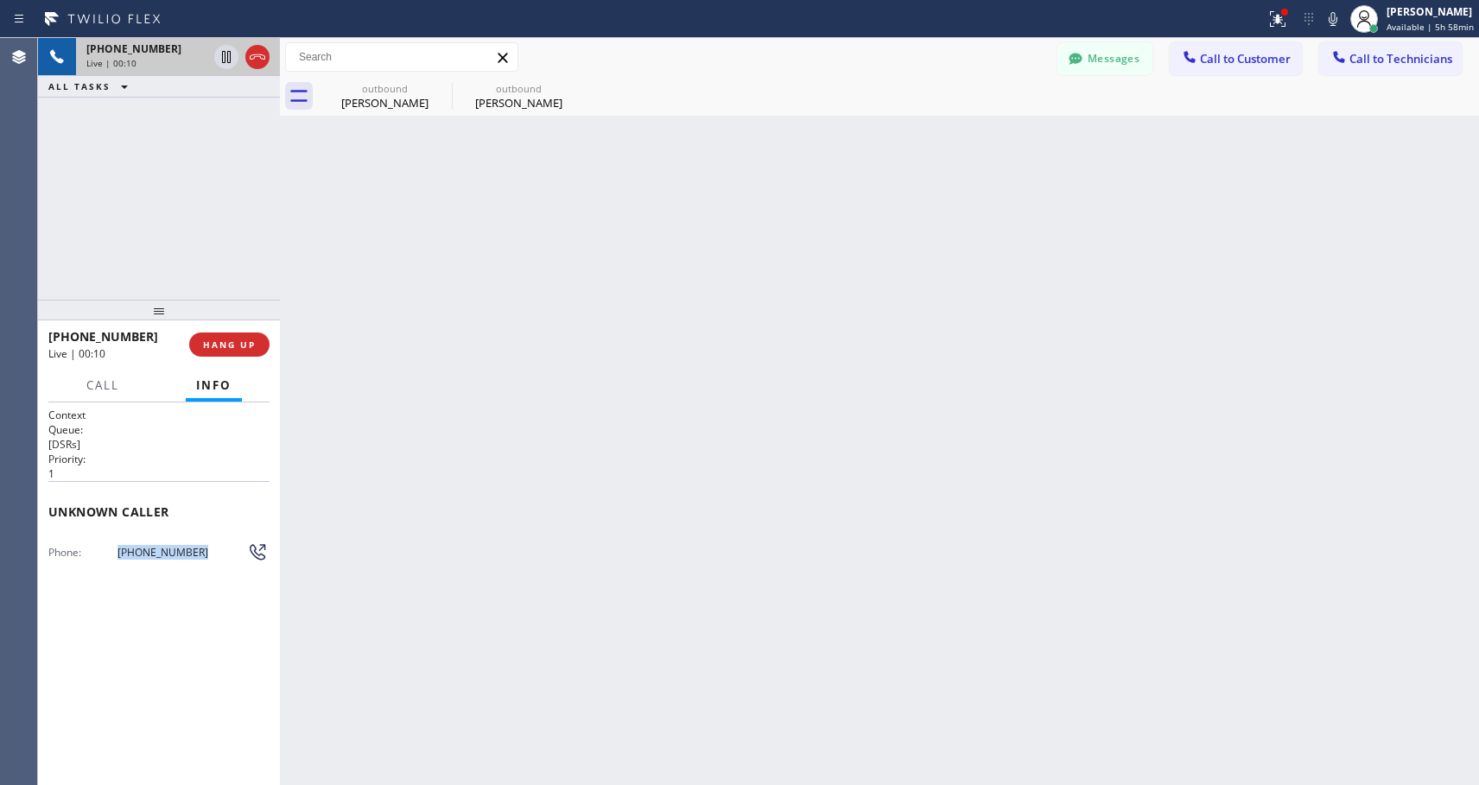
copy div "[PHONE_NUMBER]"
drag, startPoint x: 185, startPoint y: 552, endPoint x: 112, endPoint y: 561, distance: 73.2
click at [112, 561] on div "Phone: [PHONE_NUMBER]" at bounding box center [158, 552] width 221 height 21
click at [222, 53] on icon at bounding box center [226, 57] width 9 height 12
click at [221, 60] on icon at bounding box center [226, 57] width 12 height 12
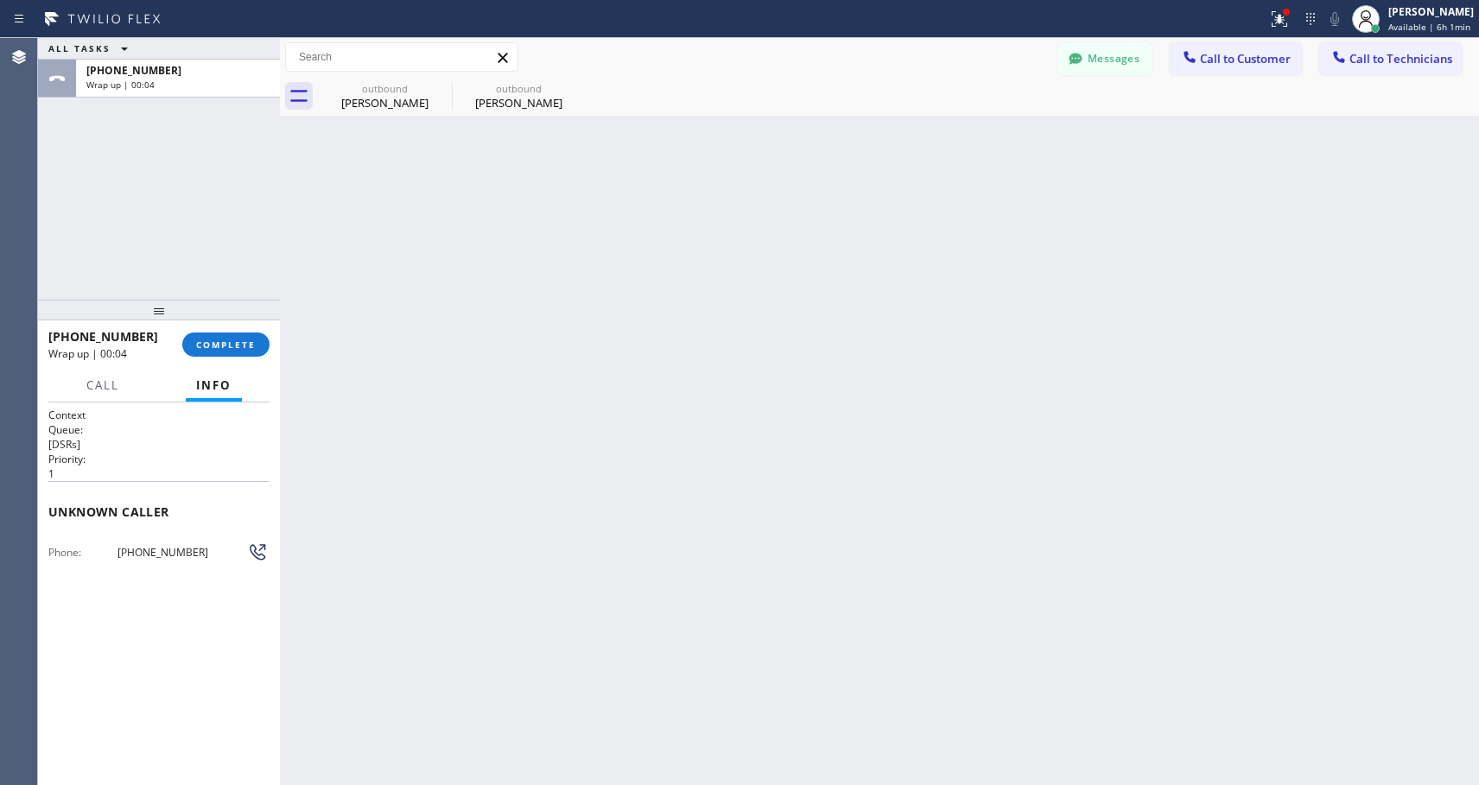
click at [229, 241] on div "ALL TASKS ALL TASKS ACTIVE TASKS TASKS IN WRAP UP [PHONE_NUMBER] Wrap up | 00:04" at bounding box center [159, 169] width 242 height 262
click at [225, 346] on span "COMPLETE" at bounding box center [226, 345] width 60 height 12
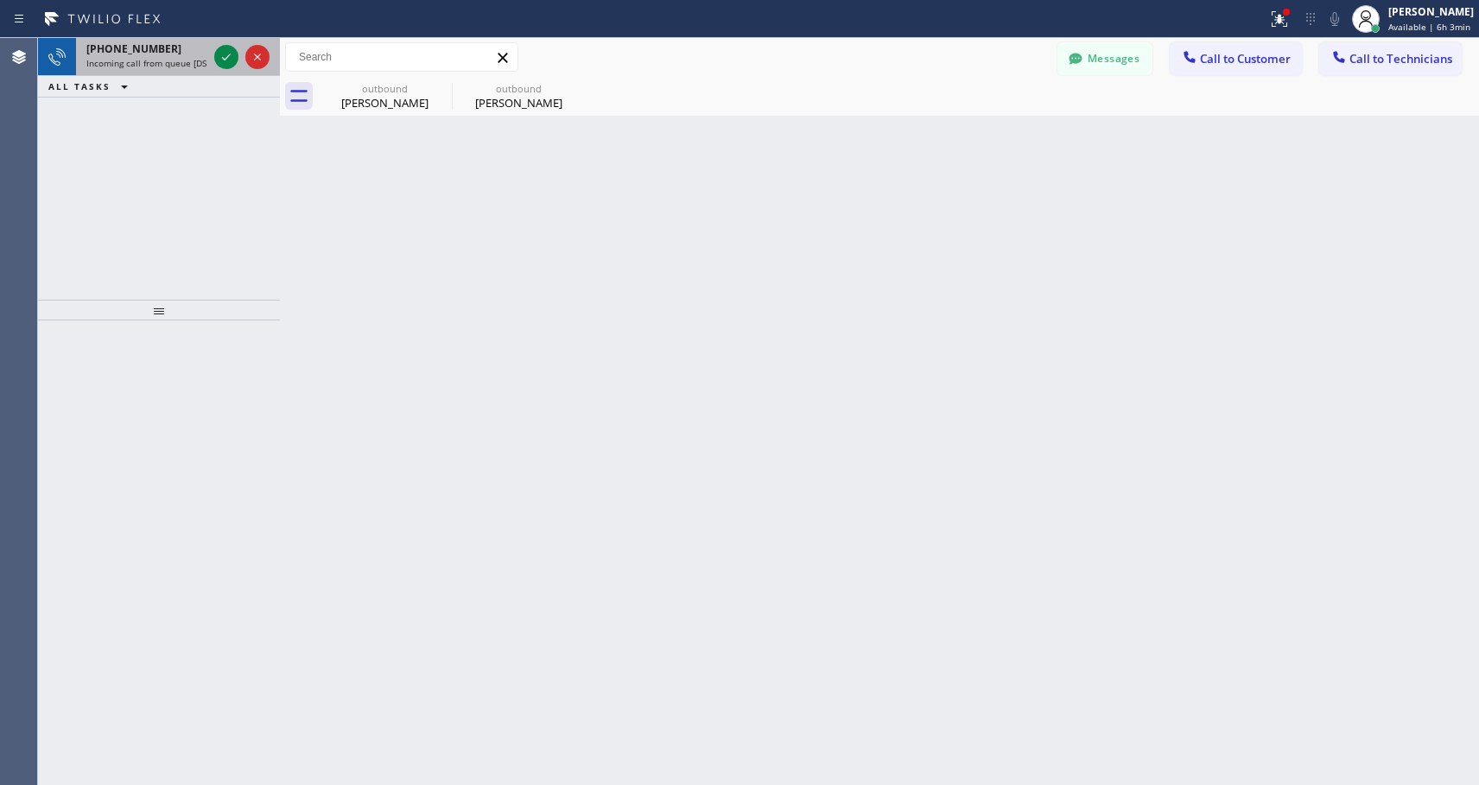
click at [161, 67] on span "Incoming call from queue [DSRs]" at bounding box center [152, 63] width 132 height 12
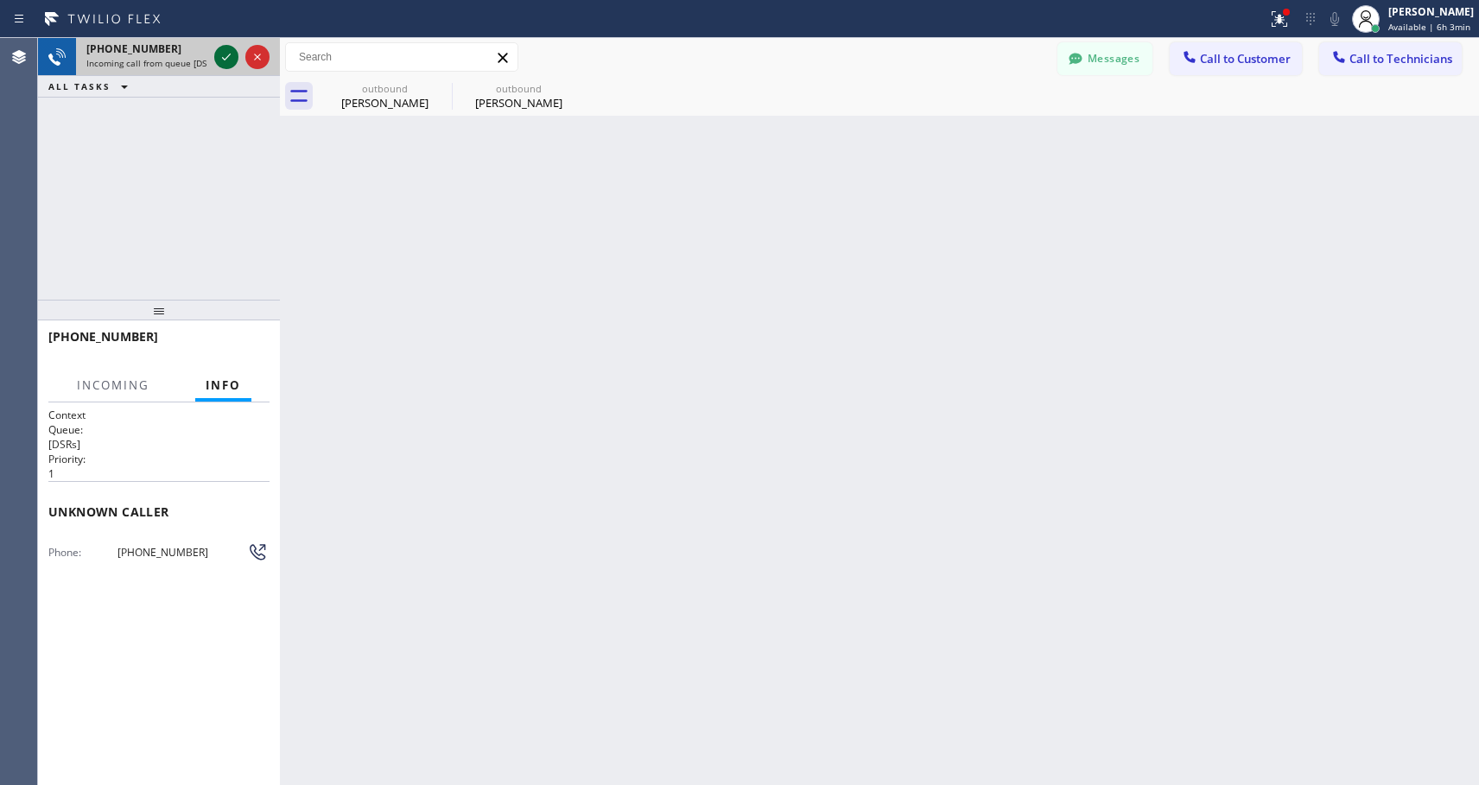
click at [234, 49] on icon at bounding box center [226, 57] width 21 height 21
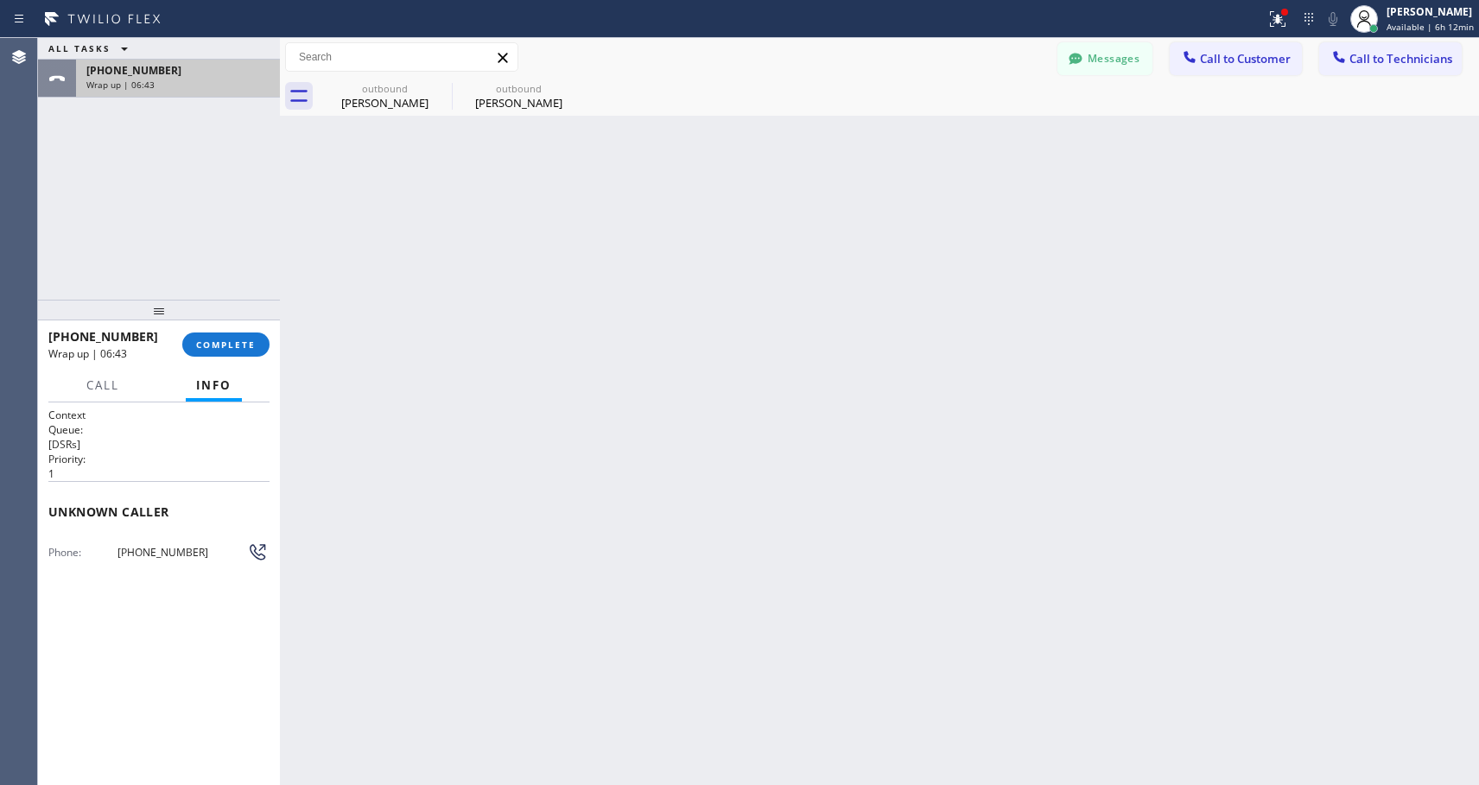
click at [231, 68] on div "[PHONE_NUMBER]" at bounding box center [177, 70] width 183 height 15
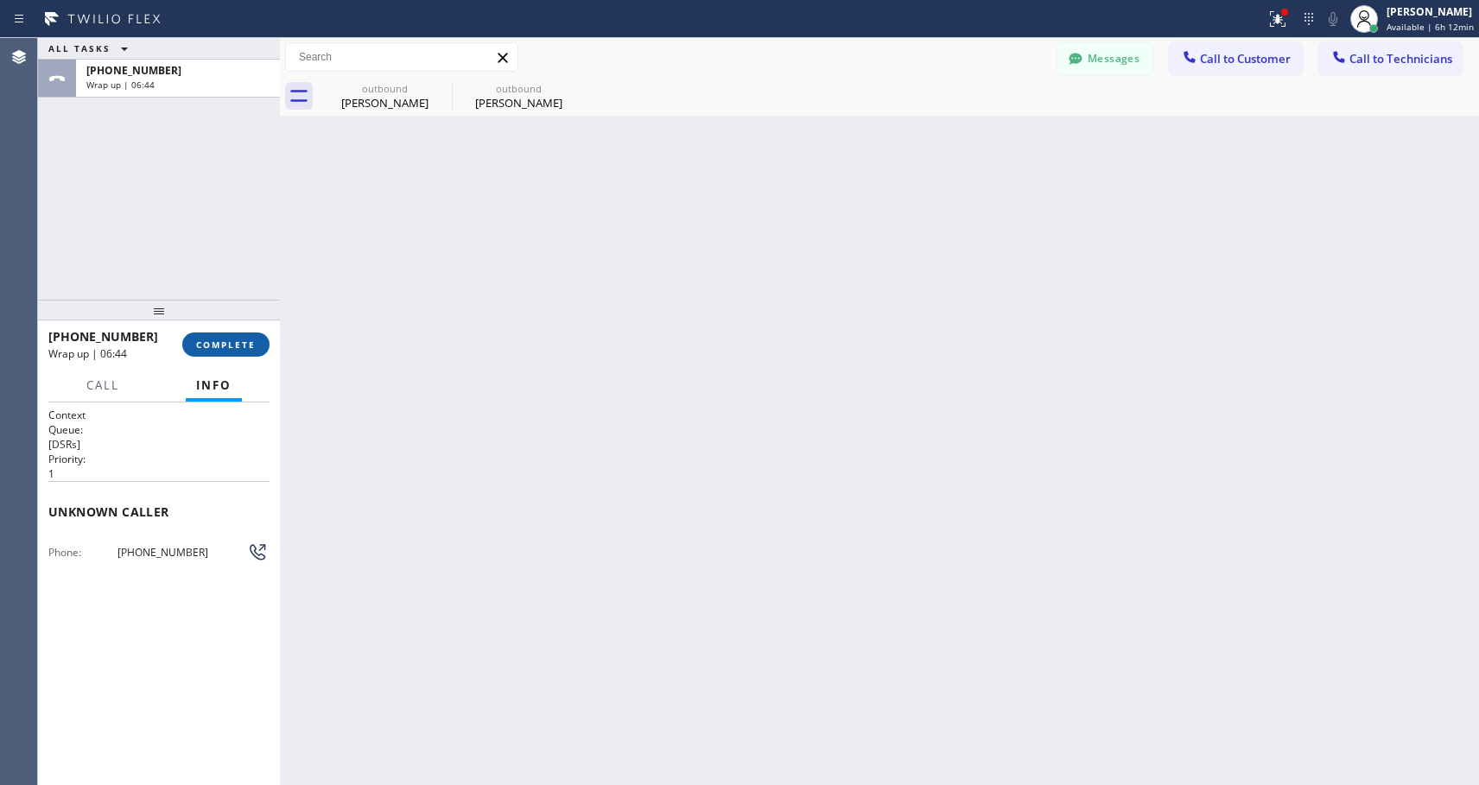
click at [234, 335] on button "COMPLETE" at bounding box center [225, 345] width 87 height 24
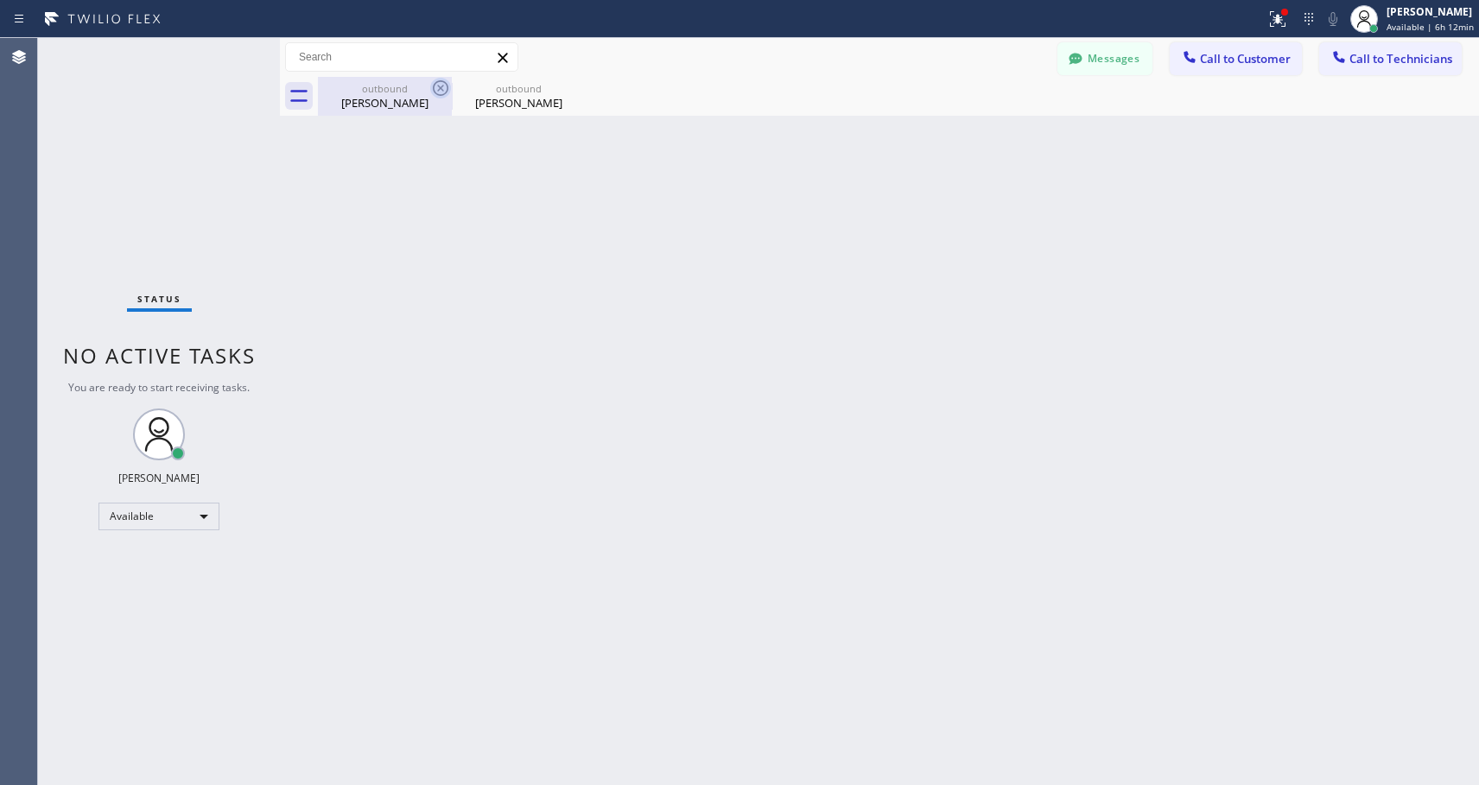
click at [439, 88] on icon at bounding box center [440, 88] width 21 height 21
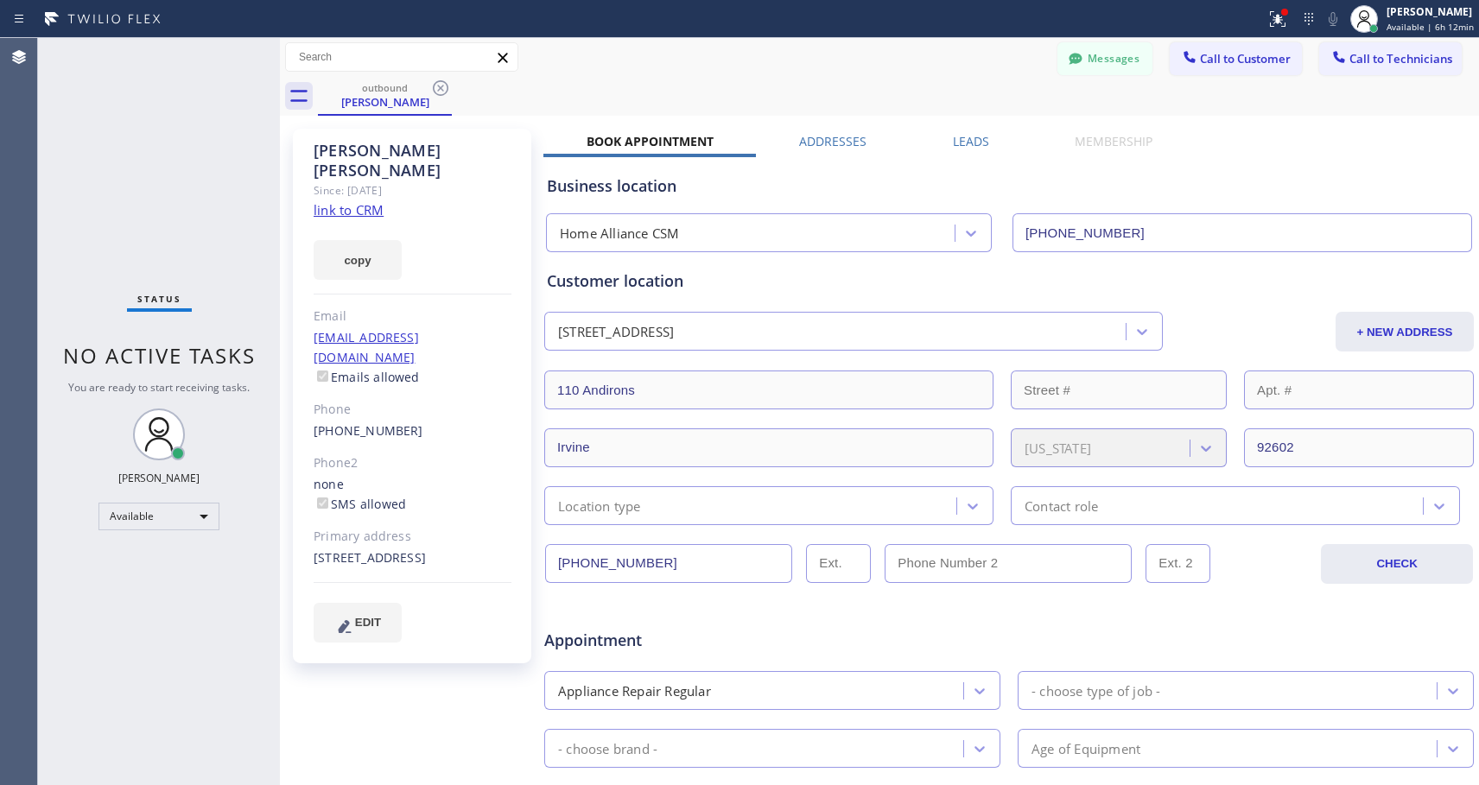
click at [439, 88] on icon at bounding box center [440, 88] width 21 height 21
click at [439, 88] on div "outbound [PERSON_NAME]" at bounding box center [898, 96] width 1161 height 39
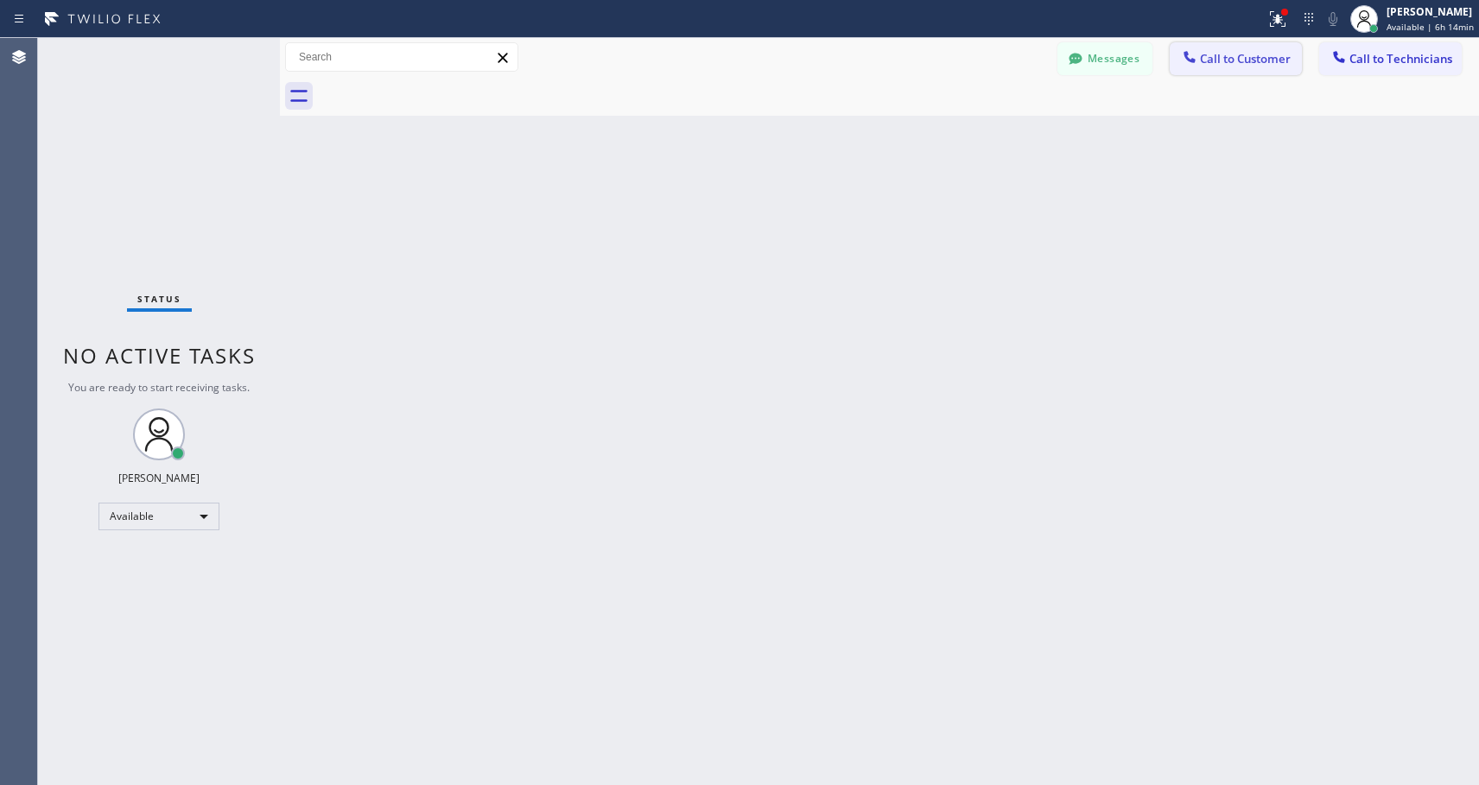
click at [1246, 57] on span "Call to Customer" at bounding box center [1245, 59] width 91 height 16
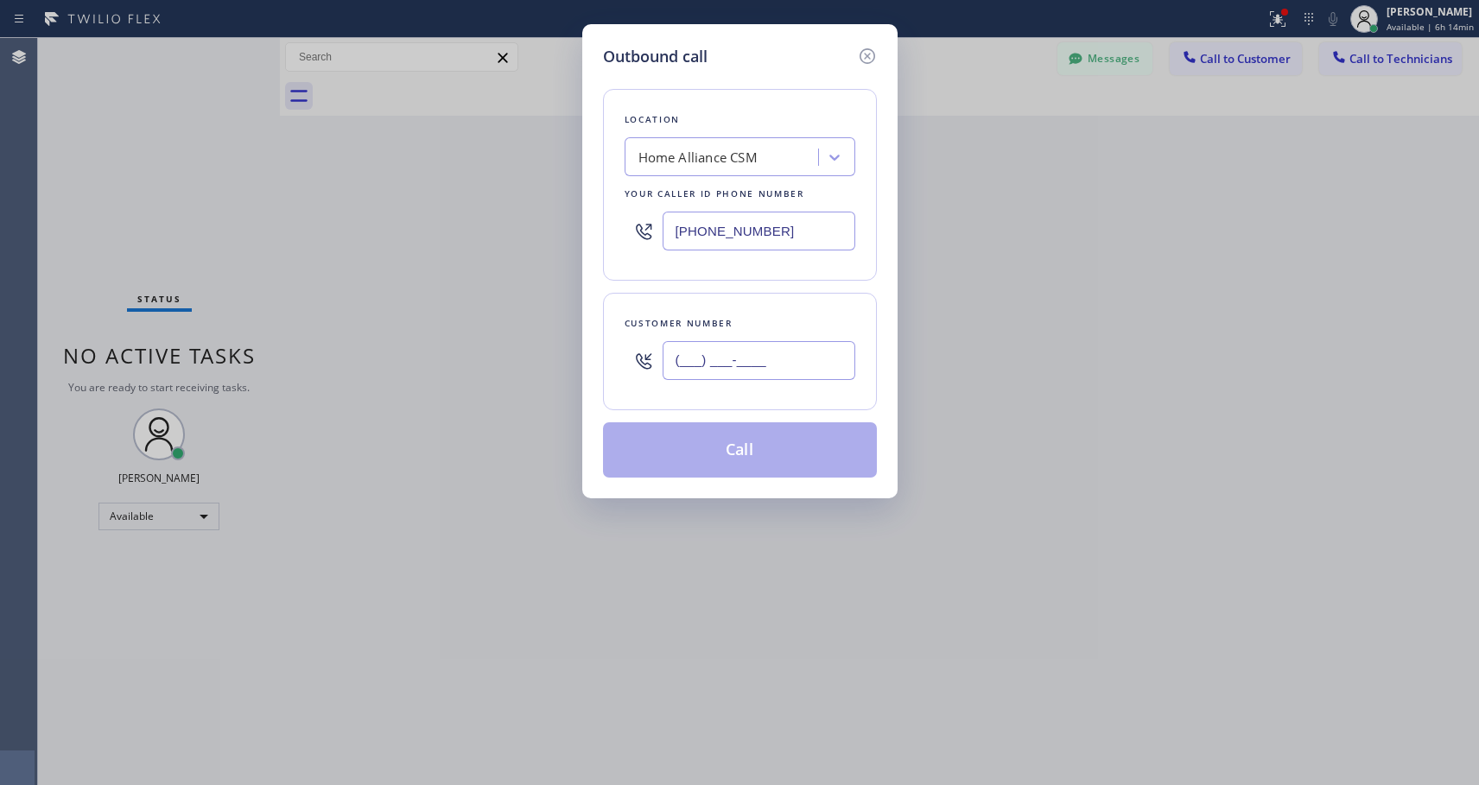
click at [674, 354] on input "(___) ___-____" at bounding box center [758, 360] width 193 height 39
paste input "949) 291-2548"
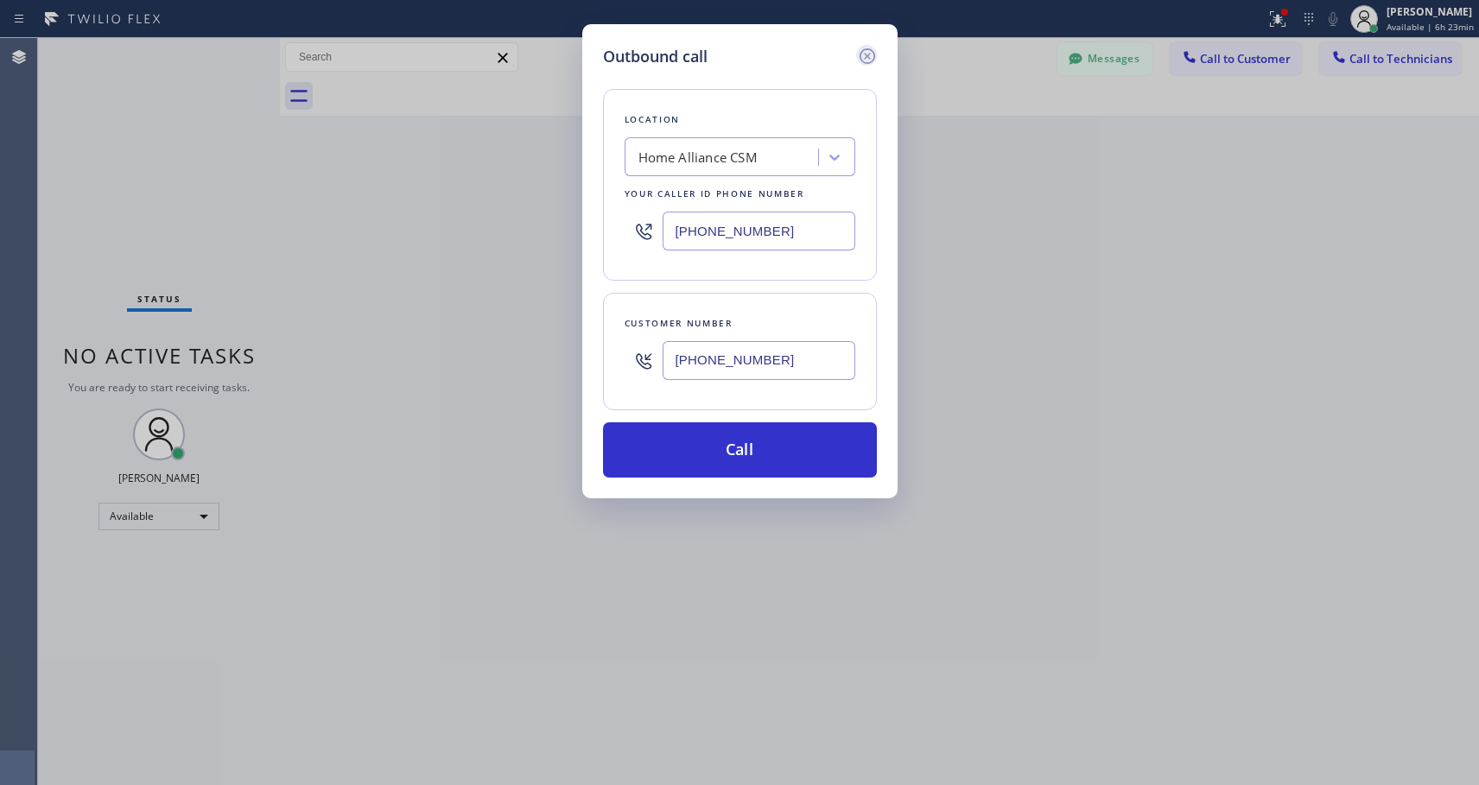
click at [868, 54] on icon at bounding box center [867, 56] width 21 height 21
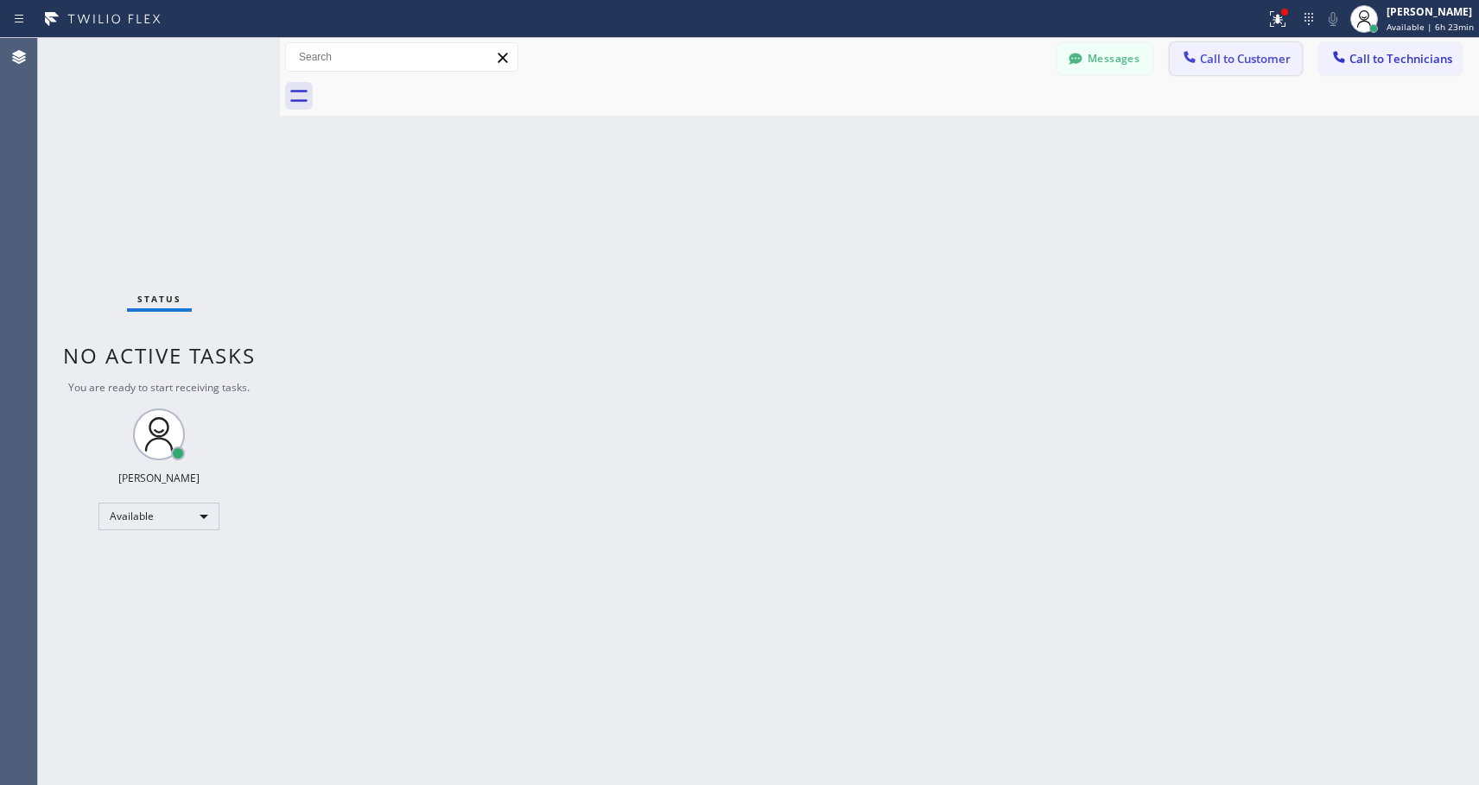
click at [1253, 61] on span "Call to Customer" at bounding box center [1245, 59] width 91 height 16
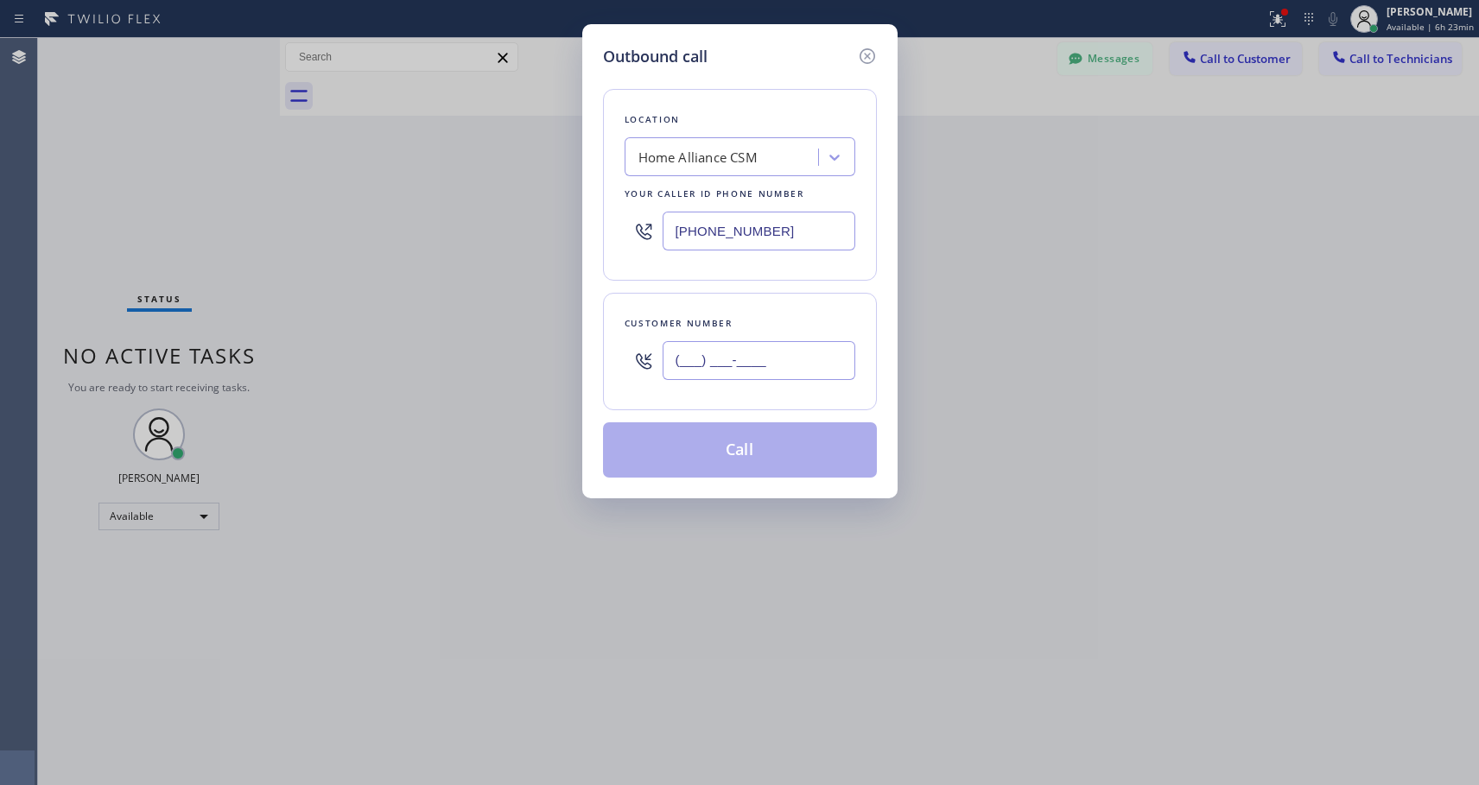
click at [749, 360] on input "(___) ___-____" at bounding box center [758, 360] width 193 height 39
paste input "949) 291-2548"
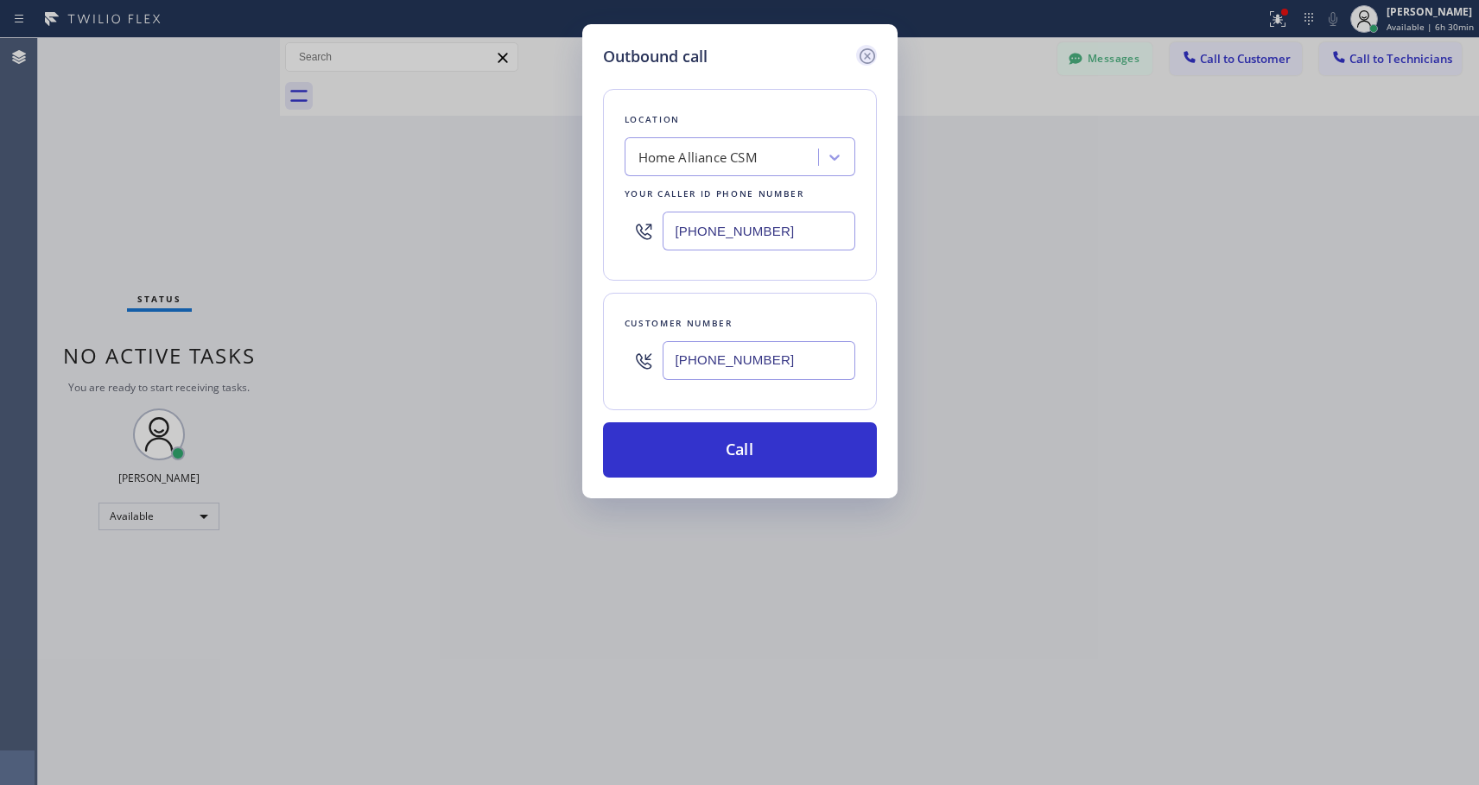
click at [866, 55] on icon at bounding box center [866, 56] width 16 height 16
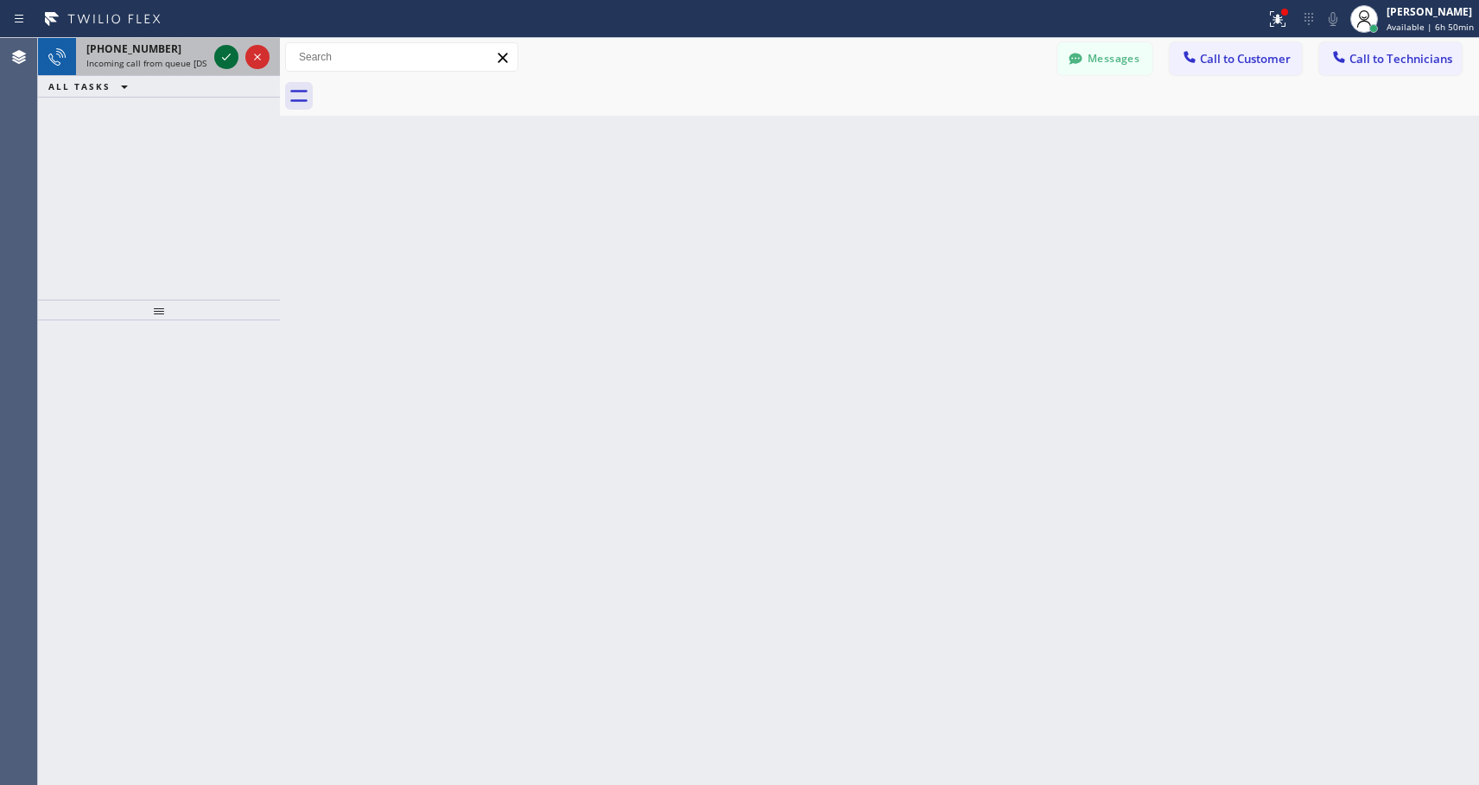
click at [227, 54] on icon at bounding box center [226, 57] width 21 height 21
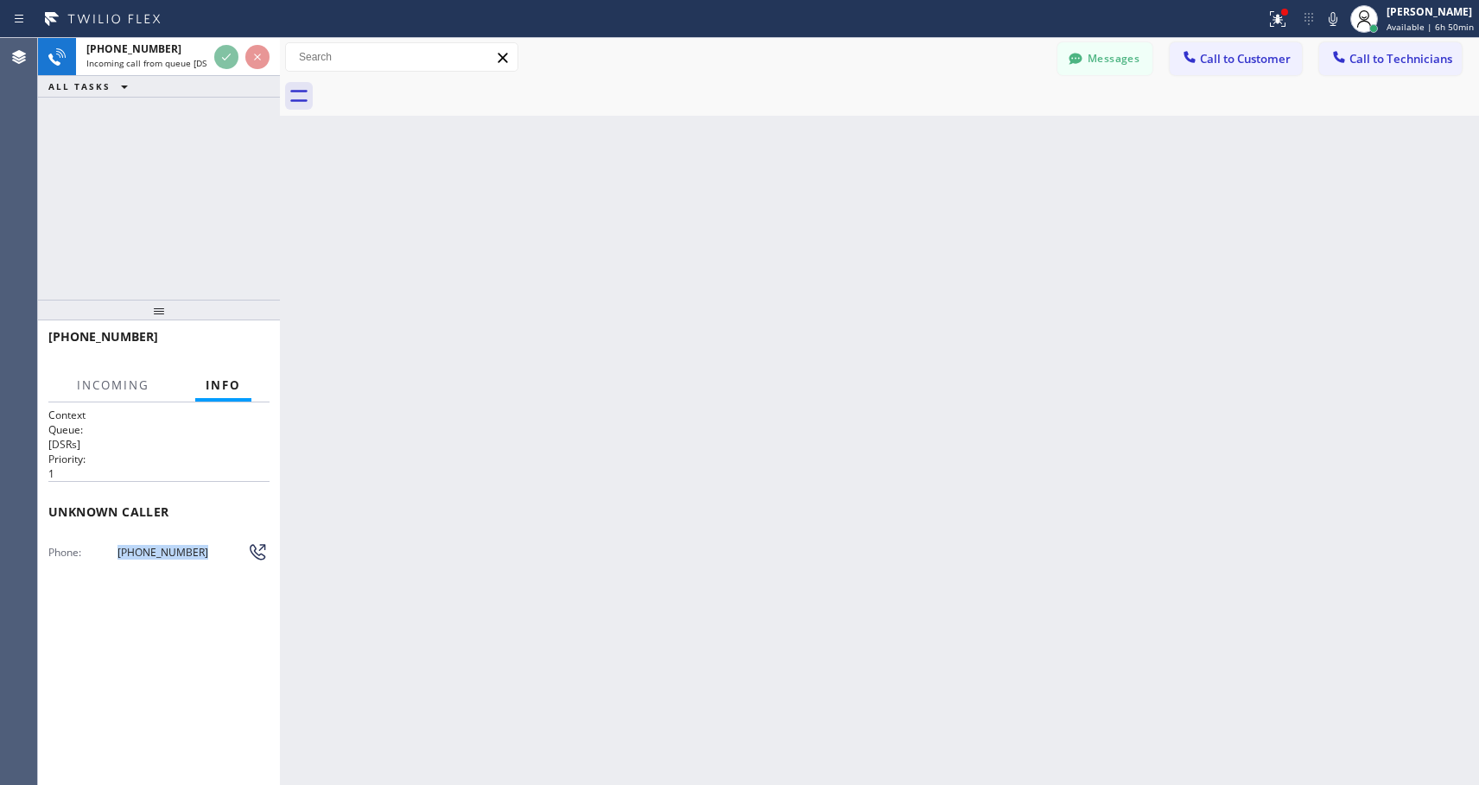
drag, startPoint x: 138, startPoint y: 558, endPoint x: 114, endPoint y: 558, distance: 24.2
click at [114, 558] on div "Phone: [PHONE_NUMBER]" at bounding box center [158, 552] width 221 height 21
drag, startPoint x: 239, startPoint y: 136, endPoint x: 250, endPoint y: 143, distance: 12.8
click at [239, 136] on div "[PHONE_NUMBER] Live | 00:04 ALL TASKS ALL TASKS ACTIVE TASKS TASKS IN WRAP UP" at bounding box center [159, 169] width 242 height 262
drag, startPoint x: 209, startPoint y: 553, endPoint x: 108, endPoint y: 563, distance: 101.6
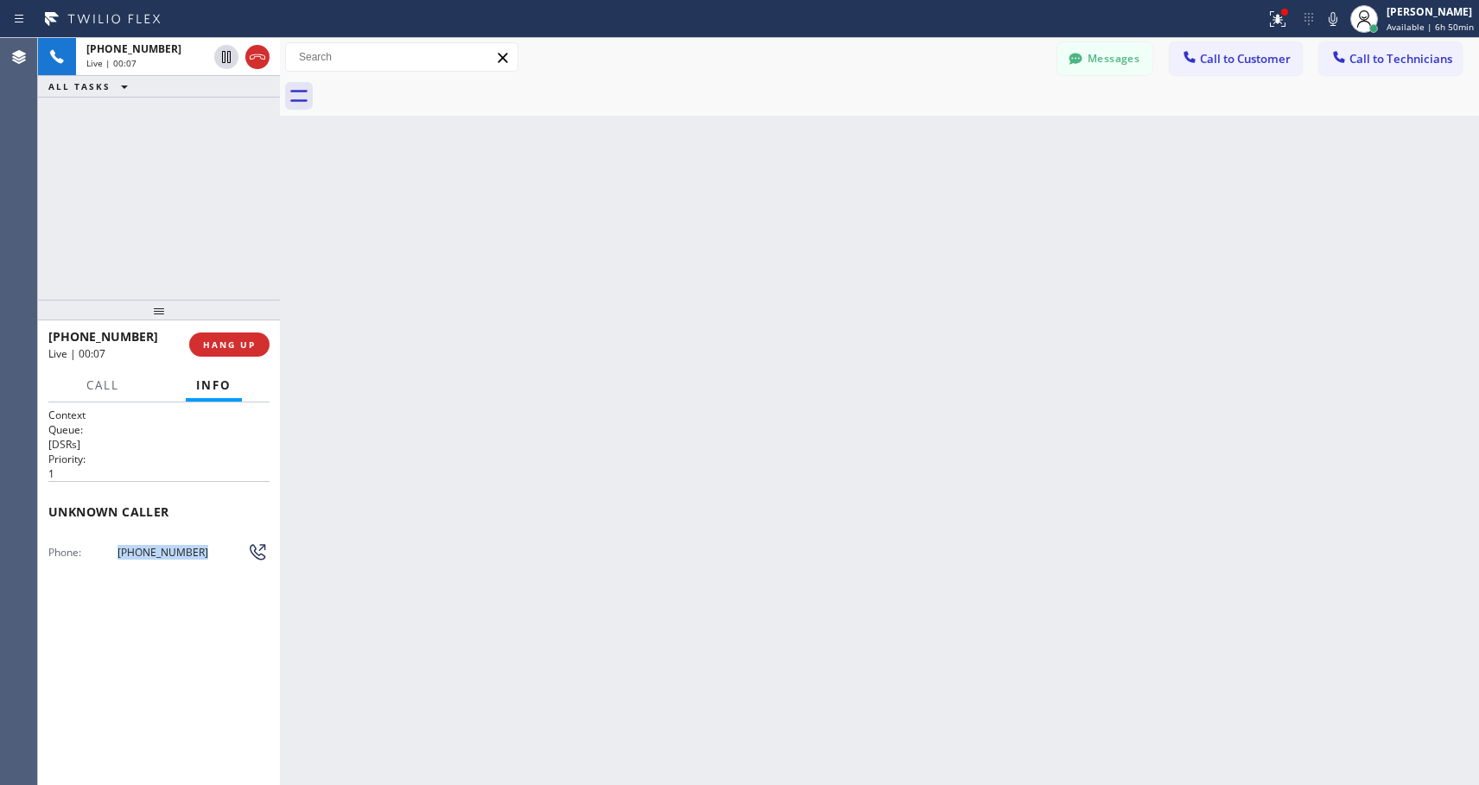
click at [108, 563] on div "Context Queue: [DSRs] Priority: 1 Unknown caller Phone: [PHONE_NUMBER] Outbound…" at bounding box center [158, 489] width 221 height 162
copy div "[PHONE_NUMBER]"
click at [213, 556] on span "[PHONE_NUMBER]" at bounding box center [182, 552] width 130 height 13
copy div "[PHONE_NUMBER]"
drag, startPoint x: 216, startPoint y: 554, endPoint x: 109, endPoint y: 559, distance: 107.2
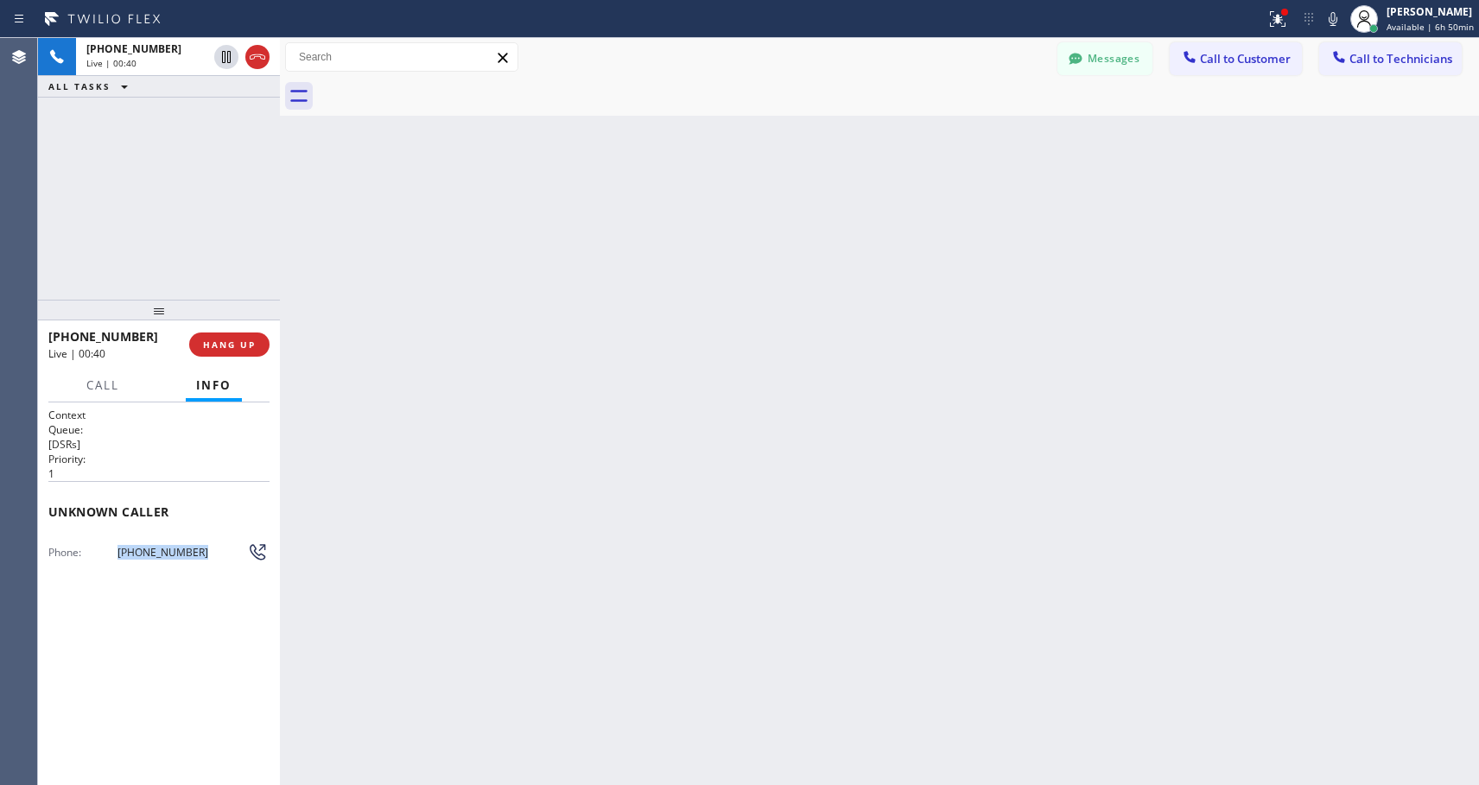
click at [109, 559] on div "Phone: [PHONE_NUMBER]" at bounding box center [158, 552] width 221 height 21
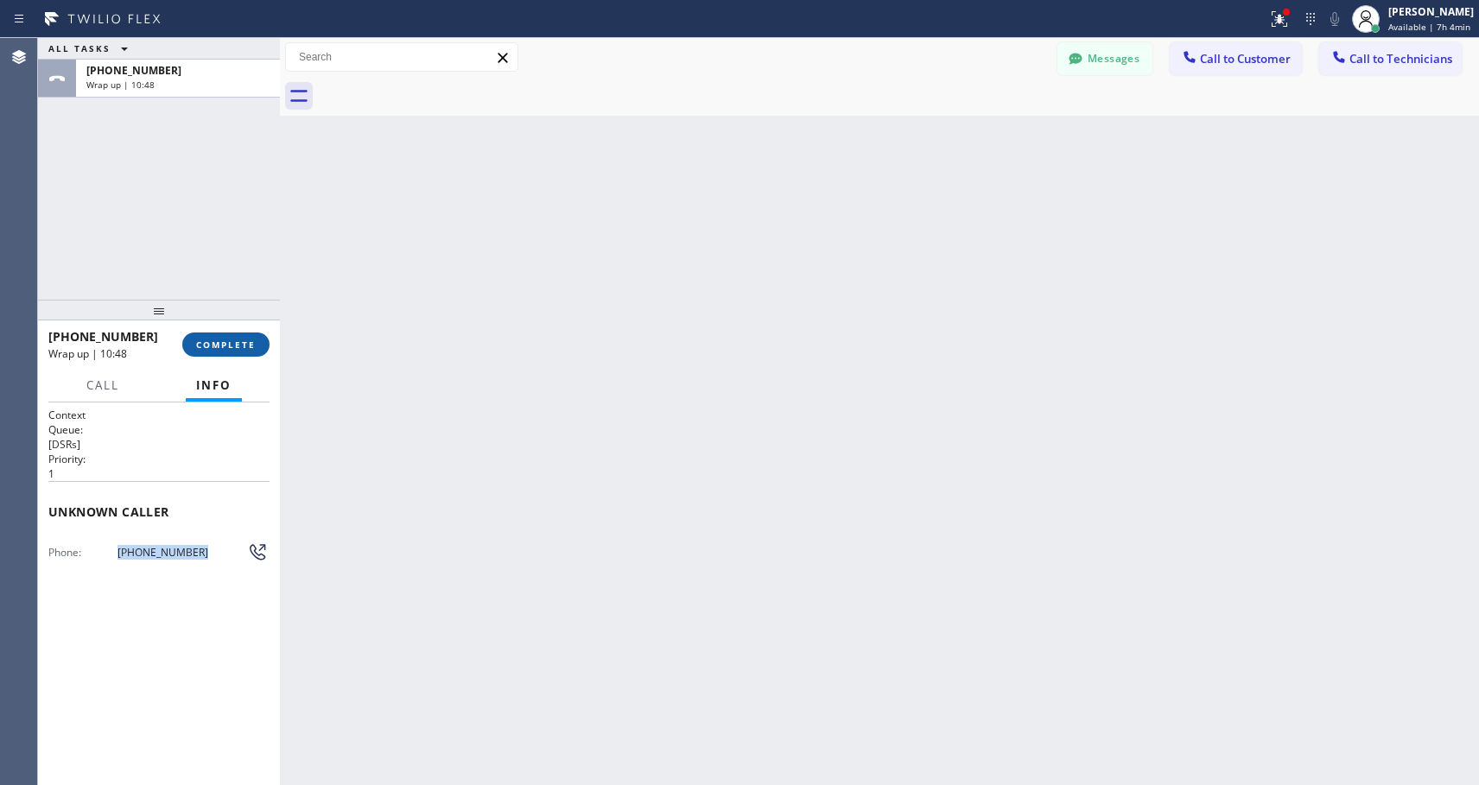
click at [247, 337] on button "COMPLETE" at bounding box center [225, 345] width 87 height 24
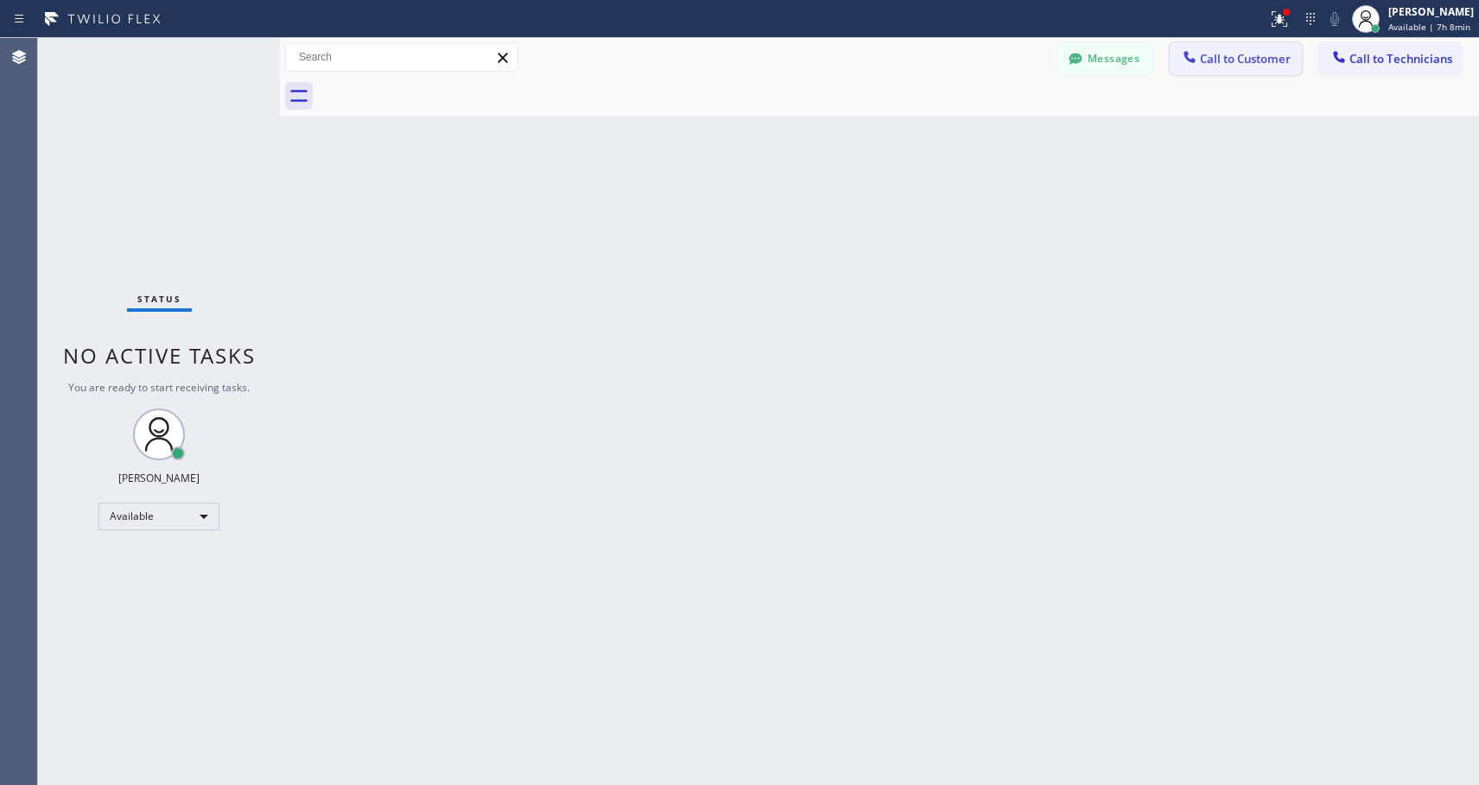
click at [1249, 66] on span "Call to Customer" at bounding box center [1245, 59] width 91 height 16
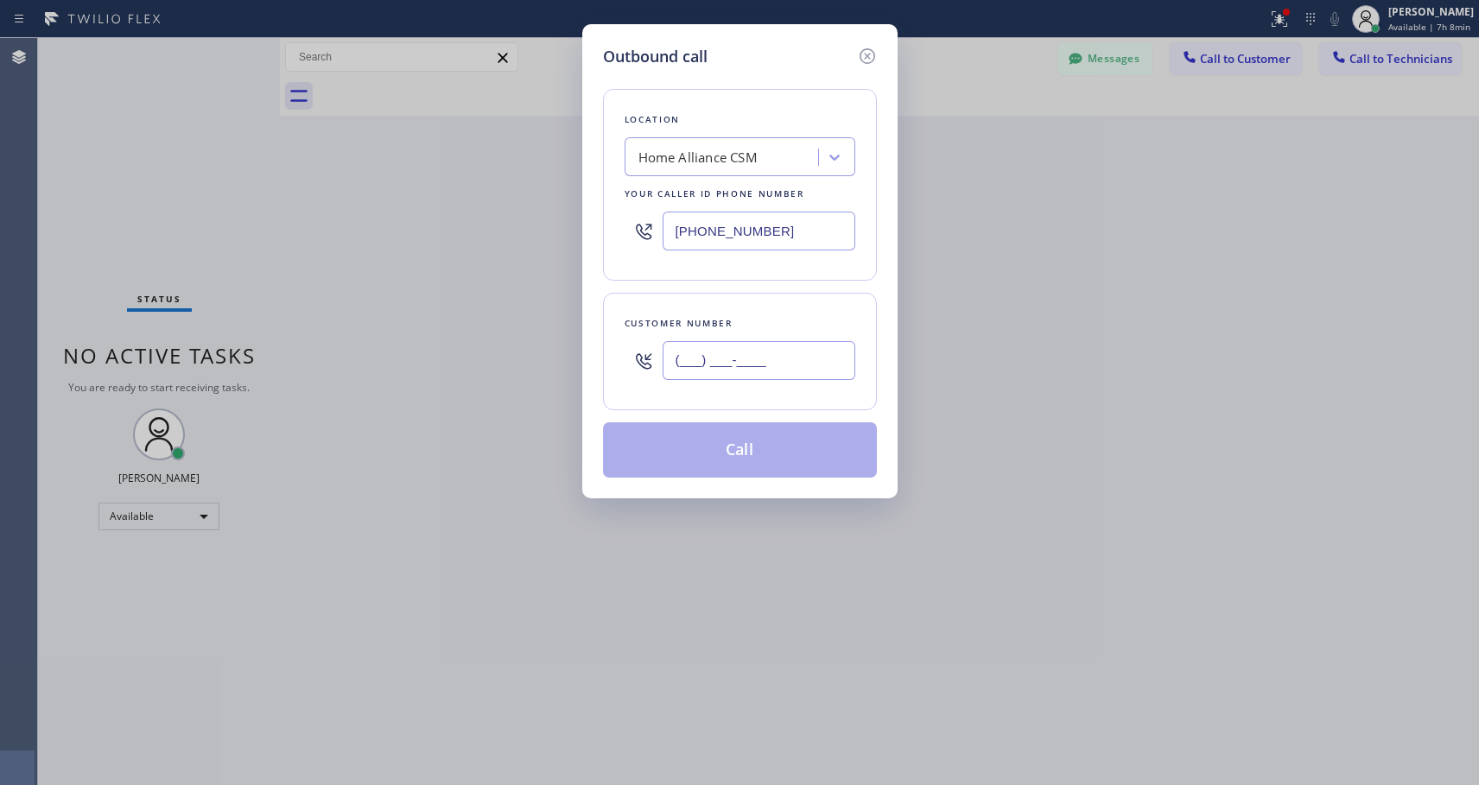
click at [701, 364] on input "(___) ___-____" at bounding box center [758, 360] width 193 height 39
paste input "949) 291-2548"
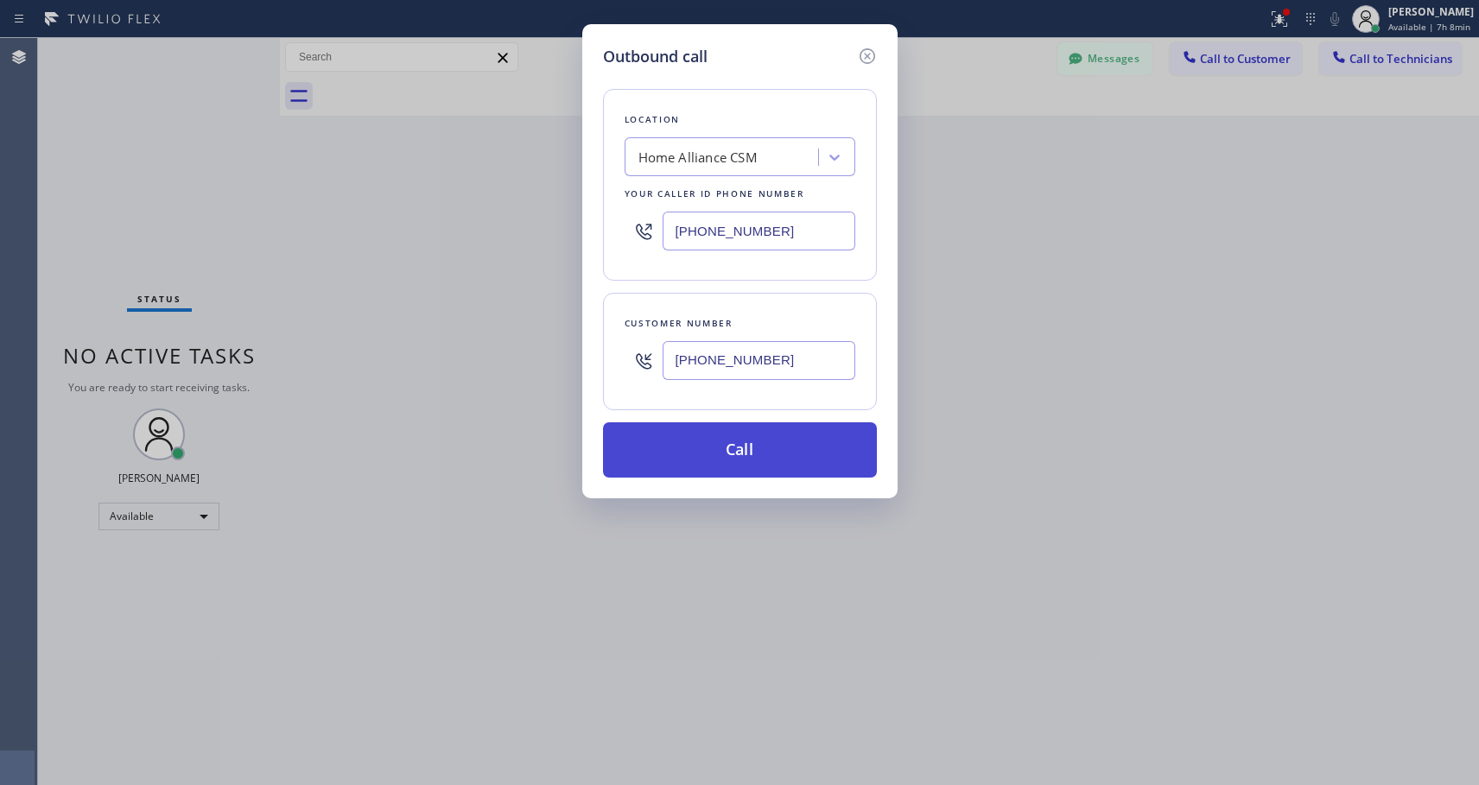
type input "[PHONE_NUMBER]"
click at [752, 453] on button "Call" at bounding box center [740, 449] width 274 height 55
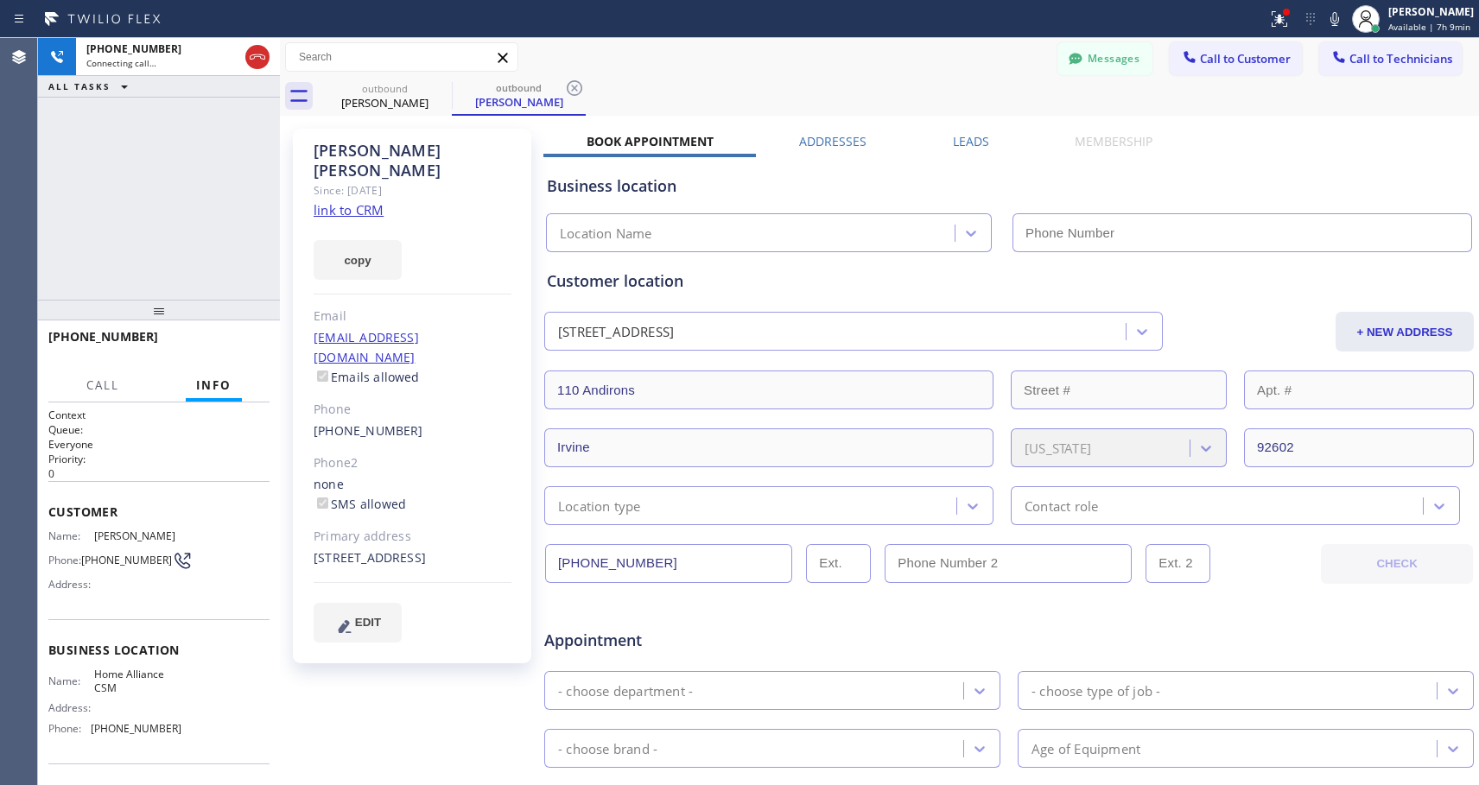
type input "[PHONE_NUMBER]"
click at [241, 343] on span "HANG UP" at bounding box center [229, 345] width 53 height 12
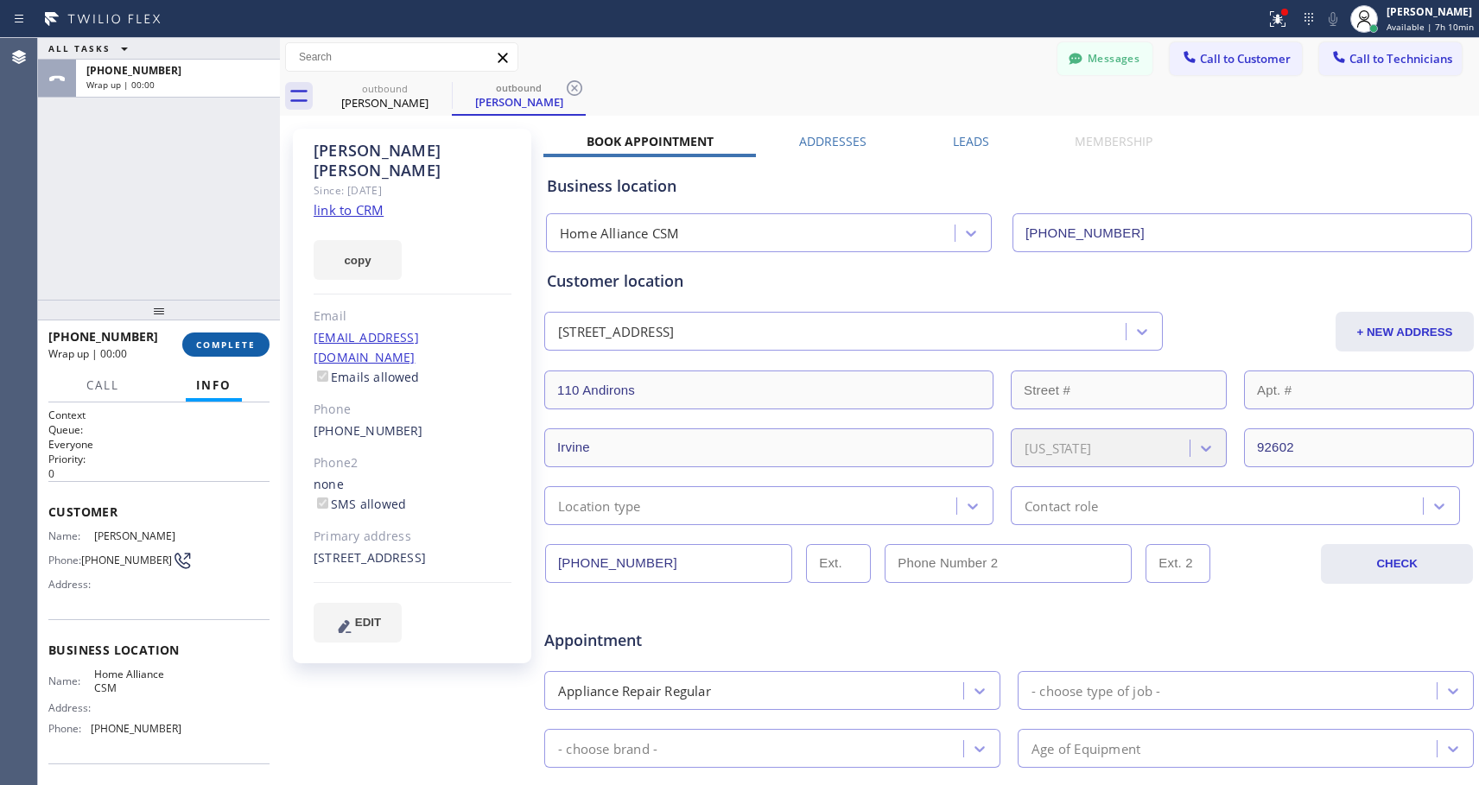
click at [241, 342] on span "COMPLETE" at bounding box center [226, 345] width 60 height 12
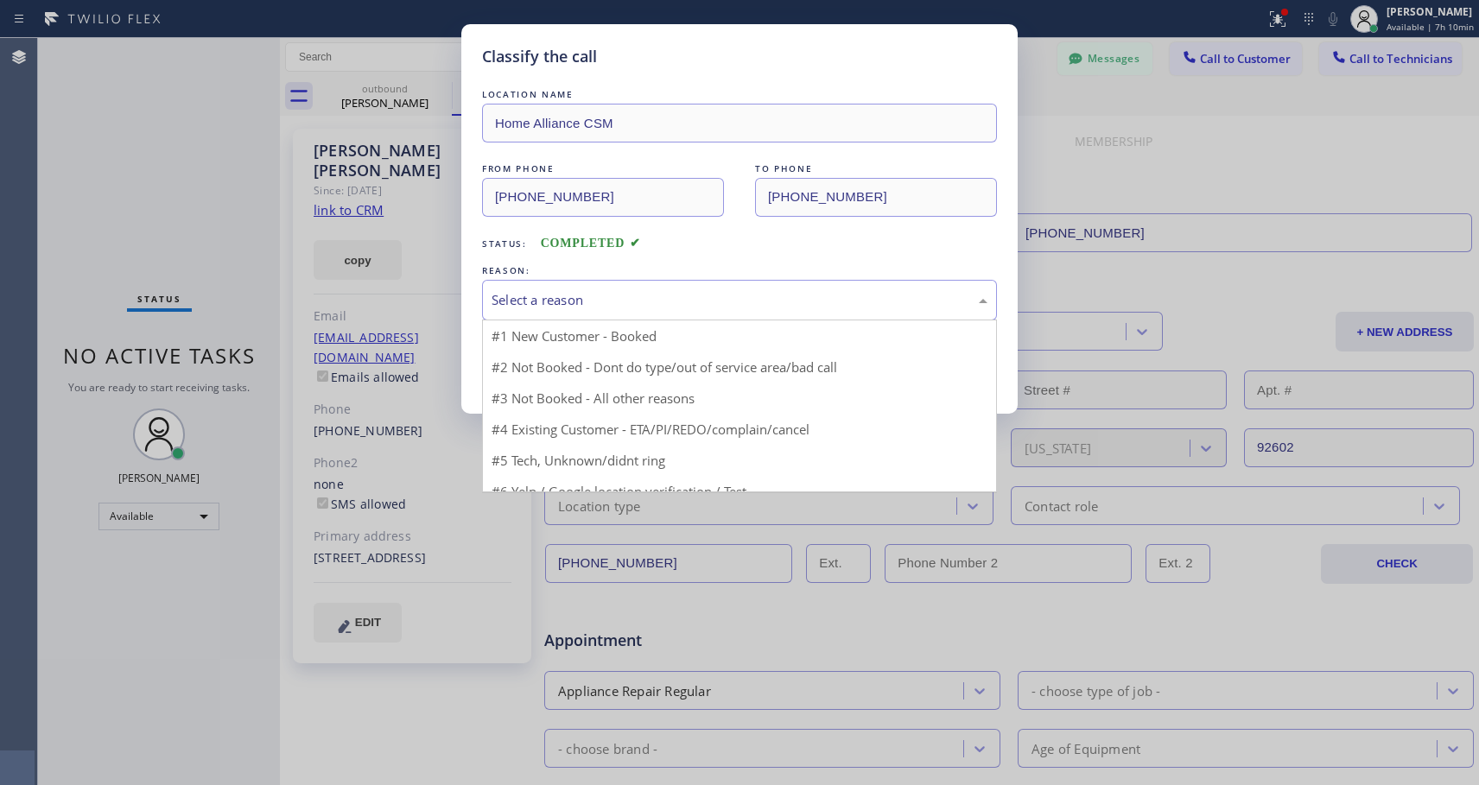
click at [679, 299] on div "Select a reason" at bounding box center [739, 300] width 496 height 20
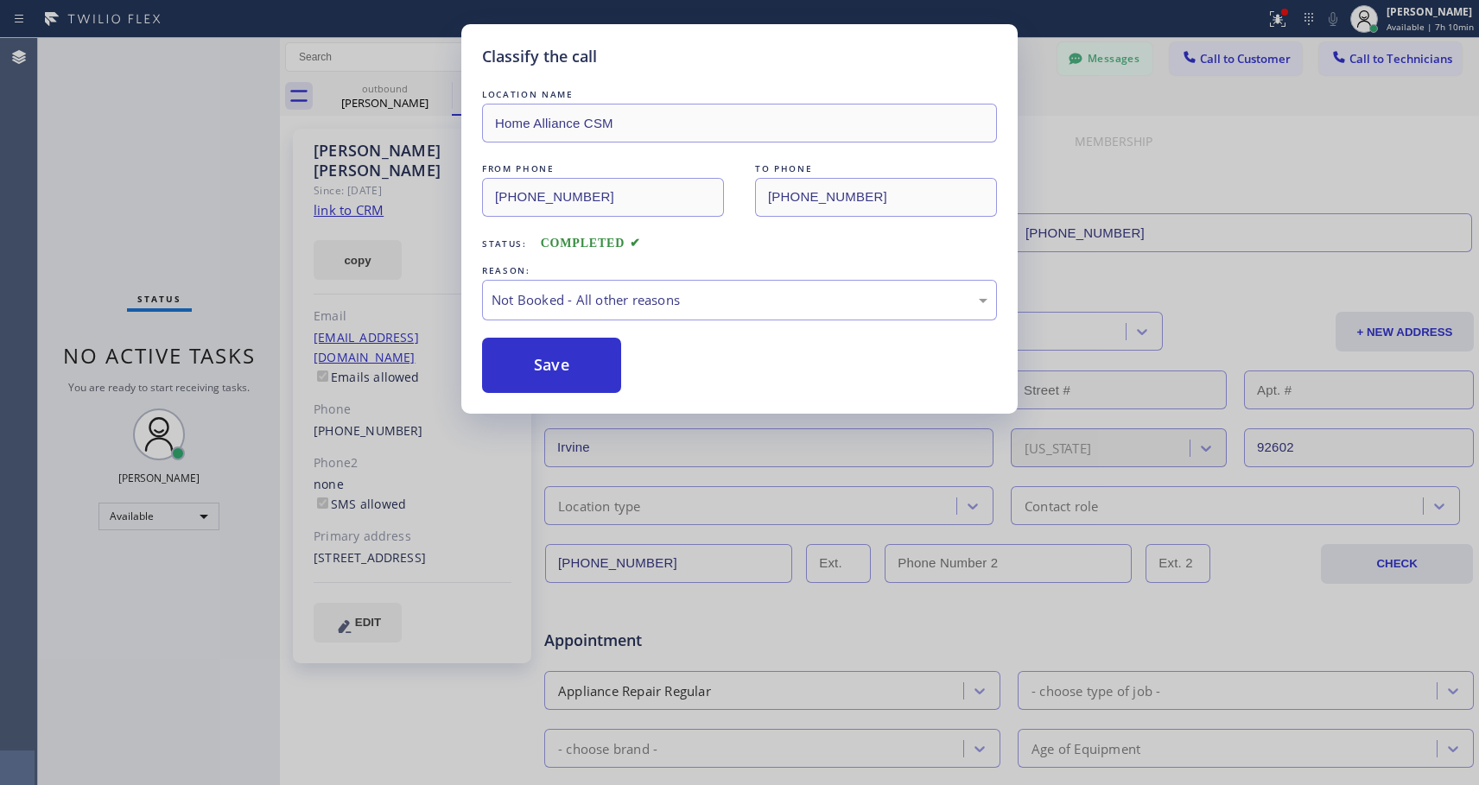
click at [590, 364] on button "Save" at bounding box center [551, 365] width 139 height 55
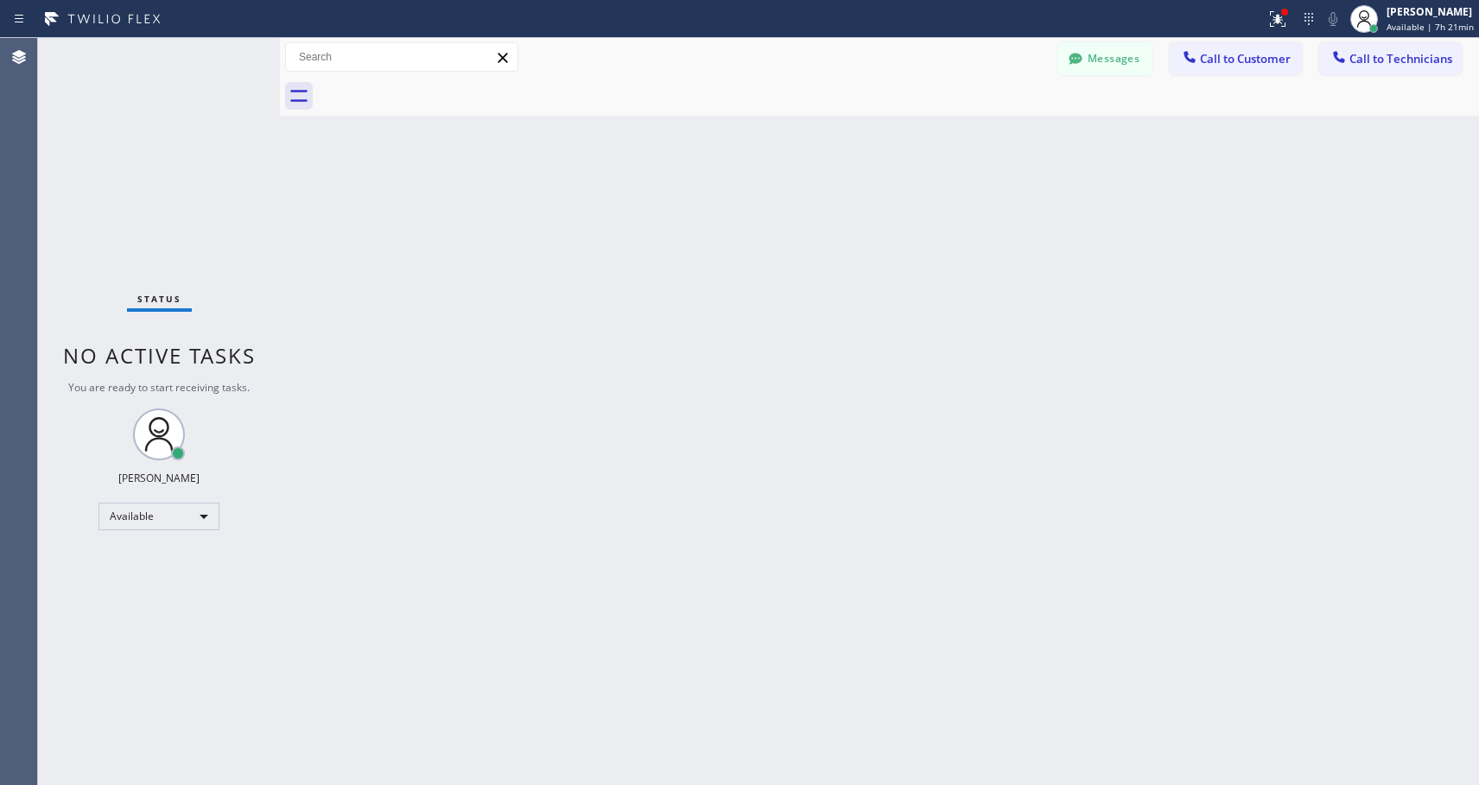
click at [1277, 63] on span "Call to Customer" at bounding box center [1245, 59] width 91 height 16
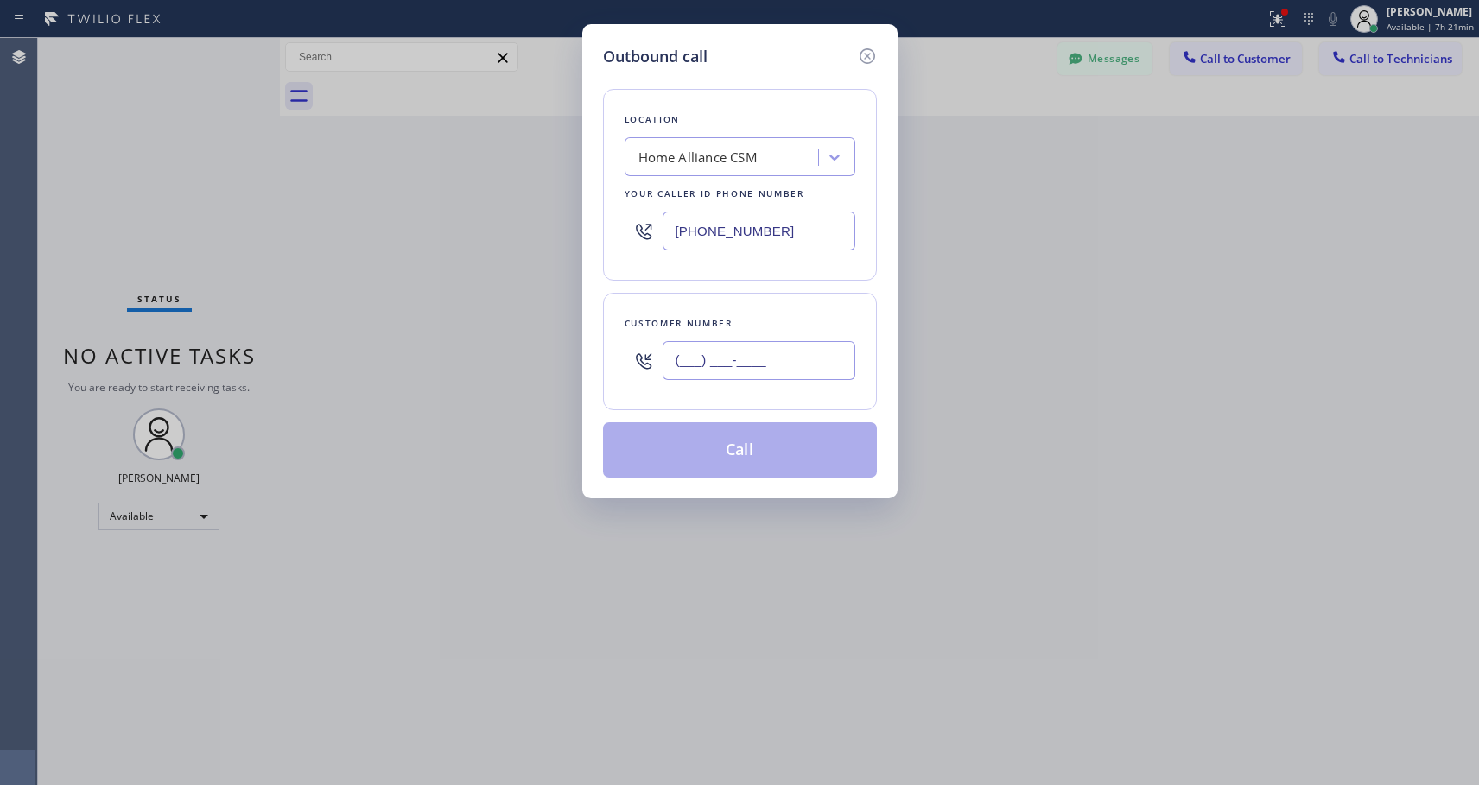
click at [718, 362] on input "(___) ___-____" at bounding box center [758, 360] width 193 height 39
paste input "305) 775-4455"
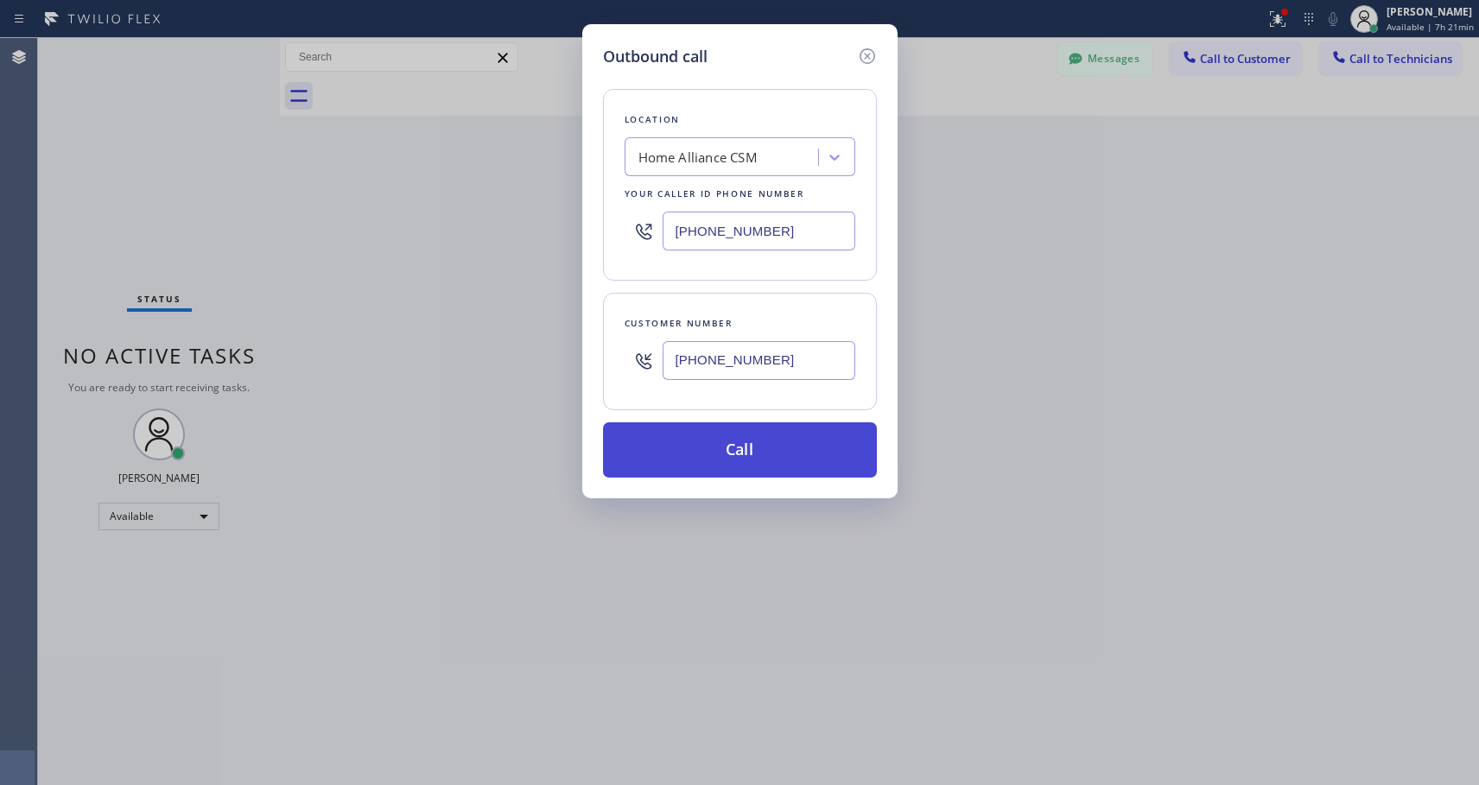
type input "[PHONE_NUMBER]"
click at [736, 460] on button "Call" at bounding box center [740, 449] width 274 height 55
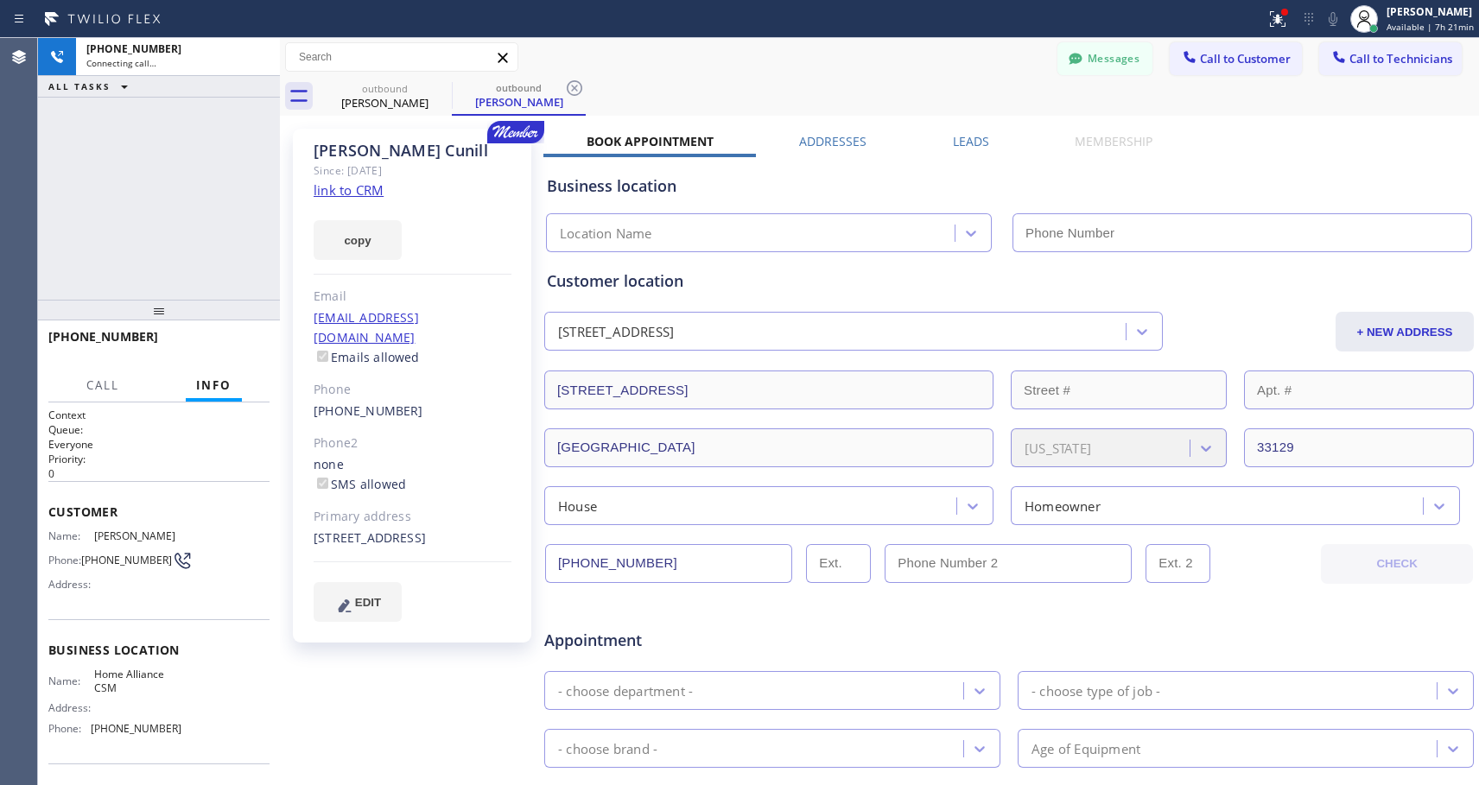
type input "[PHONE_NUMBER]"
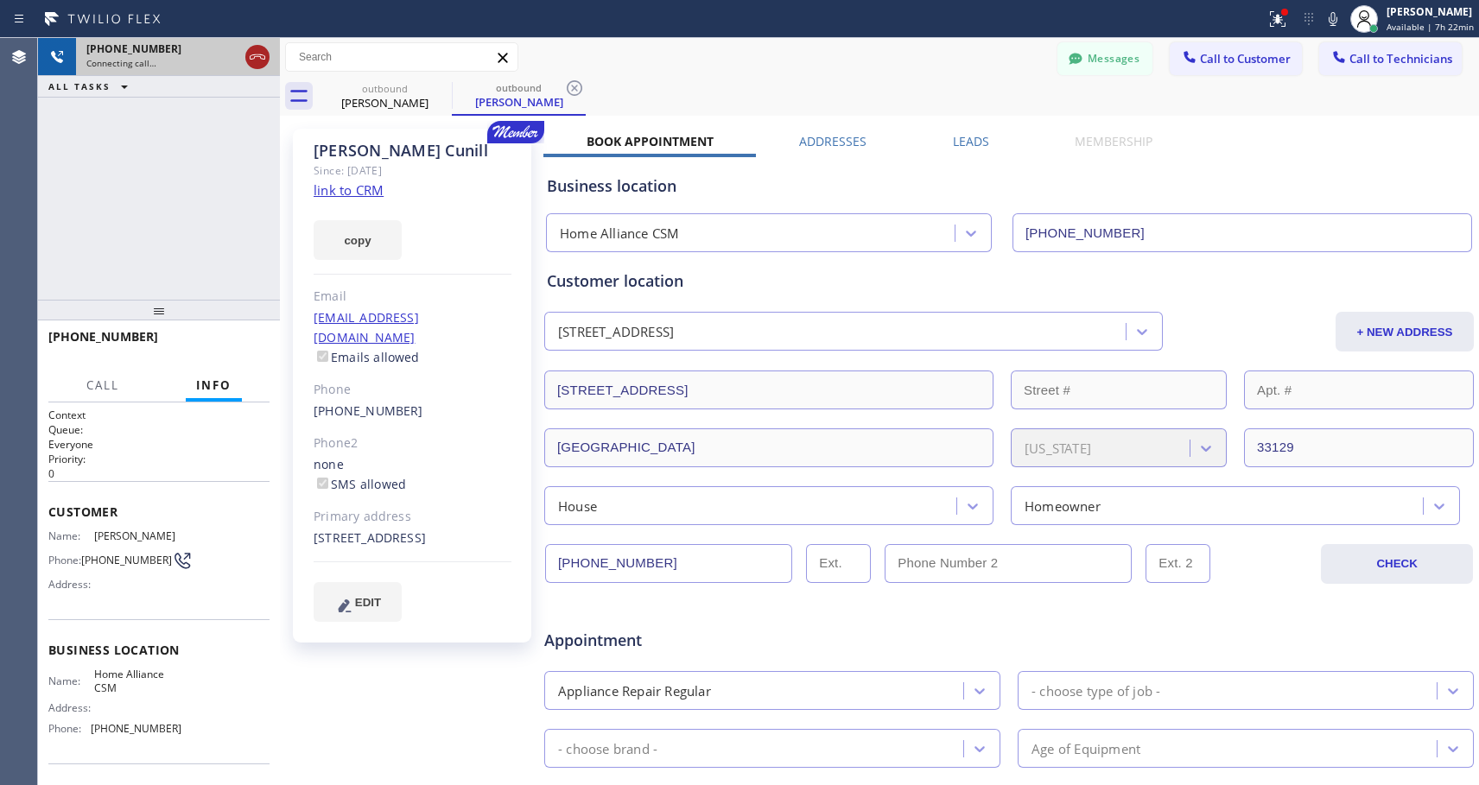
click at [264, 49] on icon at bounding box center [257, 57] width 21 height 21
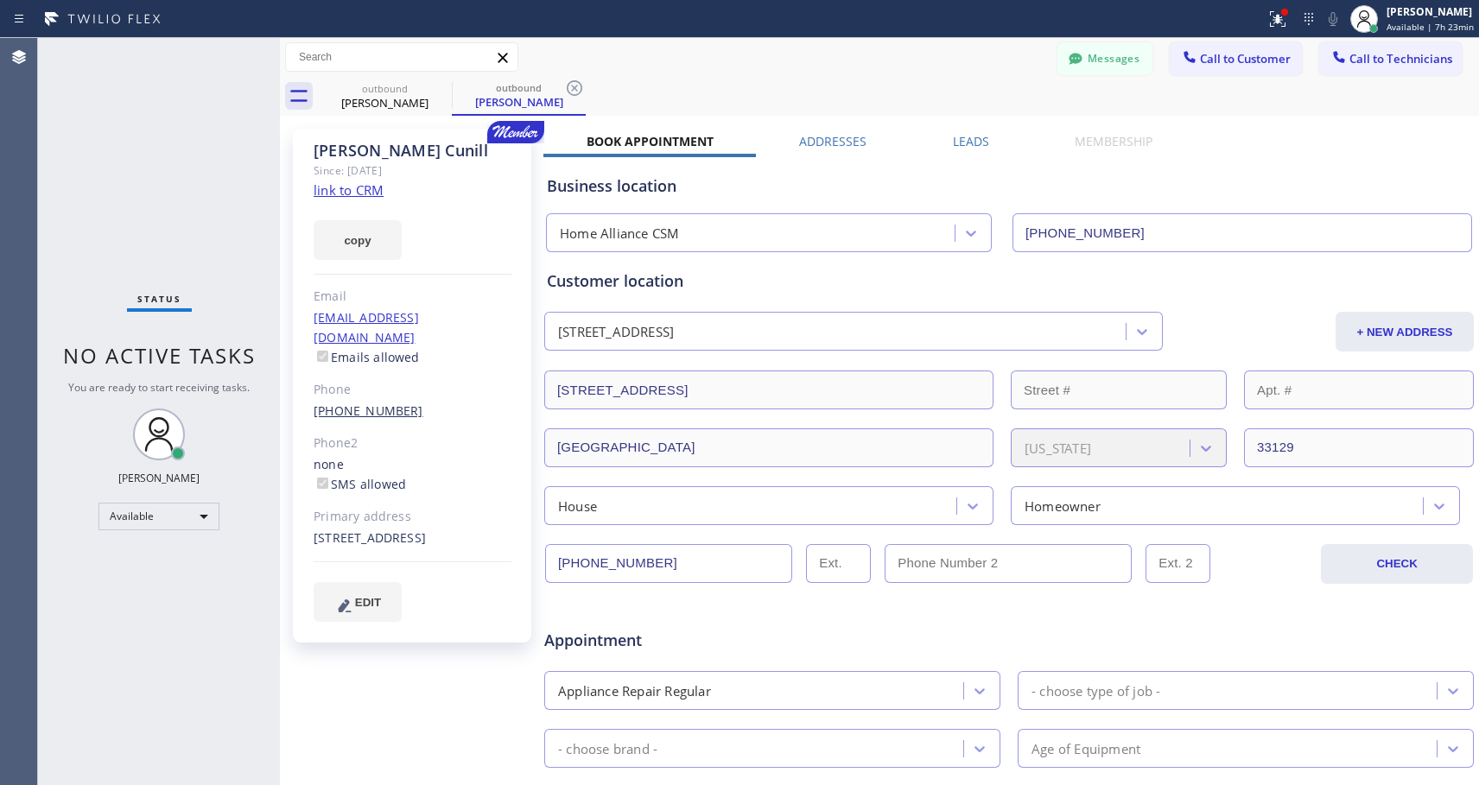
click at [387, 402] on link "[PHONE_NUMBER]" at bounding box center [369, 410] width 110 height 16
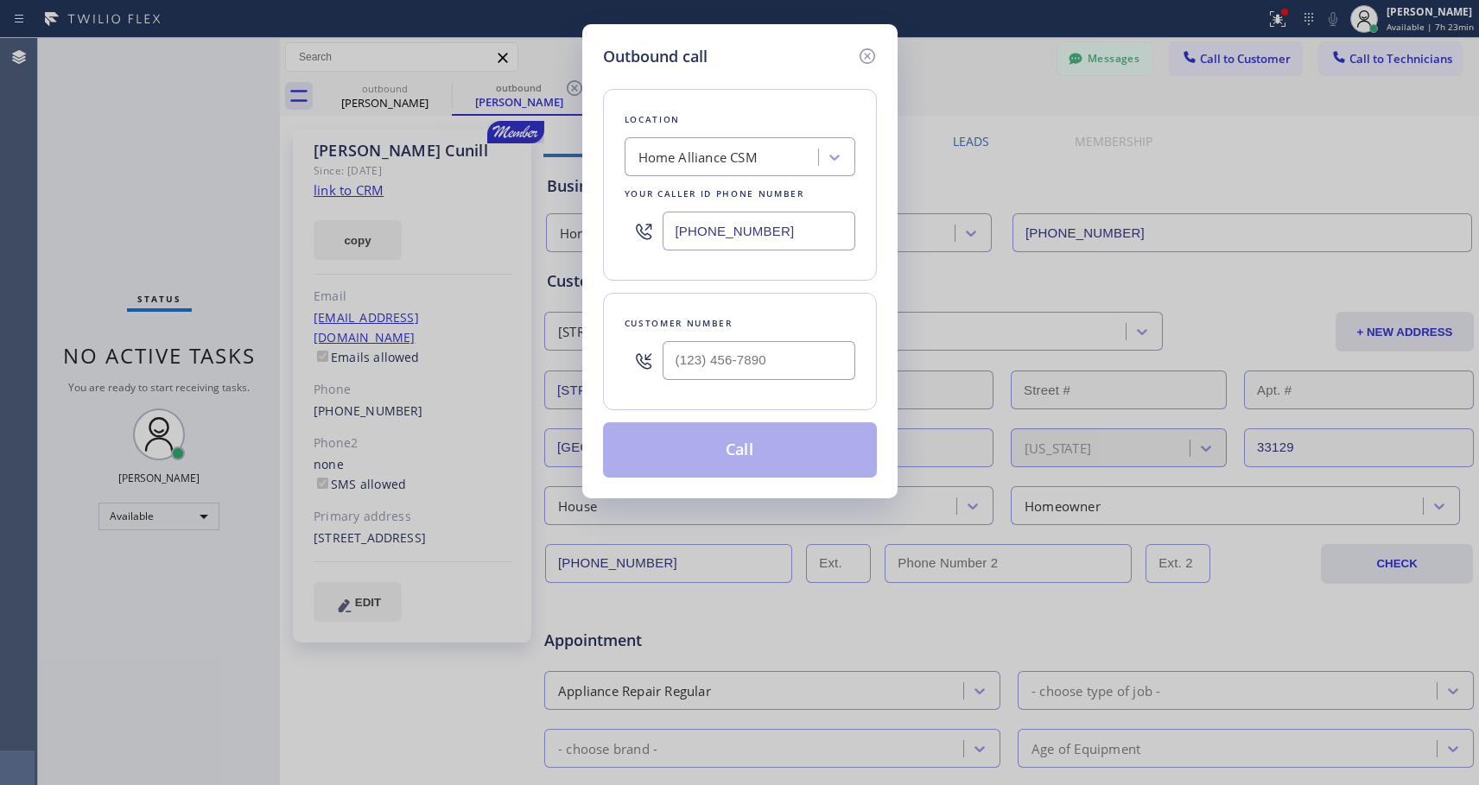
type input "[PHONE_NUMBER]"
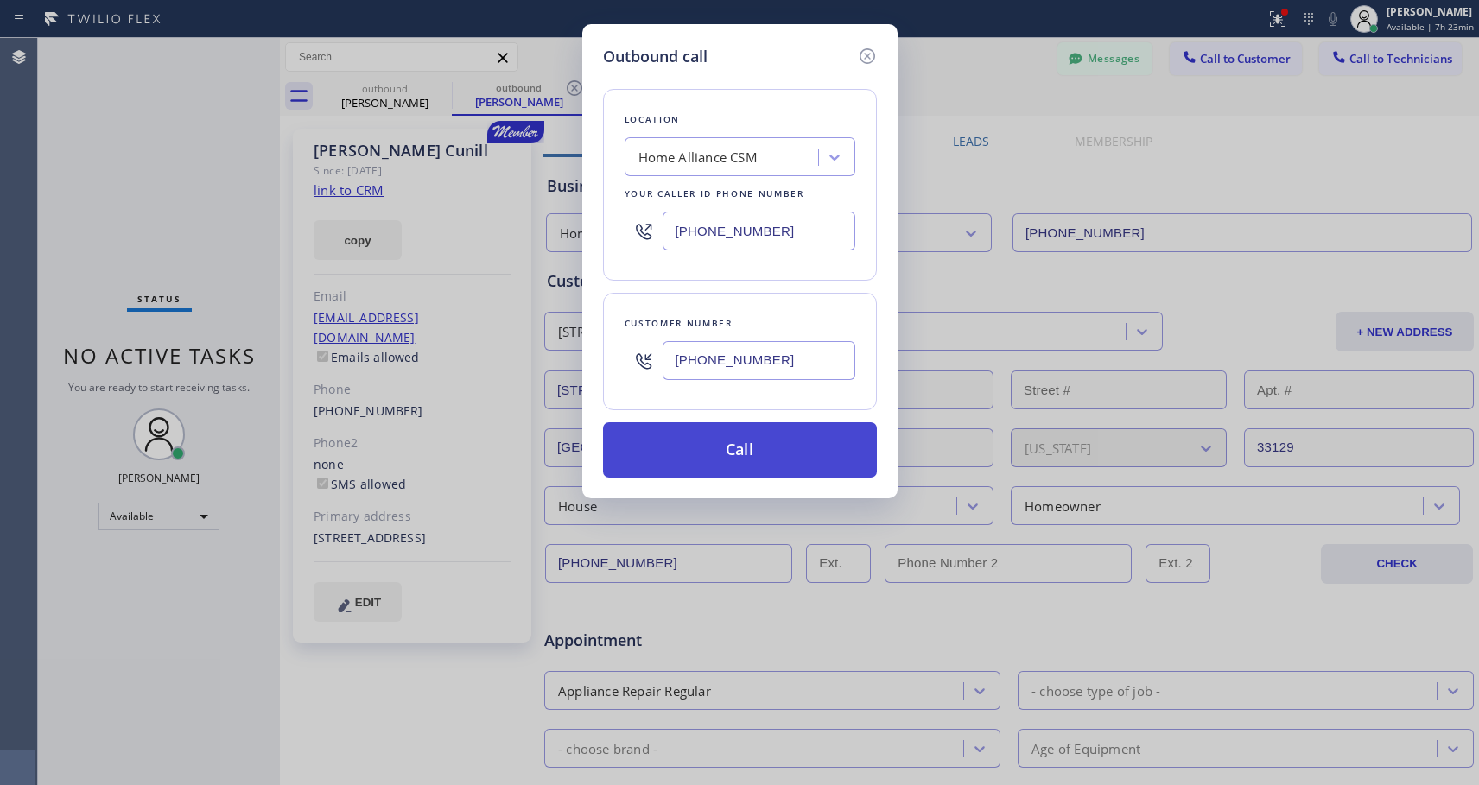
click at [786, 450] on button "Call" at bounding box center [740, 449] width 274 height 55
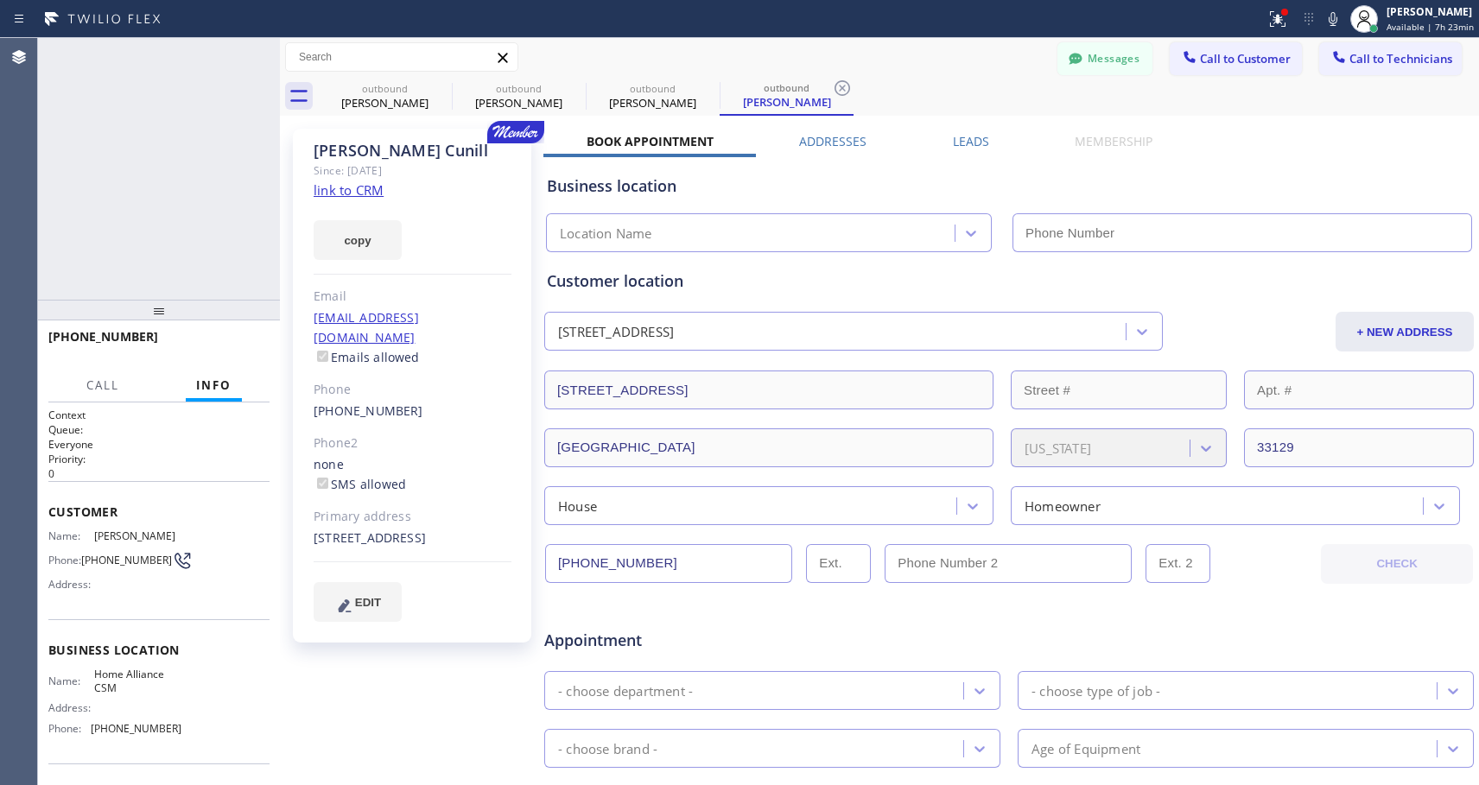
type input "[PHONE_NUMBER]"
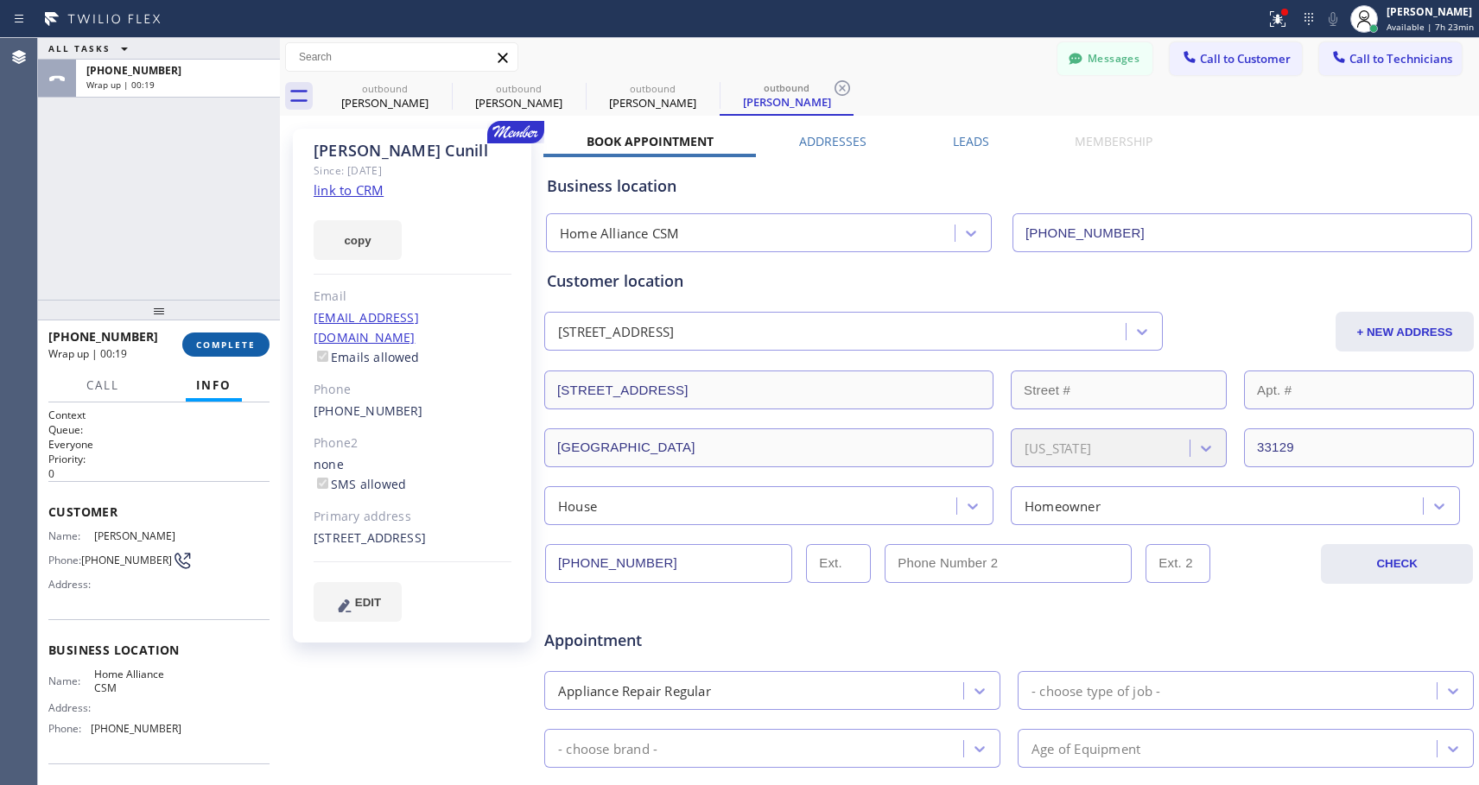
click at [249, 339] on span "COMPLETE" at bounding box center [226, 345] width 60 height 12
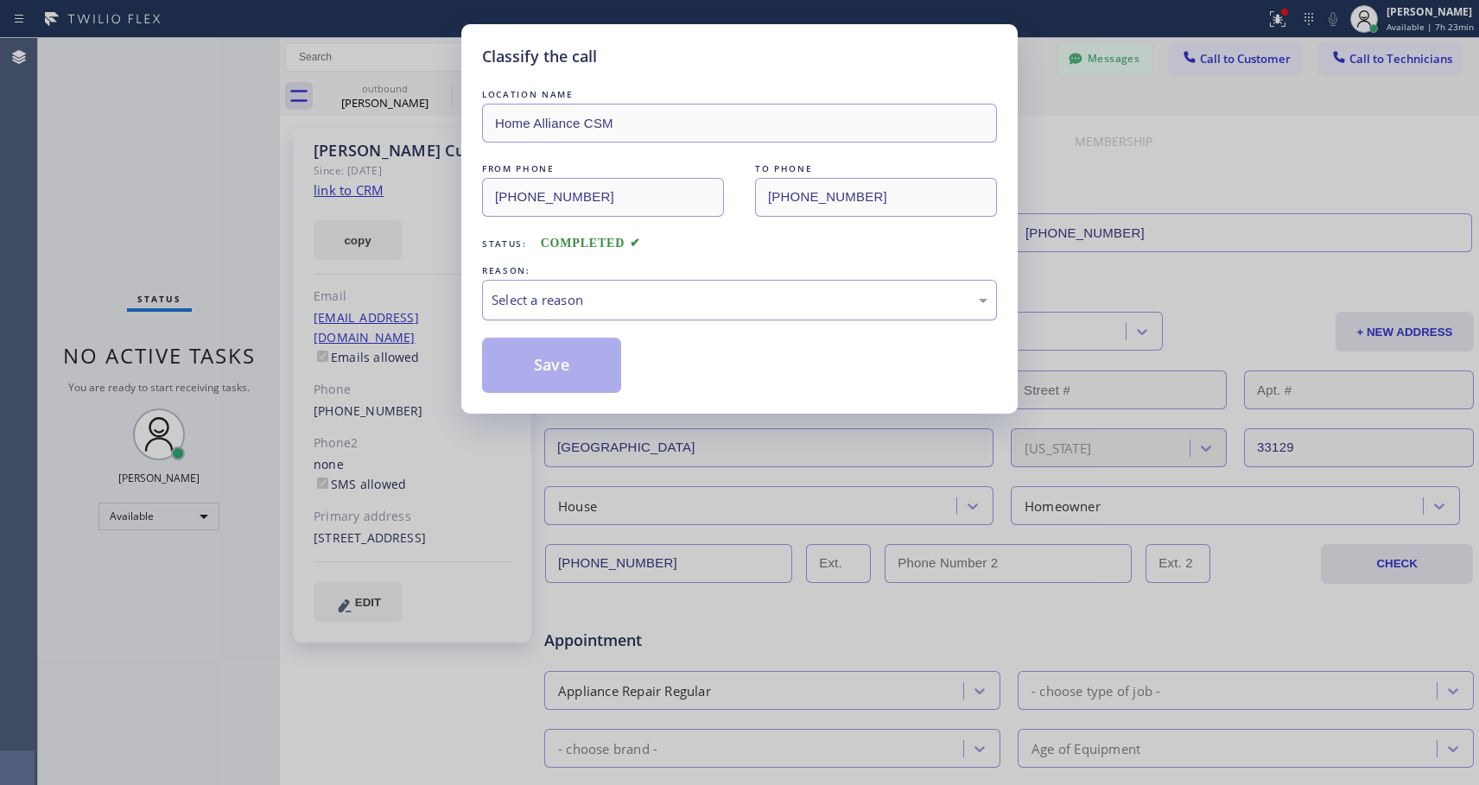
click at [661, 306] on div "Select a reason" at bounding box center [739, 300] width 496 height 20
click at [544, 375] on button "Save" at bounding box center [551, 365] width 139 height 55
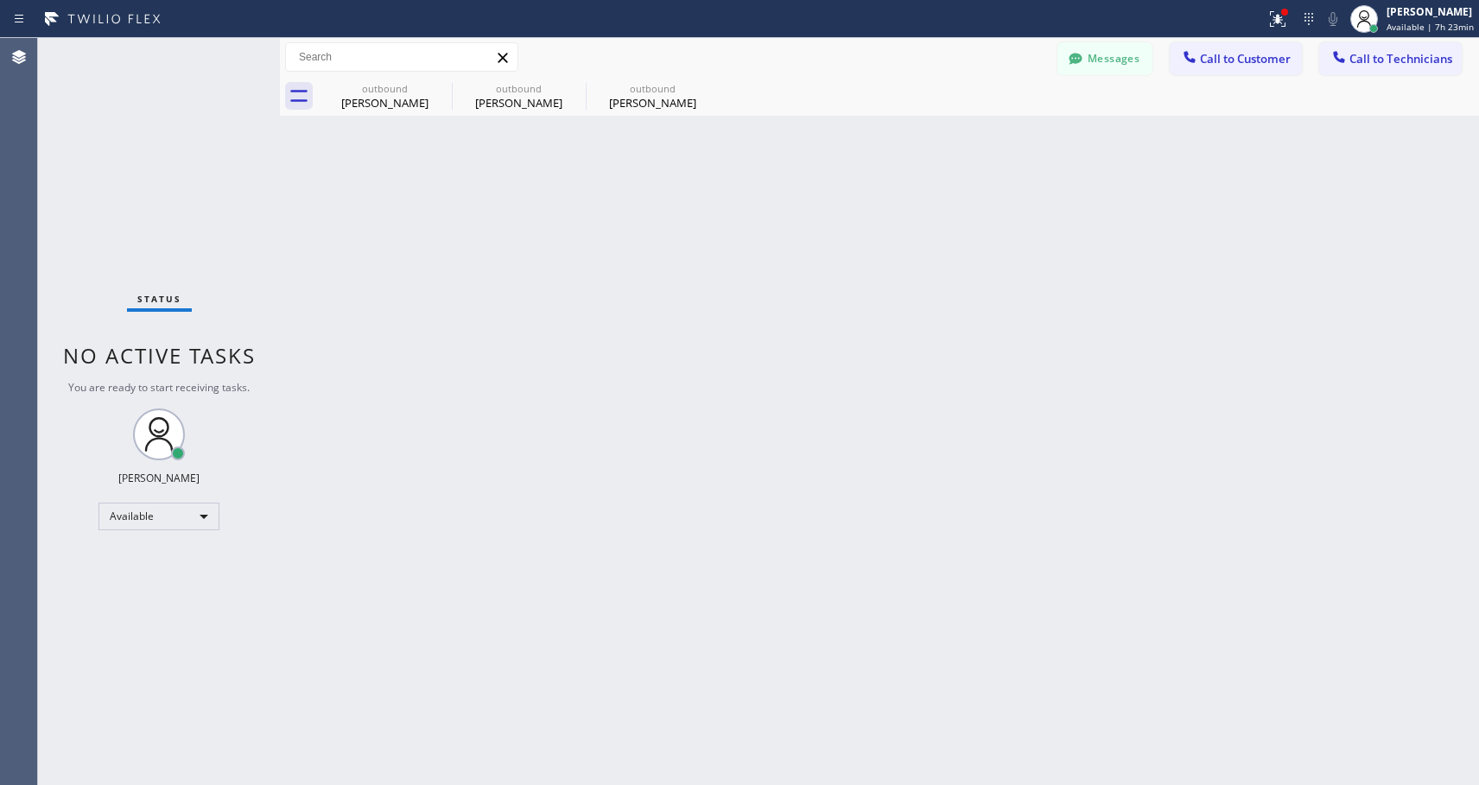
click at [630, 97] on div "[PERSON_NAME]" at bounding box center [652, 103] width 130 height 16
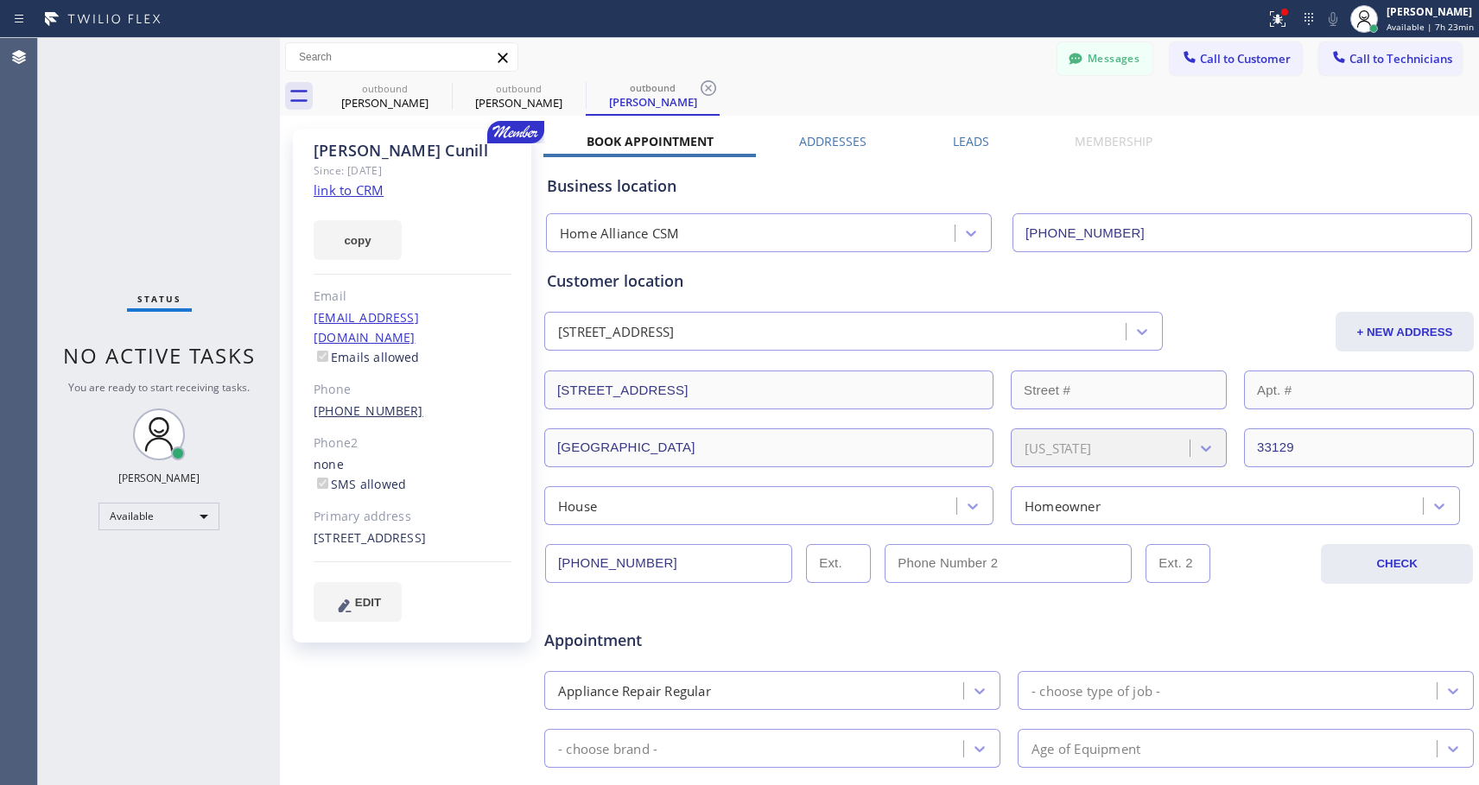
click at [369, 402] on link "[PHONE_NUMBER]" at bounding box center [369, 410] width 110 height 16
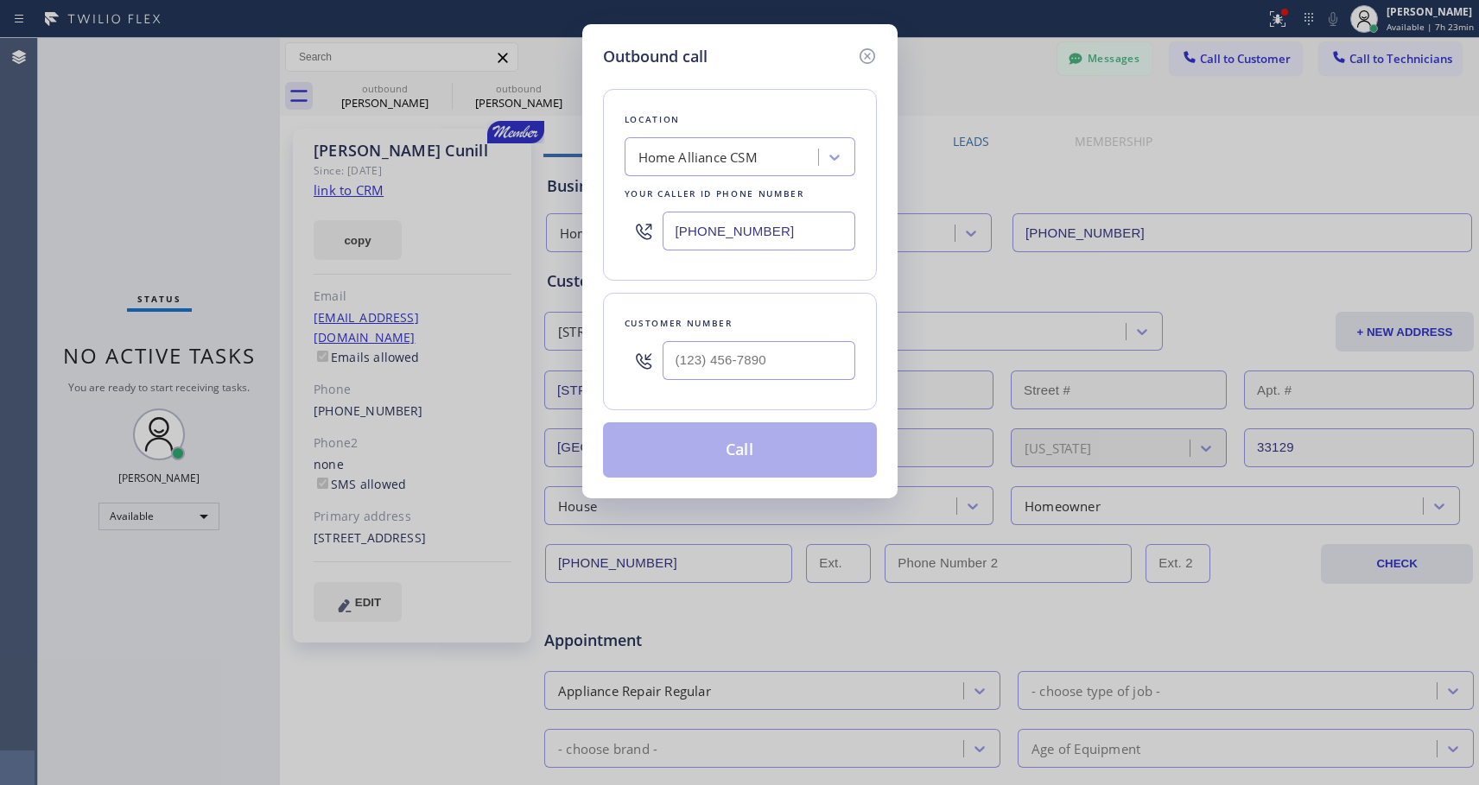
type input "[PHONE_NUMBER]"
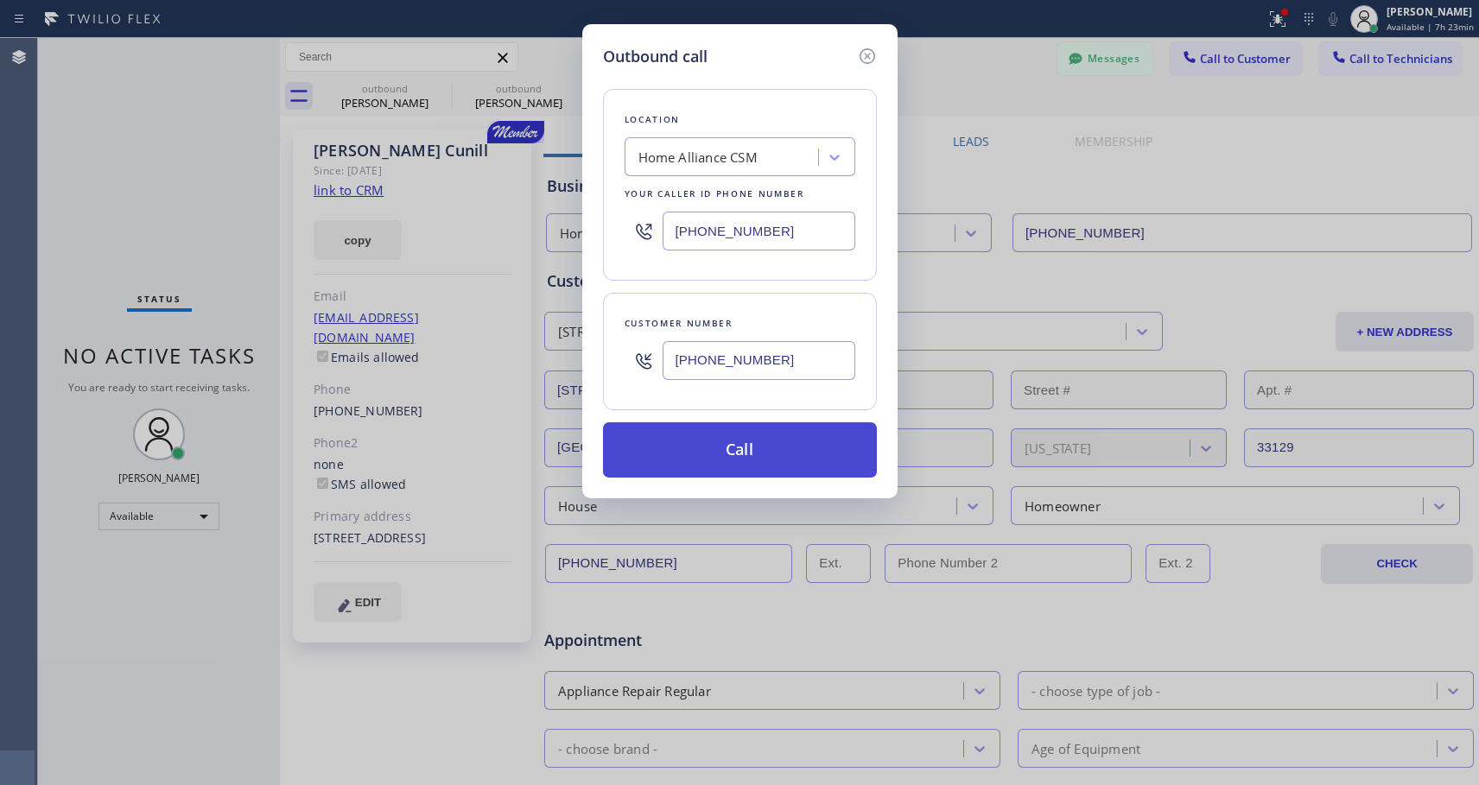
click at [711, 461] on button "Call" at bounding box center [740, 449] width 274 height 55
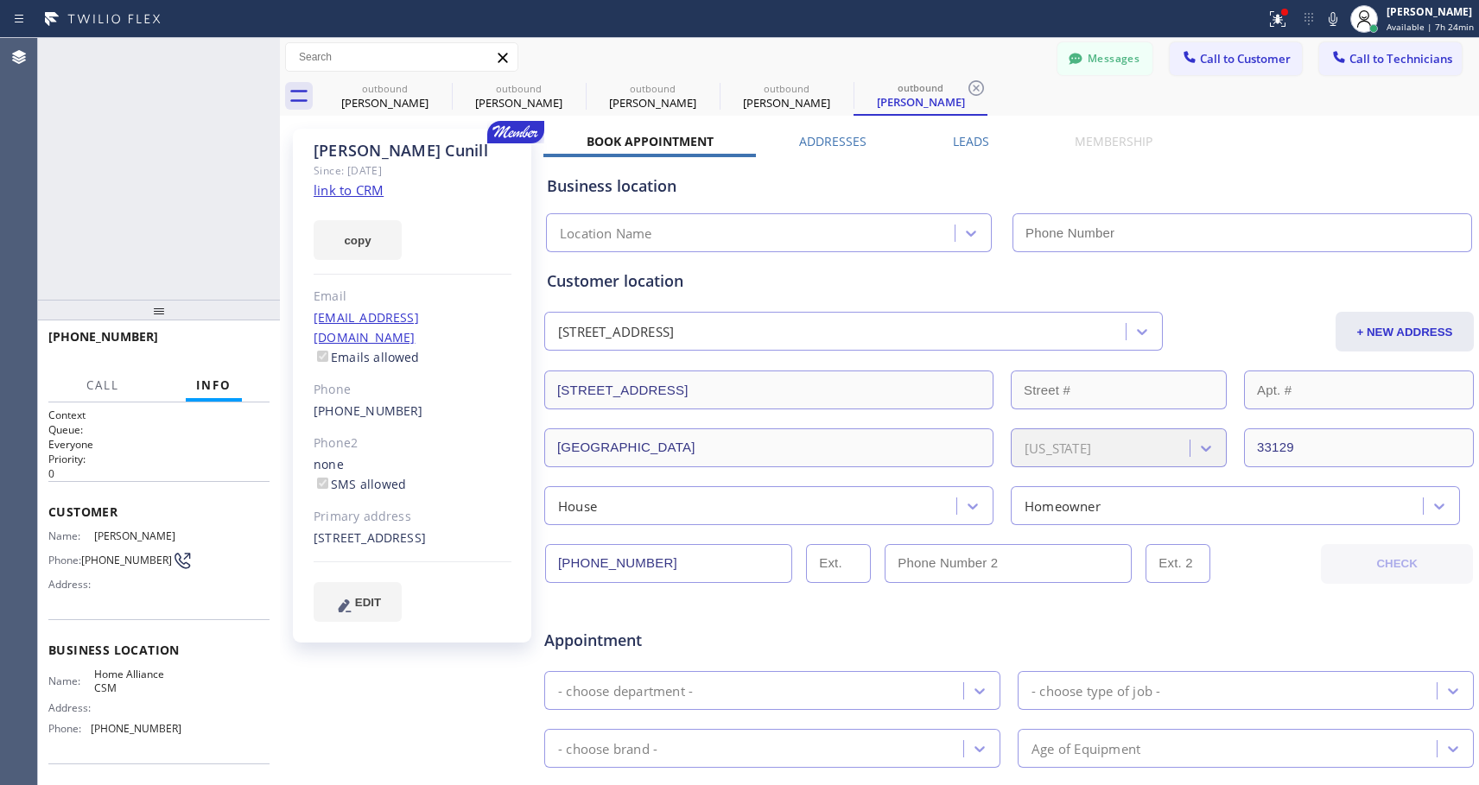
type input "[PHONE_NUMBER]"
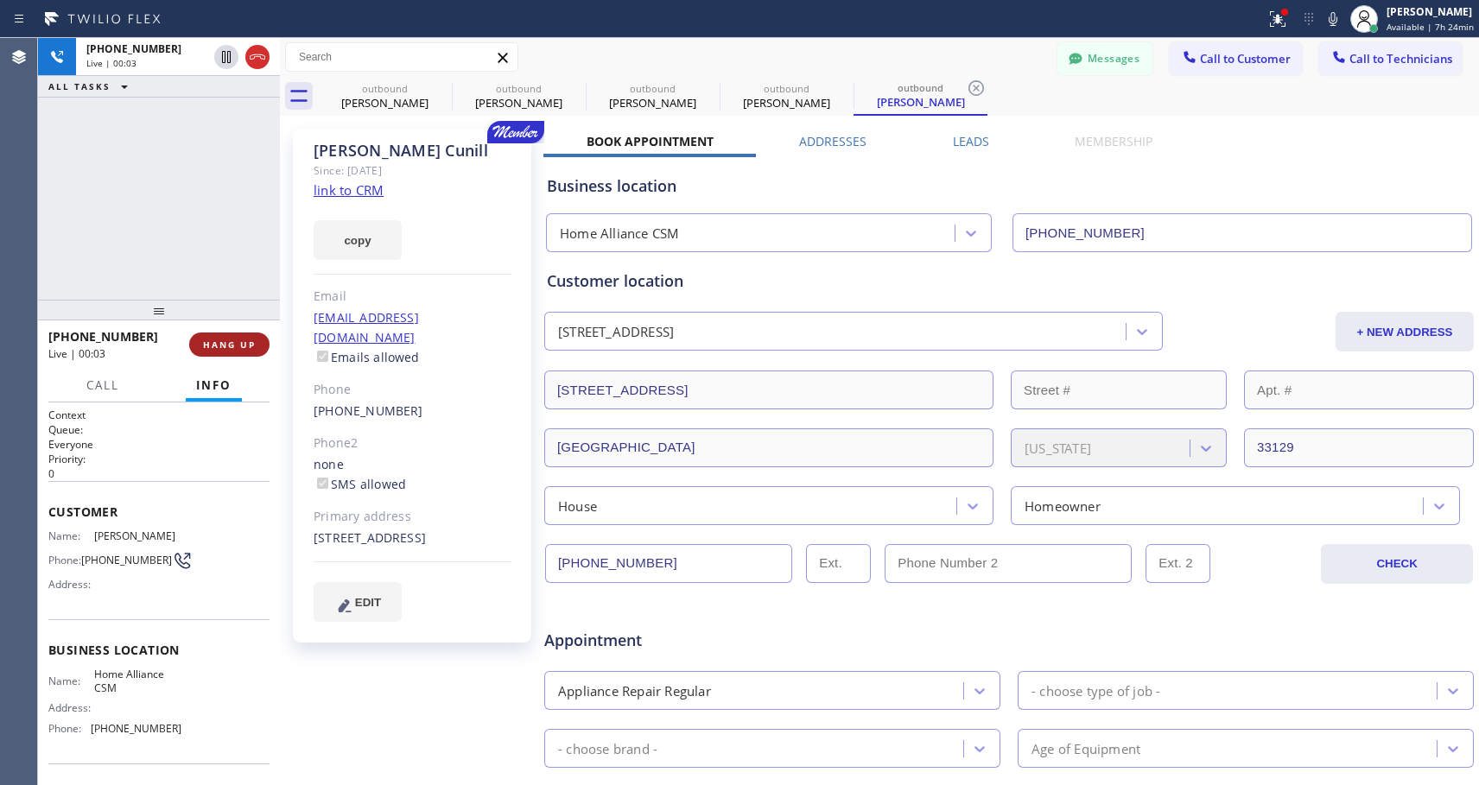
click at [241, 336] on button "HANG UP" at bounding box center [229, 345] width 80 height 24
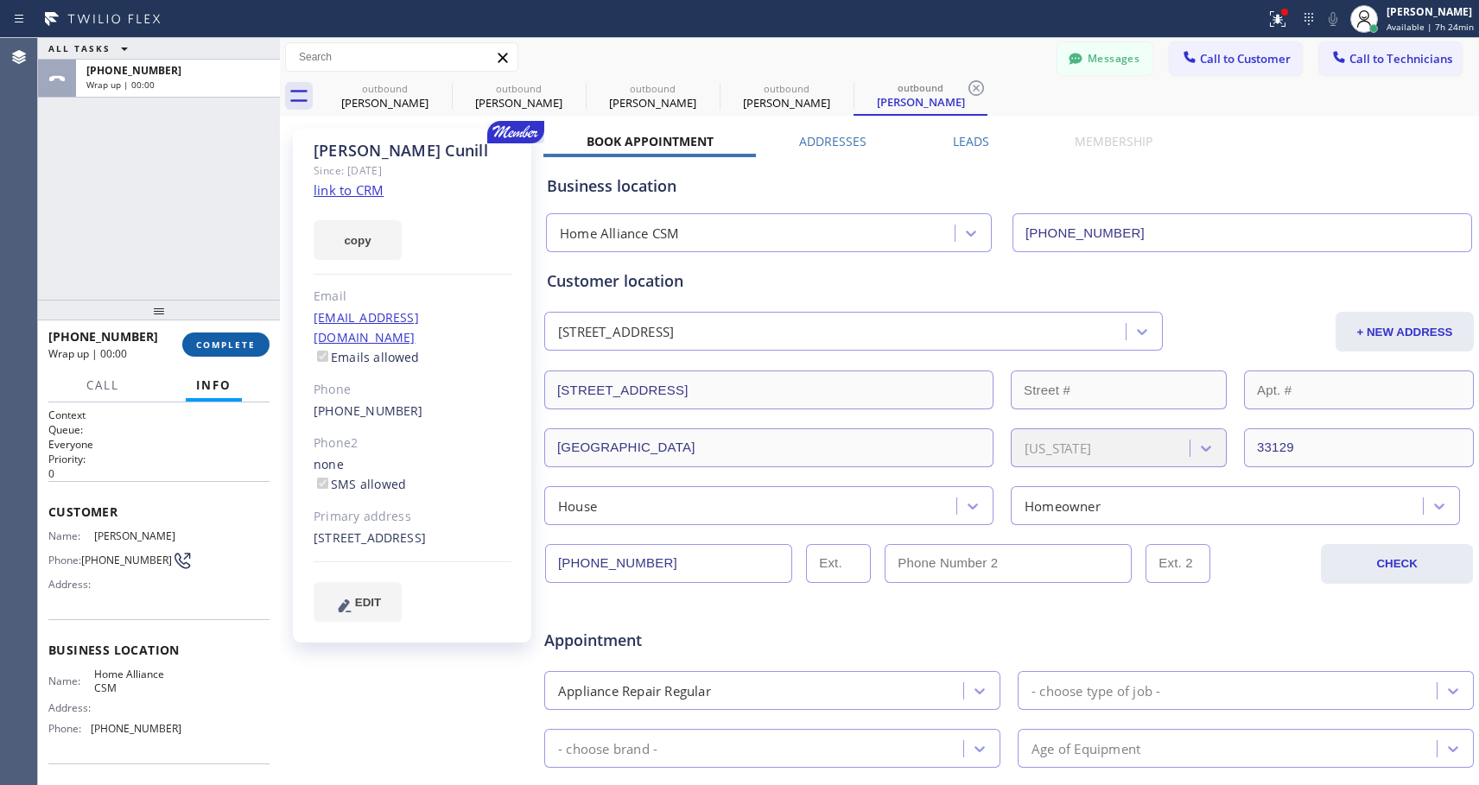
click at [242, 336] on button "COMPLETE" at bounding box center [225, 345] width 87 height 24
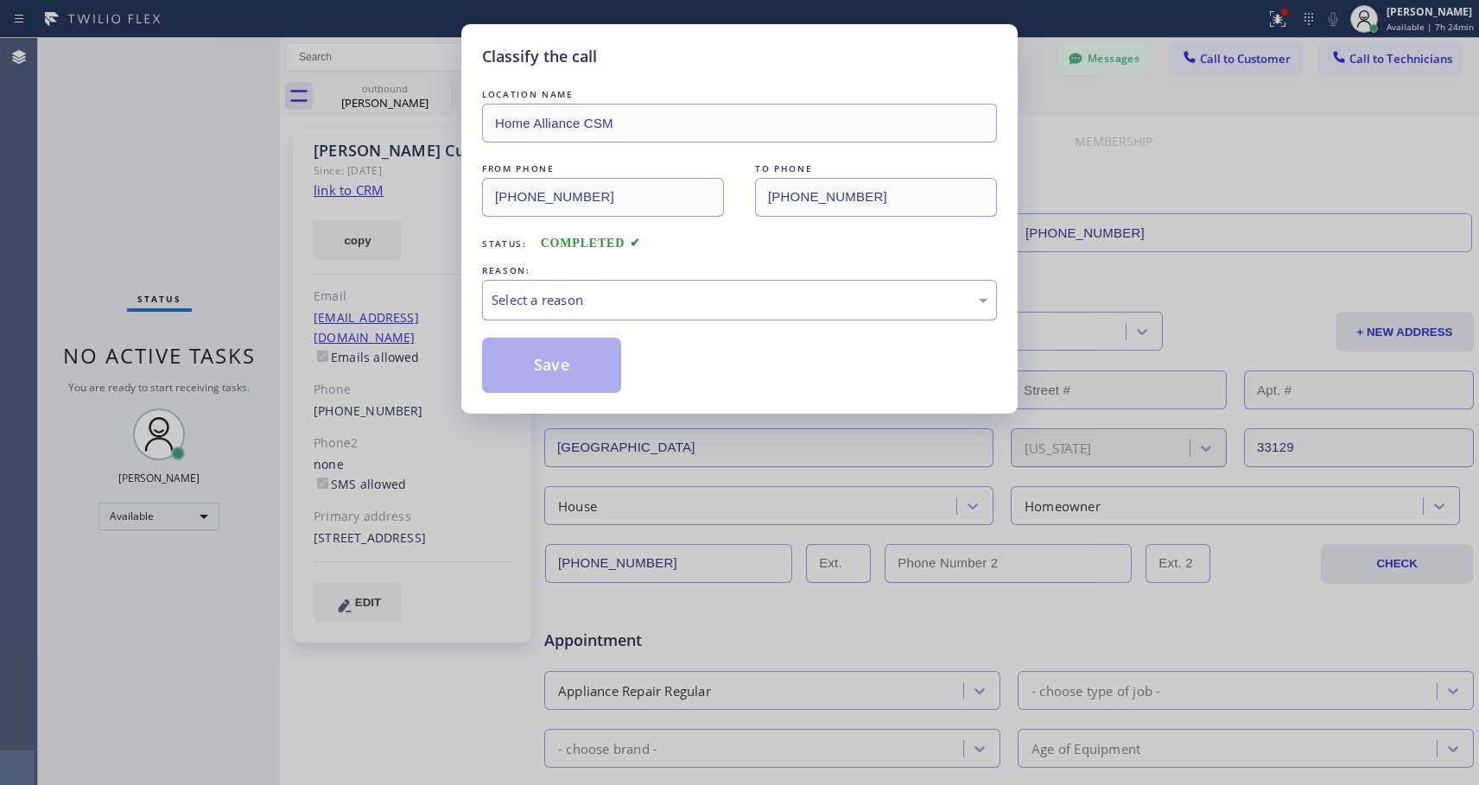
click at [729, 302] on div "Select a reason" at bounding box center [739, 300] width 496 height 20
click at [569, 368] on button "Save" at bounding box center [551, 365] width 139 height 55
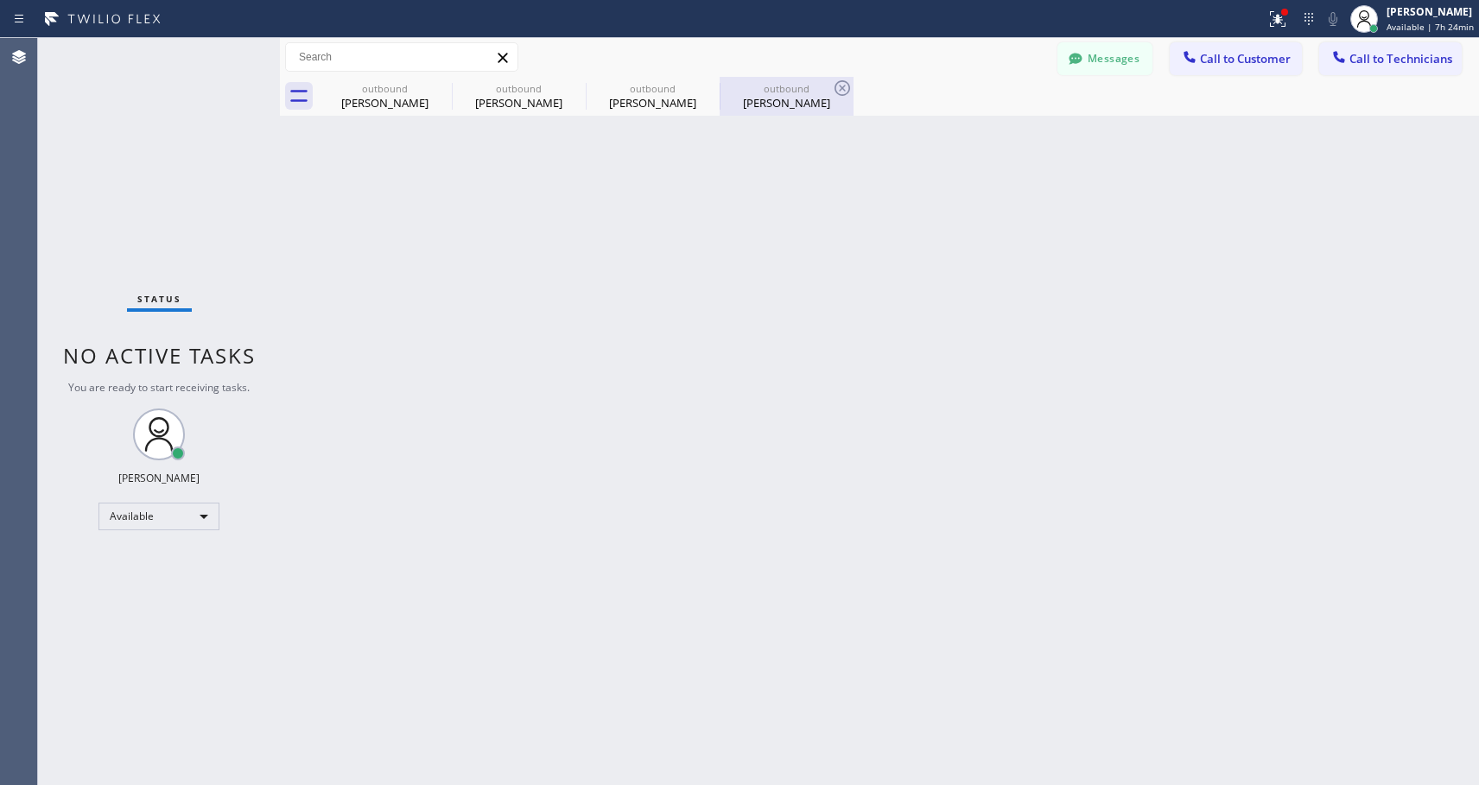
click at [785, 90] on div "outbound" at bounding box center [786, 88] width 130 height 13
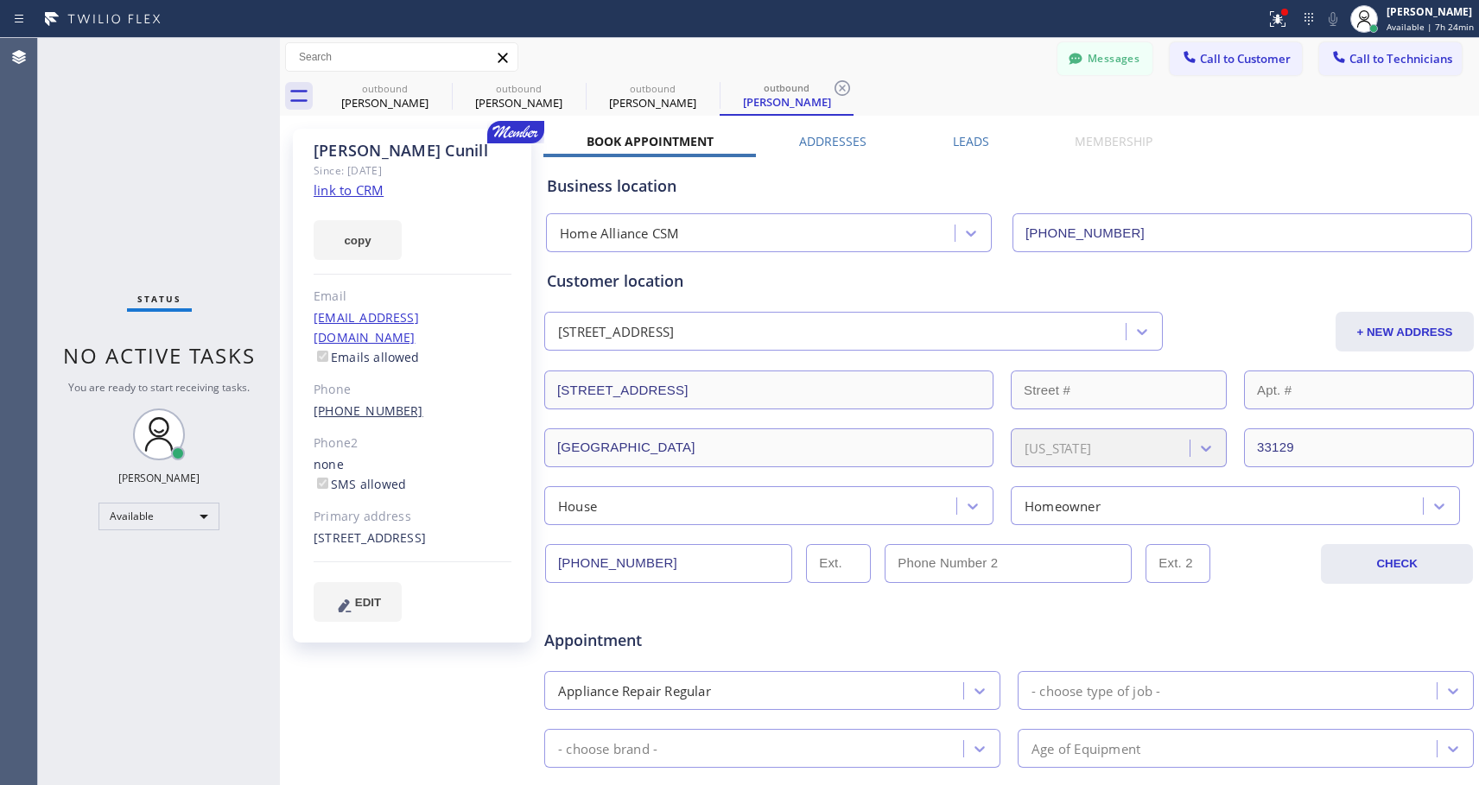
click at [379, 402] on link "[PHONE_NUMBER]" at bounding box center [369, 410] width 110 height 16
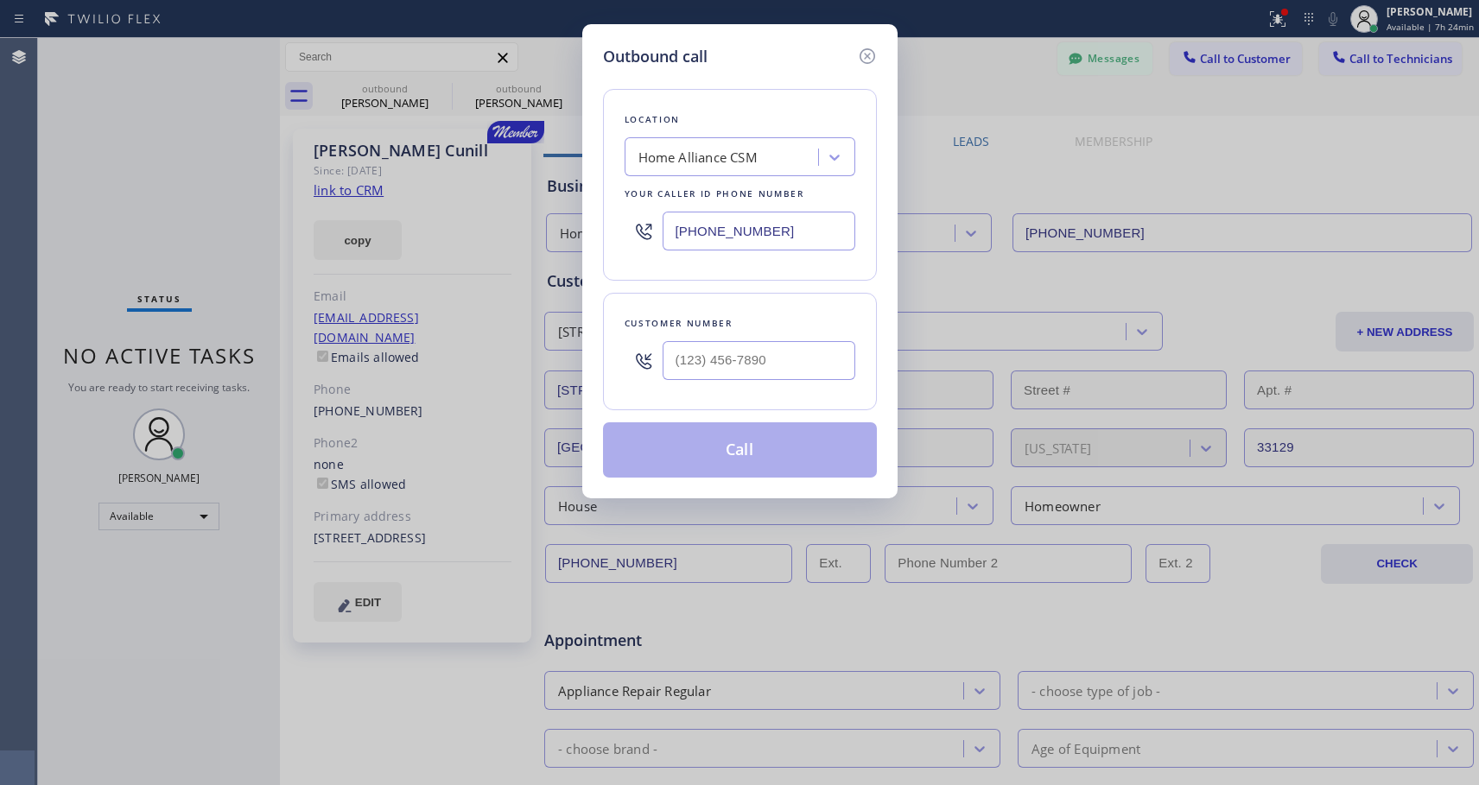
type input "[PHONE_NUMBER]"
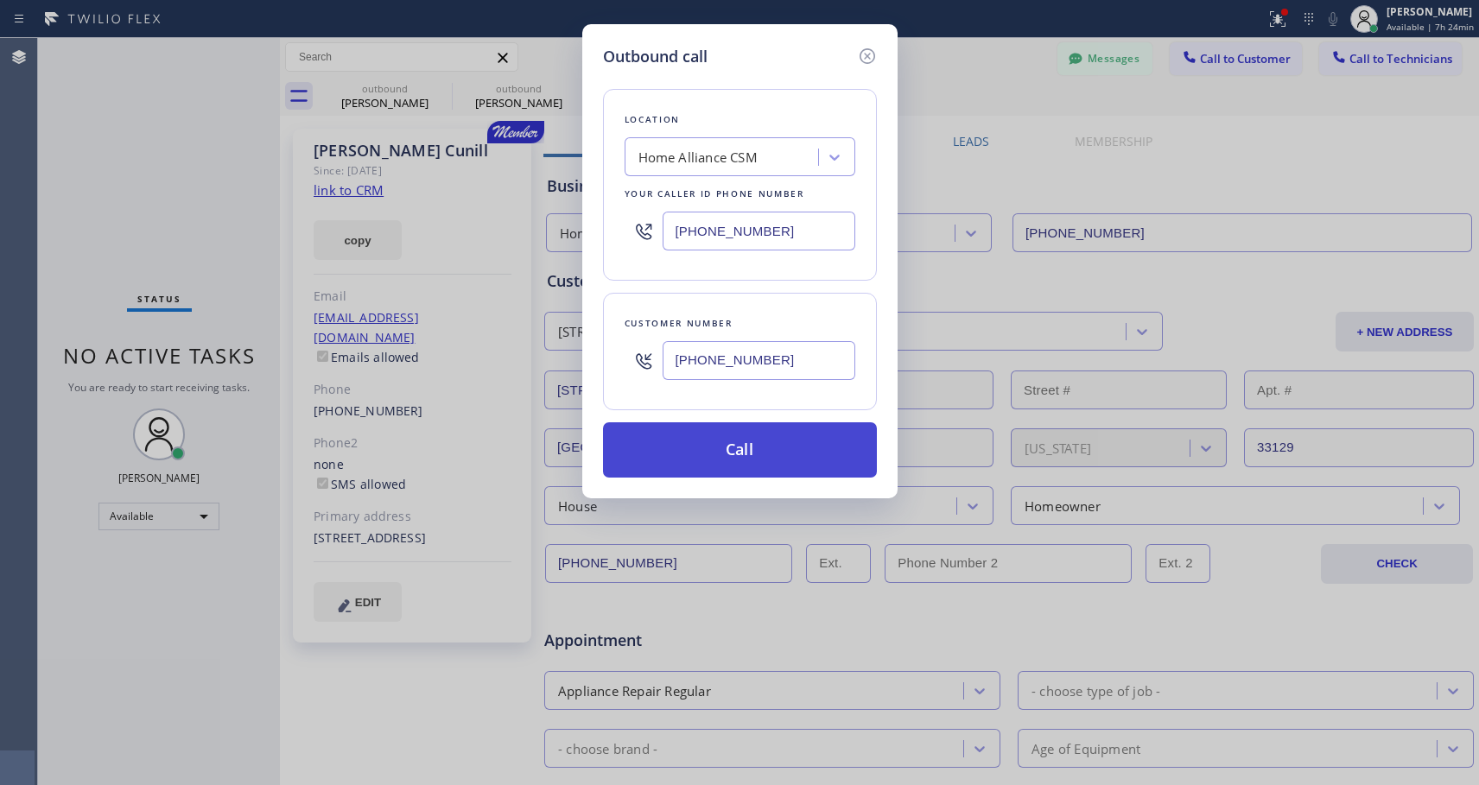
click at [712, 446] on button "Call" at bounding box center [740, 449] width 274 height 55
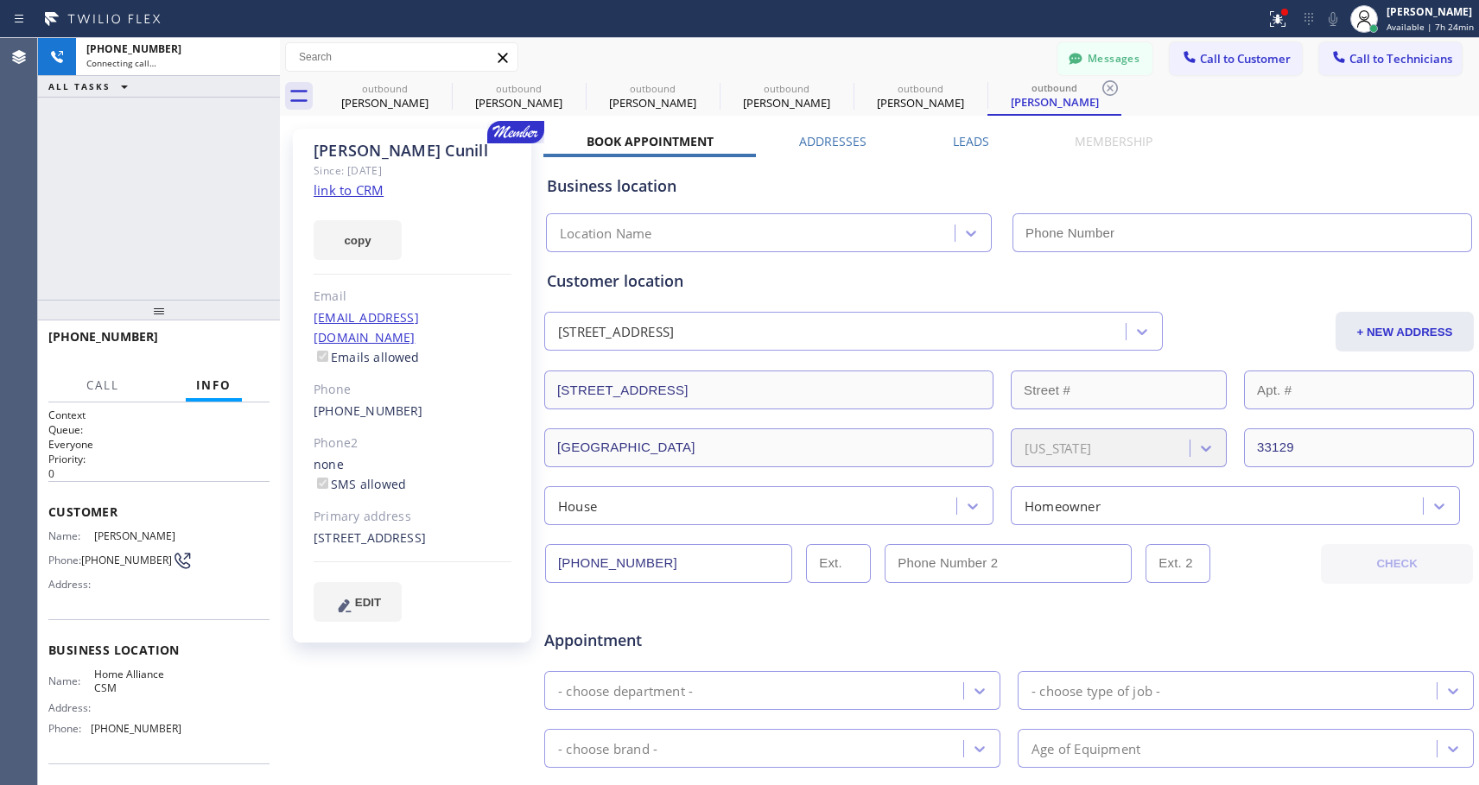
type input "[PHONE_NUMBER]"
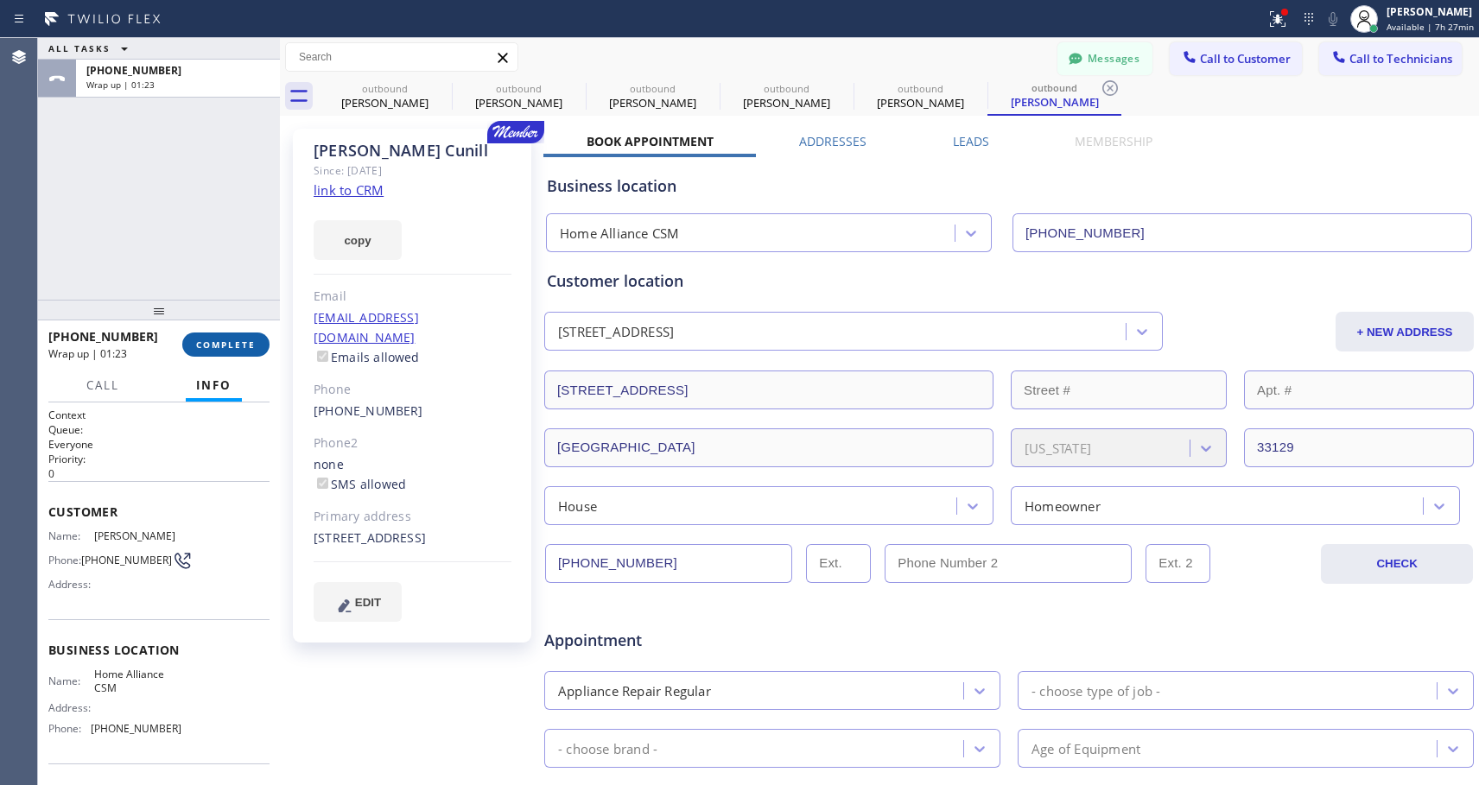
click at [196, 342] on span "COMPLETE" at bounding box center [226, 345] width 60 height 12
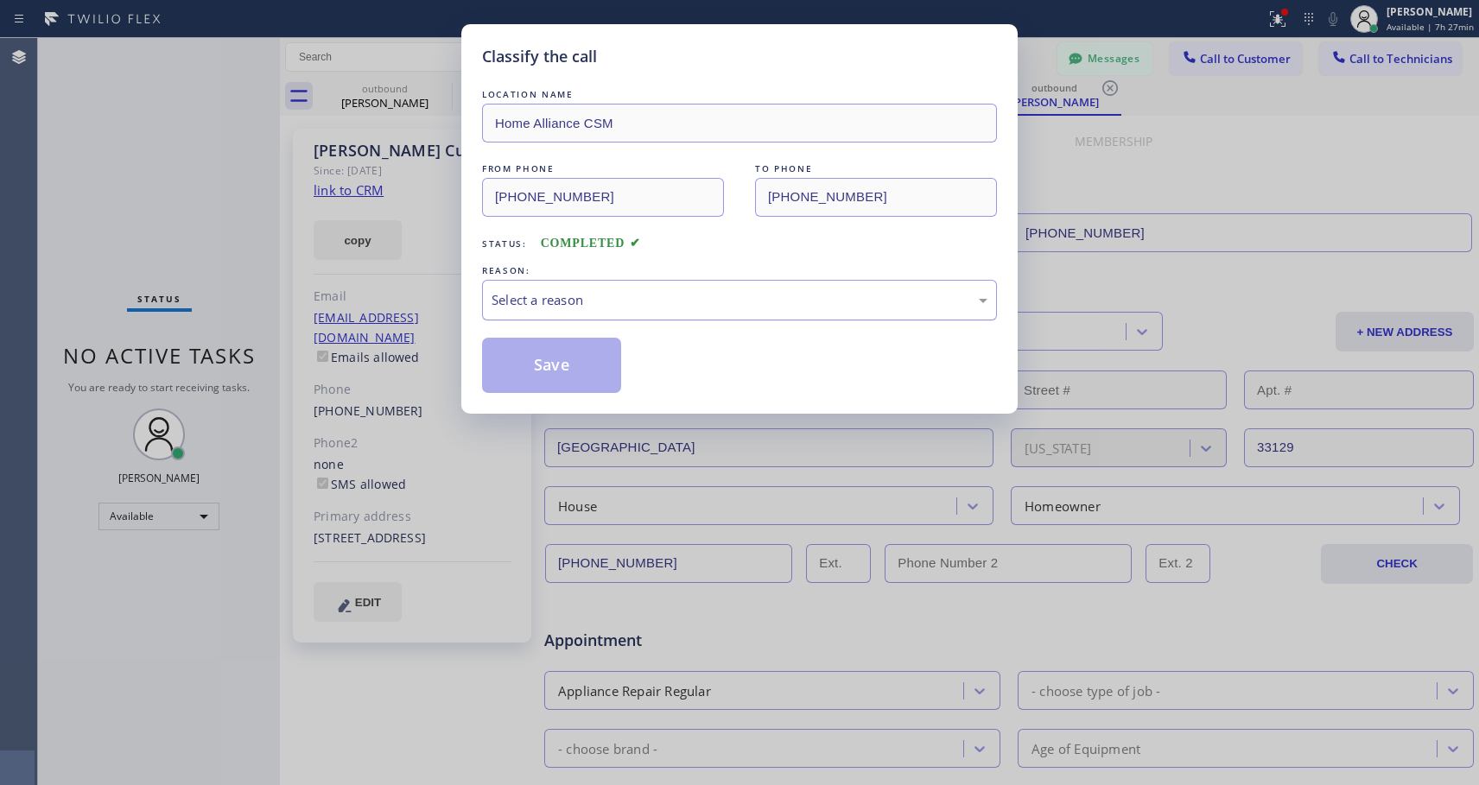
click at [534, 293] on div "Select a reason" at bounding box center [739, 300] width 496 height 20
click at [508, 359] on button "Save" at bounding box center [551, 365] width 139 height 55
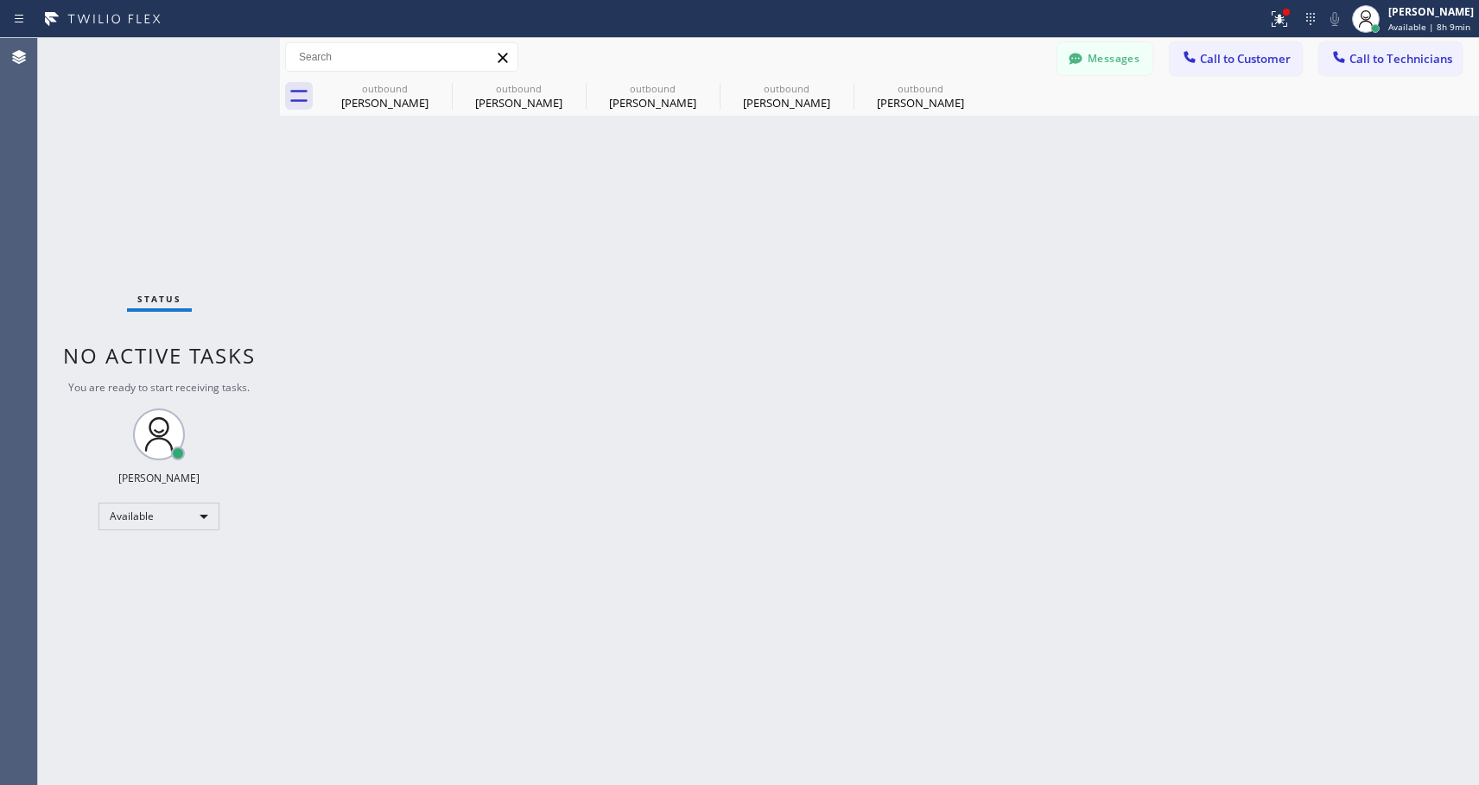
click at [671, 440] on div "Back to Dashboard Change Sender ID Customers Technicians NH [PERSON_NAME] [DATE…" at bounding box center [879, 411] width 1199 height 747
click at [438, 86] on icon at bounding box center [441, 88] width 16 height 16
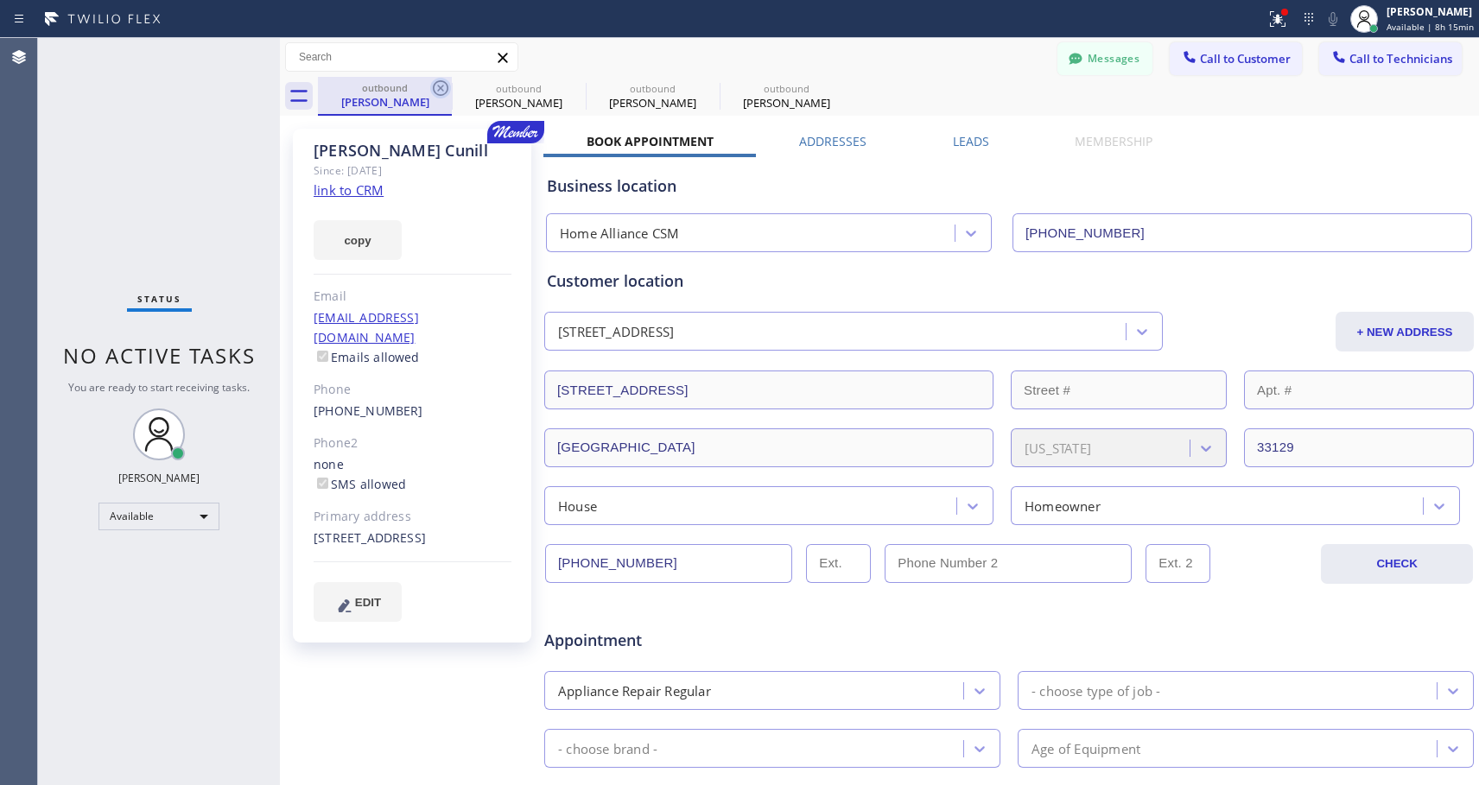
click at [439, 86] on icon at bounding box center [441, 88] width 16 height 16
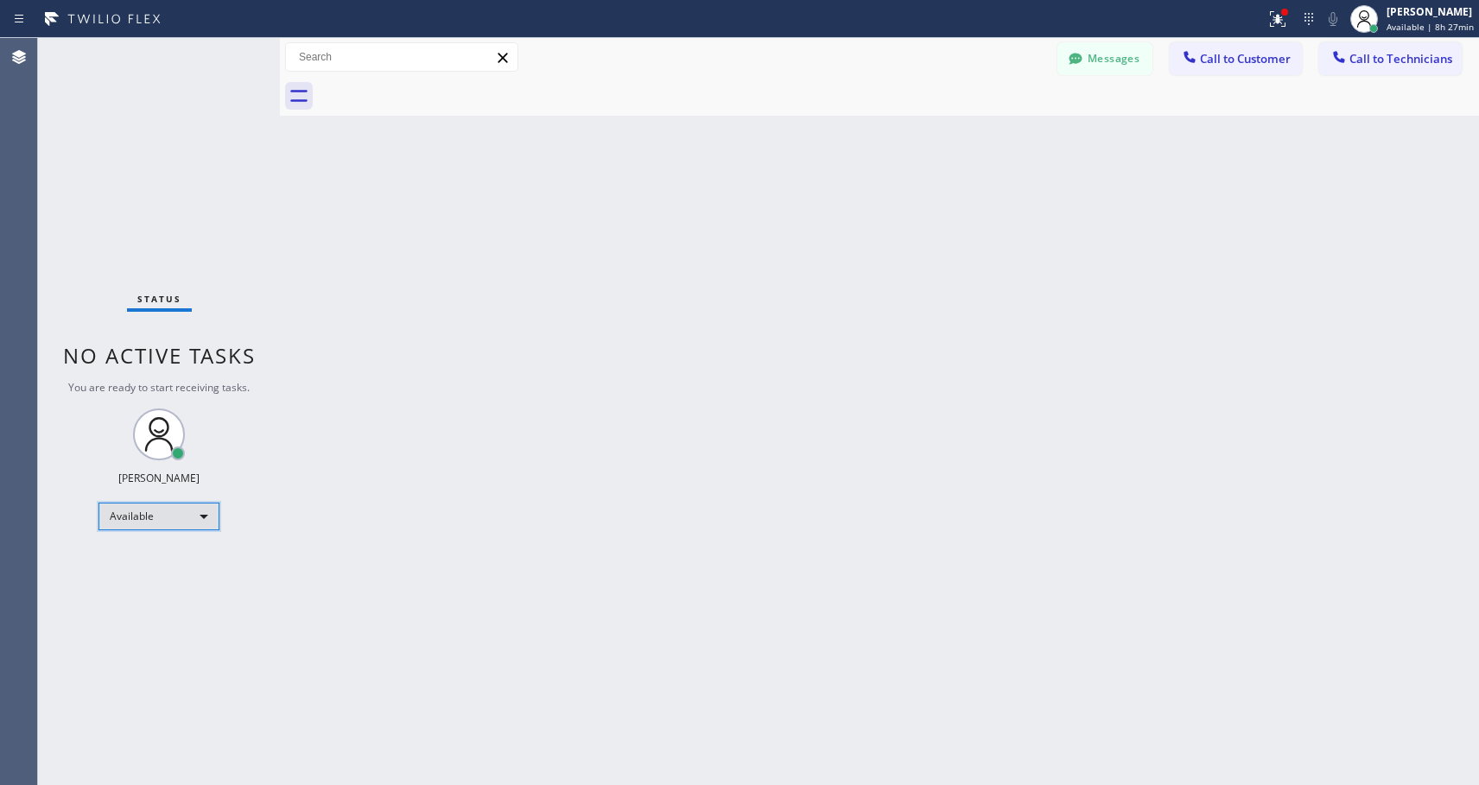
click at [212, 508] on div "Available" at bounding box center [158, 517] width 121 height 28
click at [149, 538] on li "Offline" at bounding box center [157, 540] width 117 height 21
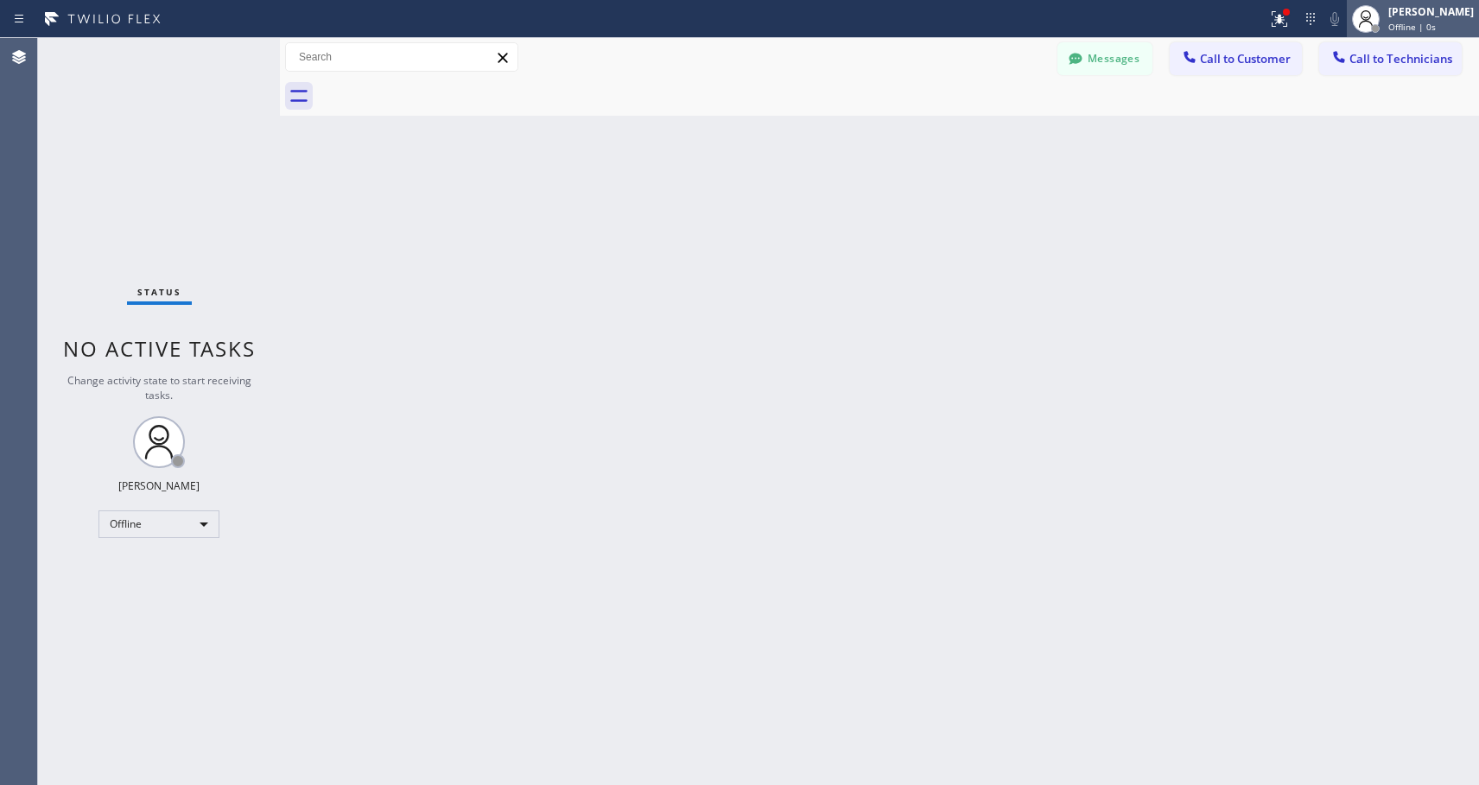
click at [1425, 31] on span "Offline | 0s" at bounding box center [1412, 27] width 48 height 12
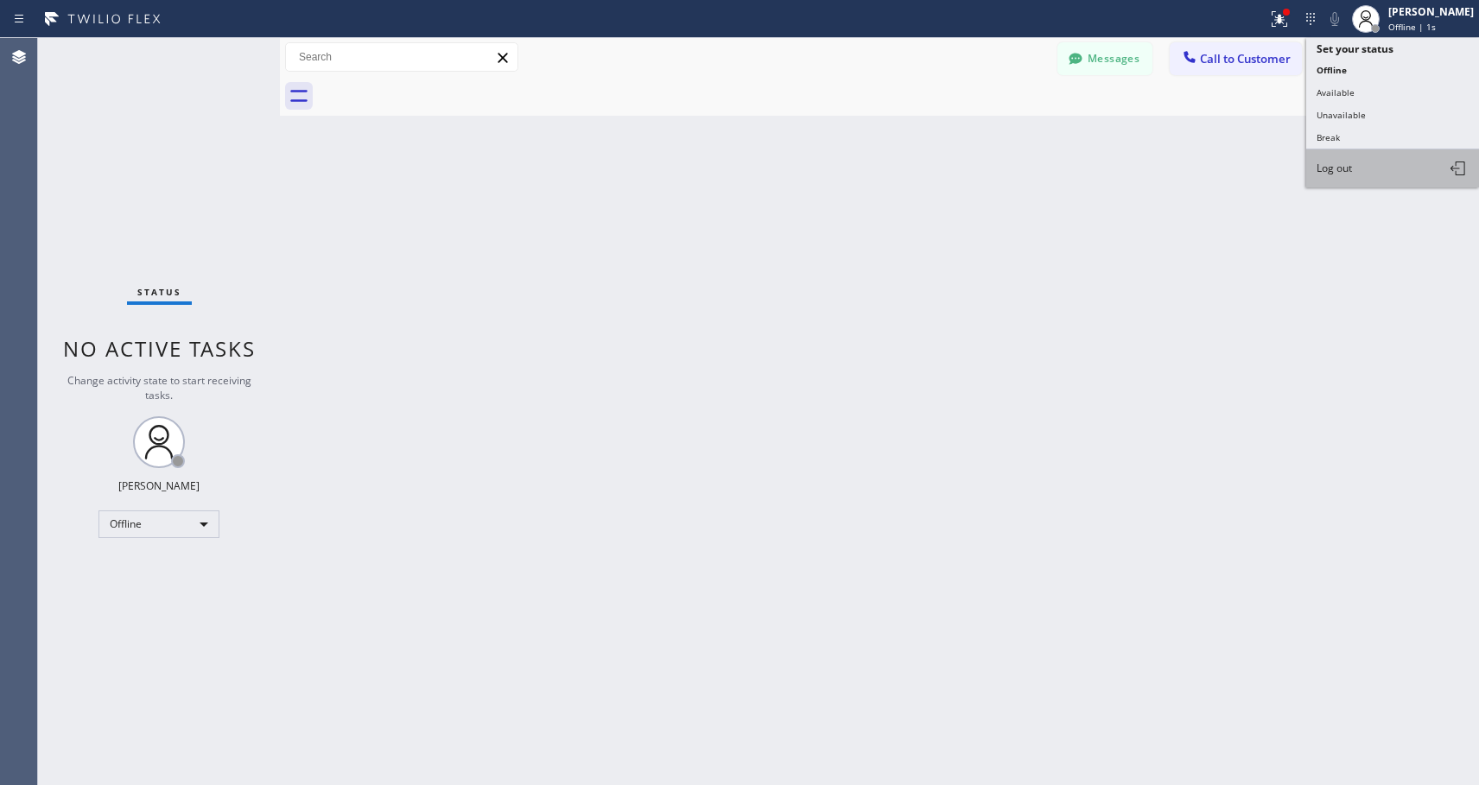
click at [1365, 158] on button "Log out" at bounding box center [1392, 168] width 173 height 38
